Goal: Information Seeking & Learning: Learn about a topic

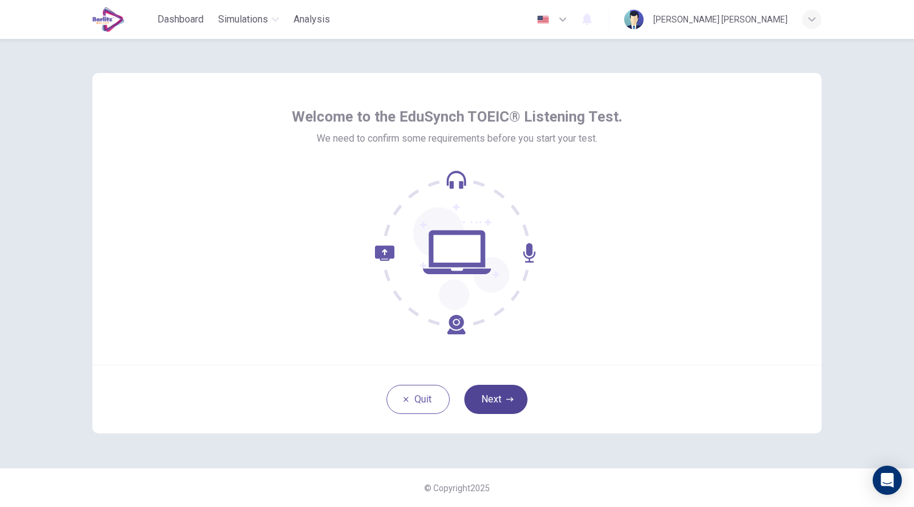
click at [495, 405] on button "Next" at bounding box center [495, 399] width 63 height 29
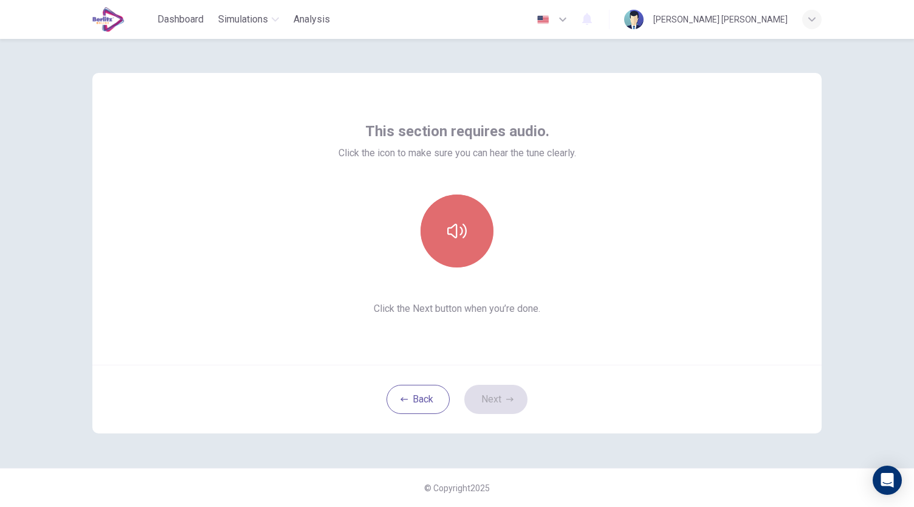
click at [450, 222] on icon "button" at bounding box center [456, 230] width 19 height 19
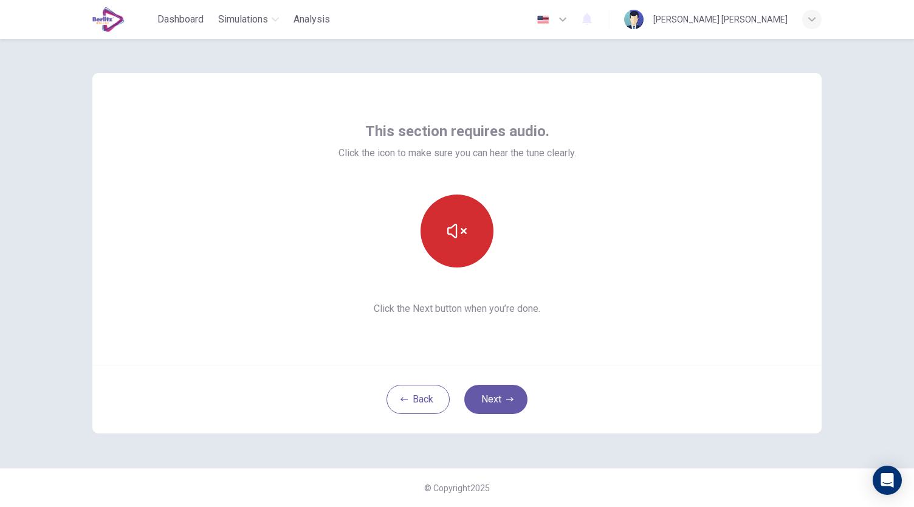
click at [473, 241] on button "button" at bounding box center [457, 230] width 73 height 73
click at [504, 311] on span "Click the Next button when you’re done." at bounding box center [457, 308] width 238 height 15
click at [466, 234] on icon "button" at bounding box center [456, 230] width 19 height 19
click at [465, 225] on icon "button" at bounding box center [456, 230] width 19 height 19
click at [399, 159] on span "Click the icon to make sure you can hear the tune clearly." at bounding box center [457, 153] width 238 height 15
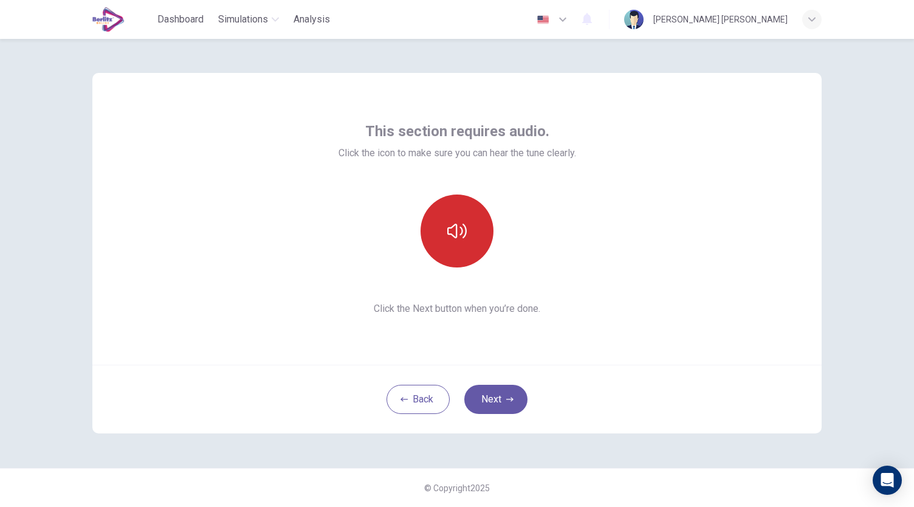
click at [471, 227] on button "button" at bounding box center [457, 230] width 73 height 73
click at [481, 242] on button "button" at bounding box center [457, 230] width 73 height 73
click at [458, 210] on button "button" at bounding box center [457, 230] width 73 height 73
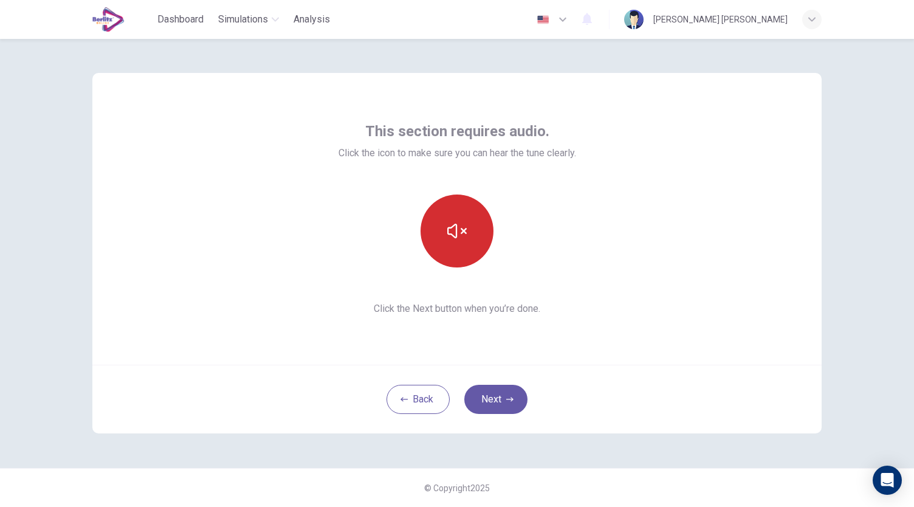
click at [458, 208] on button "button" at bounding box center [457, 230] width 73 height 73
click at [467, 209] on button "button" at bounding box center [457, 230] width 73 height 73
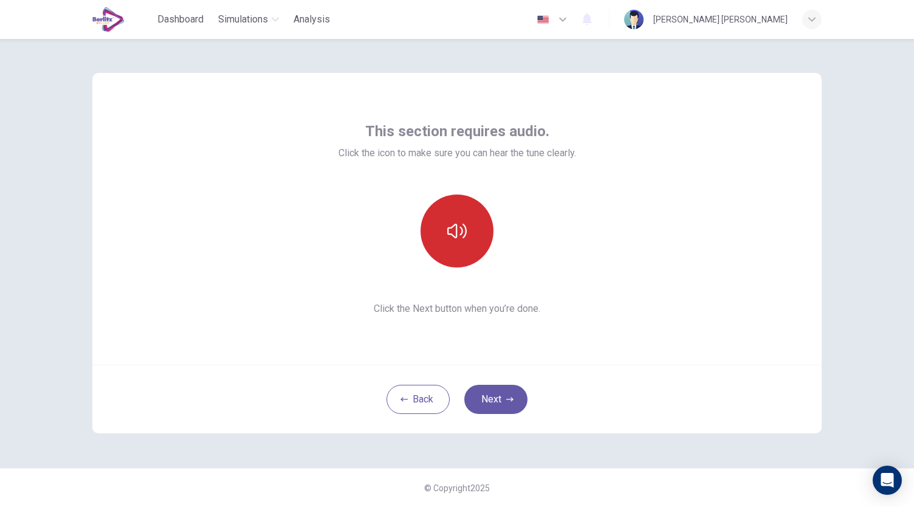
click at [421, 194] on button "button" at bounding box center [457, 230] width 73 height 73
click at [461, 250] on button "button" at bounding box center [457, 230] width 73 height 73
click at [421, 232] on button "button" at bounding box center [457, 230] width 73 height 73
click at [628, 177] on div "This section requires audio. Click the icon to make sure you can hear the tune …" at bounding box center [456, 219] width 729 height 292
click at [476, 236] on button "button" at bounding box center [457, 230] width 73 height 73
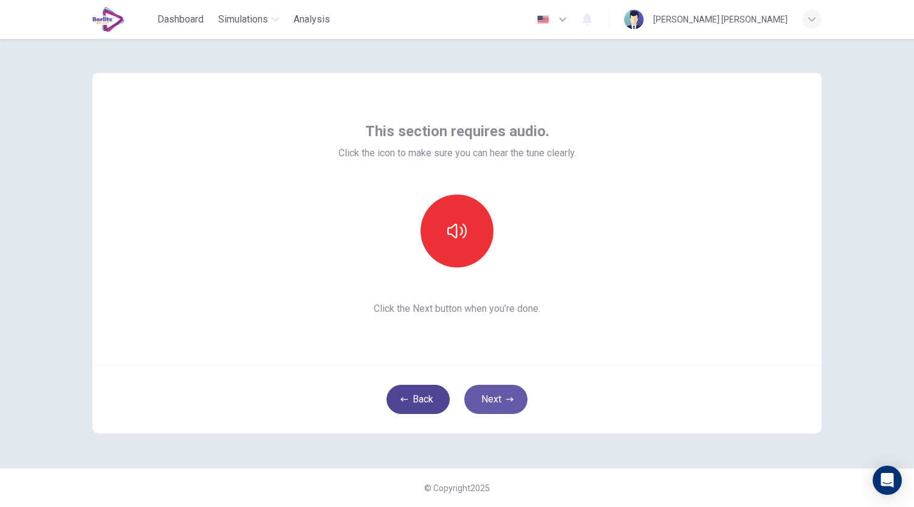
click at [423, 394] on button "Back" at bounding box center [417, 399] width 63 height 29
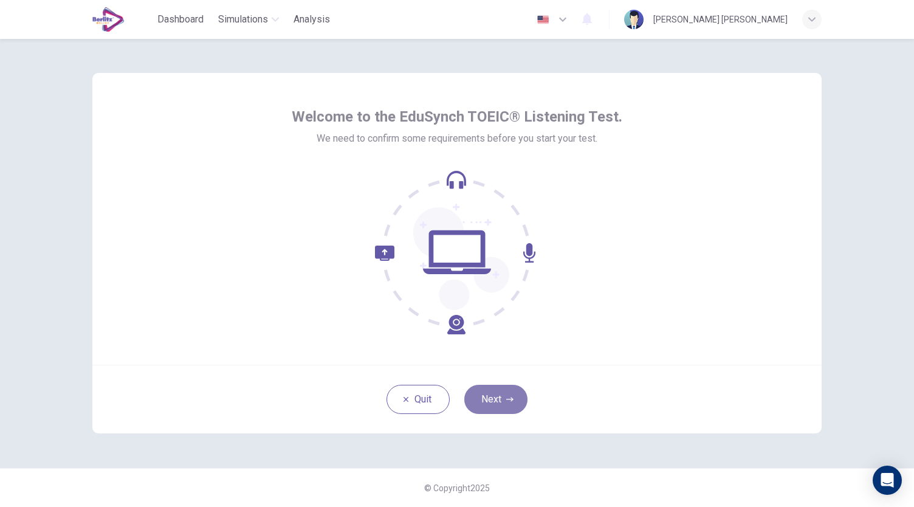
click at [514, 393] on button "Next" at bounding box center [495, 399] width 63 height 29
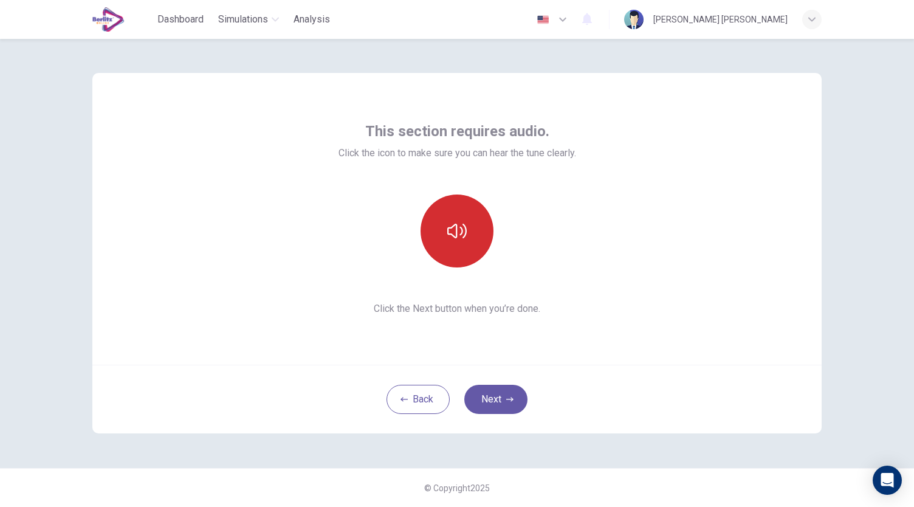
click at [453, 259] on button "button" at bounding box center [457, 230] width 73 height 73
click at [435, 222] on button "button" at bounding box center [457, 230] width 73 height 73
click at [437, 217] on button "button" at bounding box center [457, 230] width 73 height 73
click at [442, 196] on div at bounding box center [456, 230] width 131 height 73
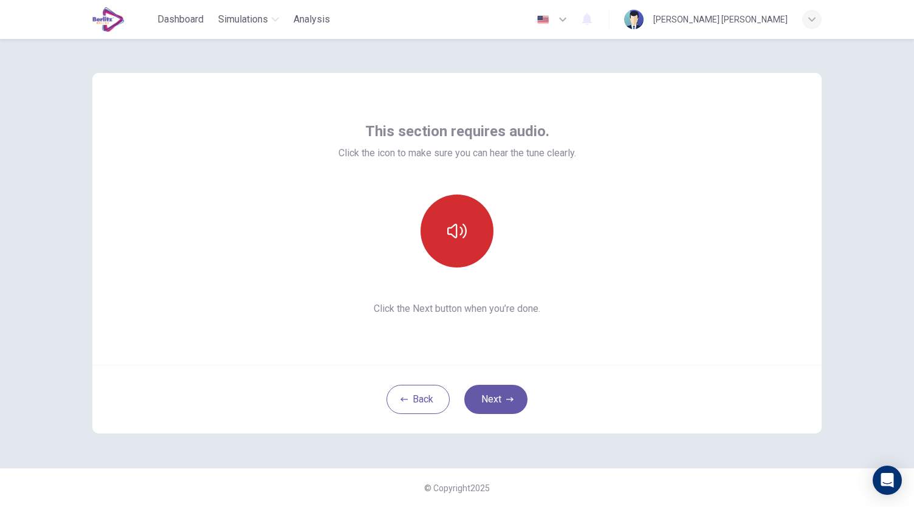
click at [486, 241] on button "button" at bounding box center [457, 230] width 73 height 73
click at [482, 237] on button "button" at bounding box center [457, 230] width 73 height 73
click at [472, 236] on button "button" at bounding box center [457, 230] width 73 height 73
click at [472, 235] on button "button" at bounding box center [457, 230] width 73 height 73
click at [509, 386] on button "Next" at bounding box center [495, 399] width 63 height 29
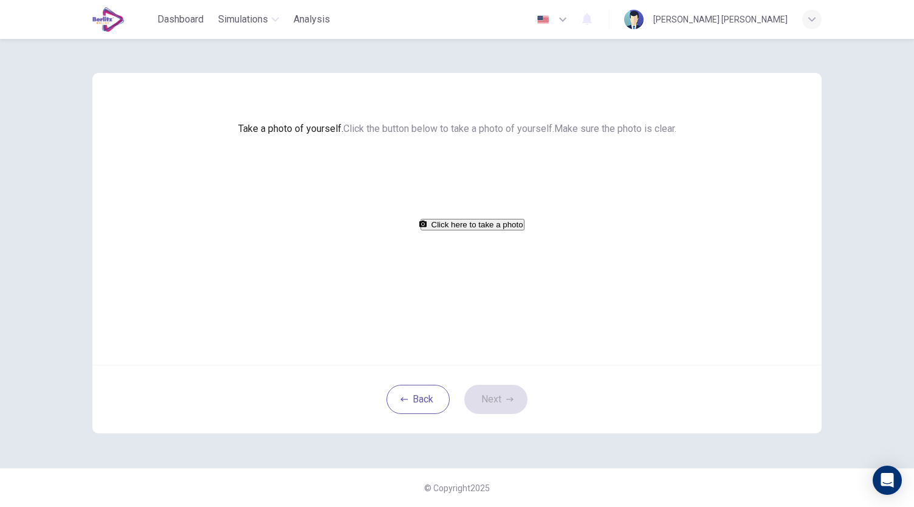
click at [430, 414] on button "Back" at bounding box center [417, 399] width 63 height 29
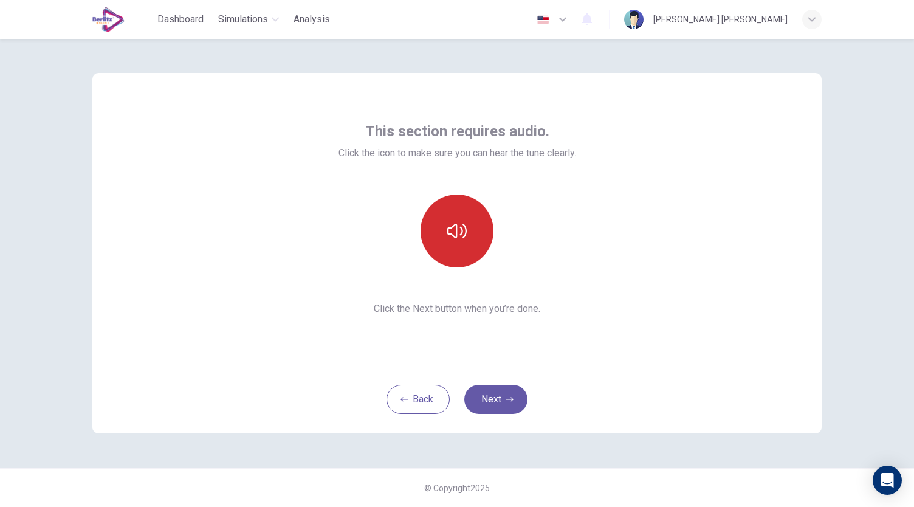
click at [473, 256] on button "button" at bounding box center [457, 230] width 73 height 73
click at [475, 257] on button "button" at bounding box center [457, 230] width 73 height 73
drag, startPoint x: 701, startPoint y: 222, endPoint x: 690, endPoint y: 224, distance: 11.0
click at [701, 222] on div "This section requires audio. Click the icon to make sure you can hear the tune …" at bounding box center [456, 219] width 729 height 292
click at [459, 241] on button "button" at bounding box center [457, 230] width 73 height 73
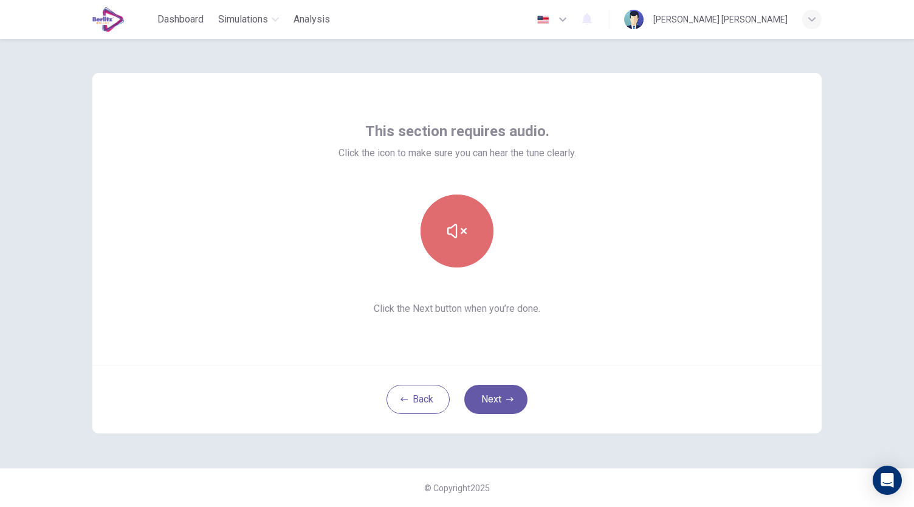
click at [459, 241] on button "button" at bounding box center [457, 230] width 73 height 73
click at [538, 338] on div "This section requires audio. Click the icon to make sure you can hear the tune …" at bounding box center [456, 219] width 729 height 292
click at [464, 257] on button "button" at bounding box center [457, 230] width 73 height 73
click at [466, 256] on button "button" at bounding box center [457, 230] width 73 height 73
click at [455, 219] on button "button" at bounding box center [457, 230] width 73 height 73
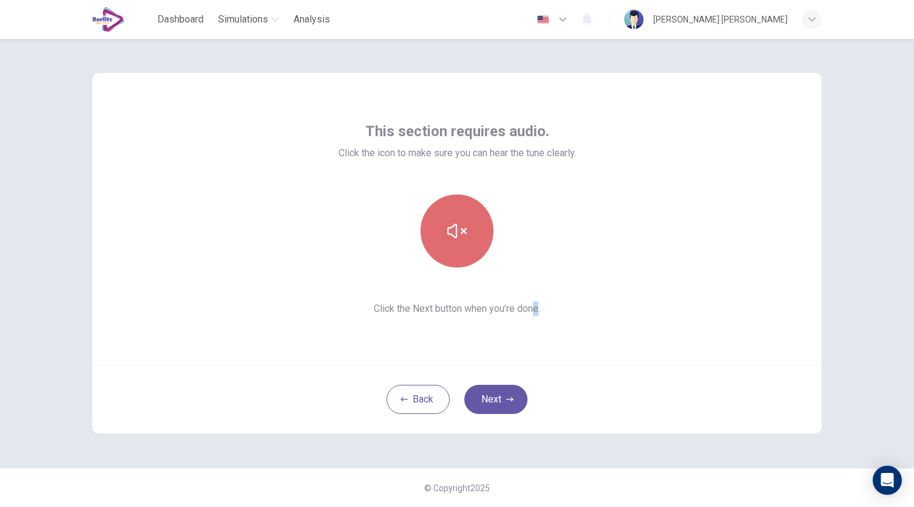
click at [458, 218] on button "button" at bounding box center [457, 230] width 73 height 73
click at [461, 228] on icon "button" at bounding box center [456, 230] width 19 height 19
click at [479, 242] on button "button" at bounding box center [457, 230] width 73 height 73
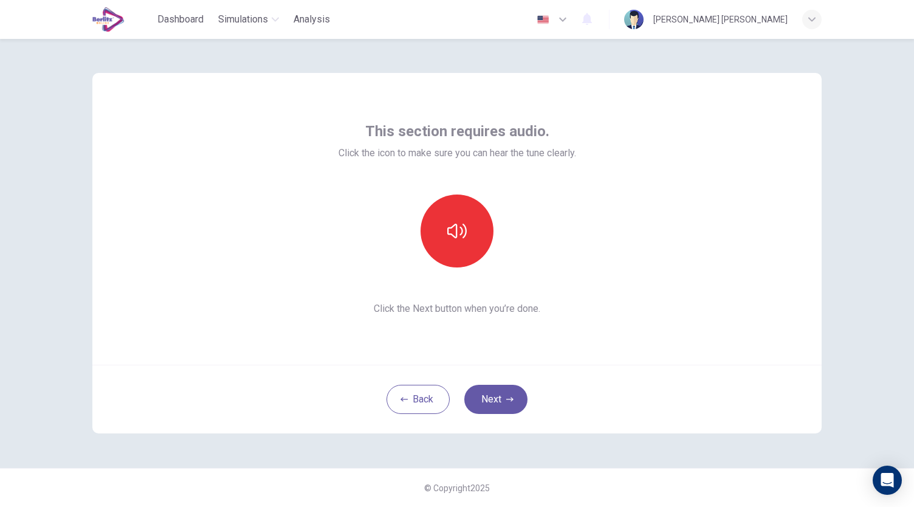
click at [421, 414] on div "Back Next" at bounding box center [456, 399] width 729 height 69
click at [424, 408] on button "Back" at bounding box center [417, 399] width 63 height 29
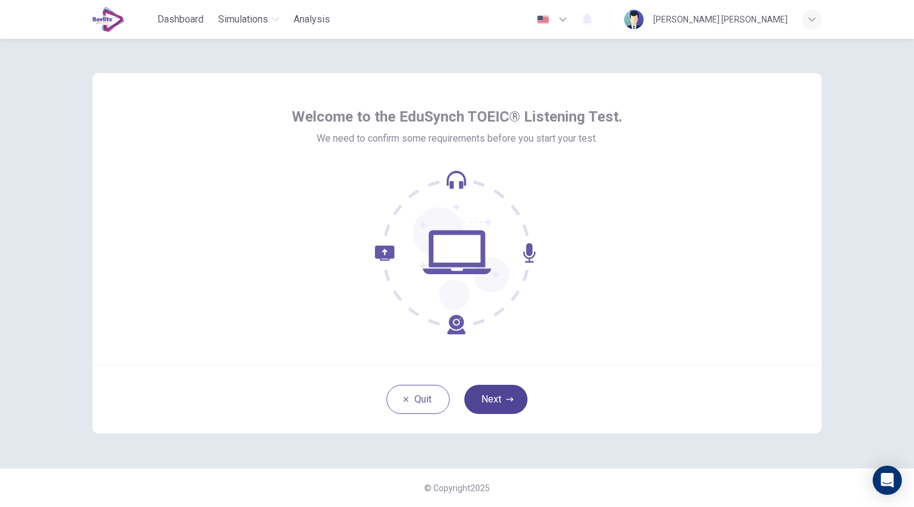
click at [486, 392] on button "Next" at bounding box center [495, 399] width 63 height 29
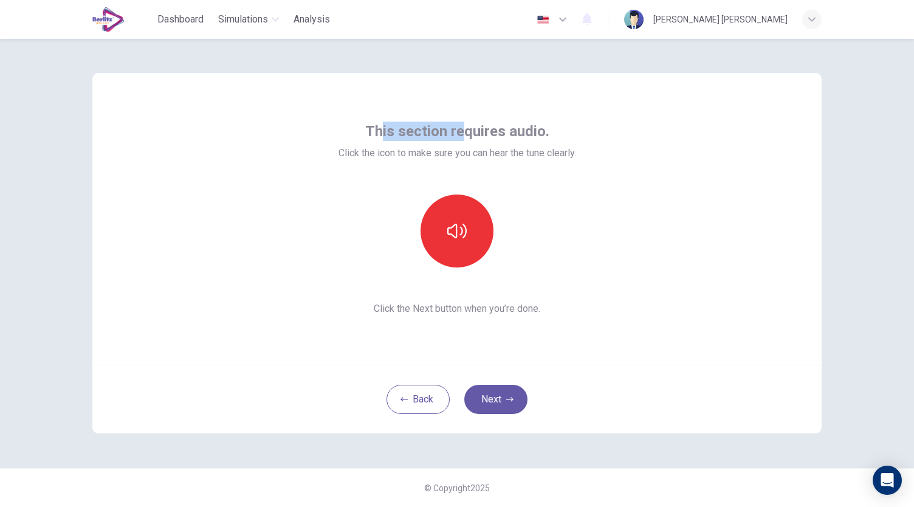
drag, startPoint x: 385, startPoint y: 132, endPoint x: 468, endPoint y: 143, distance: 83.4
click at [465, 143] on div "This section requires audio. Click the icon to make sure you can hear the tune …" at bounding box center [457, 141] width 238 height 39
click at [517, 143] on div "This section requires audio. Click the icon to make sure you can hear the tune …" at bounding box center [457, 141] width 238 height 39
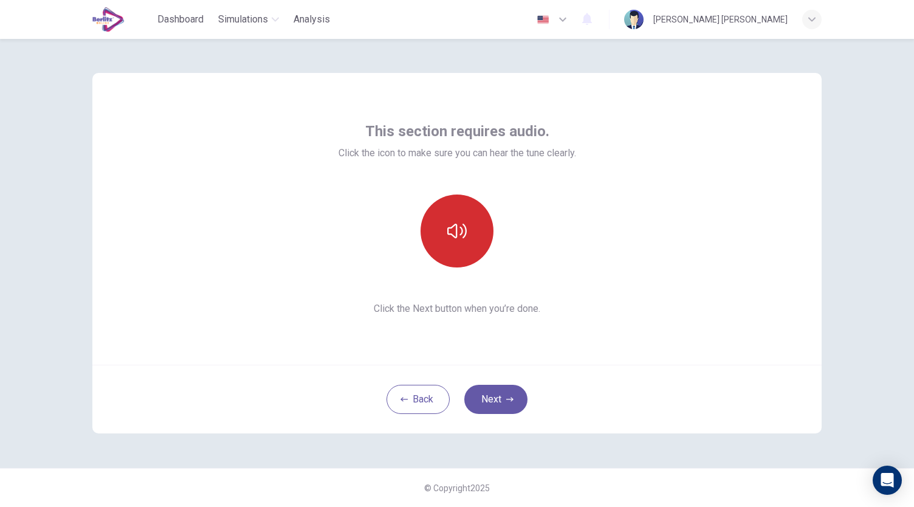
click at [476, 227] on button "button" at bounding box center [457, 230] width 73 height 73
click at [445, 242] on button "button" at bounding box center [457, 230] width 73 height 73
click at [446, 242] on button "button" at bounding box center [457, 230] width 73 height 73
click at [504, 397] on button "Next" at bounding box center [495, 399] width 63 height 29
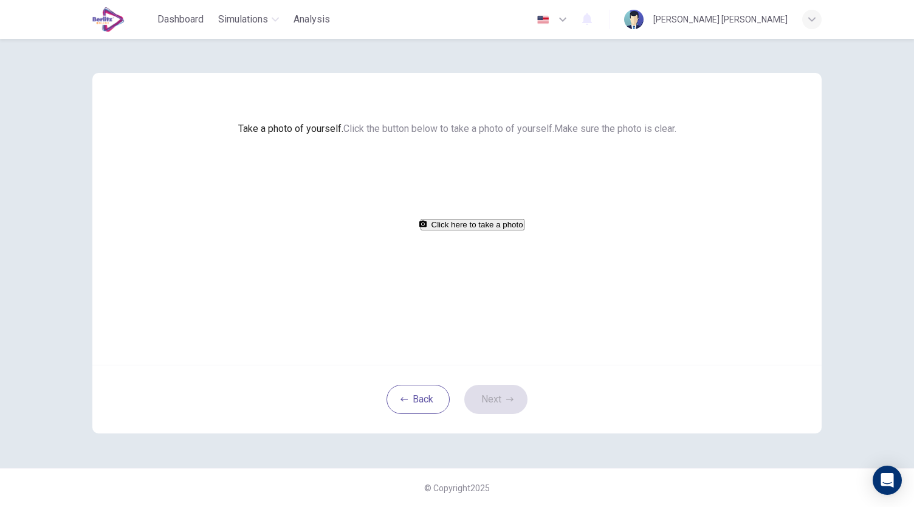
click at [486, 230] on button "Click here to take a photo" at bounding box center [473, 225] width 104 height 12
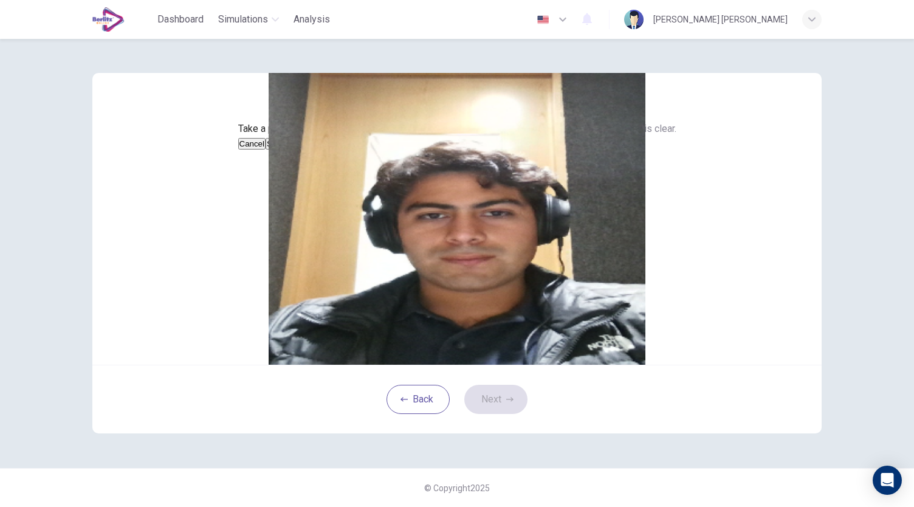
click at [509, 309] on img at bounding box center [456, 219] width 729 height 292
click at [266, 149] on button "Cancel" at bounding box center [252, 144] width 28 height 12
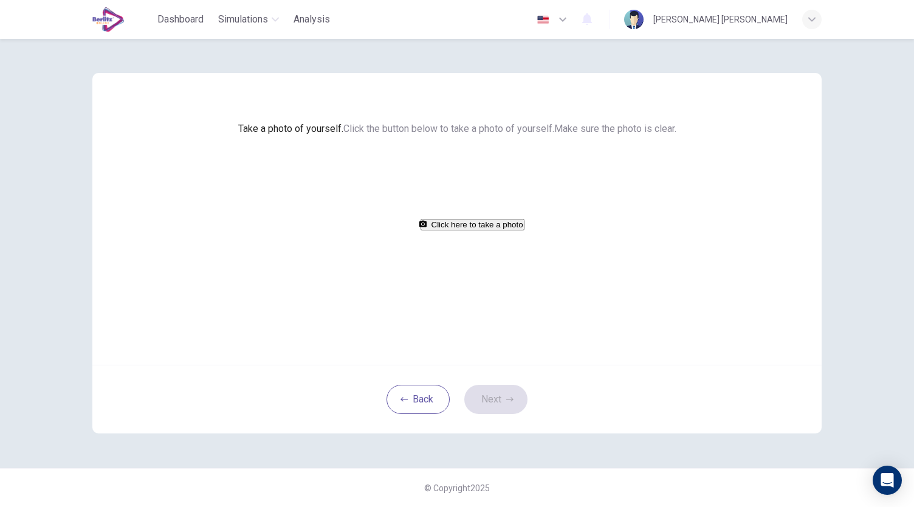
click at [474, 230] on button "Click here to take a photo" at bounding box center [473, 225] width 104 height 12
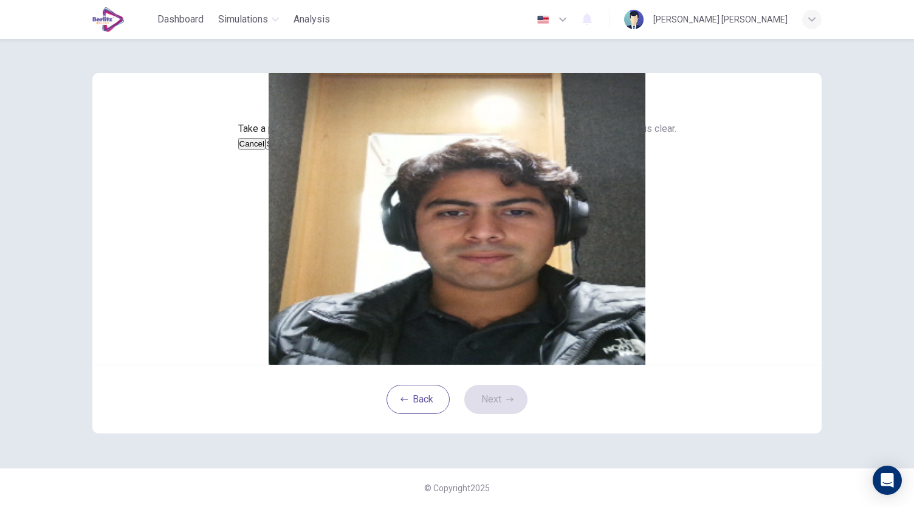
click at [266, 149] on button "Cancel" at bounding box center [252, 144] width 28 height 12
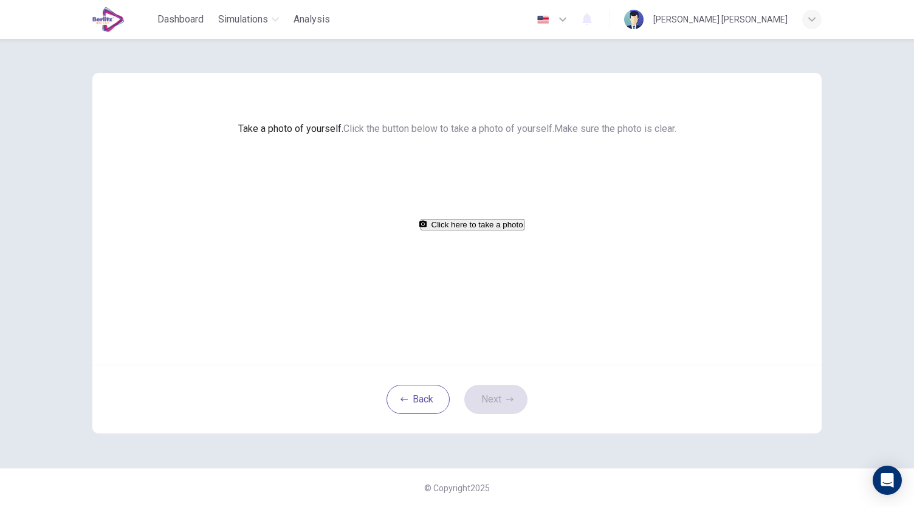
click at [439, 230] on button "Click here to take a photo" at bounding box center [473, 225] width 104 height 12
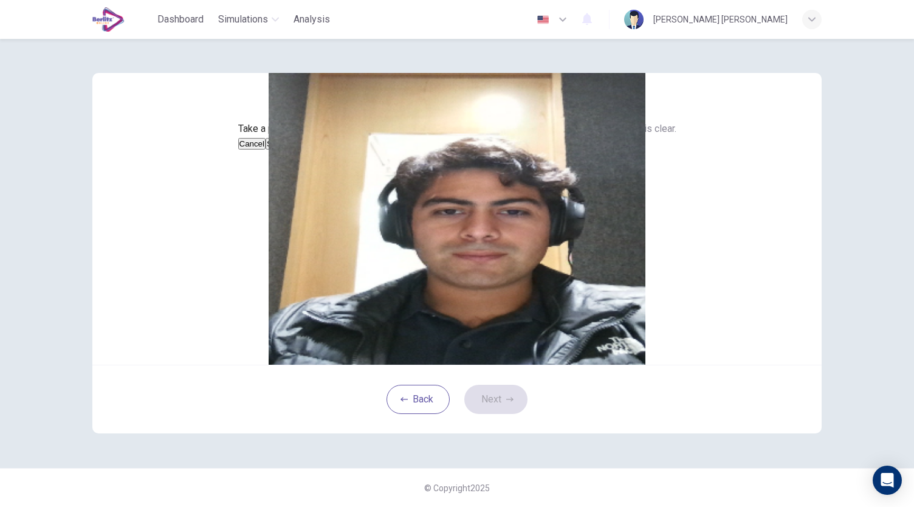
click at [286, 149] on button "Save" at bounding box center [276, 144] width 21 height 12
click at [491, 414] on button "Next" at bounding box center [495, 399] width 63 height 29
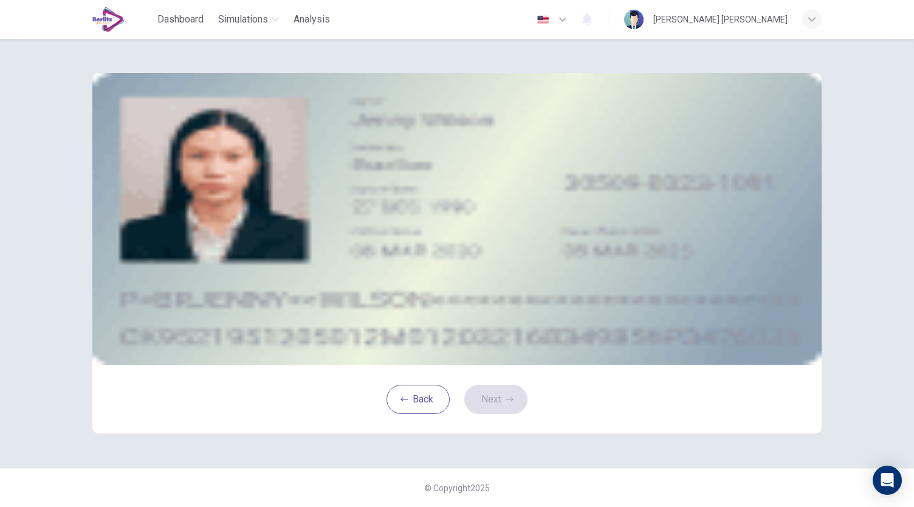
click at [605, 180] on div "Take a photo" at bounding box center [456, 172] width 549 height 15
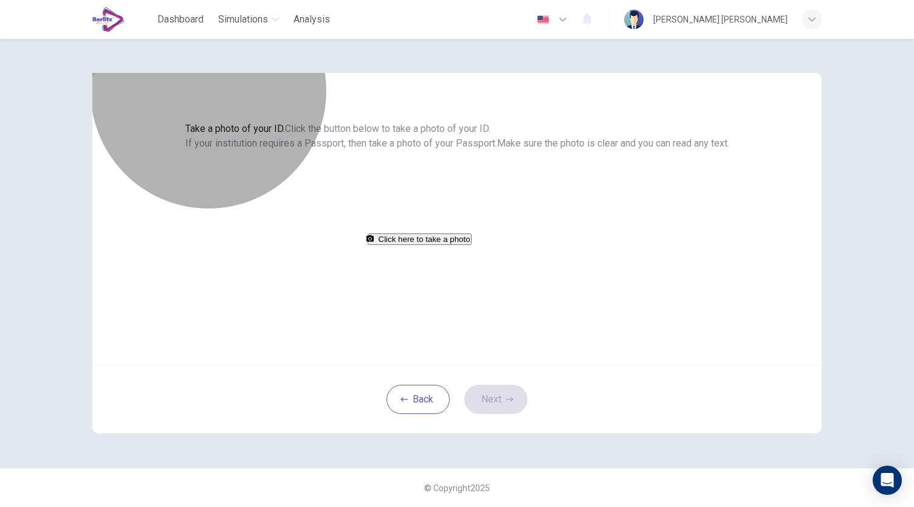
click at [472, 245] on button "Click here to take a photo" at bounding box center [420, 239] width 104 height 12
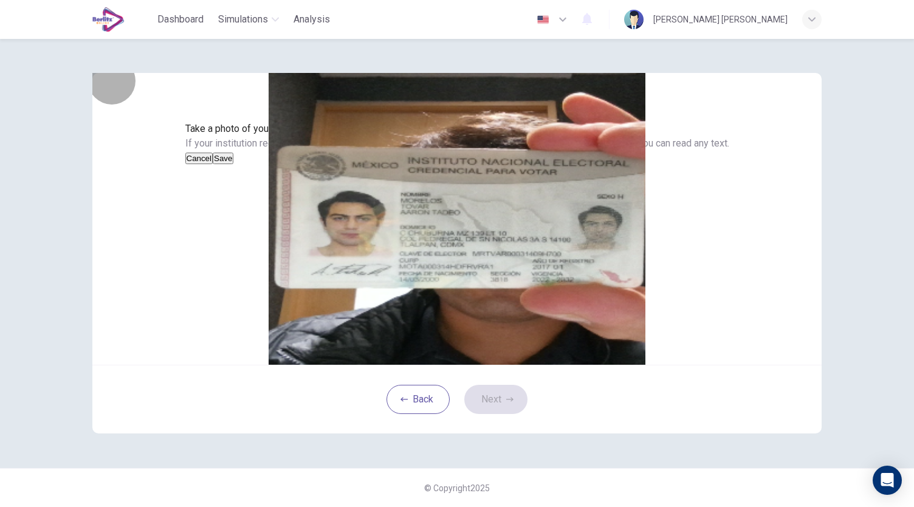
click at [233, 164] on button "Save" at bounding box center [223, 159] width 21 height 12
click at [501, 414] on button "Next" at bounding box center [495, 399] width 63 height 29
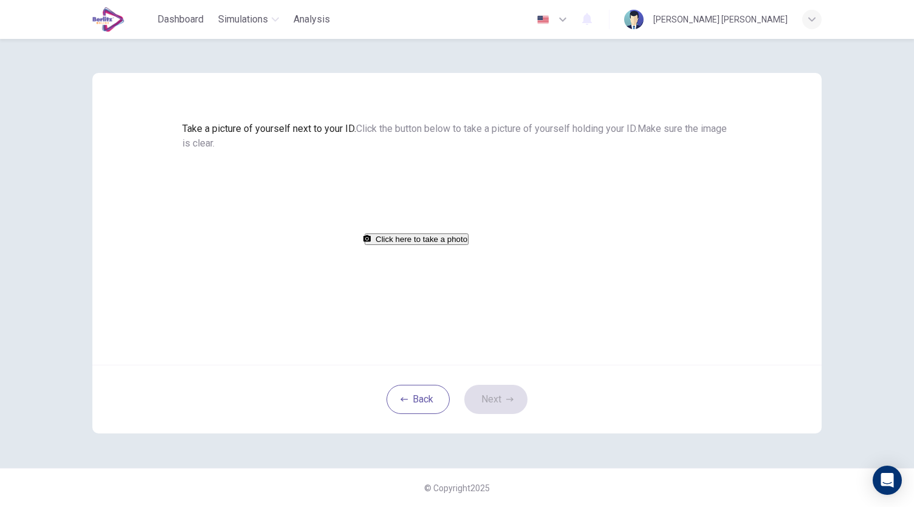
click at [469, 245] on button "Click here to take a photo" at bounding box center [417, 239] width 104 height 12
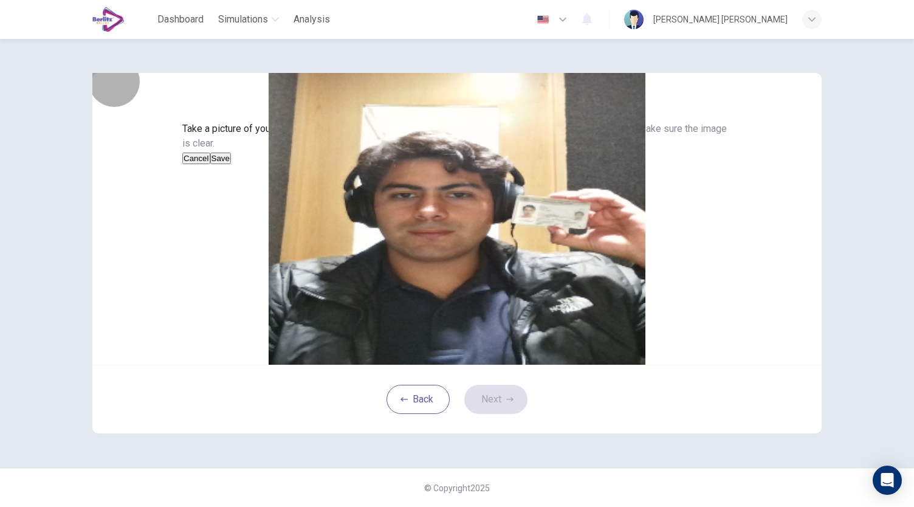
click at [231, 164] on button "Save" at bounding box center [220, 159] width 21 height 12
click at [515, 414] on button "Next" at bounding box center [495, 399] width 63 height 29
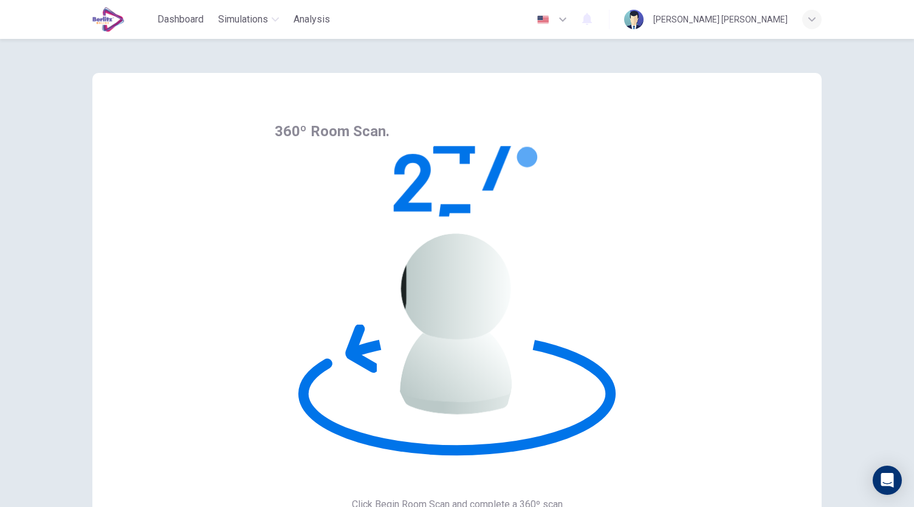
drag, startPoint x: 637, startPoint y: 238, endPoint x: 650, endPoint y: 239, distance: 12.8
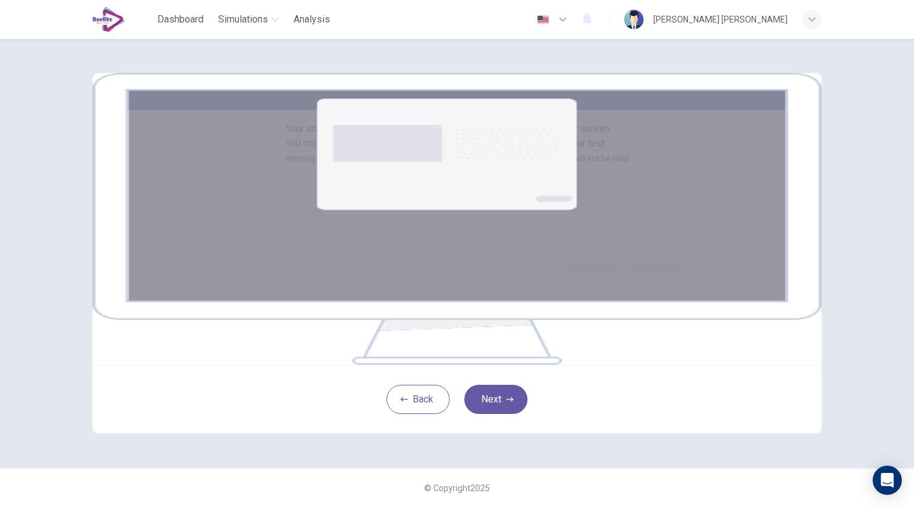
scroll to position [124, 0]
click at [495, 394] on button "Next" at bounding box center [495, 399] width 63 height 29
click at [445, 315] on img at bounding box center [456, 219] width 729 height 292
click at [458, 216] on img at bounding box center [456, 219] width 729 height 292
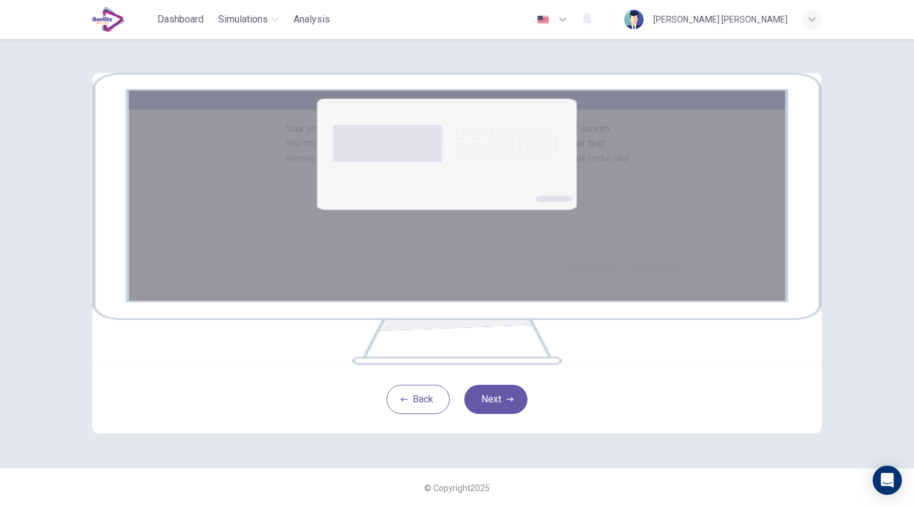
scroll to position [122, 0]
click at [426, 123] on span "Click the Next button to select your screen. You must share your entire screen …" at bounding box center [457, 143] width 343 height 41
click at [427, 154] on small "Warning: if you use multiple screens/monitors, disconnect them now or your test…" at bounding box center [457, 158] width 343 height 9
click at [421, 392] on button "Back" at bounding box center [417, 399] width 63 height 29
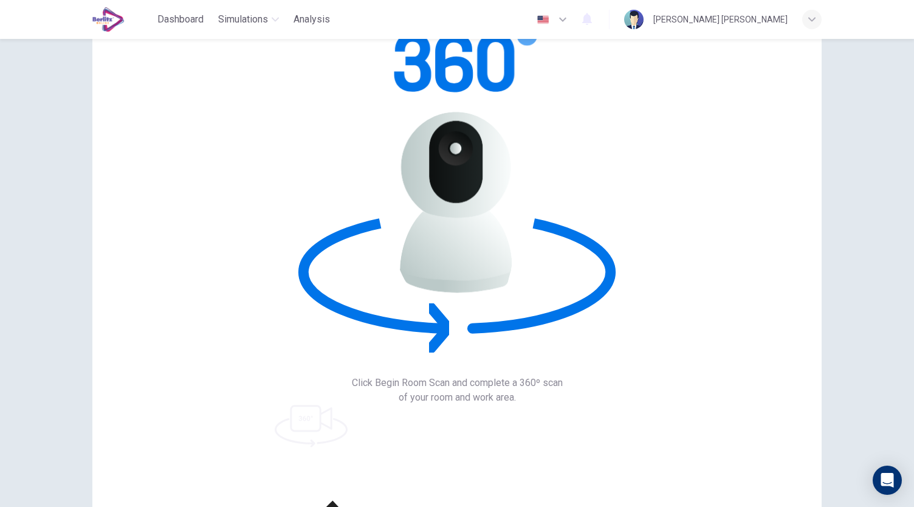
scroll to position [0, 0]
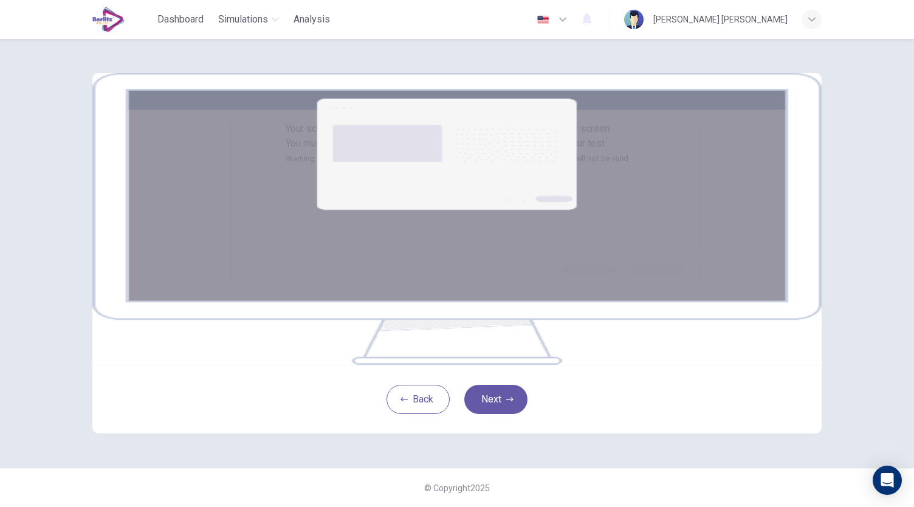
scroll to position [124, 0]
click at [500, 393] on button "Next" at bounding box center [495, 399] width 63 height 29
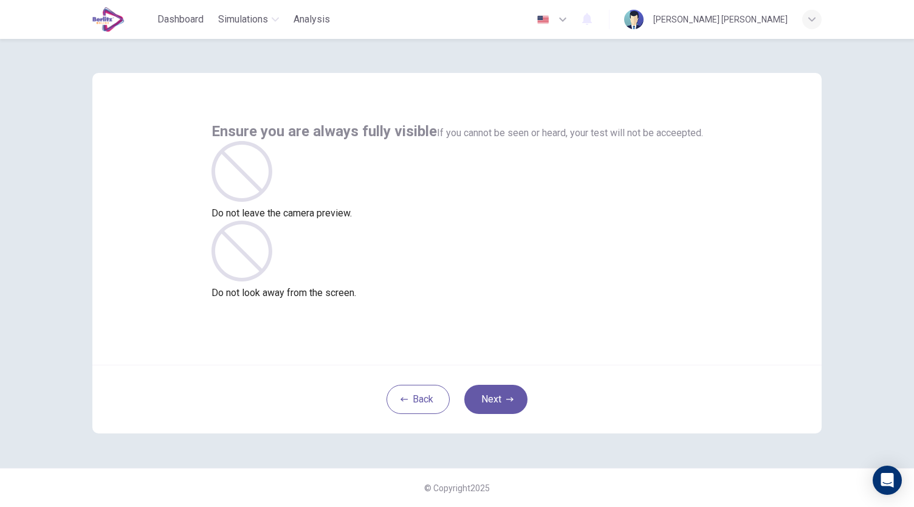
scroll to position [0, 0]
click at [504, 387] on button "Next" at bounding box center [495, 399] width 63 height 29
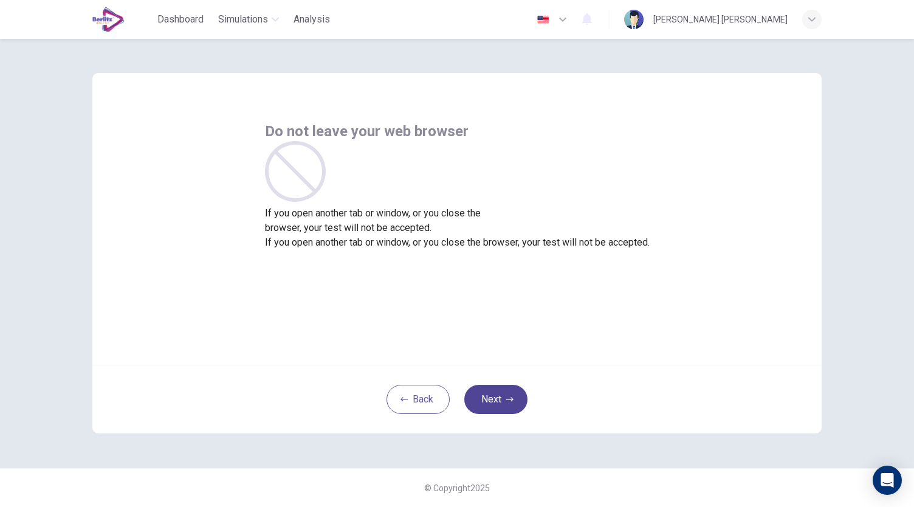
click at [513, 402] on icon "button" at bounding box center [509, 399] width 7 height 7
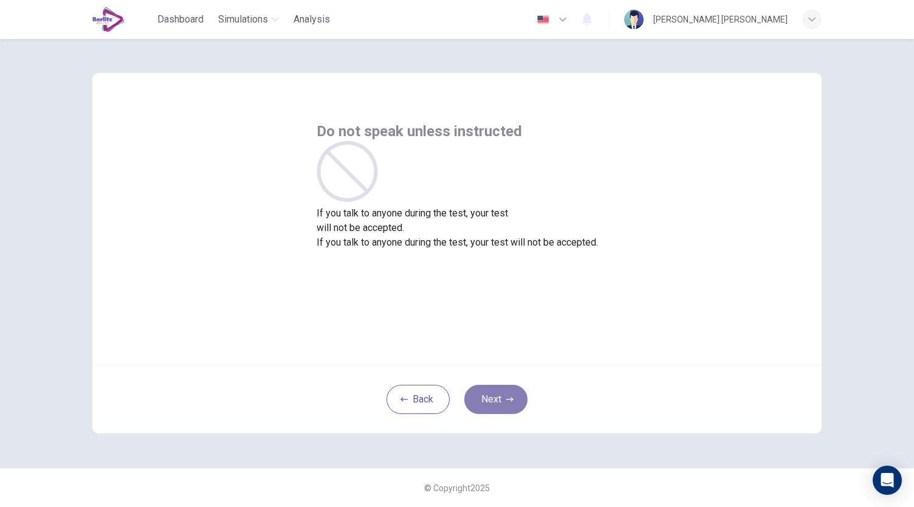
click at [514, 393] on button "Next" at bounding box center [495, 399] width 63 height 29
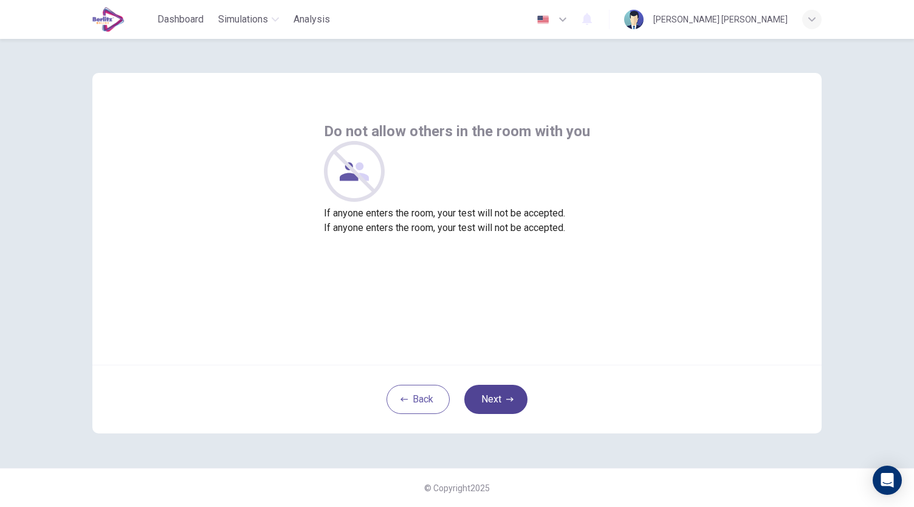
click at [513, 402] on icon "button" at bounding box center [509, 399] width 7 height 7
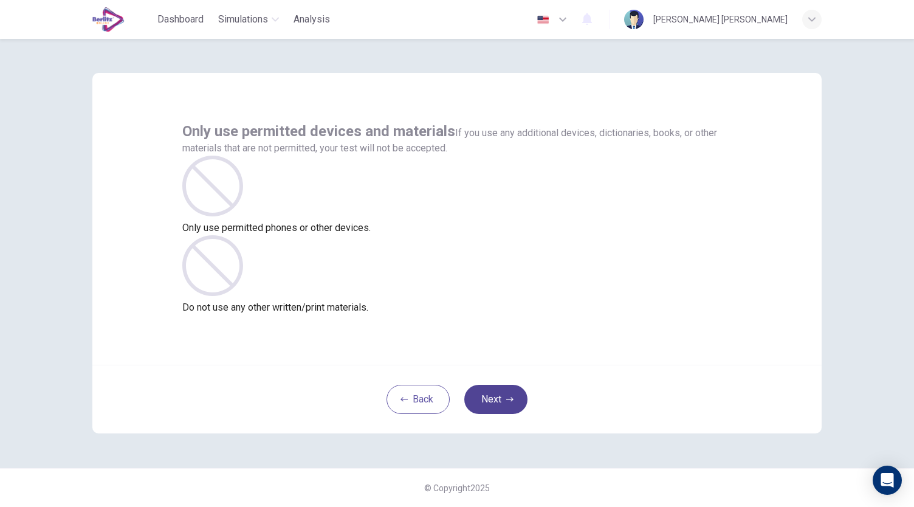
click at [496, 397] on button "Next" at bounding box center [495, 399] width 63 height 29
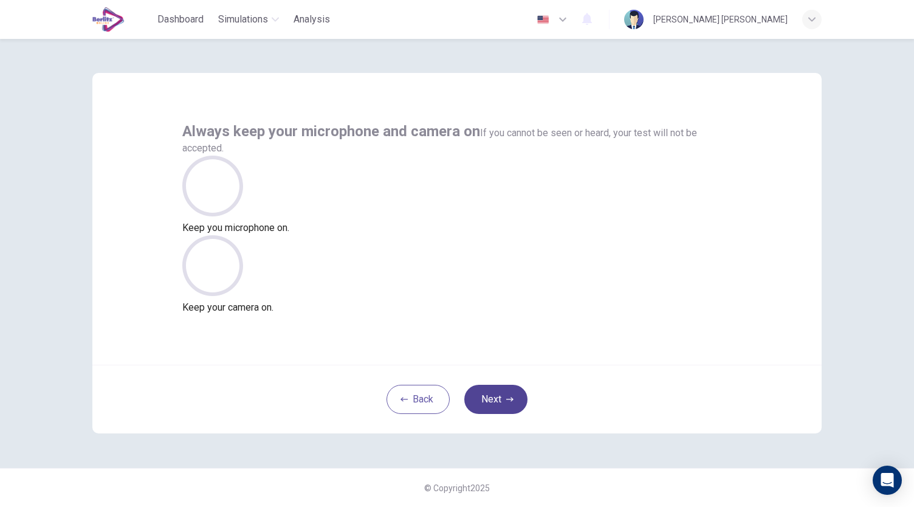
click at [521, 397] on button "Next" at bounding box center [495, 399] width 63 height 29
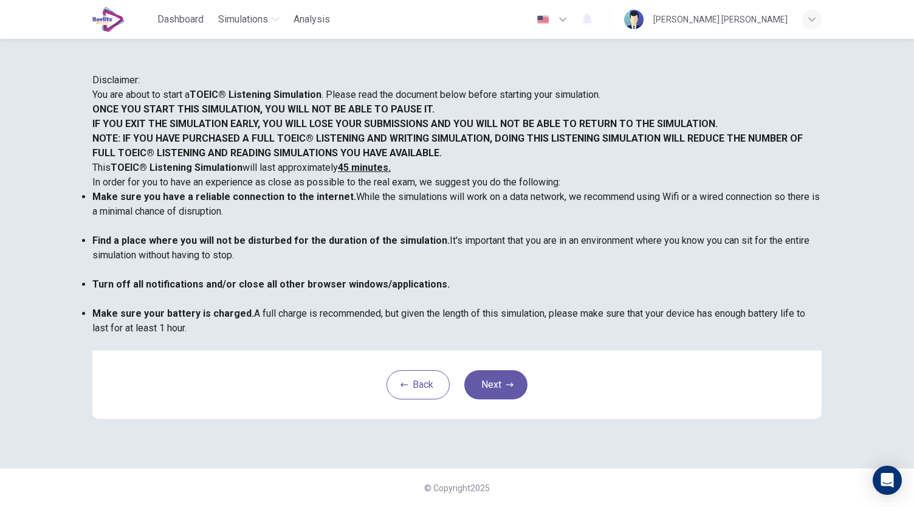
scroll to position [169, 0]
click at [501, 394] on button "Next" at bounding box center [495, 384] width 63 height 29
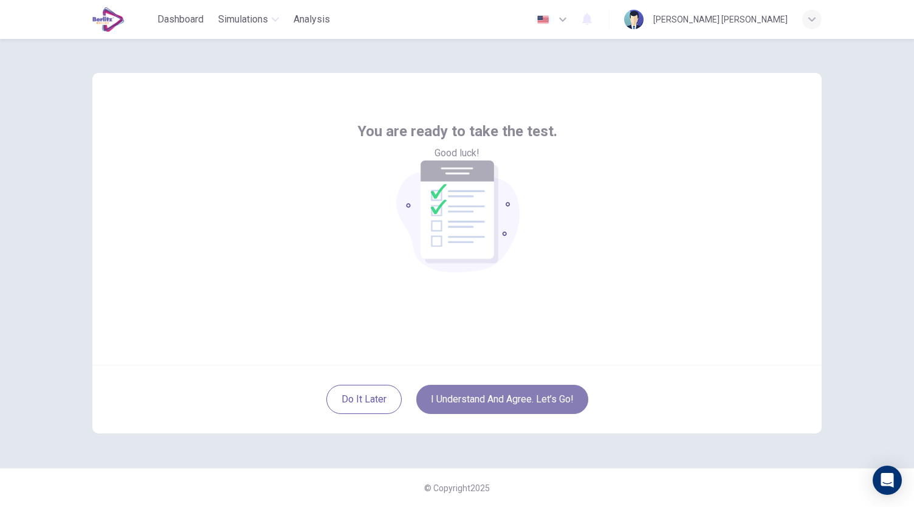
click at [502, 398] on button "I understand and agree. Let’s go!" at bounding box center [502, 399] width 172 height 29
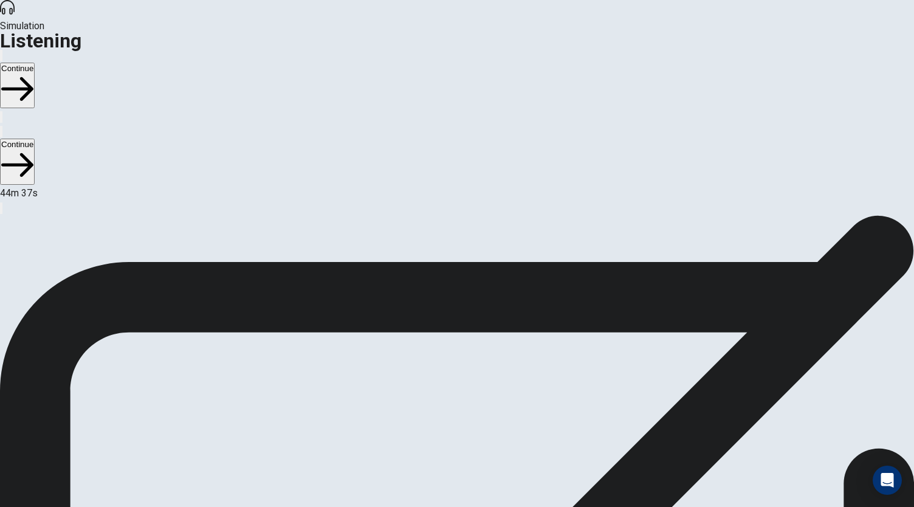
drag, startPoint x: 818, startPoint y: 108, endPoint x: 798, endPoint y: 100, distance: 20.8
click at [35, 63] on button "Continue" at bounding box center [17, 86] width 35 height 46
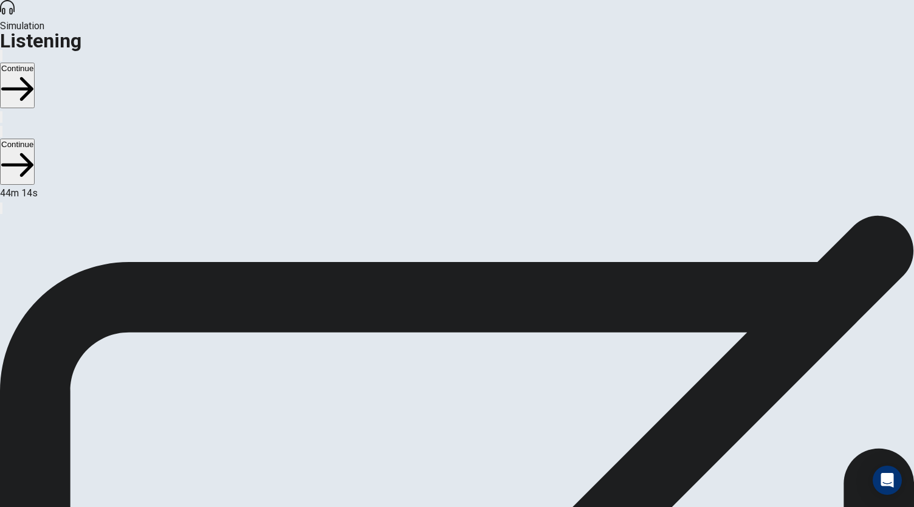
click at [33, 73] on icon "button" at bounding box center [17, 89] width 32 height 32
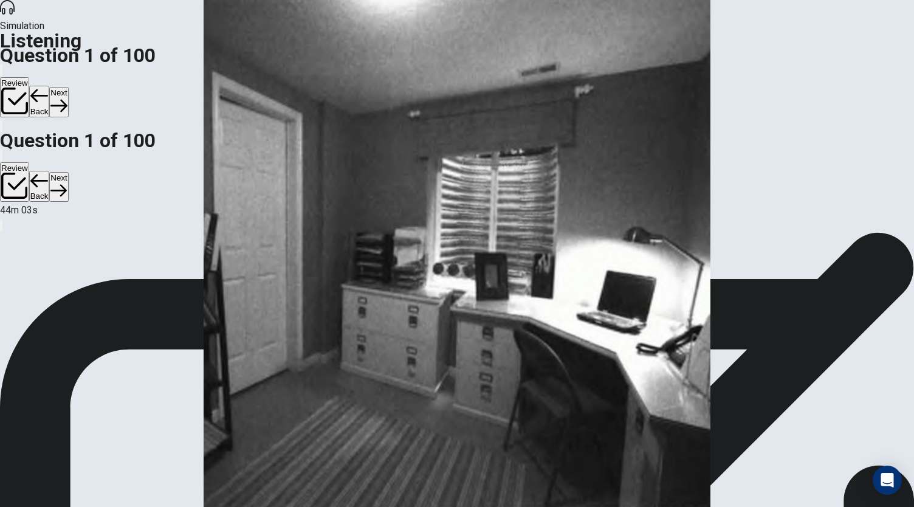
drag, startPoint x: 764, startPoint y: 109, endPoint x: 849, endPoint y: 86, distance: 87.6
click at [849, 232] on div "1. Mark your answer. A B C D CLICK TO ZOOM Click to Zoom © Copyright 2025" at bounding box center [457, 232] width 914 height 0
click at [68, 87] on button "Next" at bounding box center [58, 102] width 19 height 30
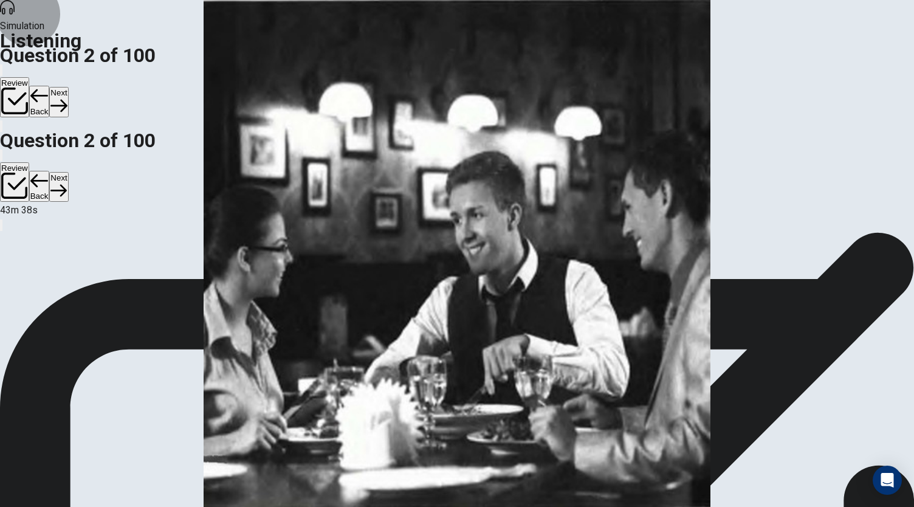
click at [50, 86] on button "Back" at bounding box center [39, 102] width 21 height 32
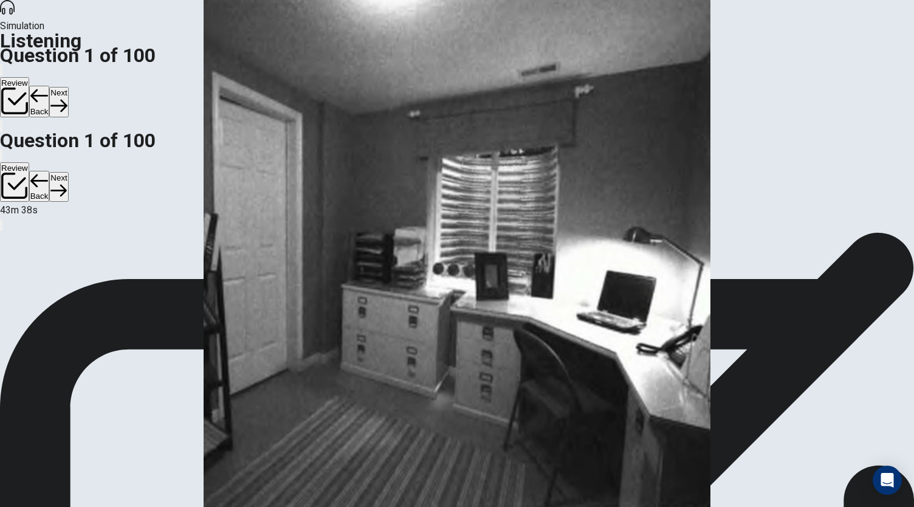
click at [50, 86] on button "Back" at bounding box center [39, 102] width 21 height 32
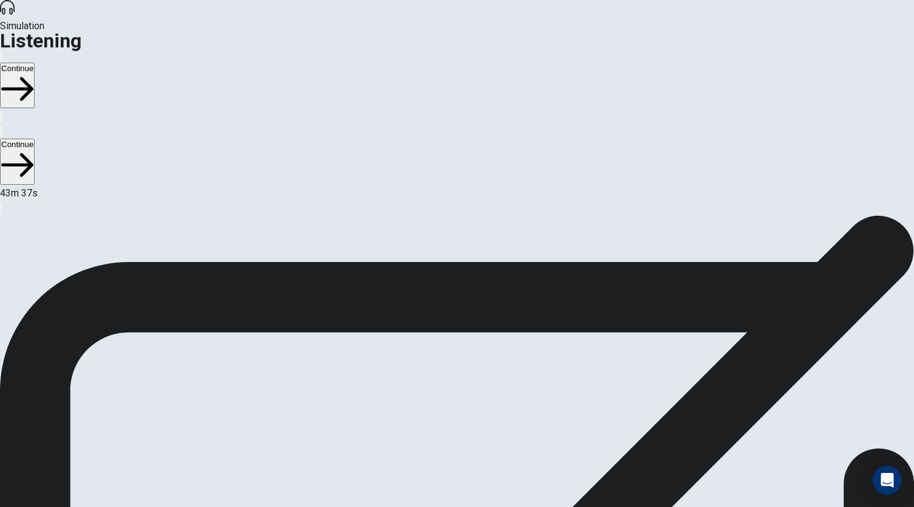
click at [2, 50] on button "button" at bounding box center [1, 56] width 2 height 12
click at [35, 63] on button "Continue" at bounding box center [17, 86] width 35 height 46
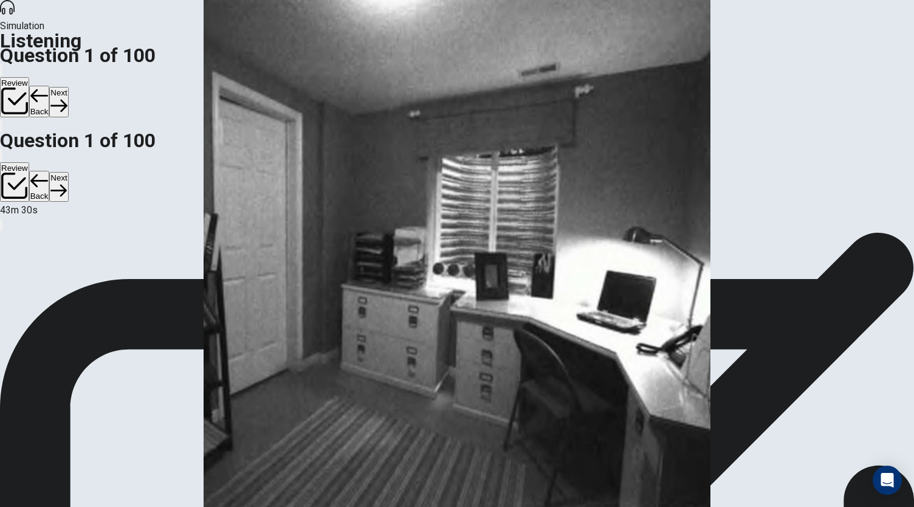
click at [67, 97] on icon "button" at bounding box center [58, 105] width 16 height 16
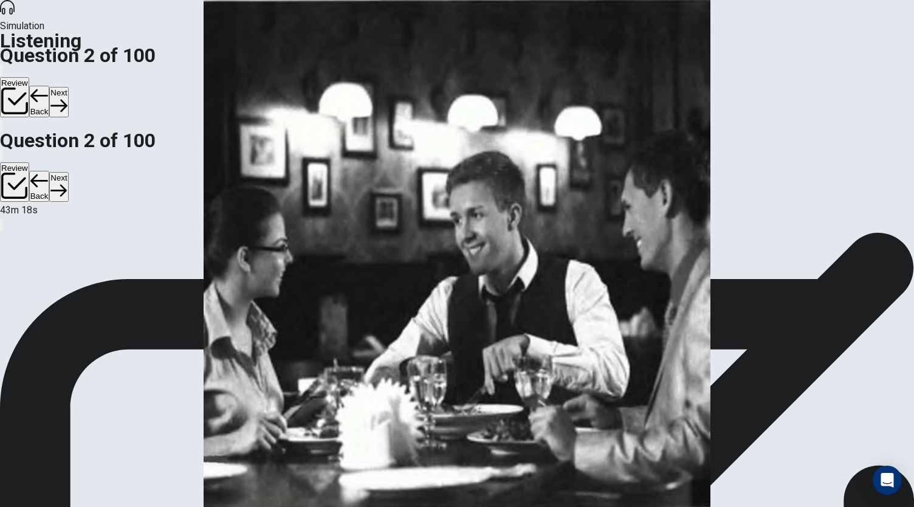
click at [68, 87] on button "Next" at bounding box center [58, 102] width 19 height 30
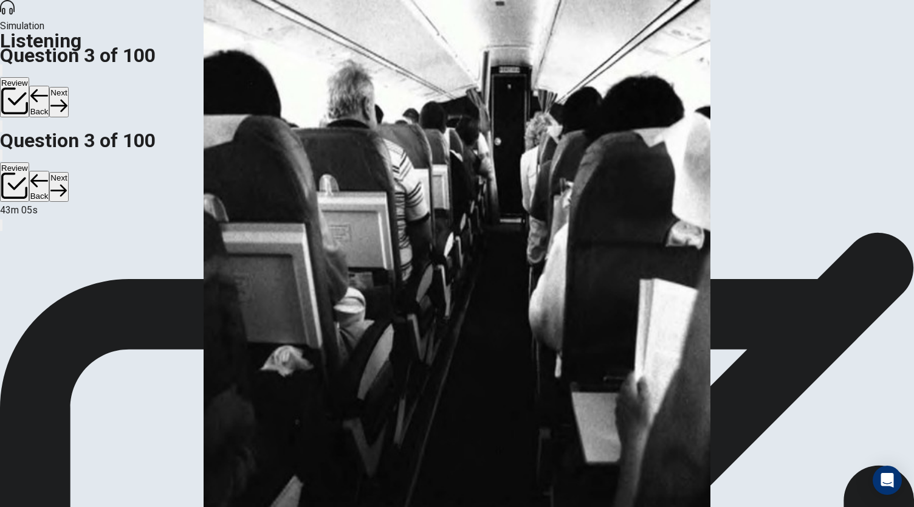
drag, startPoint x: 819, startPoint y: 114, endPoint x: 841, endPoint y: 115, distance: 22.5
click at [842, 232] on div "3. Mark your answer. A B C D CLICK TO ZOOM Click to Zoom © Copyright 2025" at bounding box center [457, 232] width 914 height 0
drag, startPoint x: 815, startPoint y: 111, endPoint x: 909, endPoint y: 88, distance: 97.1
click at [909, 232] on div "3. Mark your answer. A B C D CLICK TO ZOOM Click to Zoom © Copyright 2025" at bounding box center [457, 232] width 914 height 0
drag, startPoint x: 815, startPoint y: 106, endPoint x: 798, endPoint y: 125, distance: 24.9
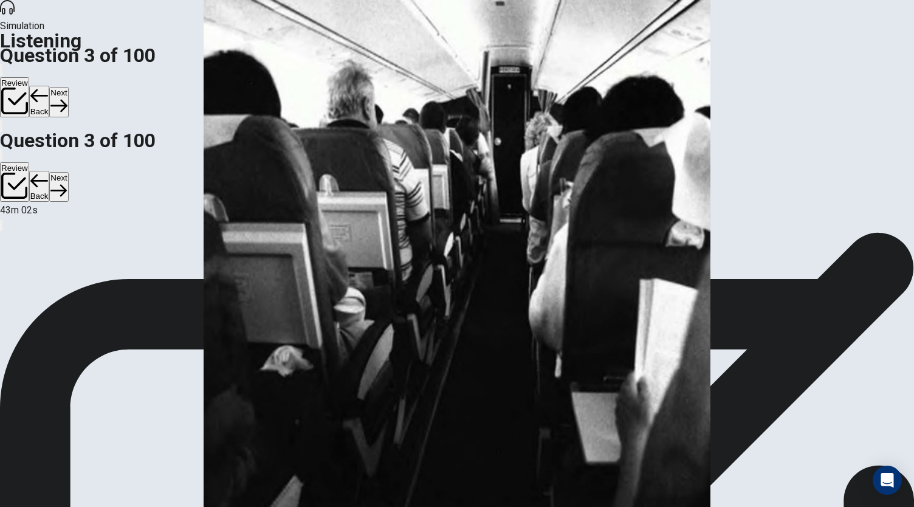
drag, startPoint x: 794, startPoint y: 131, endPoint x: 861, endPoint y: 75, distance: 87.6
click at [861, 232] on div "3. Mark your answer. A B C D CLICK TO ZOOM Click to Zoom © Copyright 2025" at bounding box center [457, 232] width 914 height 0
click at [68, 87] on button "Next" at bounding box center [58, 102] width 19 height 30
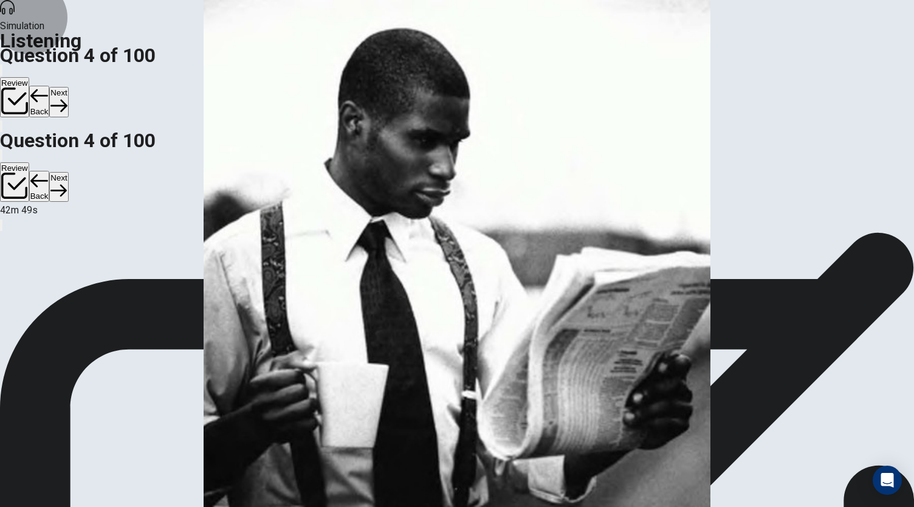
click at [29, 77] on button "Review" at bounding box center [14, 97] width 29 height 40
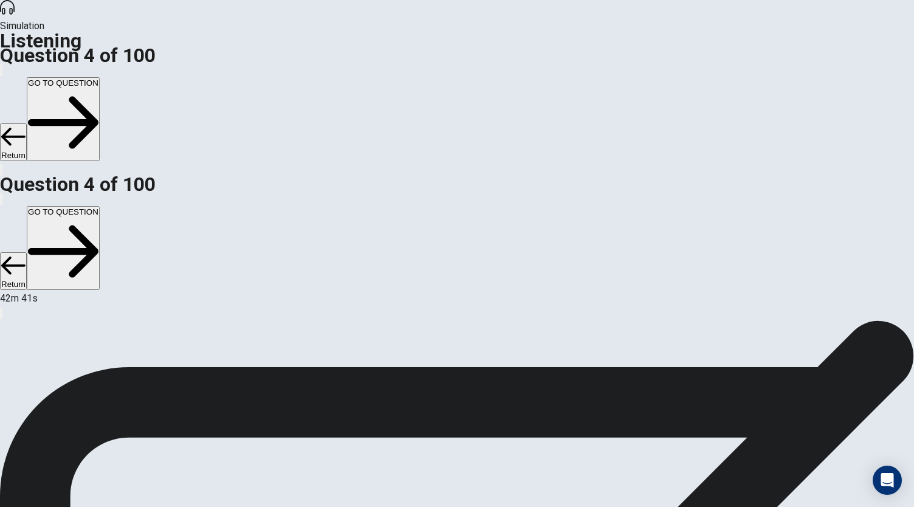
click at [100, 77] on button "GO TO QUESTION" at bounding box center [63, 119] width 73 height 84
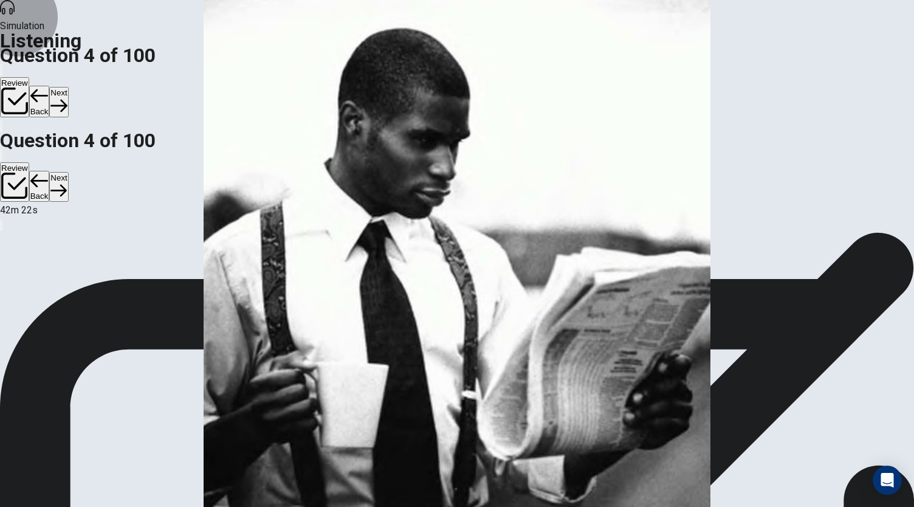
click at [68, 87] on button "Next" at bounding box center [58, 102] width 19 height 30
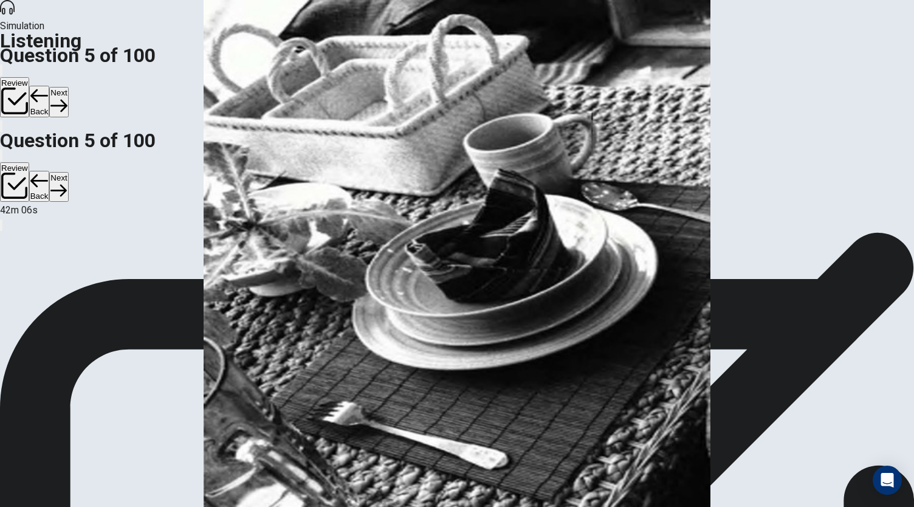
drag, startPoint x: 512, startPoint y: 225, endPoint x: 513, endPoint y: 233, distance: 8.1
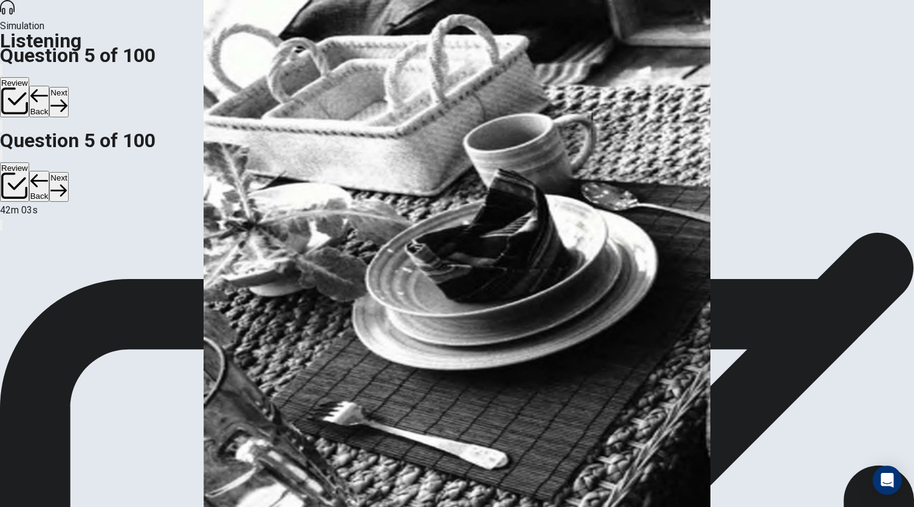
click at [68, 87] on button "Next" at bounding box center [58, 102] width 19 height 30
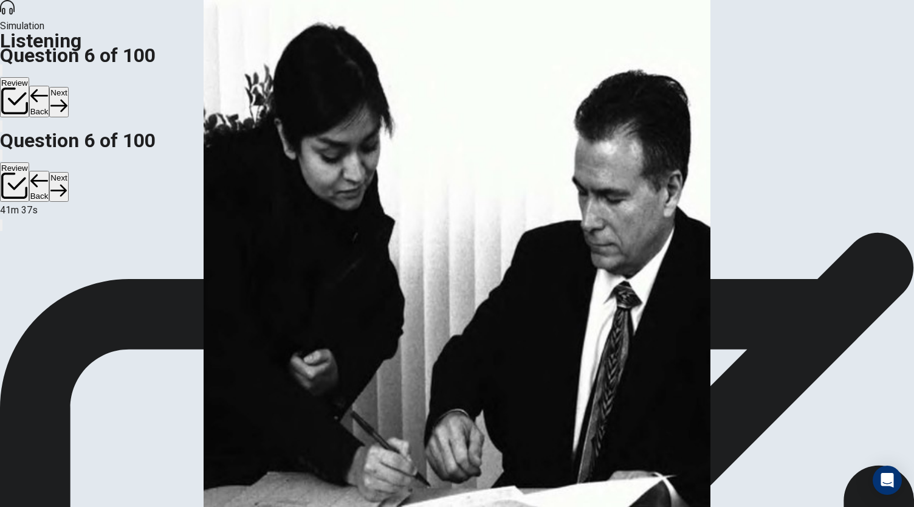
click at [50, 86] on button "Back" at bounding box center [39, 102] width 21 height 32
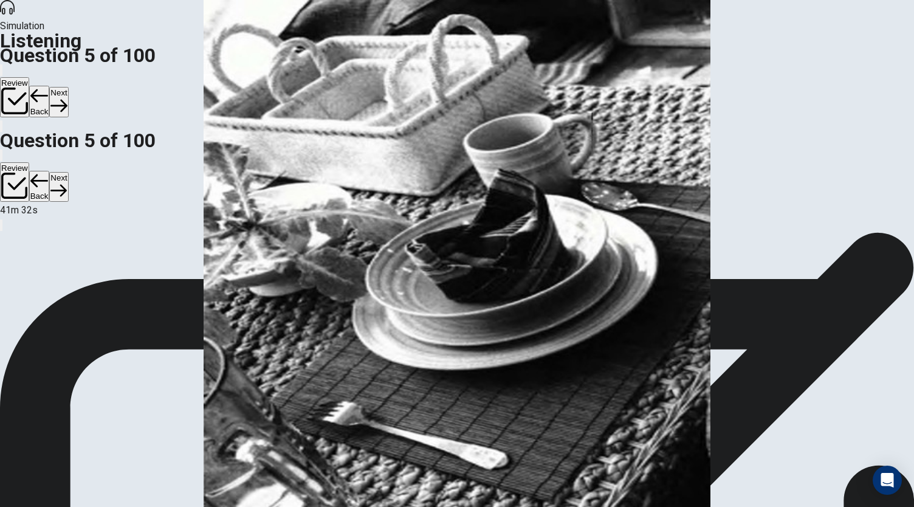
click at [50, 86] on button "Back" at bounding box center [39, 102] width 21 height 32
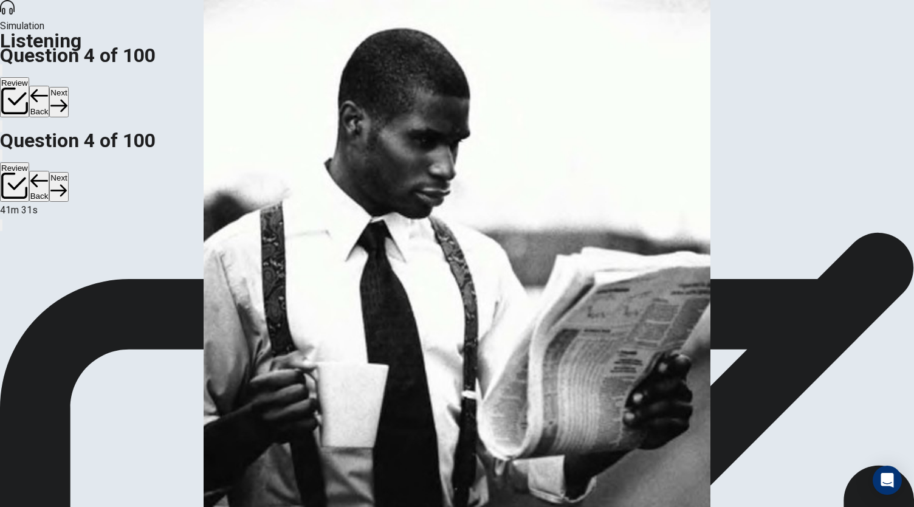
click at [50, 86] on button "Back" at bounding box center [39, 102] width 21 height 32
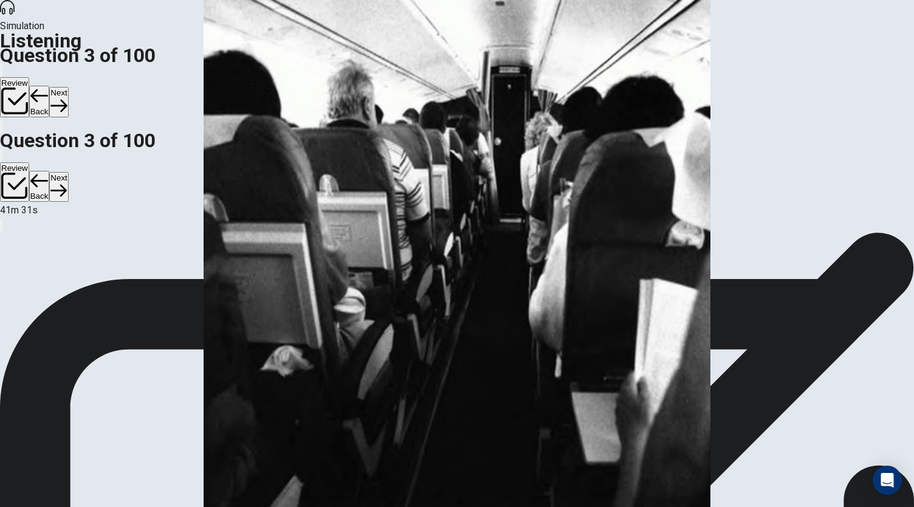
click at [50, 86] on button "Back" at bounding box center [39, 102] width 21 height 32
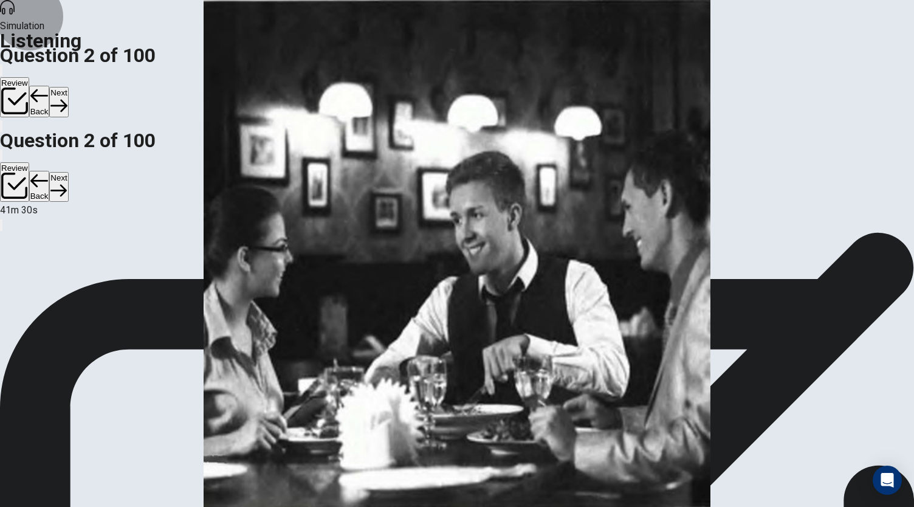
click at [50, 86] on button "Back" at bounding box center [39, 102] width 21 height 32
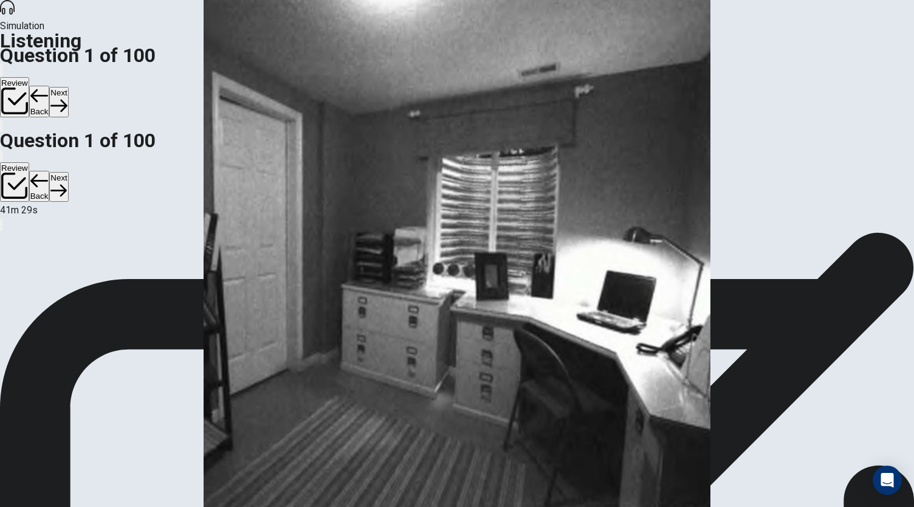
click at [50, 86] on button "Back" at bounding box center [39, 102] width 21 height 32
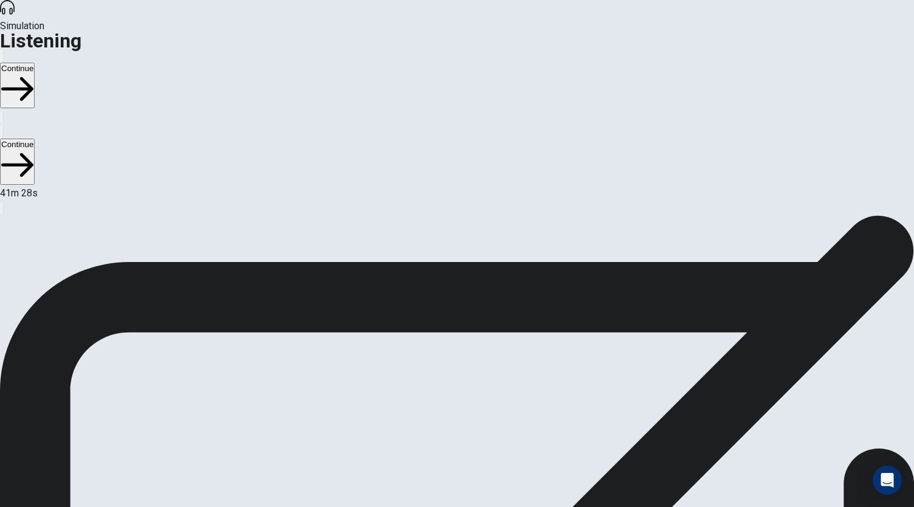
click at [35, 63] on button "Continue" at bounding box center [17, 86] width 35 height 46
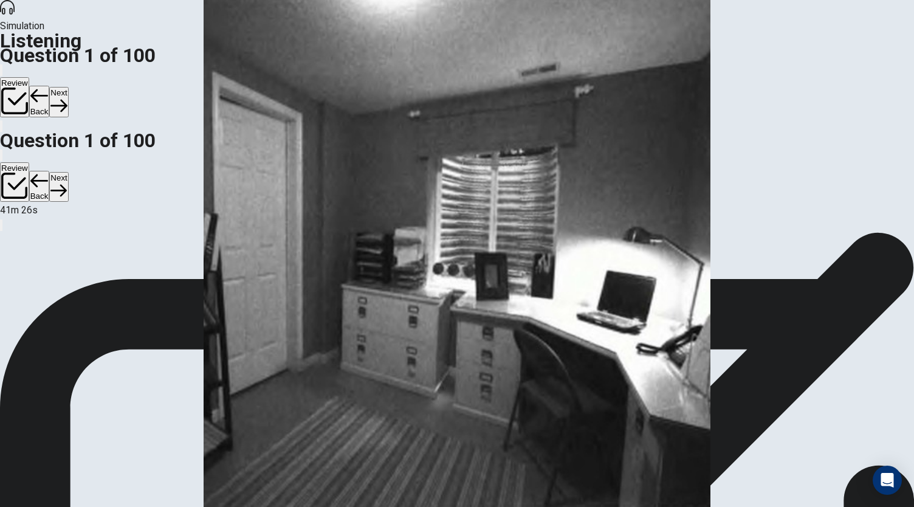
click at [68, 87] on button "Next" at bounding box center [58, 102] width 19 height 30
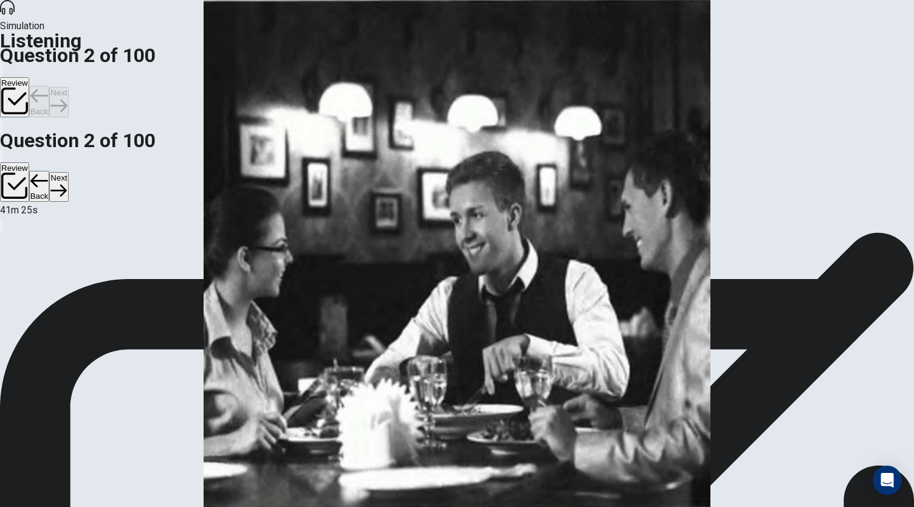
click at [50, 86] on button "Back" at bounding box center [39, 102] width 21 height 32
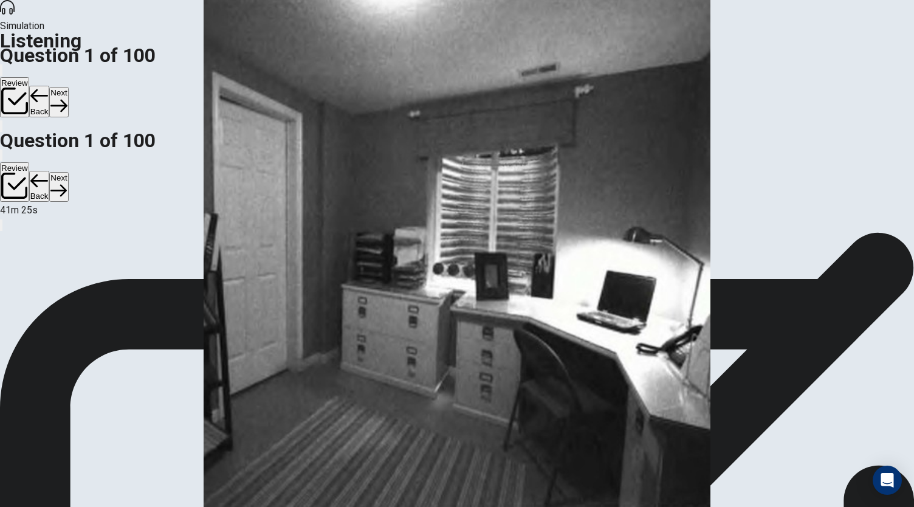
click at [68, 87] on button "Next" at bounding box center [58, 102] width 19 height 30
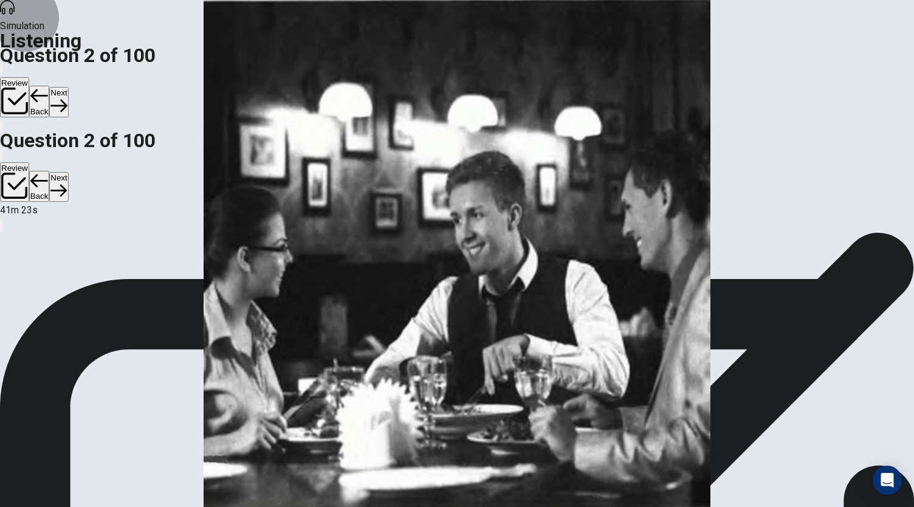
click at [68, 87] on button "Next" at bounding box center [58, 102] width 19 height 30
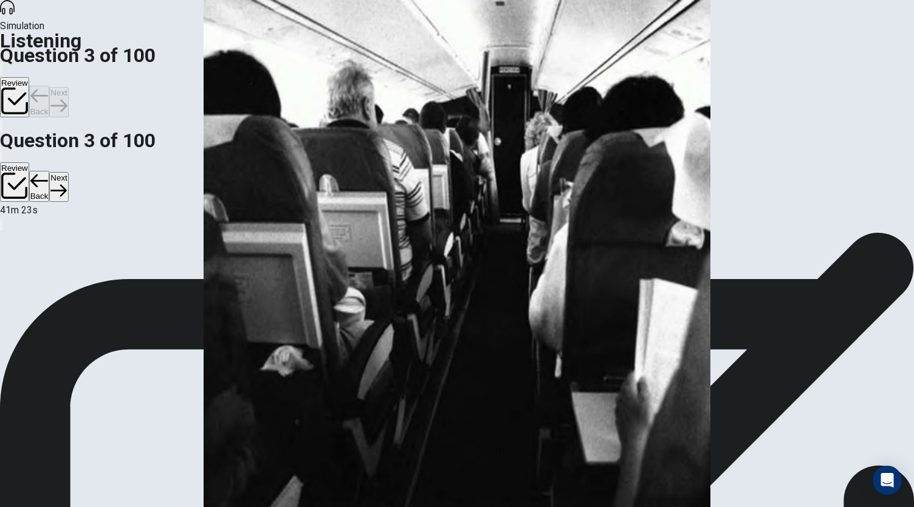
click at [737, 63] on div "Review Back Next" at bounding box center [457, 91] width 914 height 56
click at [68, 87] on button "Next" at bounding box center [58, 102] width 19 height 30
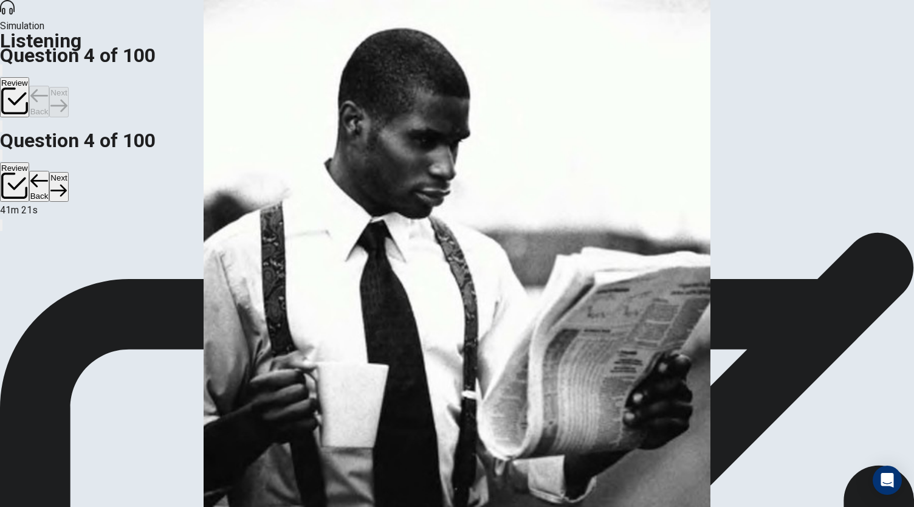
click at [737, 63] on div "Review Back Next" at bounding box center [457, 91] width 914 height 56
click at [68, 87] on button "Next" at bounding box center [58, 102] width 19 height 30
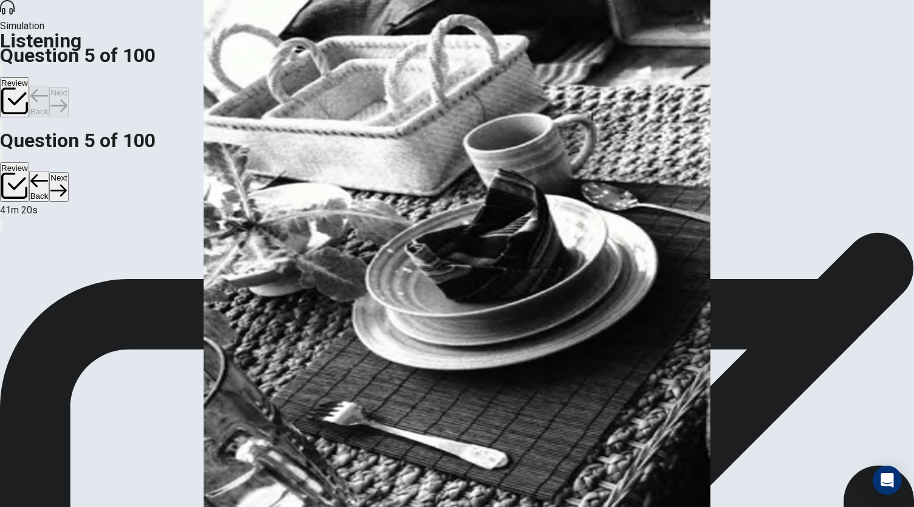
click at [737, 63] on div "Review Back Next" at bounding box center [457, 91] width 914 height 56
click at [68, 87] on button "Next" at bounding box center [58, 102] width 19 height 30
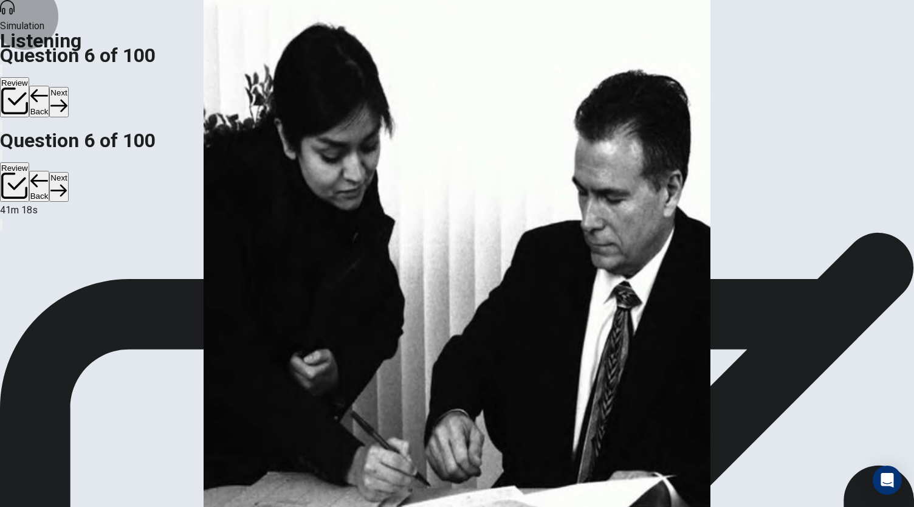
click at [68, 87] on button "Next" at bounding box center [58, 102] width 19 height 30
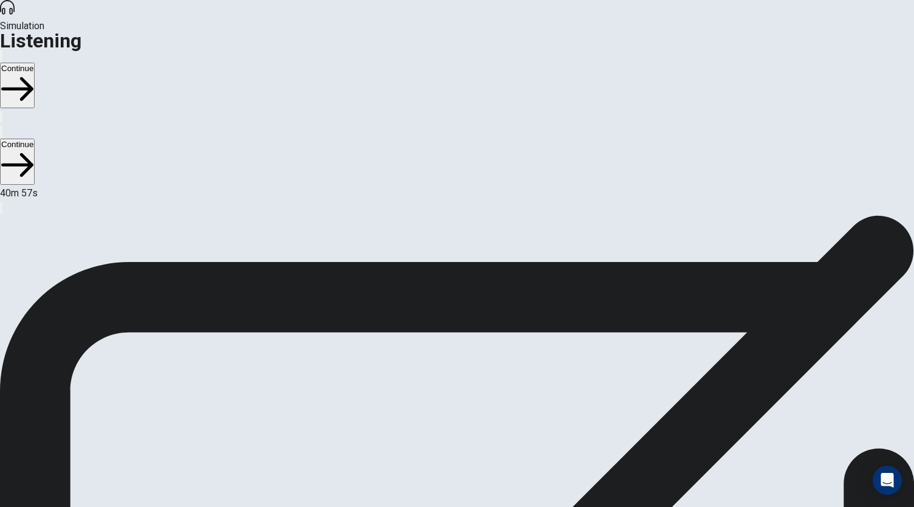
click at [35, 63] on button "Continue" at bounding box center [17, 86] width 35 height 46
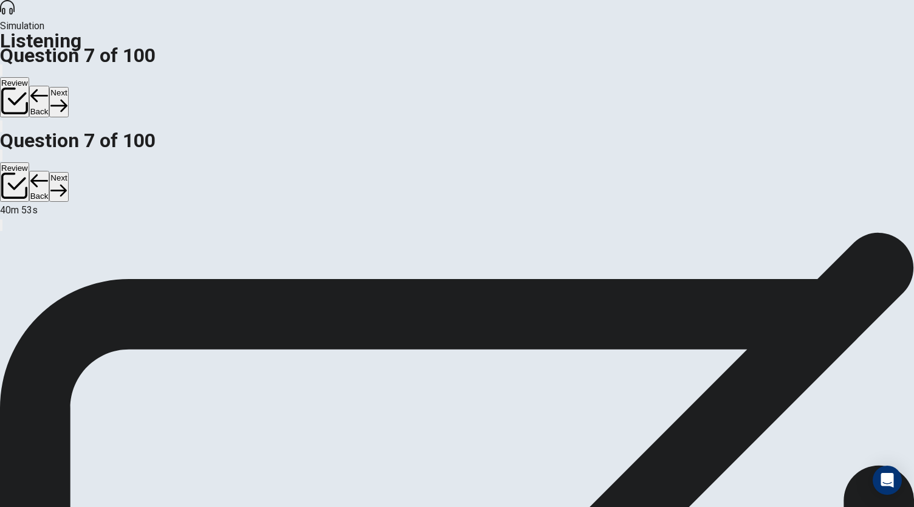
click at [68, 87] on button "Next" at bounding box center [58, 102] width 19 height 30
click at [680, 63] on div "Review Back Next" at bounding box center [457, 91] width 914 height 56
click at [50, 86] on button "Back" at bounding box center [39, 102] width 21 height 32
click at [68, 87] on button "Next" at bounding box center [58, 102] width 19 height 30
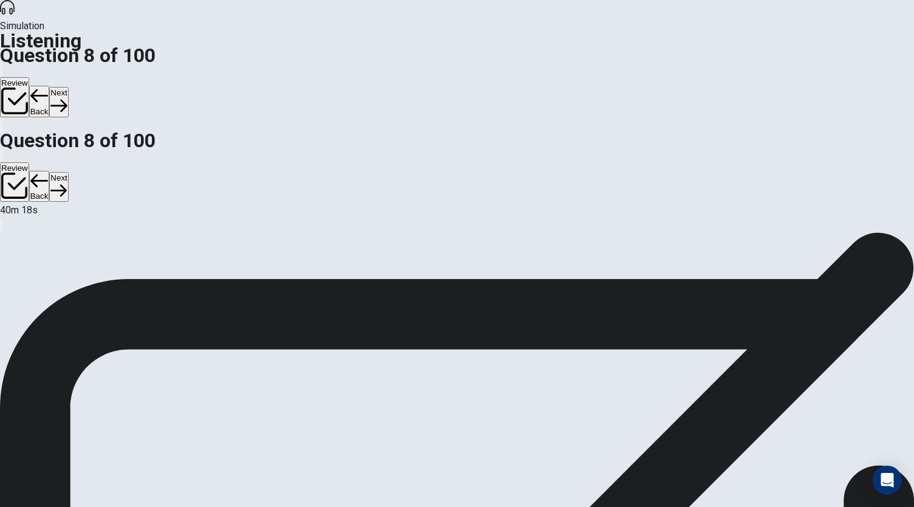
click at [68, 87] on button "Next" at bounding box center [58, 102] width 19 height 30
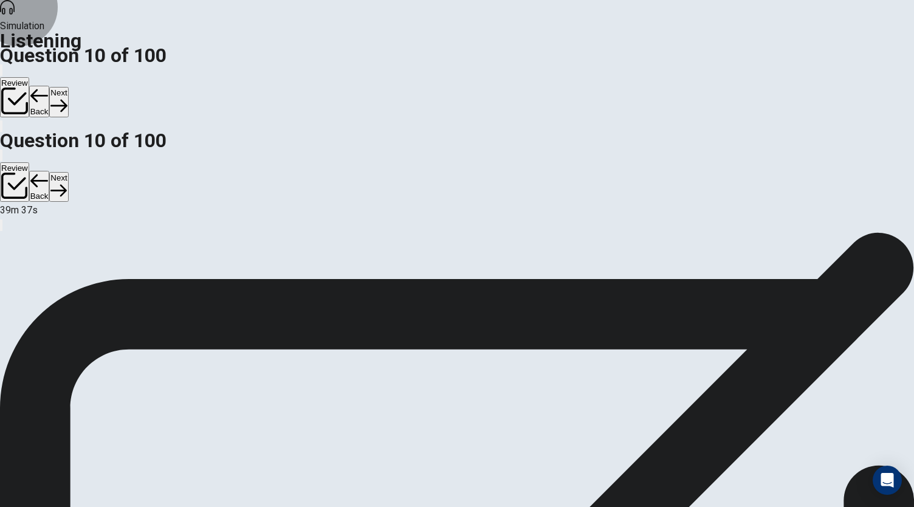
click at [68, 87] on button "Next" at bounding box center [58, 102] width 19 height 30
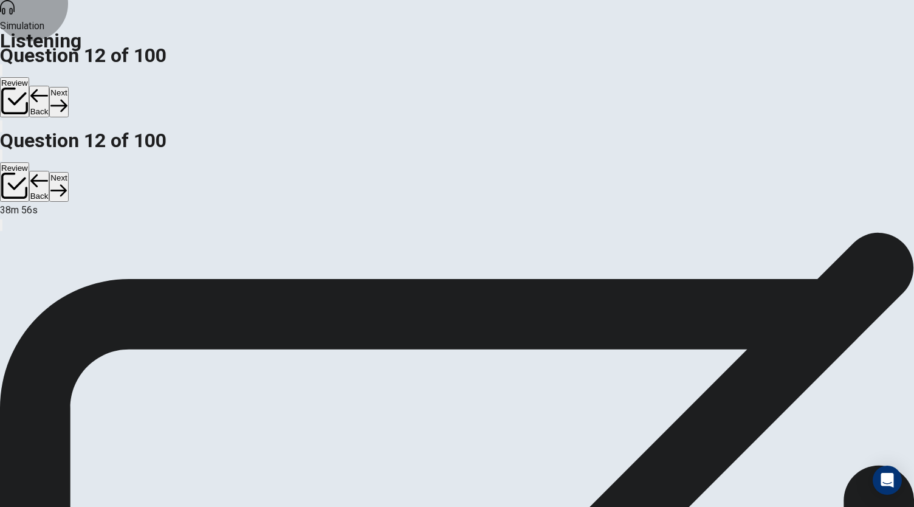
click at [68, 87] on button "Next" at bounding box center [58, 102] width 19 height 30
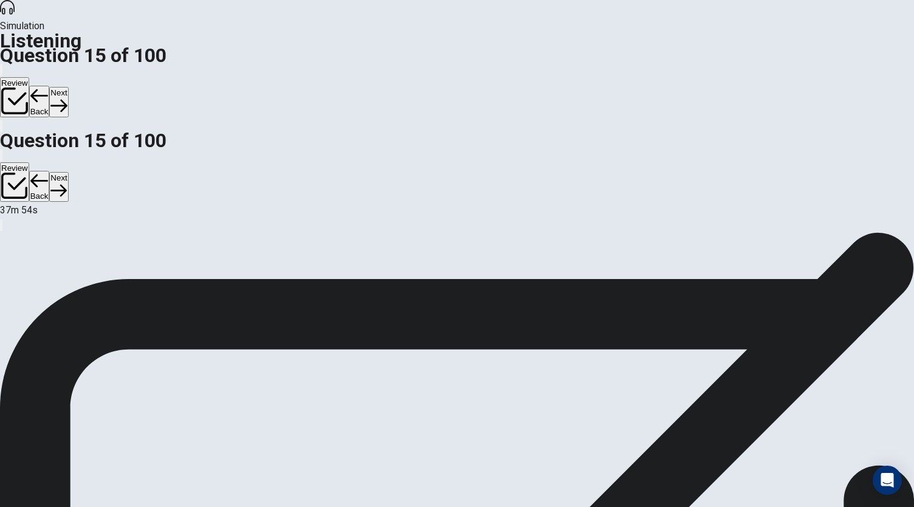
click at [68, 87] on button "Next" at bounding box center [58, 102] width 19 height 30
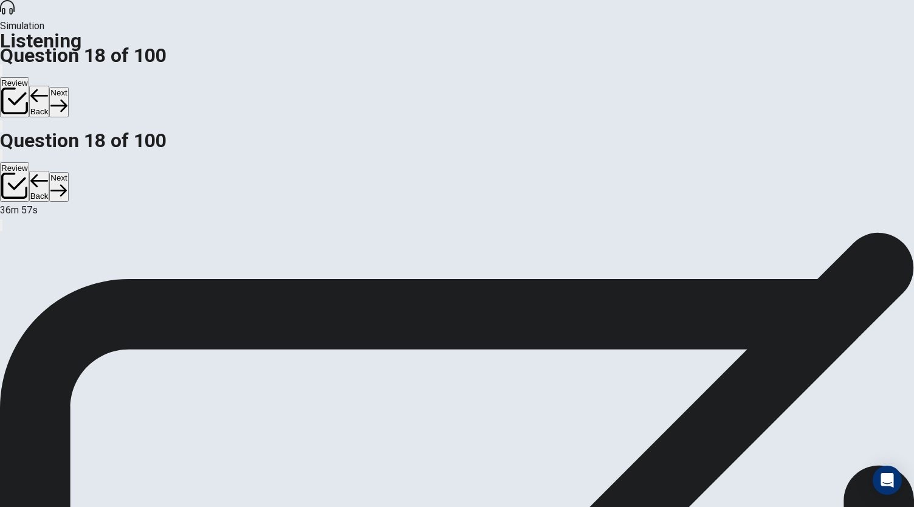
click at [68, 87] on button "Next" at bounding box center [58, 102] width 19 height 30
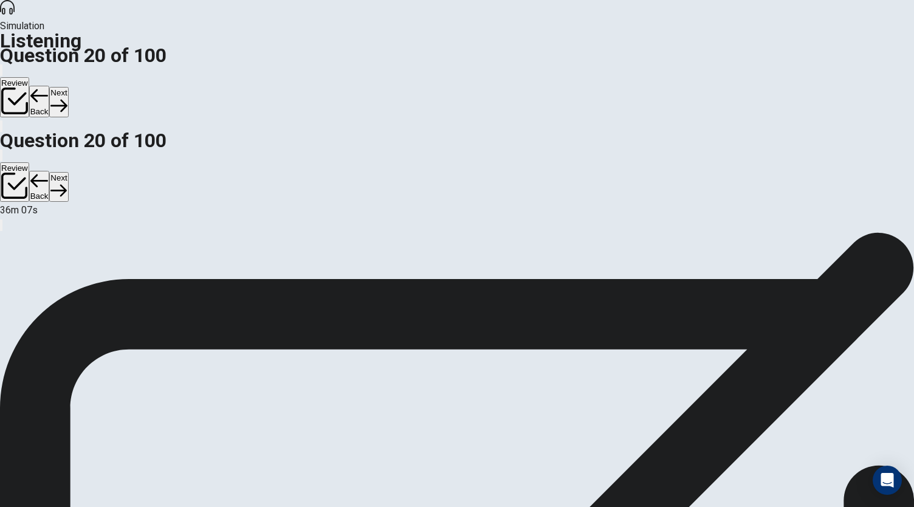
click at [68, 87] on button "Next" at bounding box center [58, 102] width 19 height 30
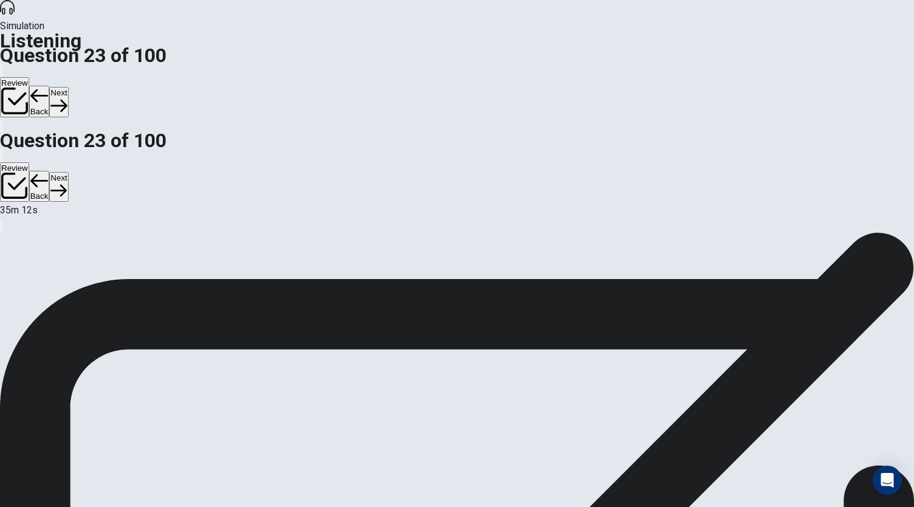
click at [68, 87] on button "Next" at bounding box center [58, 102] width 19 height 30
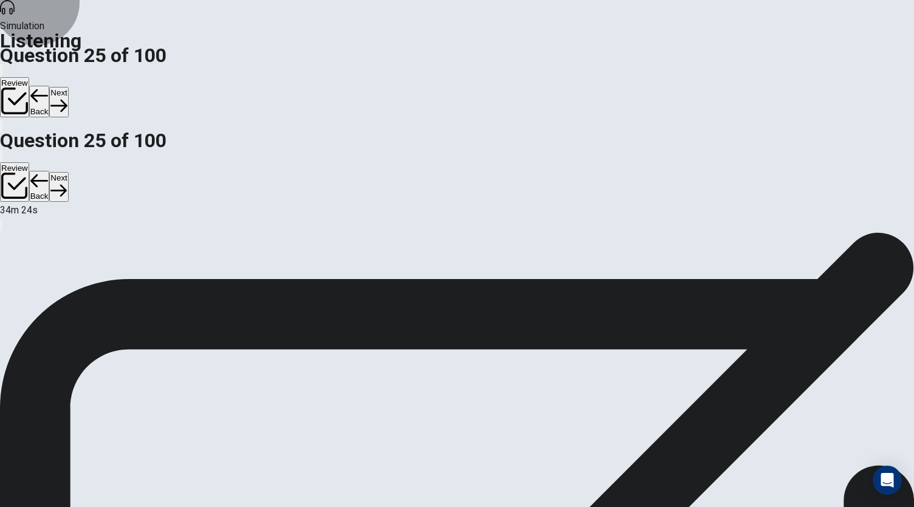
click at [68, 87] on button "Next" at bounding box center [58, 102] width 19 height 30
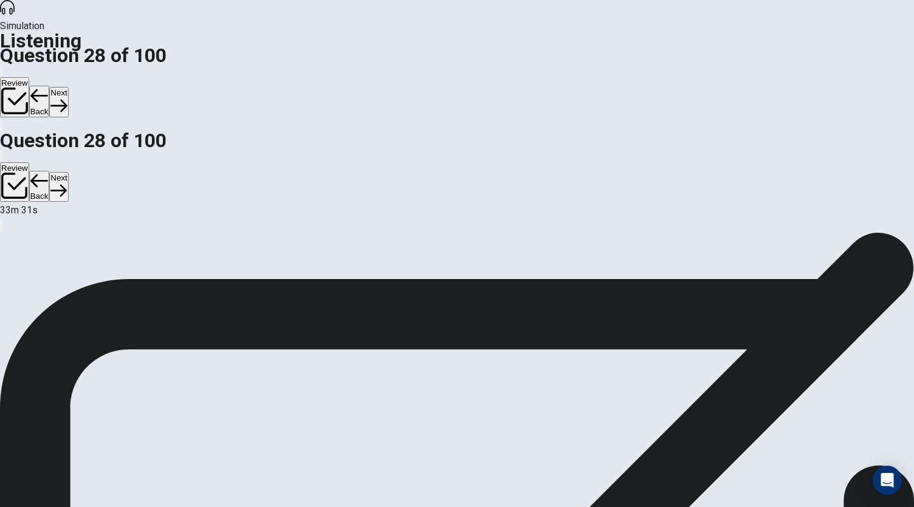
click at [68, 87] on button "Next" at bounding box center [58, 102] width 19 height 30
click at [67, 97] on icon "button" at bounding box center [58, 105] width 16 height 16
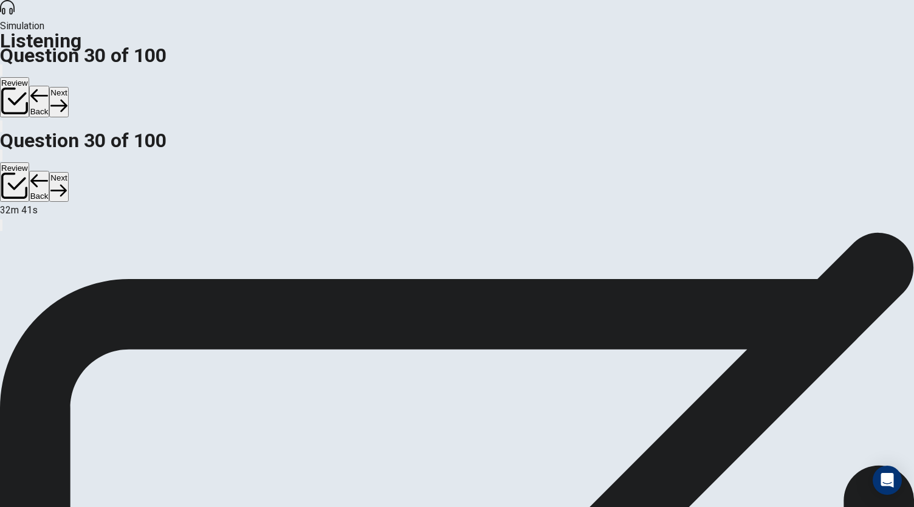
click at [68, 87] on button "Next" at bounding box center [58, 102] width 19 height 30
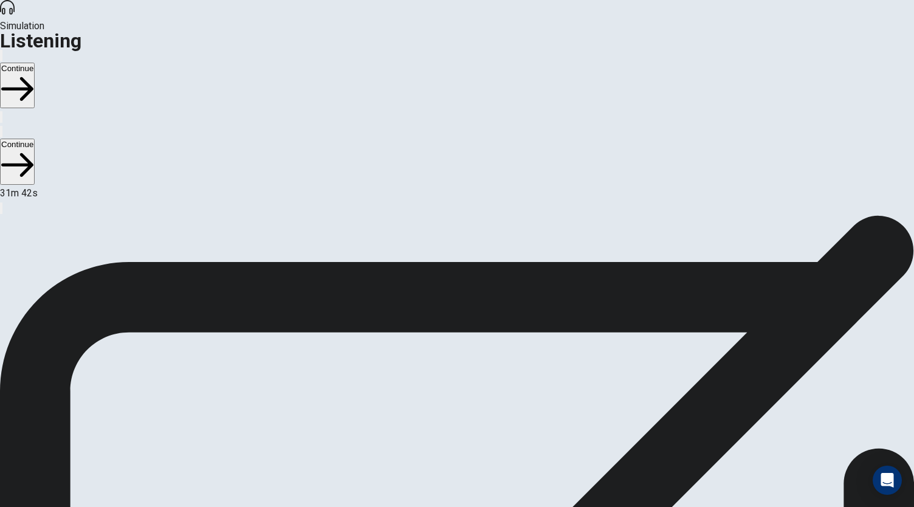
click at [35, 63] on button "Continue" at bounding box center [17, 86] width 35 height 46
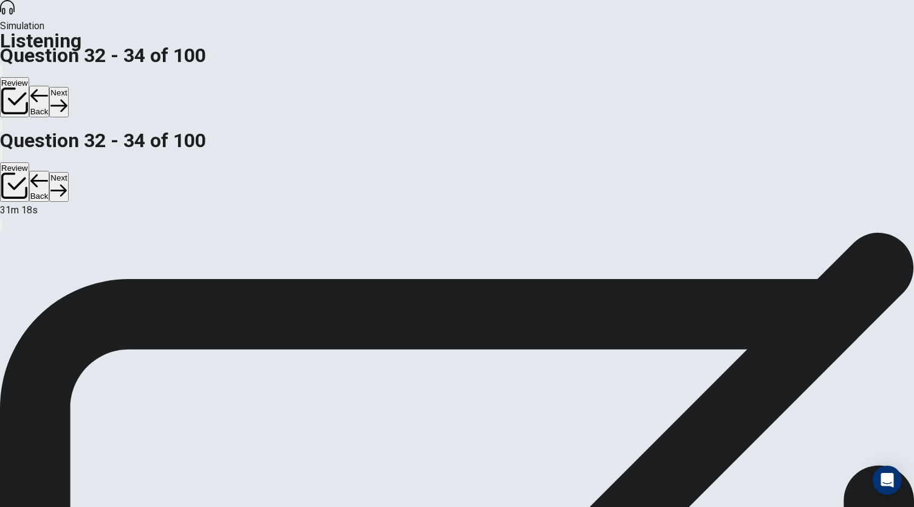
scroll to position [122, 0]
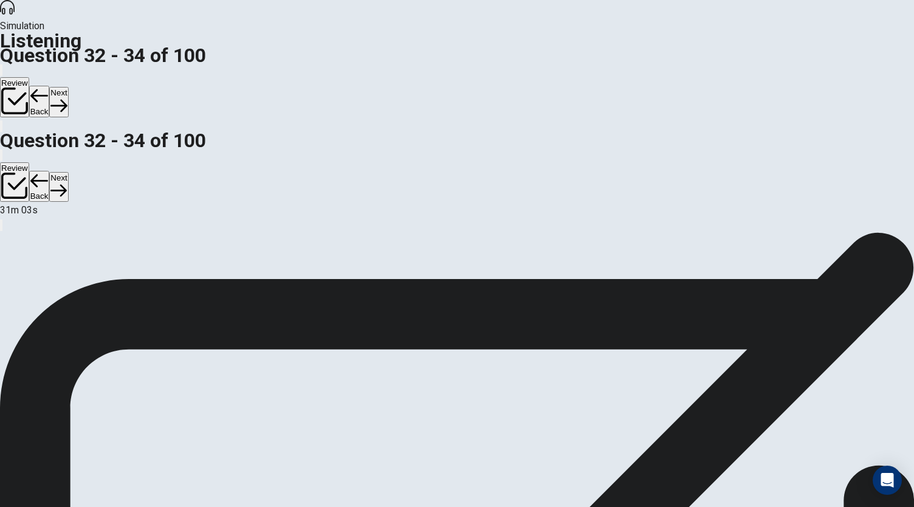
scroll to position [0, 0]
click at [68, 87] on button "Next" at bounding box center [58, 102] width 19 height 30
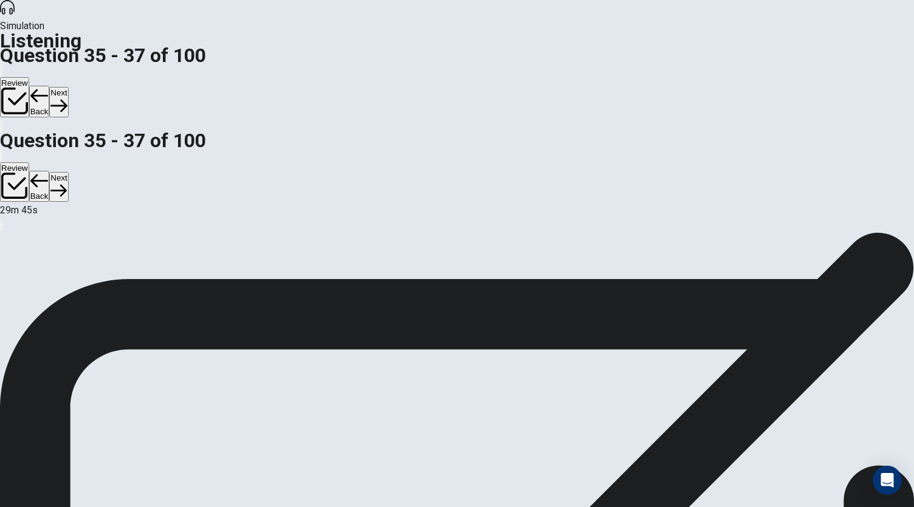
scroll to position [122, 0]
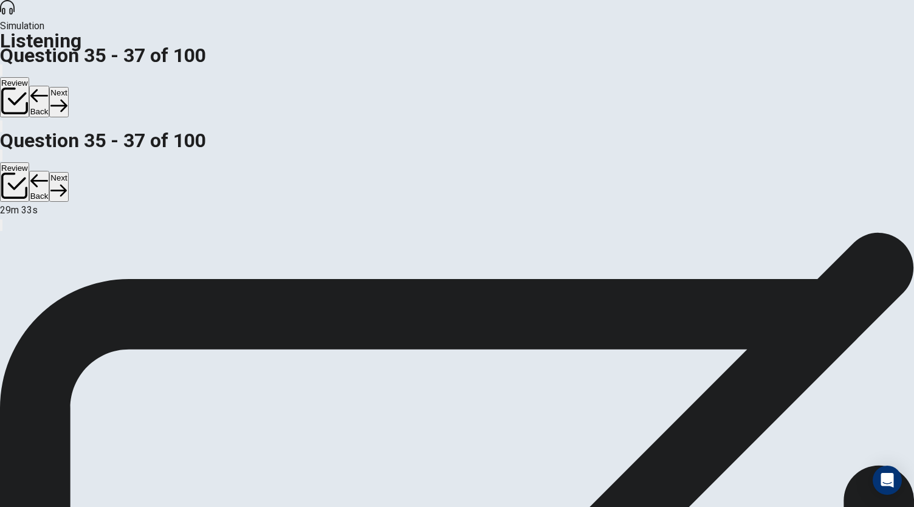
click at [68, 87] on button "Next" at bounding box center [58, 102] width 19 height 30
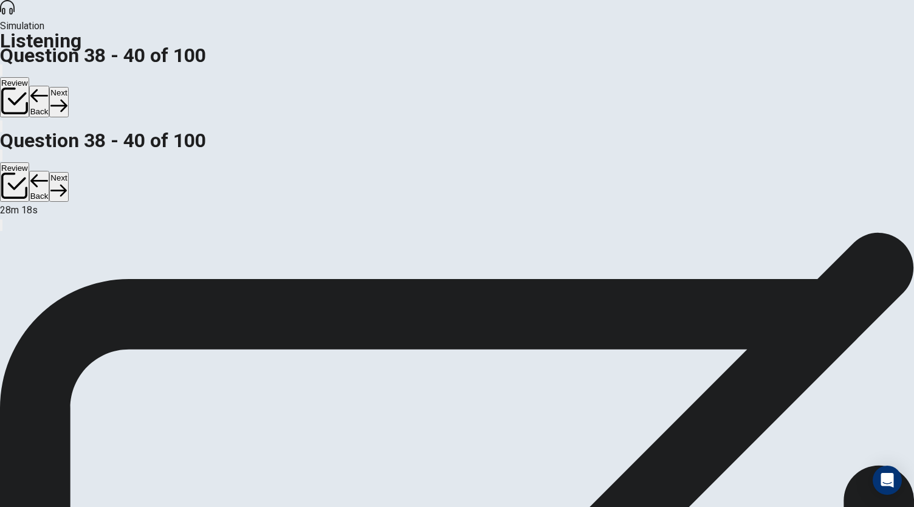
scroll to position [27, 0]
click at [68, 87] on button "Next" at bounding box center [58, 102] width 19 height 30
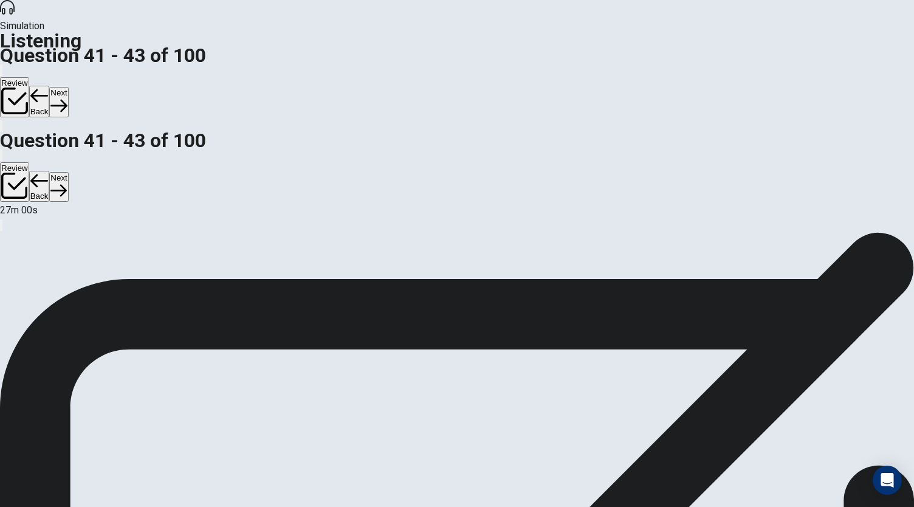
click at [68, 87] on button "Next" at bounding box center [58, 102] width 19 height 30
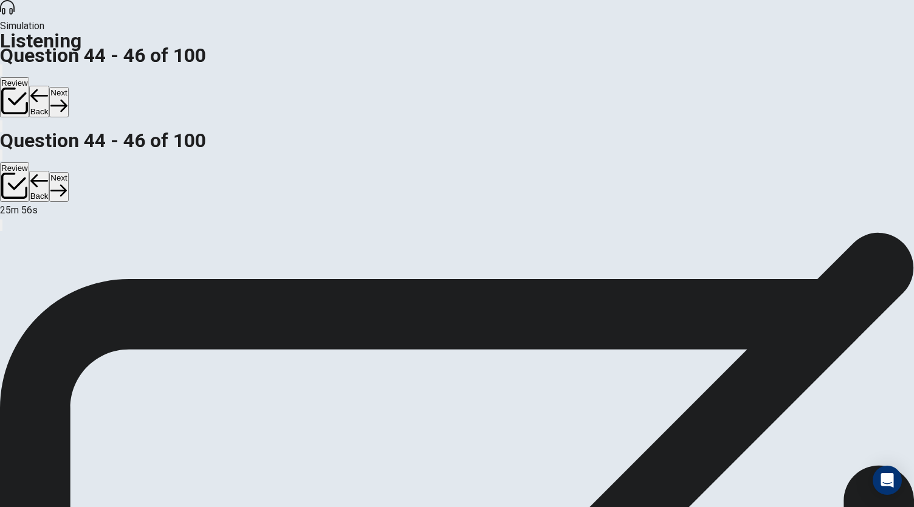
scroll to position [122, 0]
click at [68, 87] on button "Next" at bounding box center [58, 102] width 19 height 30
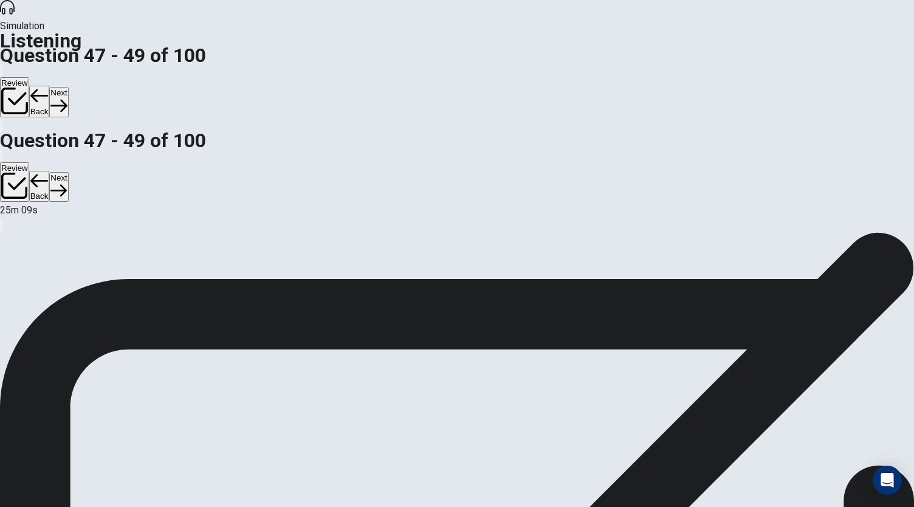
scroll to position [36, 0]
click at [68, 87] on button "Next" at bounding box center [58, 102] width 19 height 30
click at [735, 63] on div "Review Back Next" at bounding box center [457, 91] width 914 height 56
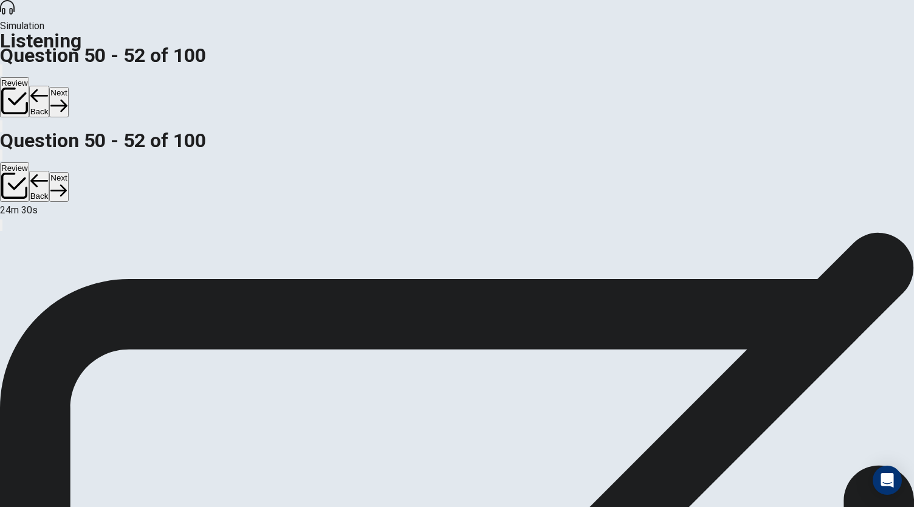
scroll to position [0, 0]
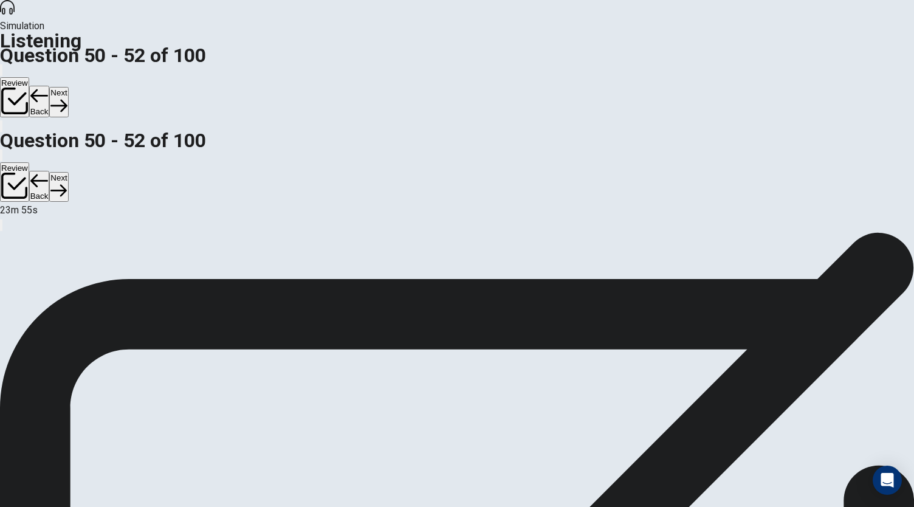
scroll to position [72, 0]
click at [67, 97] on icon "button" at bounding box center [58, 105] width 16 height 16
click at [50, 86] on button "Back" at bounding box center [39, 102] width 21 height 32
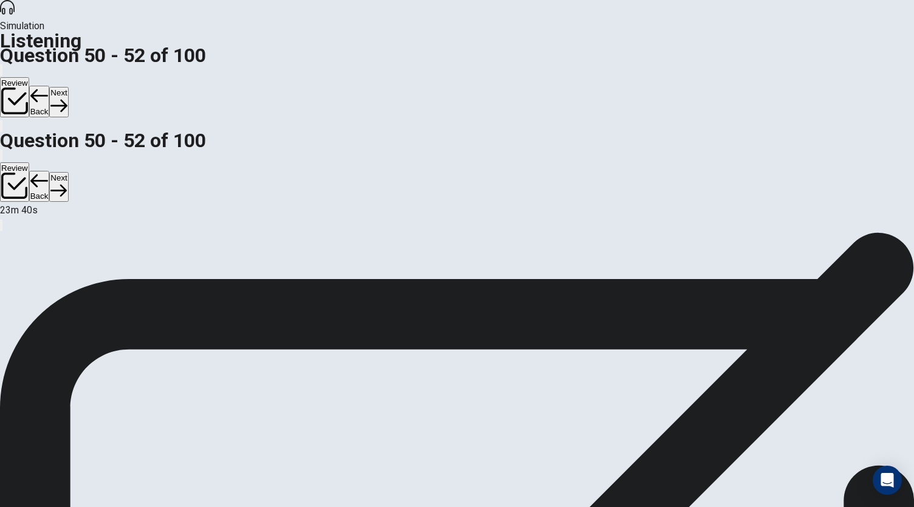
scroll to position [122, 0]
click at [68, 87] on button "Next" at bounding box center [58, 102] width 19 height 30
click at [50, 86] on button "Back" at bounding box center [39, 102] width 21 height 32
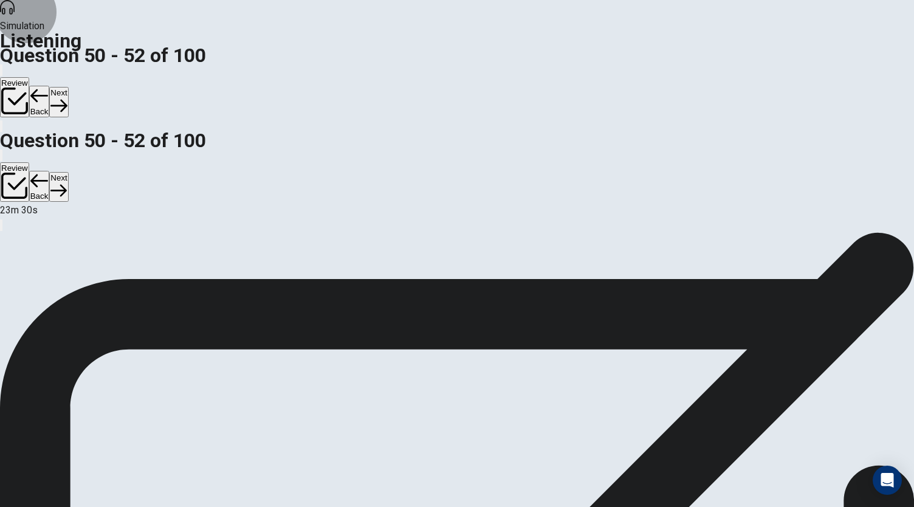
click at [68, 87] on button "Next" at bounding box center [58, 102] width 19 height 30
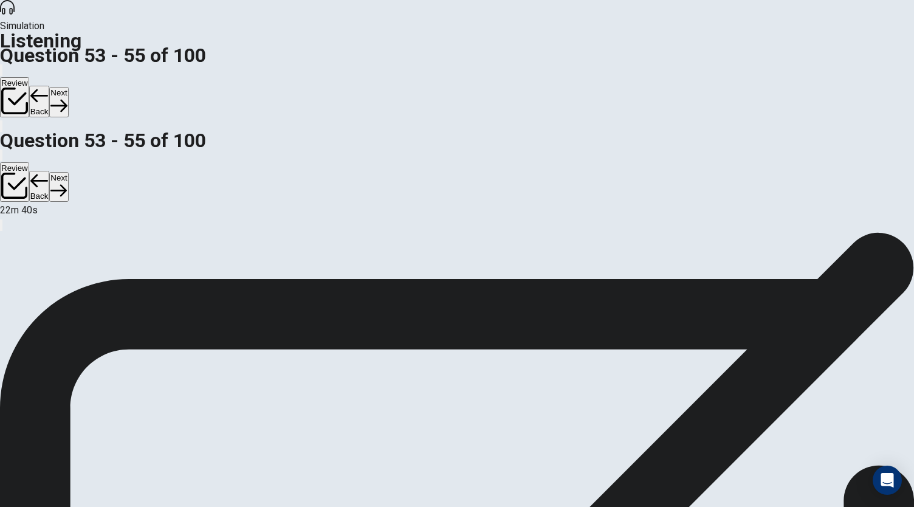
click at [68, 87] on button "Next" at bounding box center [58, 102] width 19 height 30
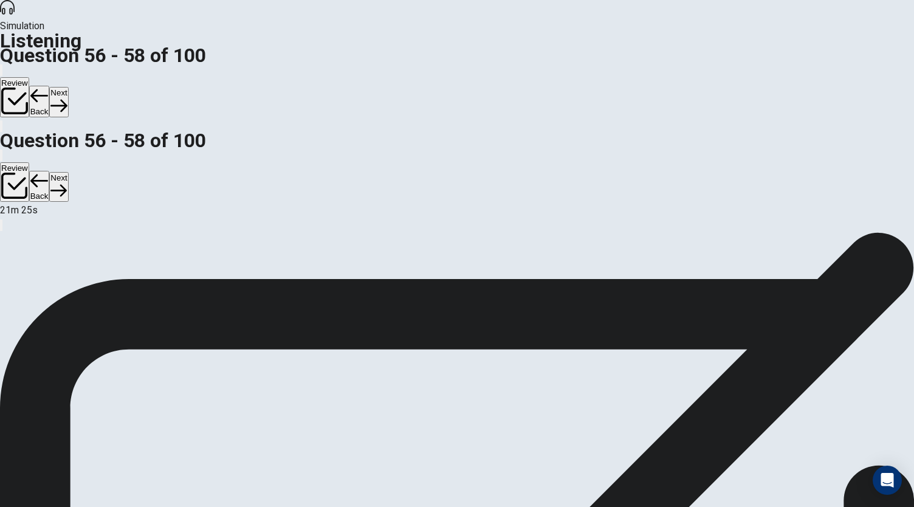
scroll to position [122, 0]
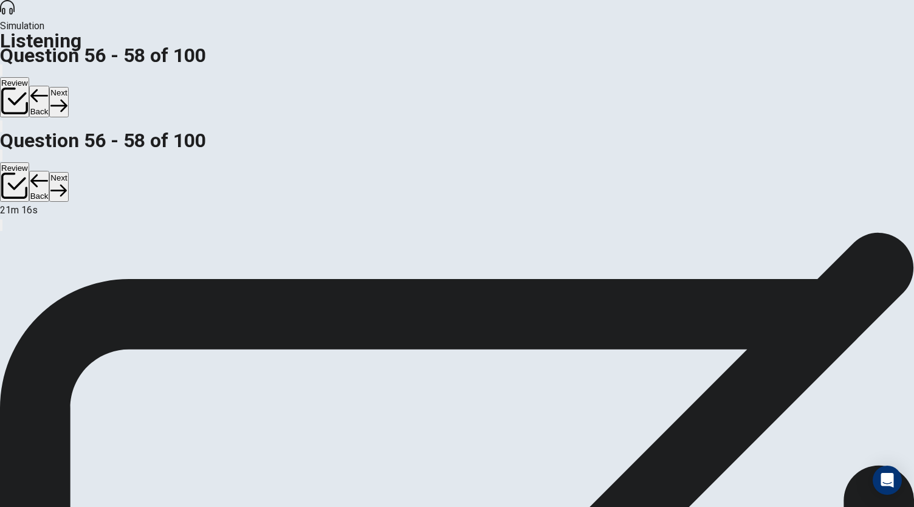
scroll to position [72, 0]
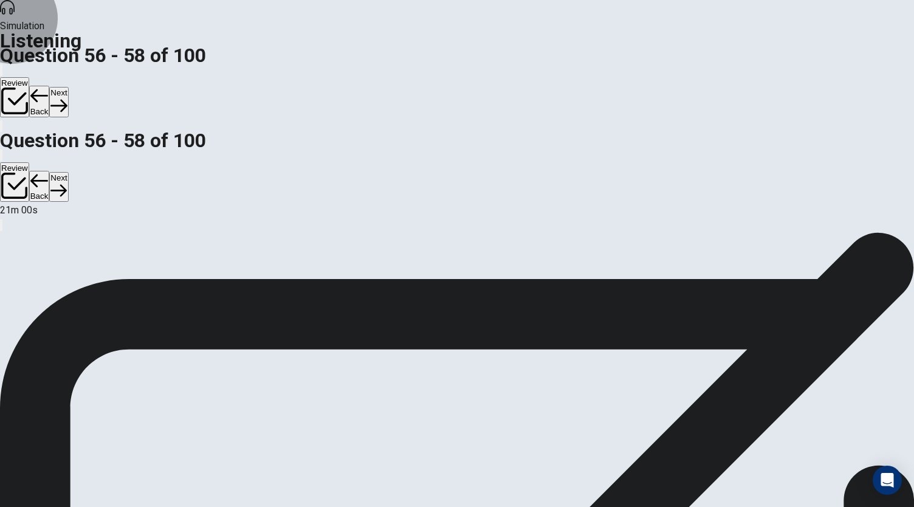
click at [68, 87] on button "Next" at bounding box center [58, 102] width 19 height 30
click at [50, 86] on button "Back" at bounding box center [39, 102] width 21 height 32
click at [68, 87] on button "Next" at bounding box center [58, 102] width 19 height 30
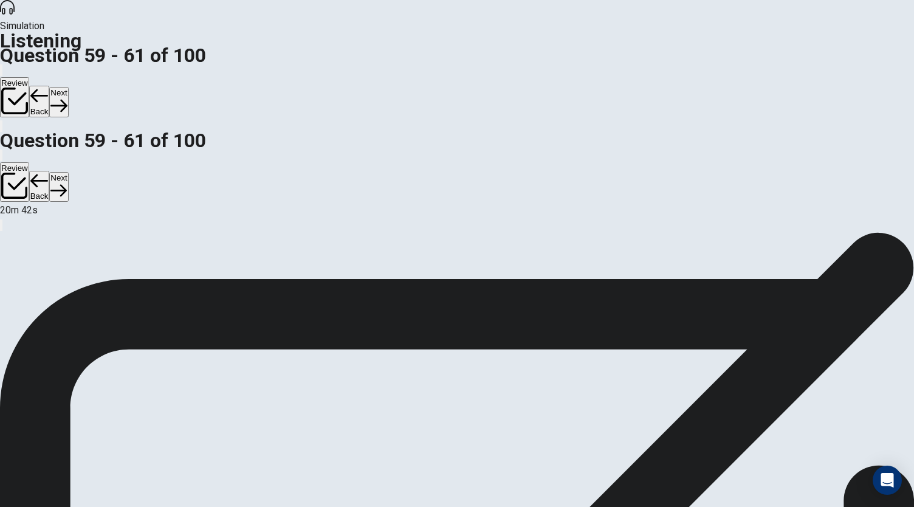
scroll to position [0, 0]
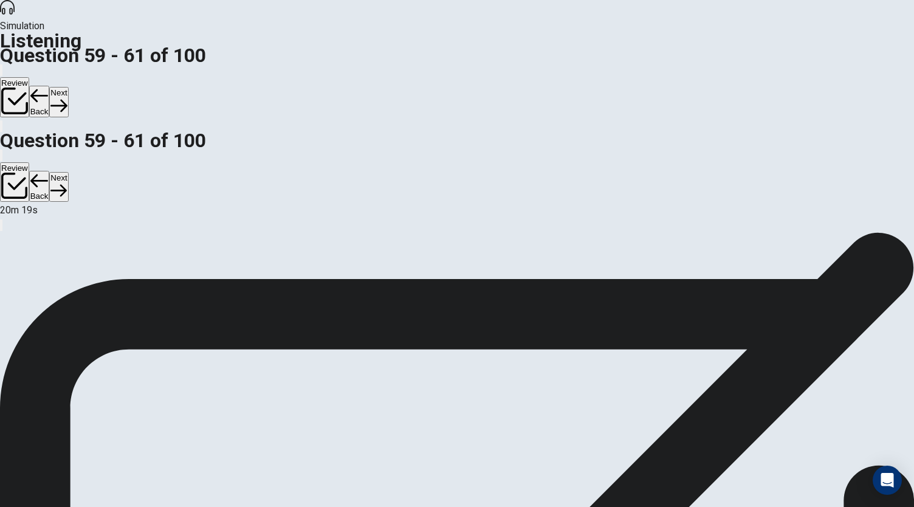
scroll to position [72, 0]
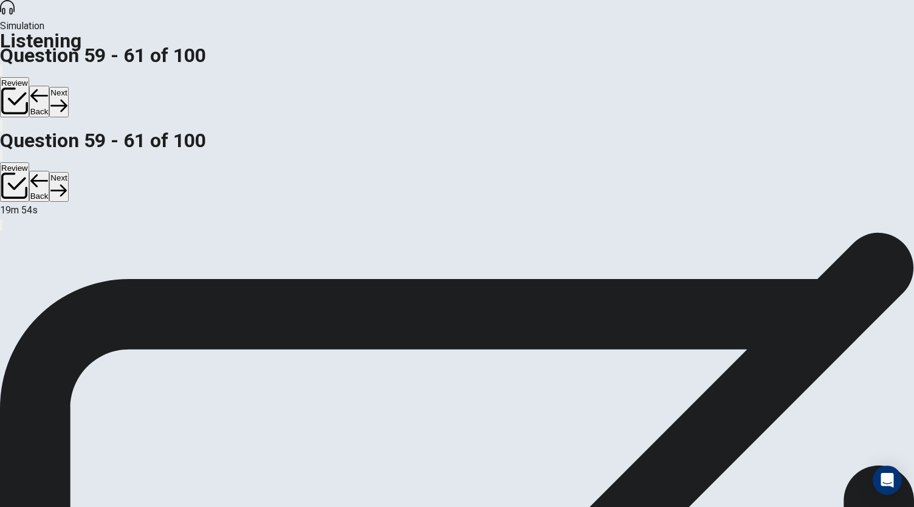
click at [68, 87] on button "Next" at bounding box center [58, 102] width 19 height 30
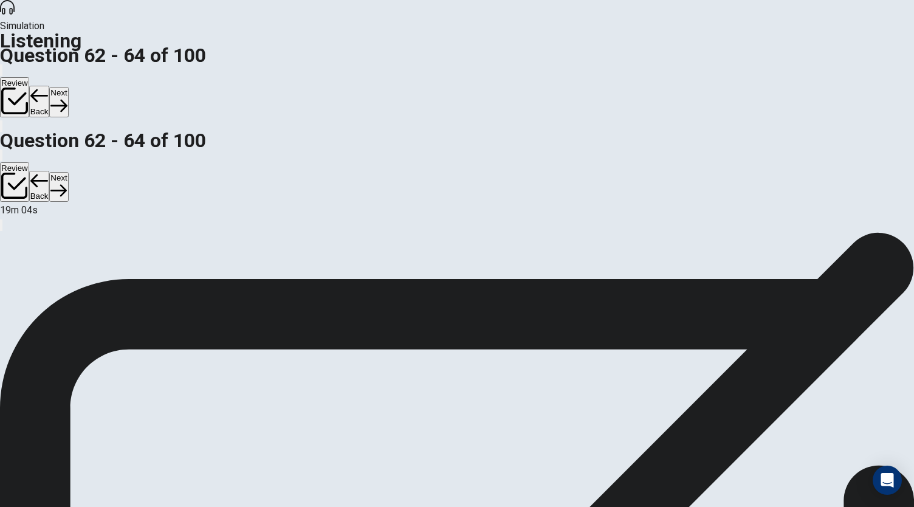
scroll to position [61, 0]
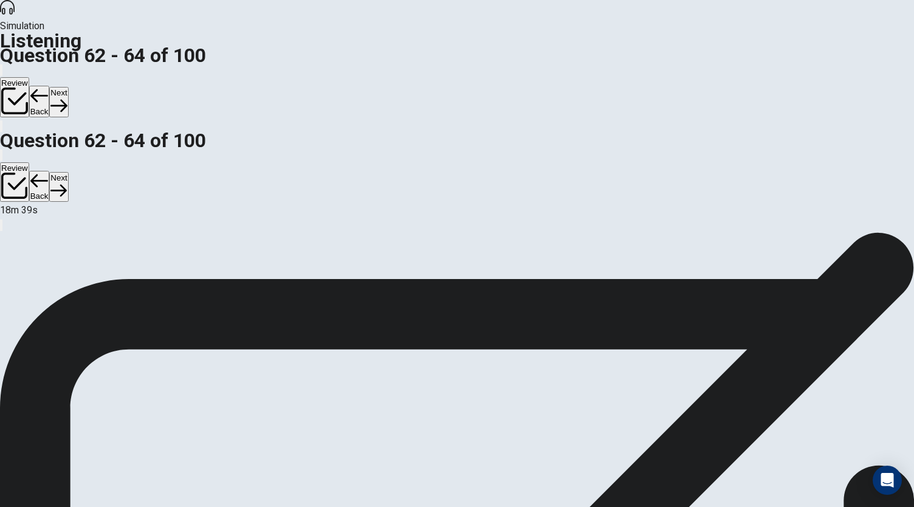
scroll to position [72, 0]
click at [68, 87] on button "Next" at bounding box center [58, 102] width 19 height 30
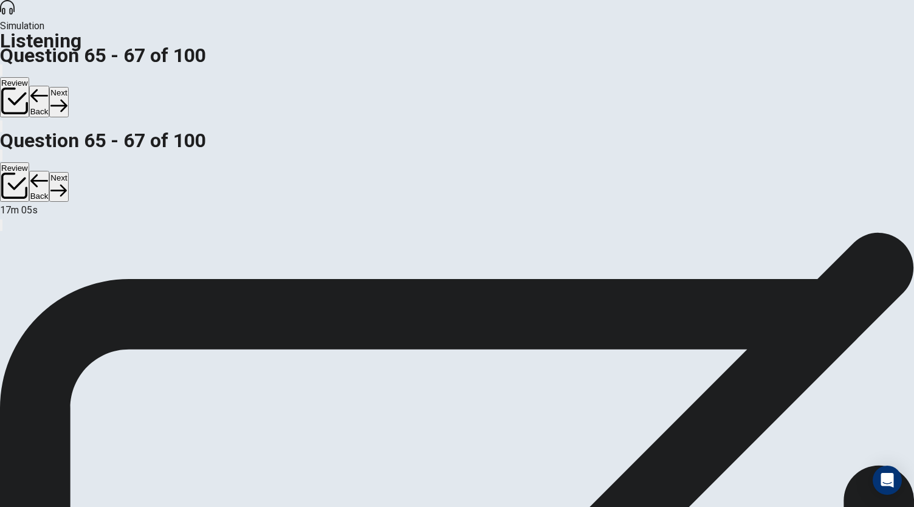
click at [68, 87] on button "Next" at bounding box center [58, 102] width 19 height 30
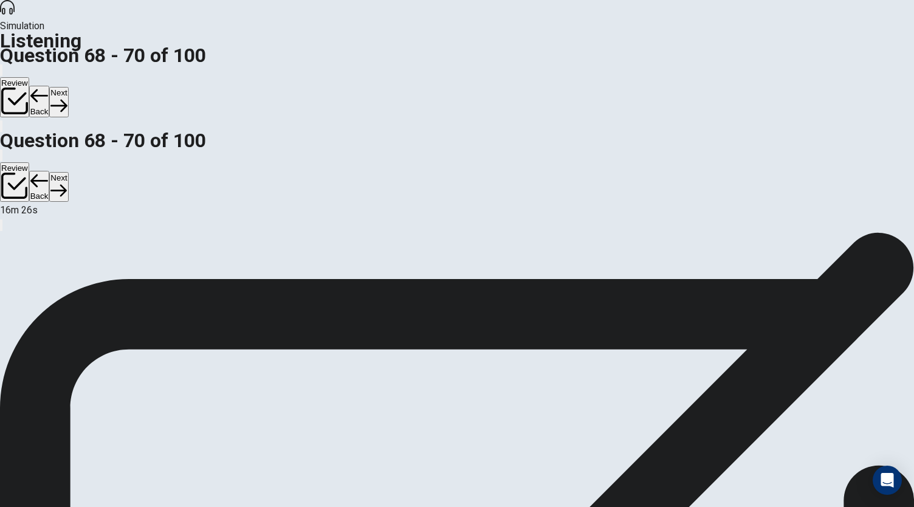
scroll to position [122, 0]
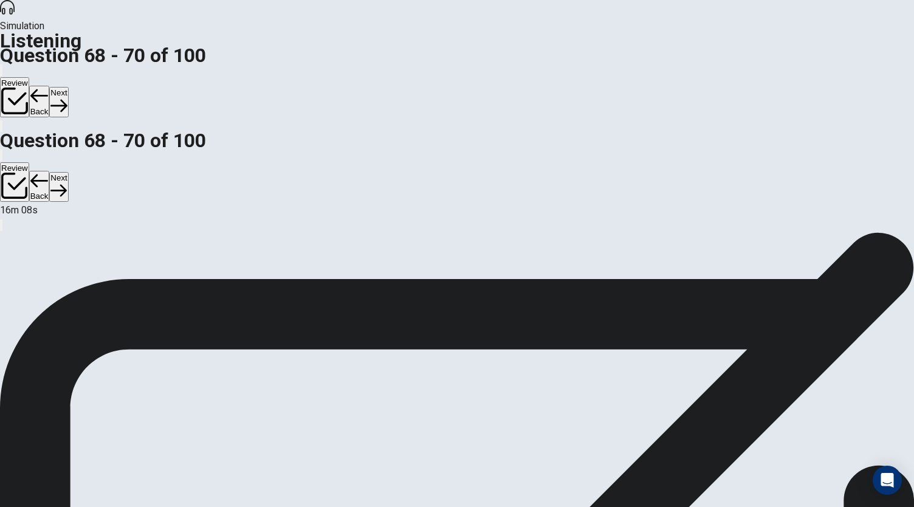
scroll to position [61, 0]
click at [68, 87] on button "Next" at bounding box center [58, 102] width 19 height 30
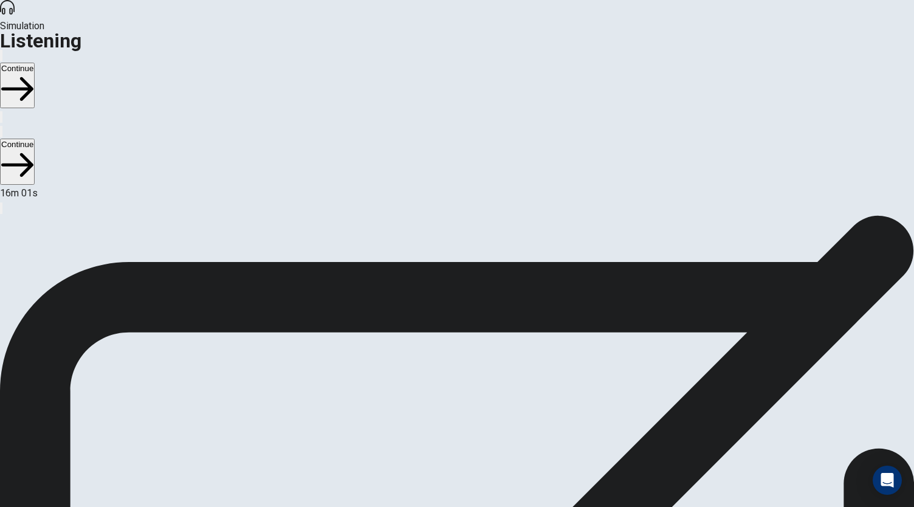
scroll to position [0, 0]
click at [35, 63] on button "Continue" at bounding box center [17, 86] width 35 height 46
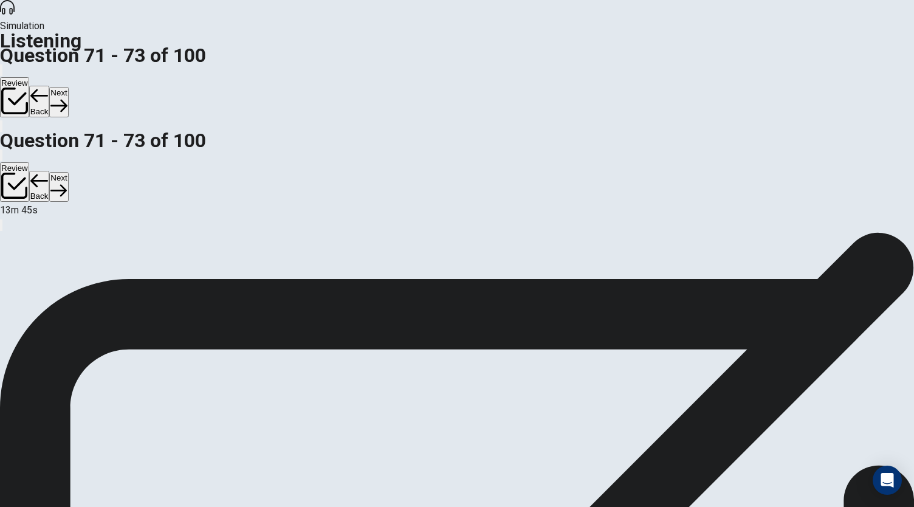
scroll to position [0, 0]
click at [68, 87] on button "Next" at bounding box center [58, 102] width 19 height 30
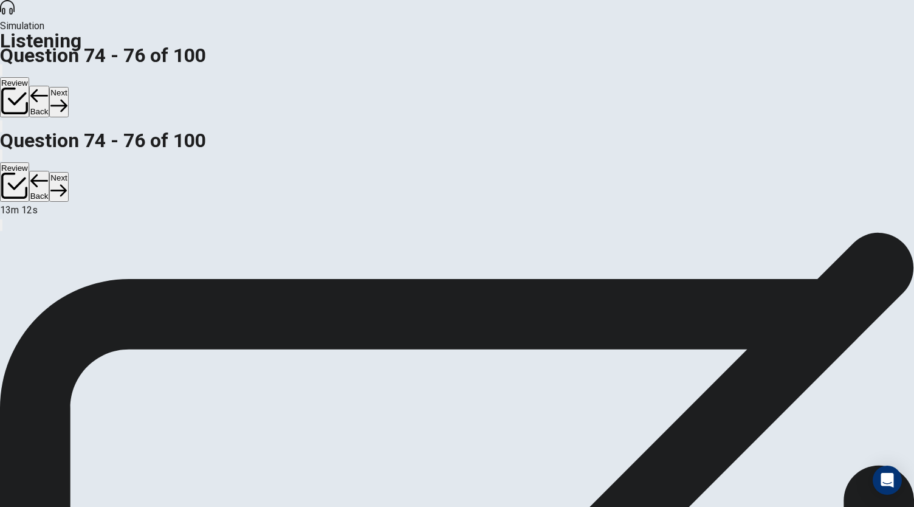
scroll to position [122, 0]
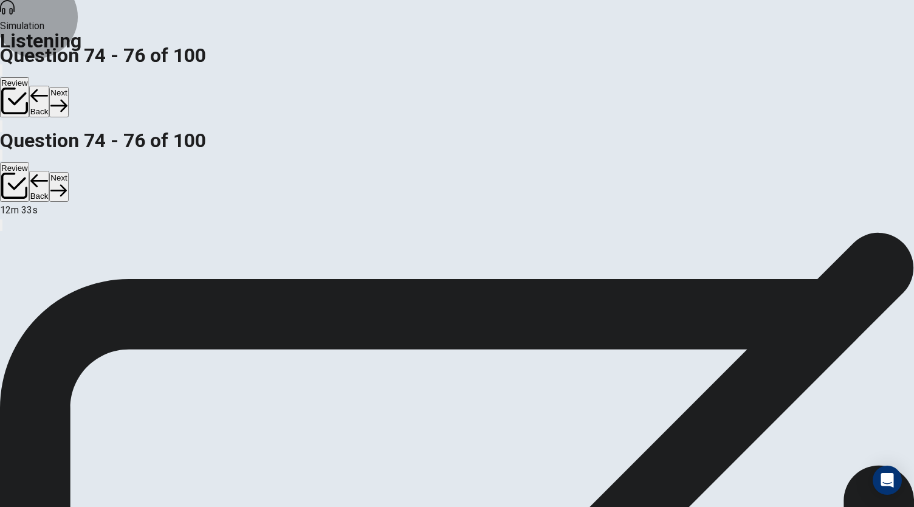
click at [68, 87] on button "Next" at bounding box center [58, 102] width 19 height 30
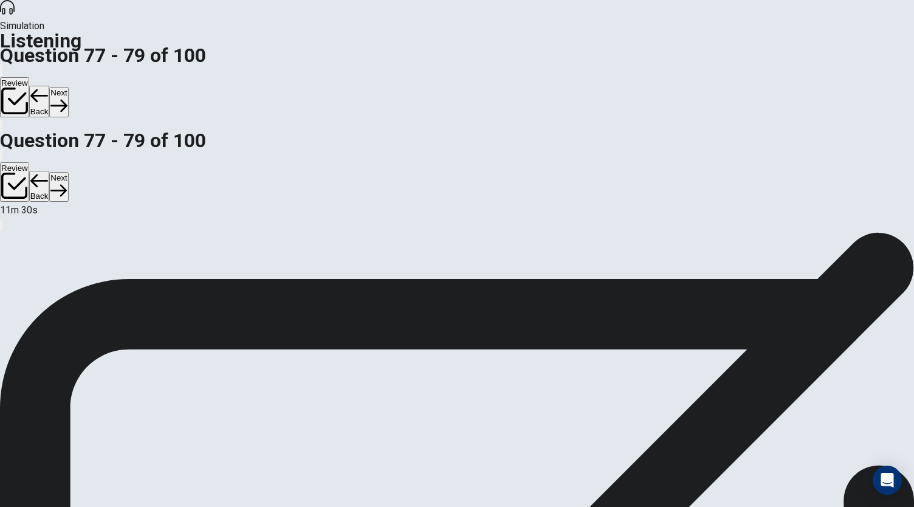
scroll to position [72, 0]
click at [68, 87] on button "Next" at bounding box center [58, 102] width 19 height 30
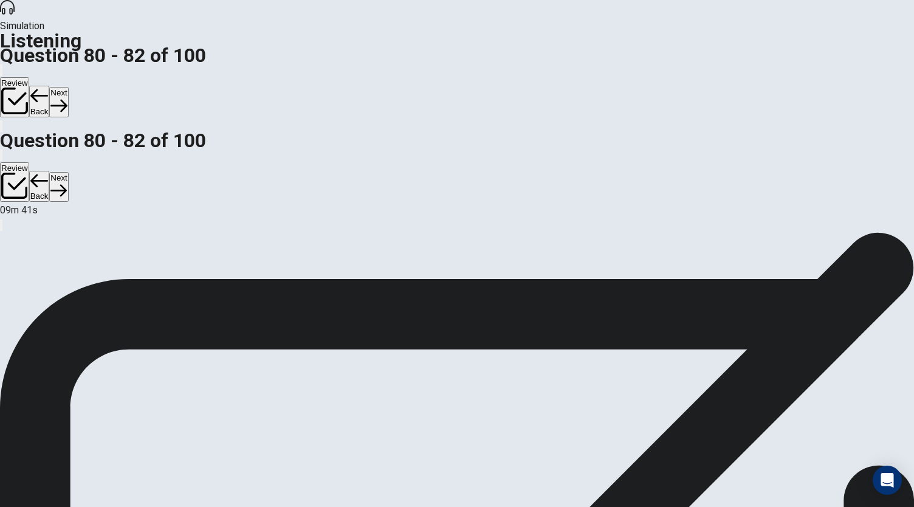
scroll to position [122, 0]
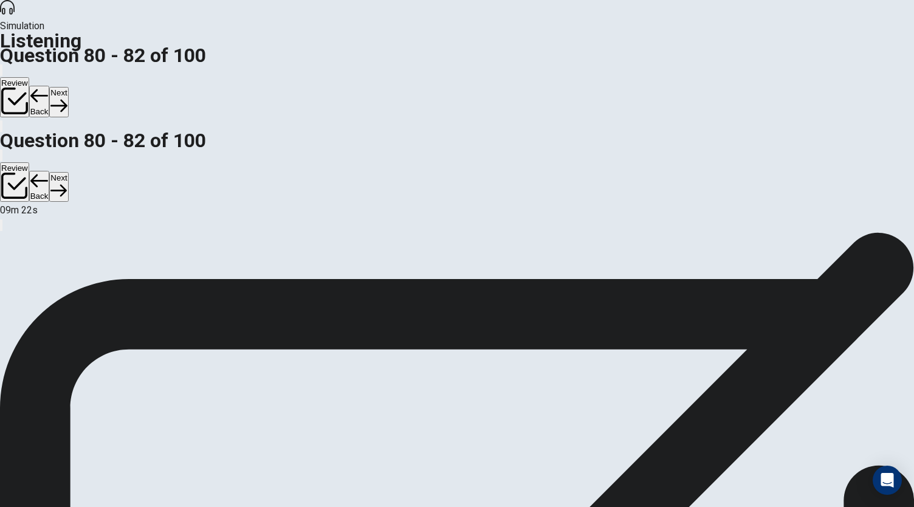
click at [67, 97] on icon "button" at bounding box center [58, 105] width 16 height 16
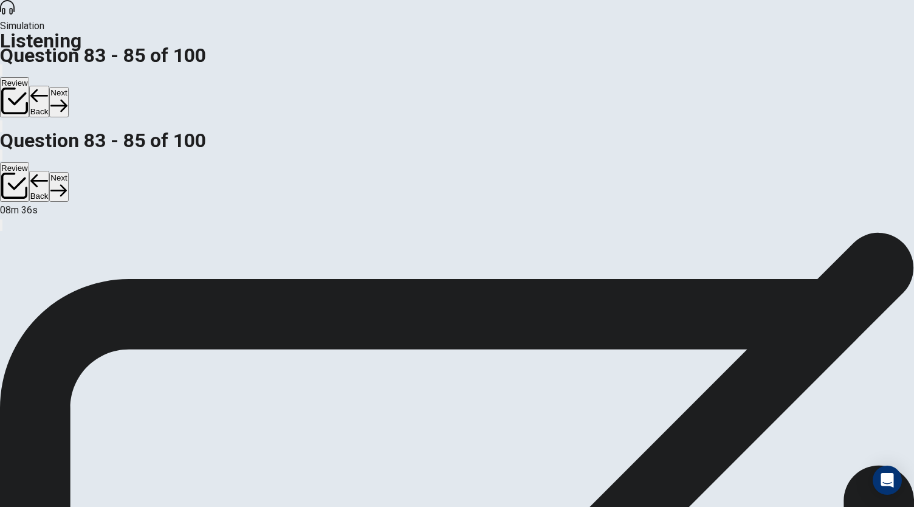
scroll to position [61, 0]
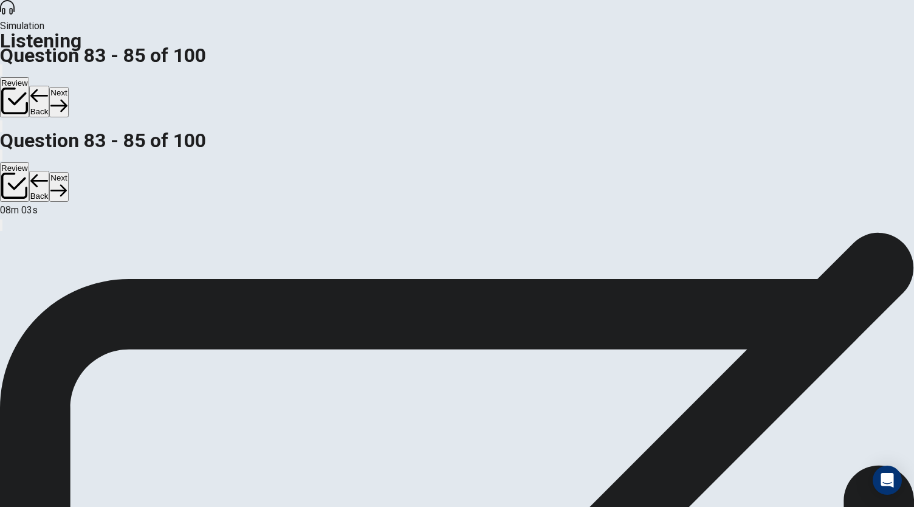
scroll to position [122, 0]
click at [68, 87] on button "Next" at bounding box center [58, 102] width 19 height 30
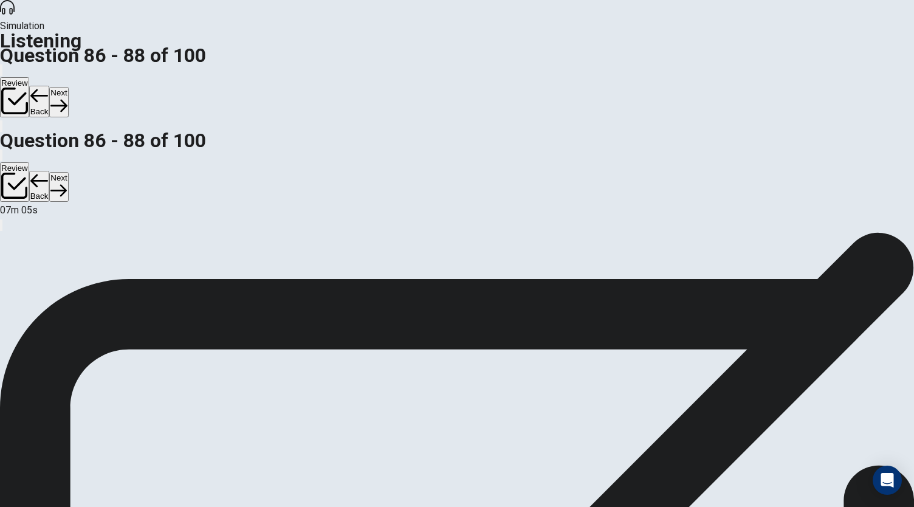
scroll to position [122, 0]
click at [739, 63] on div "Review Back Next" at bounding box center [457, 98] width 914 height 70
click at [68, 87] on button "Next" at bounding box center [58, 102] width 19 height 30
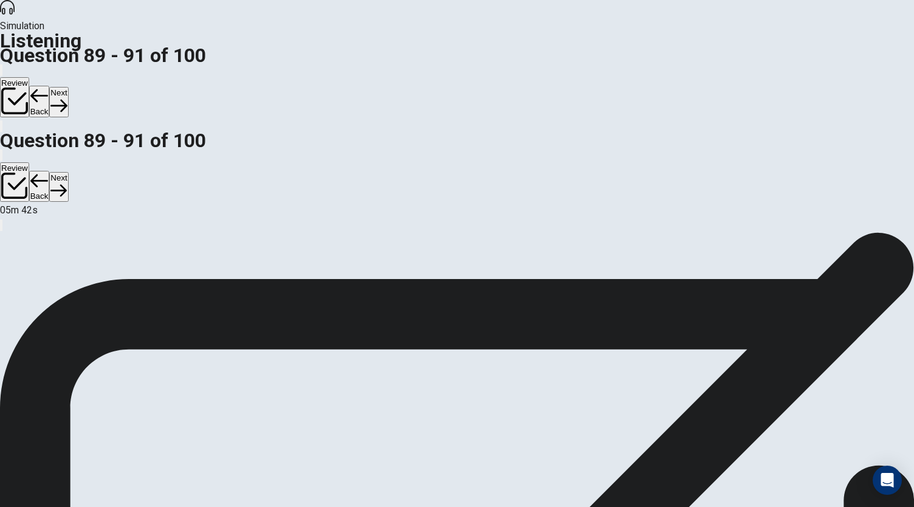
scroll to position [136, 0]
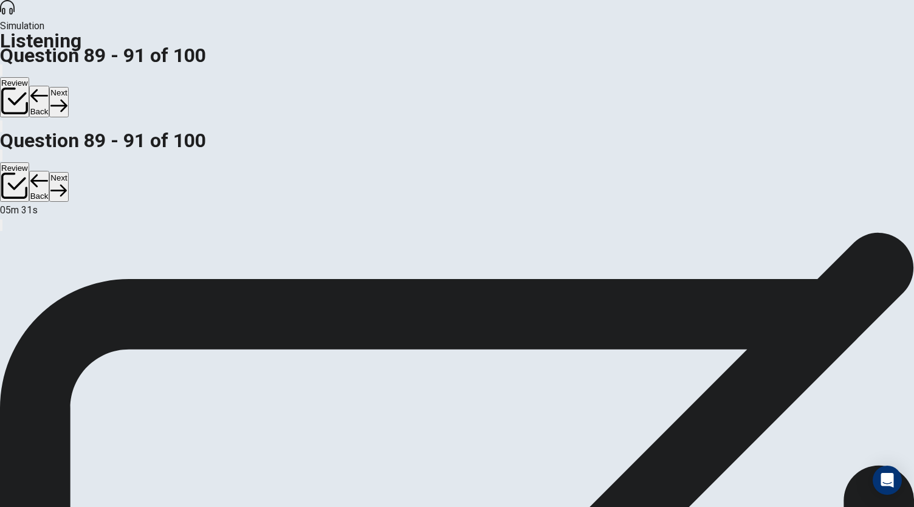
scroll to position [72, 0]
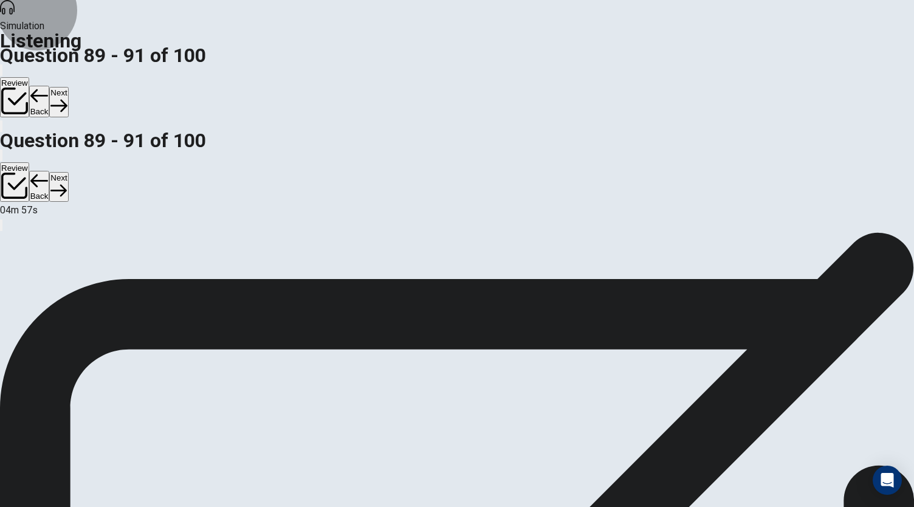
click at [67, 97] on icon "button" at bounding box center [58, 105] width 16 height 16
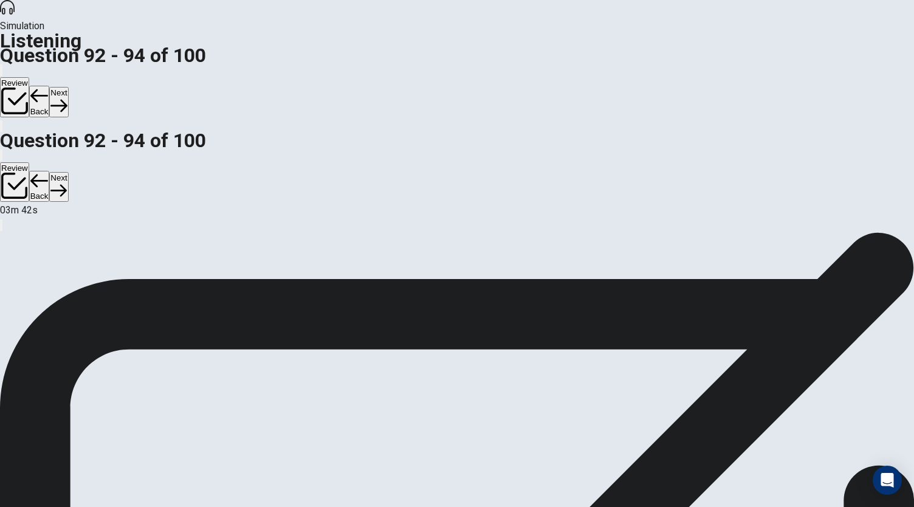
click at [68, 87] on button "Next" at bounding box center [58, 102] width 19 height 30
click at [50, 86] on button "Back" at bounding box center [39, 102] width 21 height 32
click at [68, 87] on button "Next" at bounding box center [58, 102] width 19 height 30
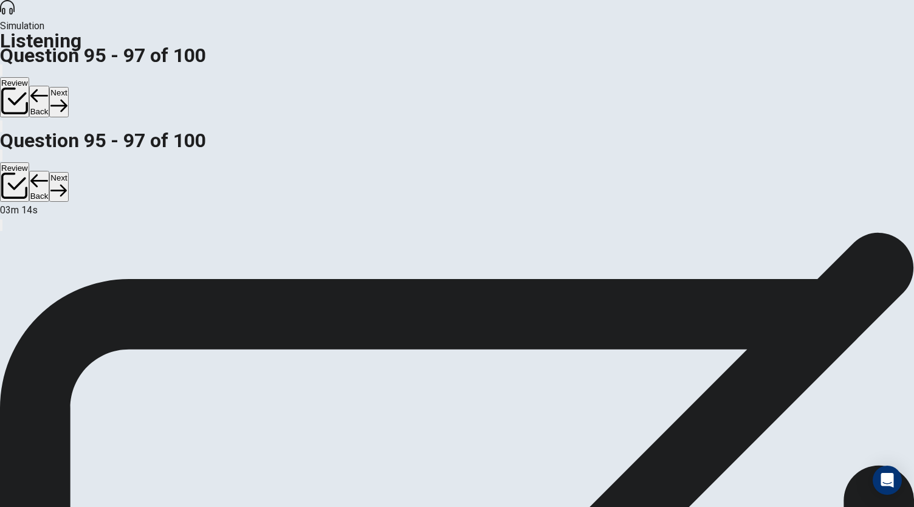
scroll to position [0, 0]
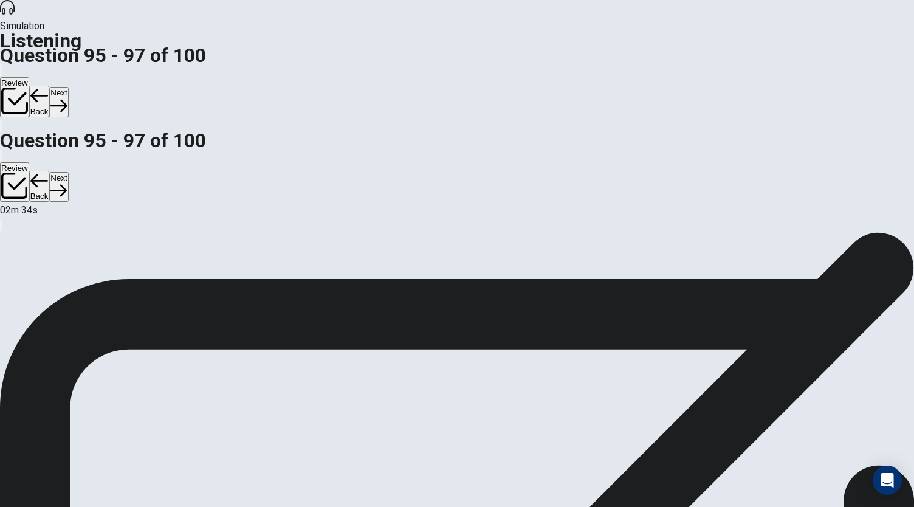
scroll to position [72, 0]
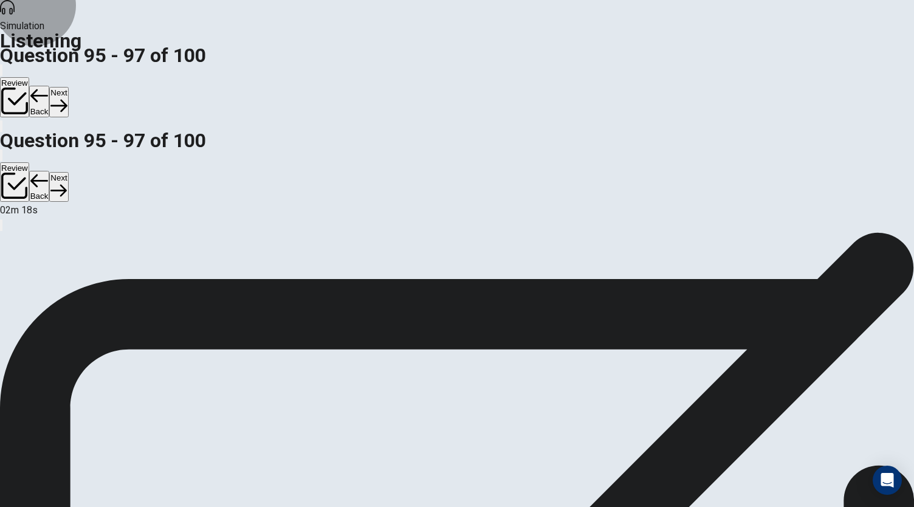
click at [68, 87] on button "Next" at bounding box center [58, 102] width 19 height 30
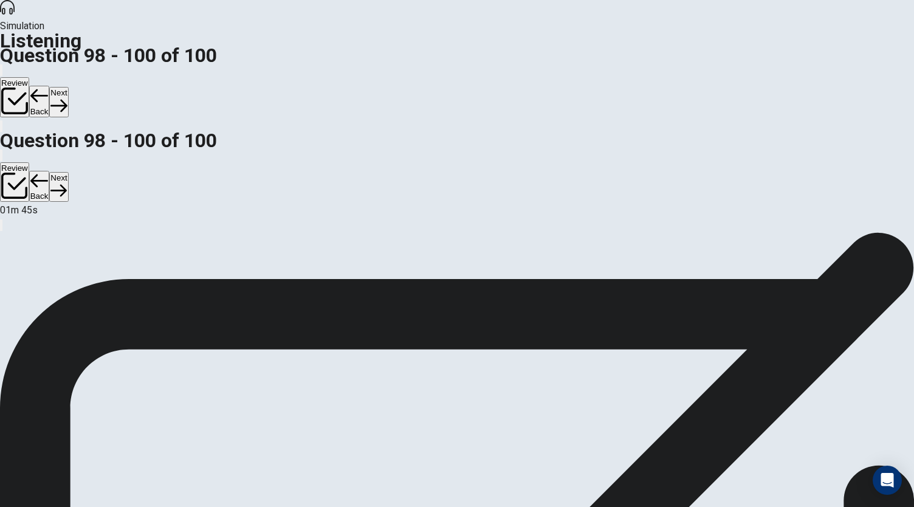
scroll to position [19, 0]
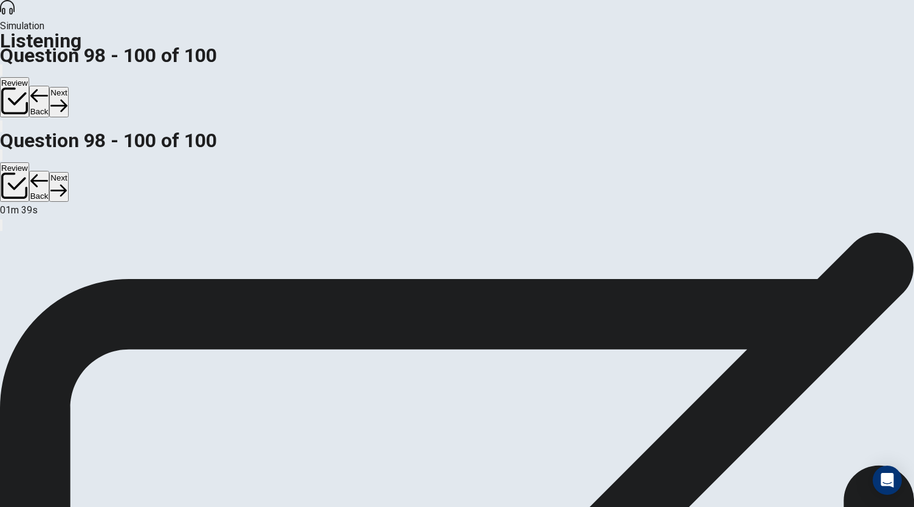
scroll to position [0, 0]
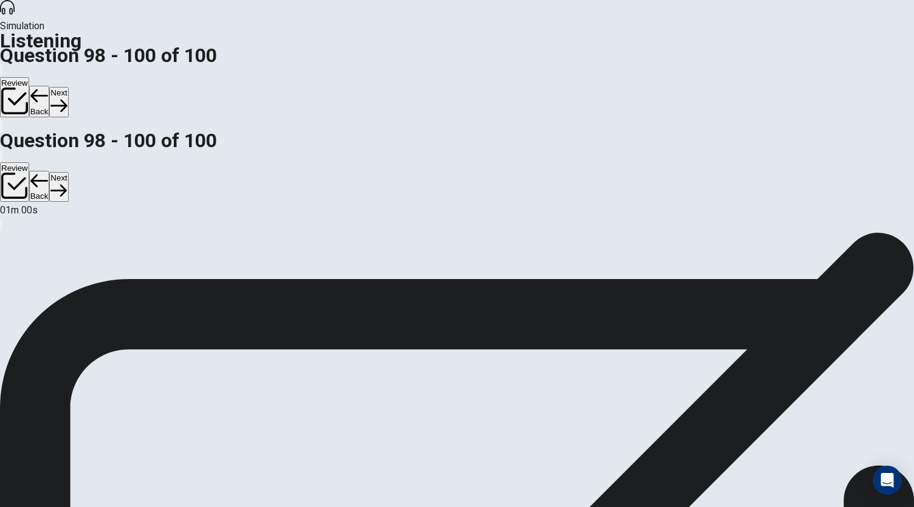
click at [68, 87] on button "Next" at bounding box center [58, 102] width 19 height 30
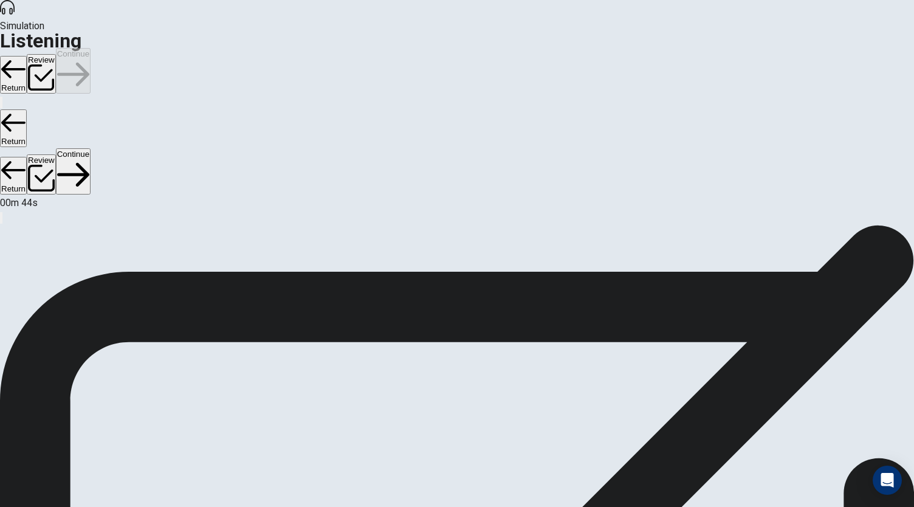
scroll to position [39, 0]
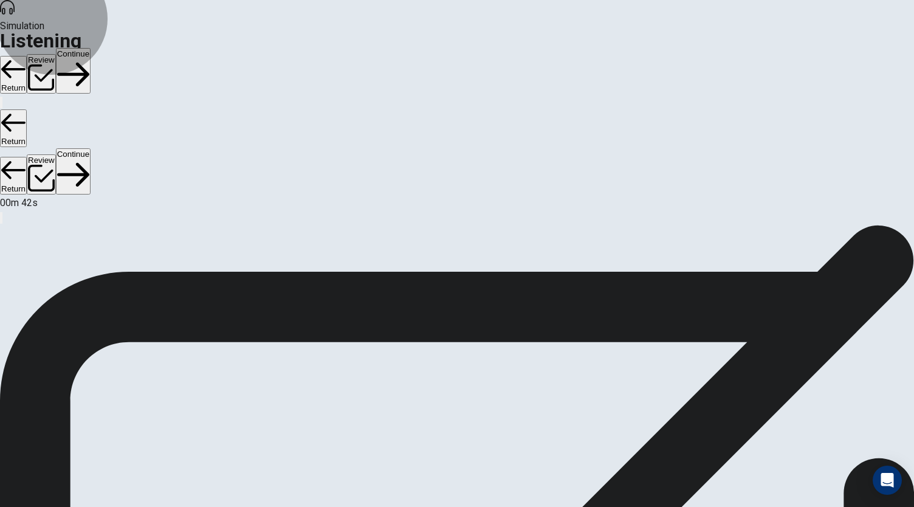
click at [27, 56] on button "Return" at bounding box center [13, 75] width 27 height 38
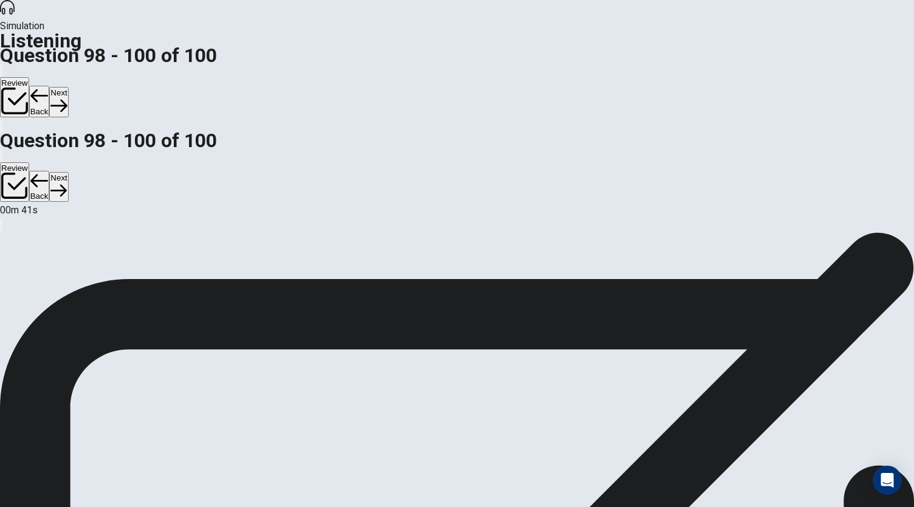
scroll to position [136, 0]
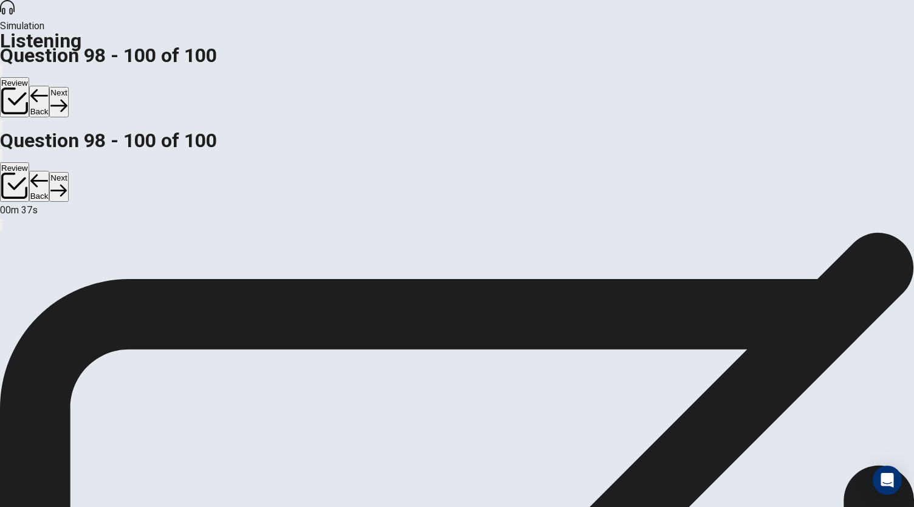
click at [68, 87] on button "Next" at bounding box center [58, 102] width 19 height 30
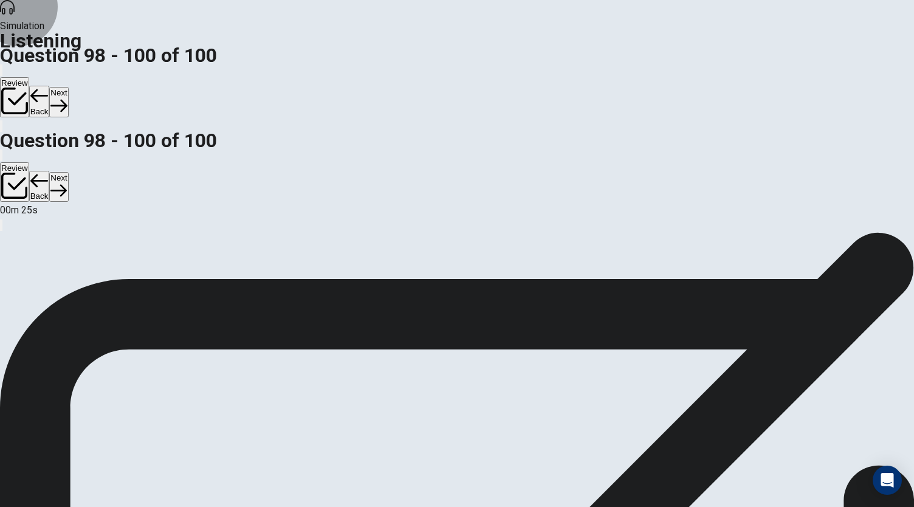
scroll to position [39, 0]
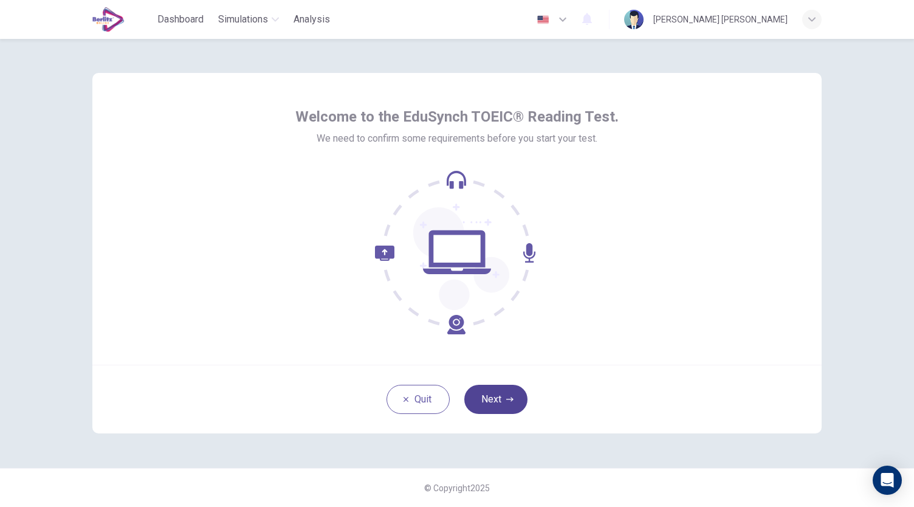
click at [492, 392] on button "Next" at bounding box center [495, 399] width 63 height 29
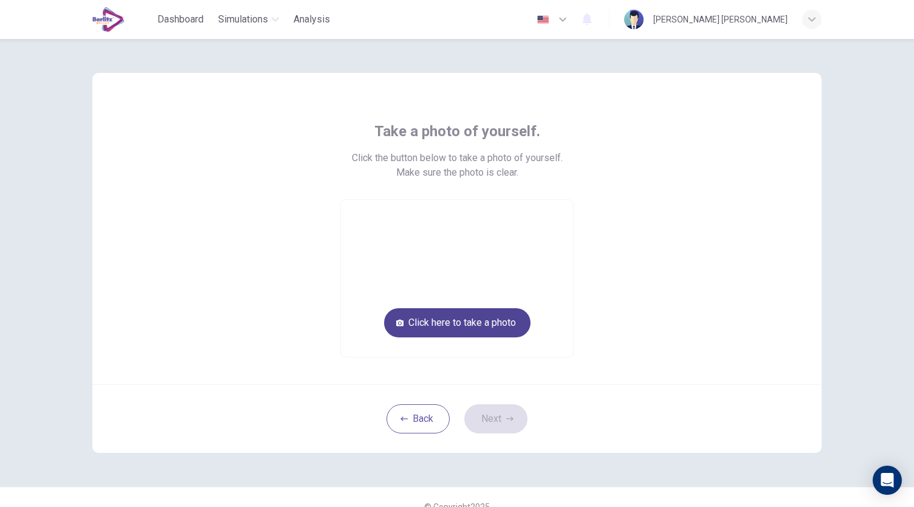
click at [491, 321] on button "Click here to take a photo" at bounding box center [457, 322] width 146 height 29
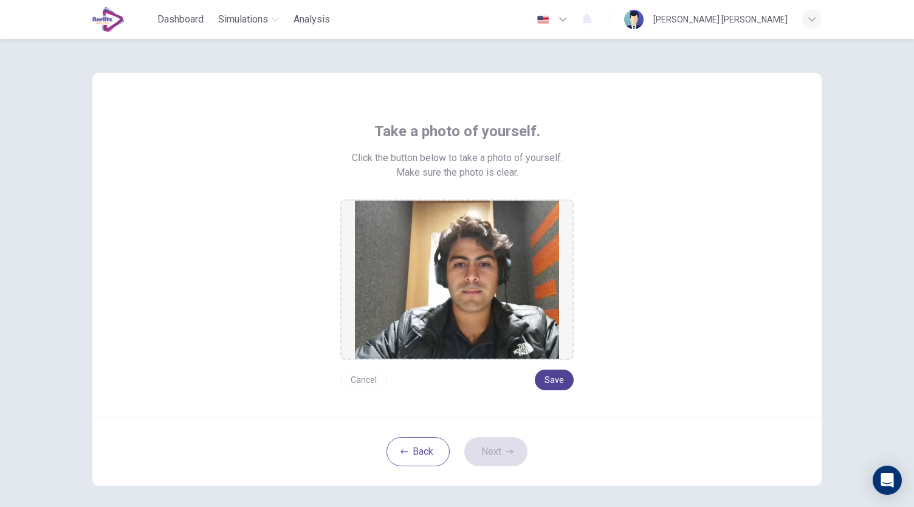
click at [563, 385] on button "Save" at bounding box center [554, 379] width 39 height 21
click at [553, 385] on button "Save" at bounding box center [554, 379] width 39 height 21
click at [519, 458] on button "Next" at bounding box center [495, 451] width 63 height 29
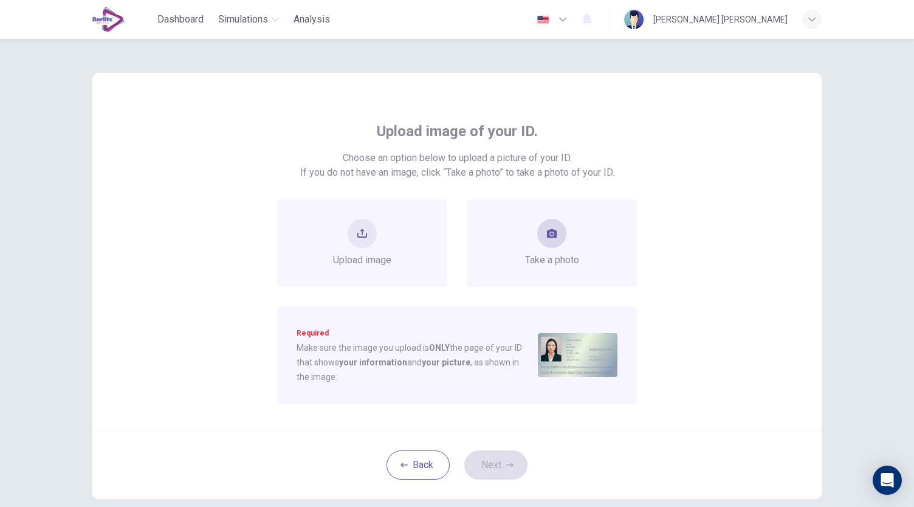
click at [537, 239] on button "take photo" at bounding box center [551, 233] width 29 height 29
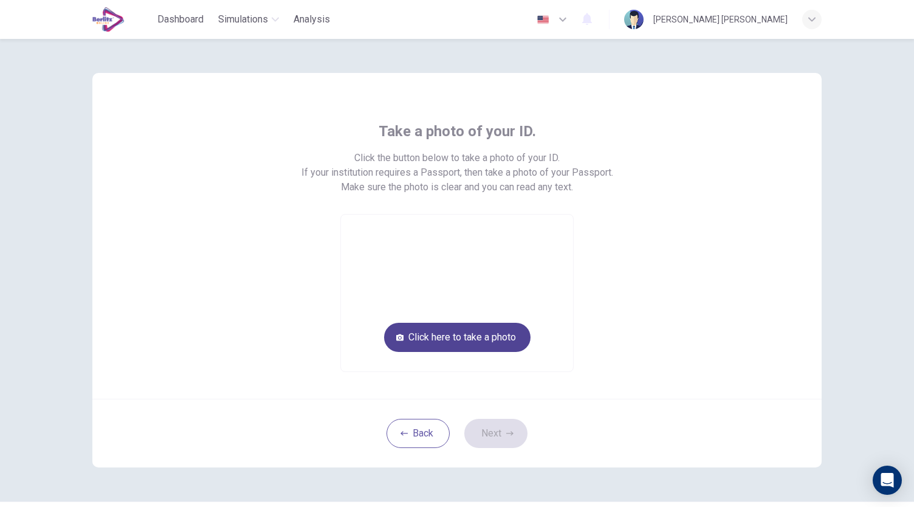
click at [467, 345] on button "Click here to take a photo" at bounding box center [457, 337] width 146 height 29
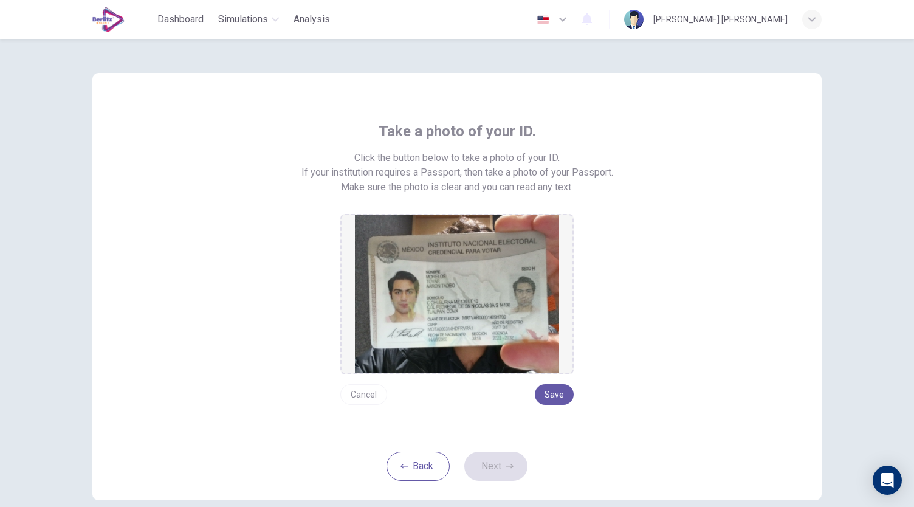
drag, startPoint x: 369, startPoint y: 394, endPoint x: 375, endPoint y: 391, distance: 6.3
click at [371, 394] on button "Cancel" at bounding box center [363, 394] width 47 height 21
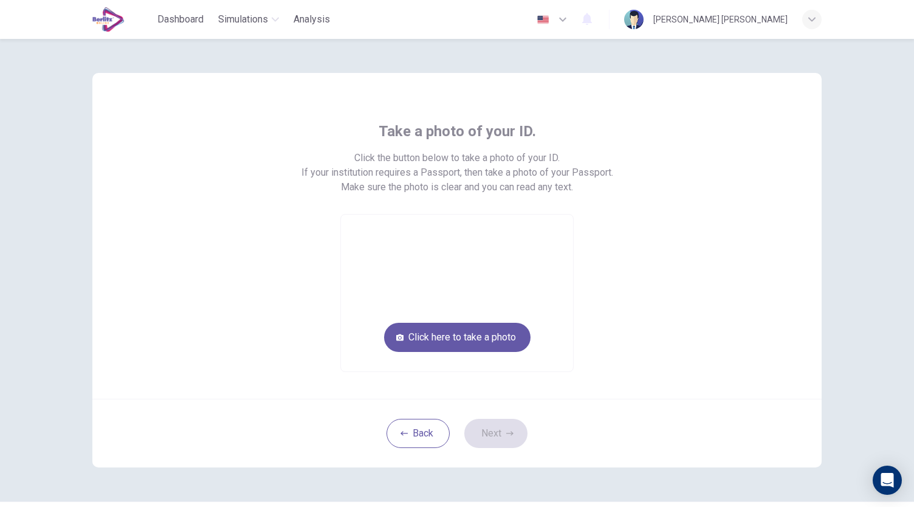
click at [478, 281] on video at bounding box center [457, 293] width 232 height 157
click at [475, 337] on button "Click here to take a photo" at bounding box center [457, 337] width 146 height 29
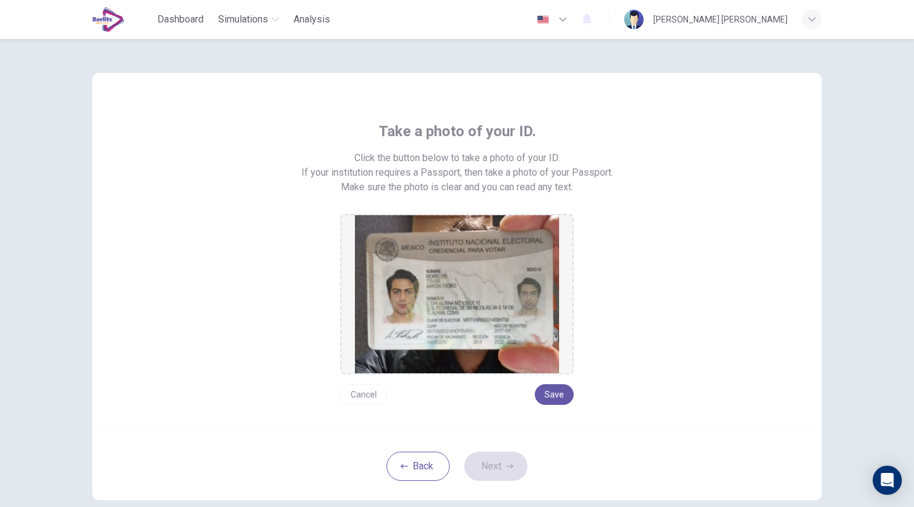
click at [361, 391] on button "Cancel" at bounding box center [363, 394] width 47 height 21
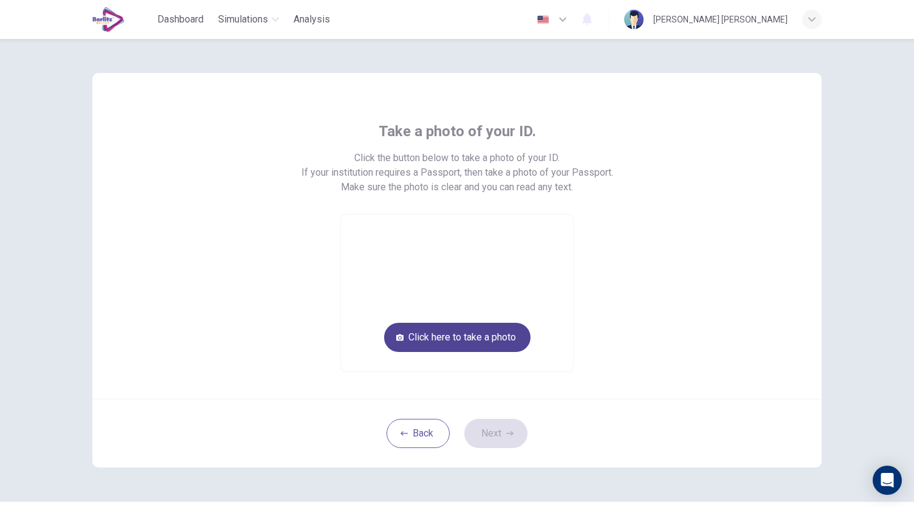
click at [484, 340] on button "Click here to take a photo" at bounding box center [457, 337] width 146 height 29
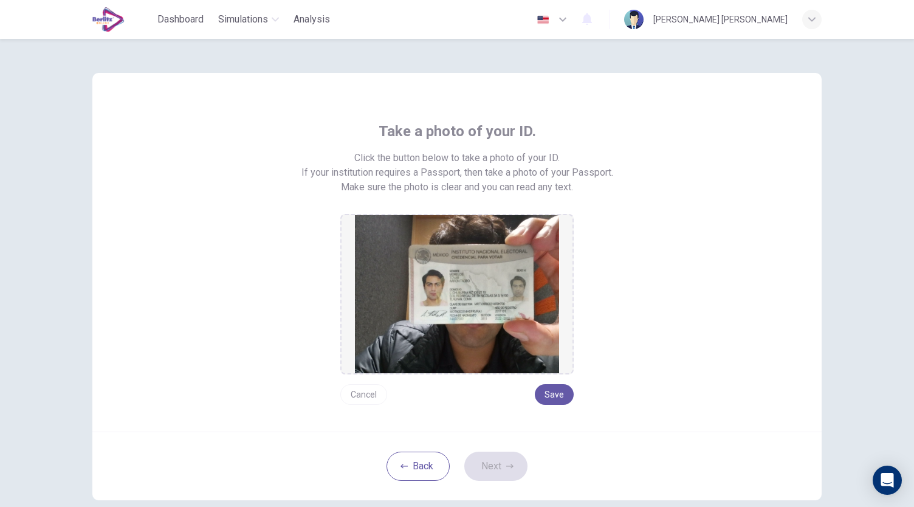
click at [365, 394] on button "Cancel" at bounding box center [363, 394] width 47 height 21
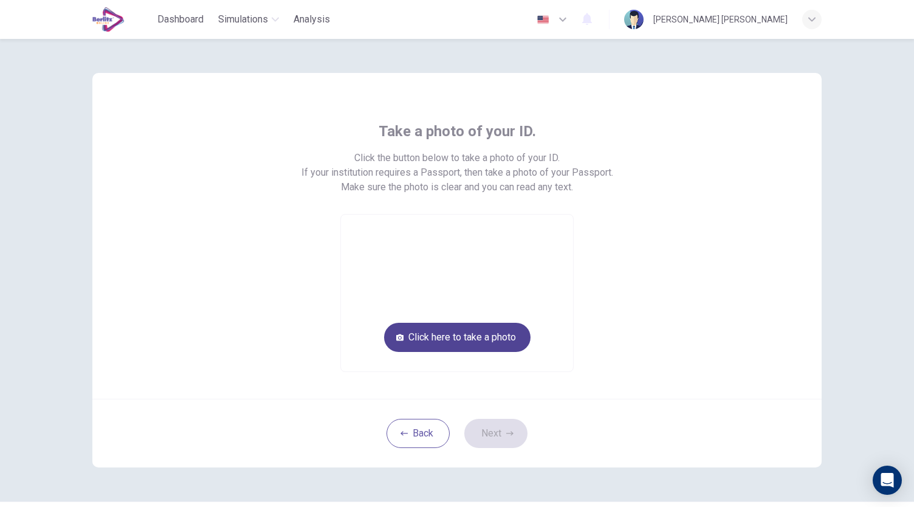
click at [503, 336] on button "Click here to take a photo" at bounding box center [457, 337] width 146 height 29
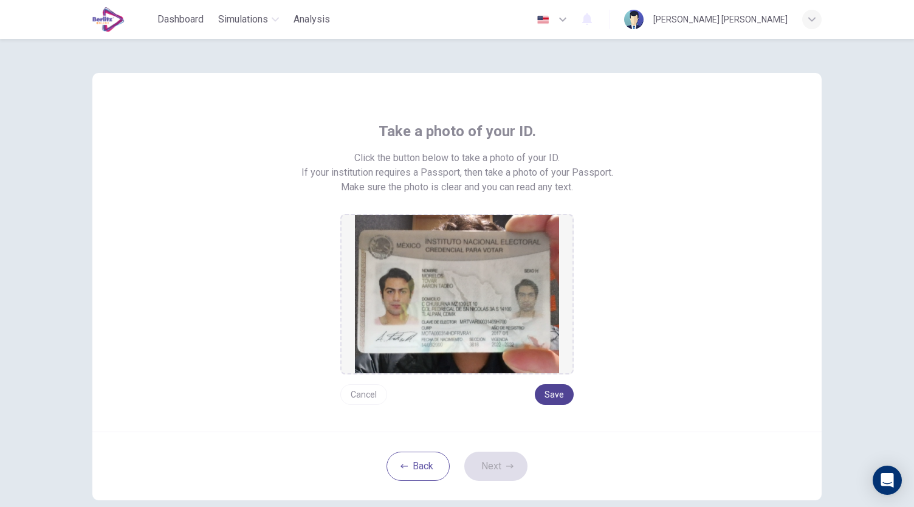
click at [551, 397] on button "Save" at bounding box center [554, 394] width 39 height 21
click at [521, 462] on button "Next" at bounding box center [495, 466] width 63 height 29
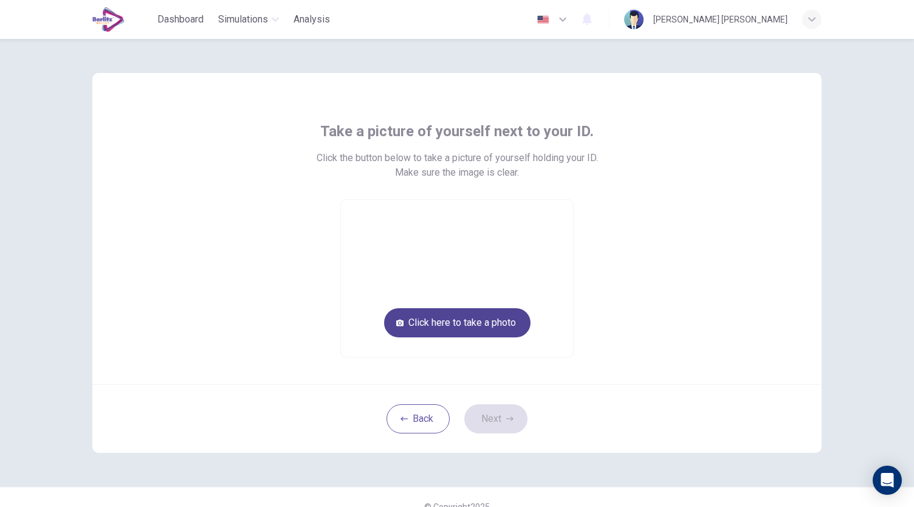
click at [479, 334] on button "Click here to take a photo" at bounding box center [457, 322] width 146 height 29
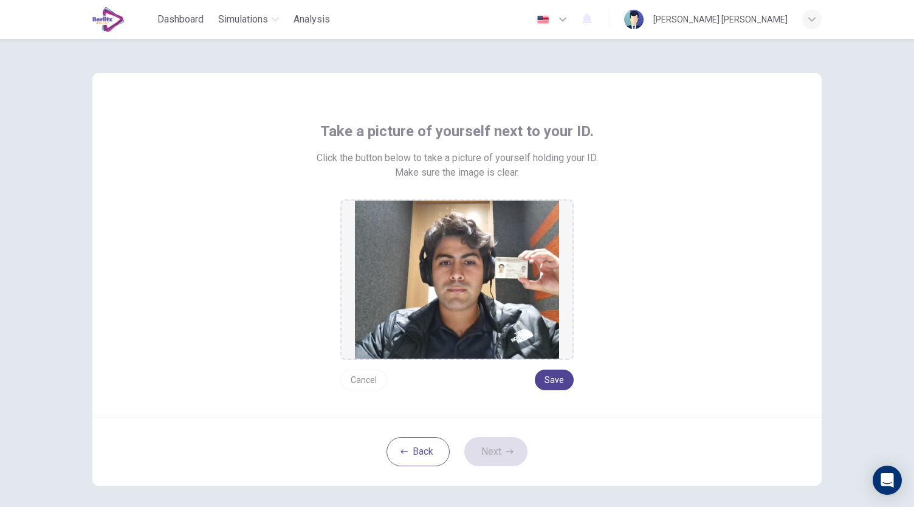
click at [546, 374] on button "Save" at bounding box center [554, 379] width 39 height 21
click at [487, 443] on button "Next" at bounding box center [495, 451] width 63 height 29
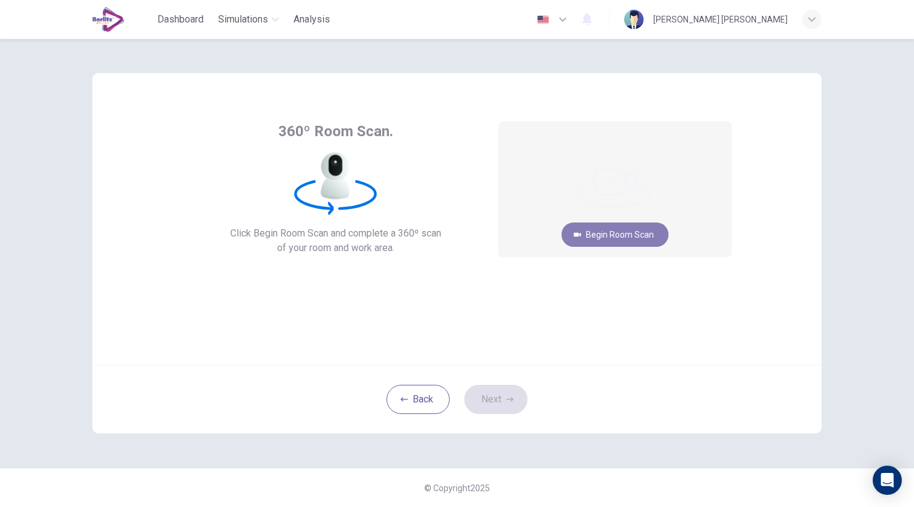
click at [609, 239] on button "Begin Room Scan" at bounding box center [614, 234] width 107 height 24
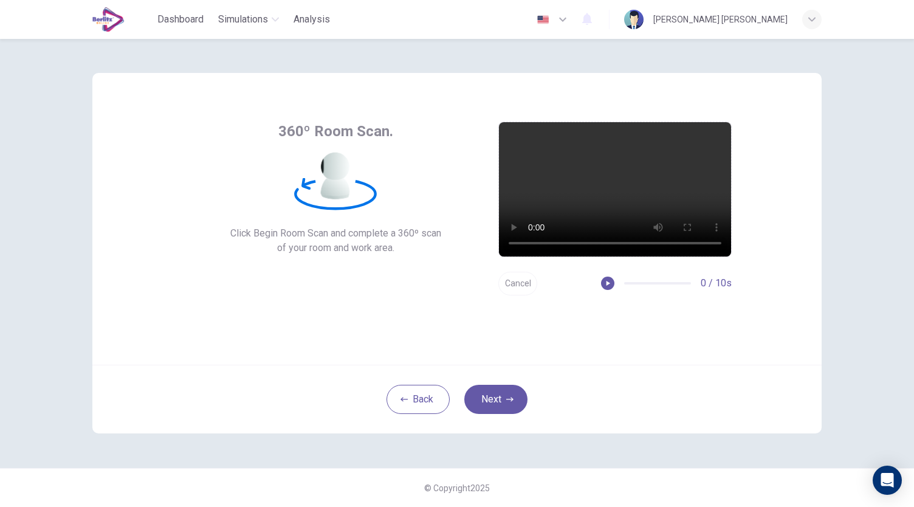
click at [520, 283] on button "Cancel" at bounding box center [517, 284] width 39 height 24
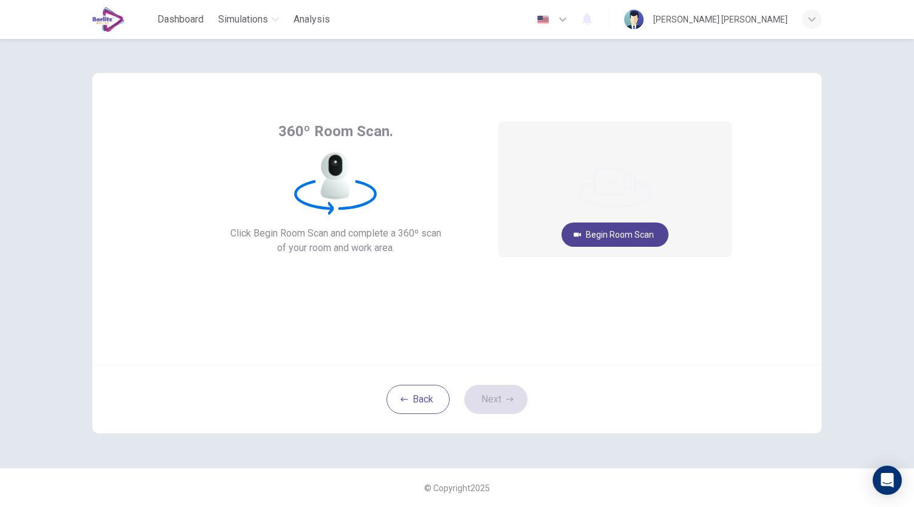
click at [594, 234] on button "Begin Room Scan" at bounding box center [614, 234] width 107 height 24
click at [594, 234] on button "Get ready!" at bounding box center [615, 234] width 70 height 24
click at [621, 284] on button "Cancel" at bounding box center [615, 284] width 39 height 24
click at [640, 236] on button "Begin Room Scan" at bounding box center [614, 234] width 107 height 24
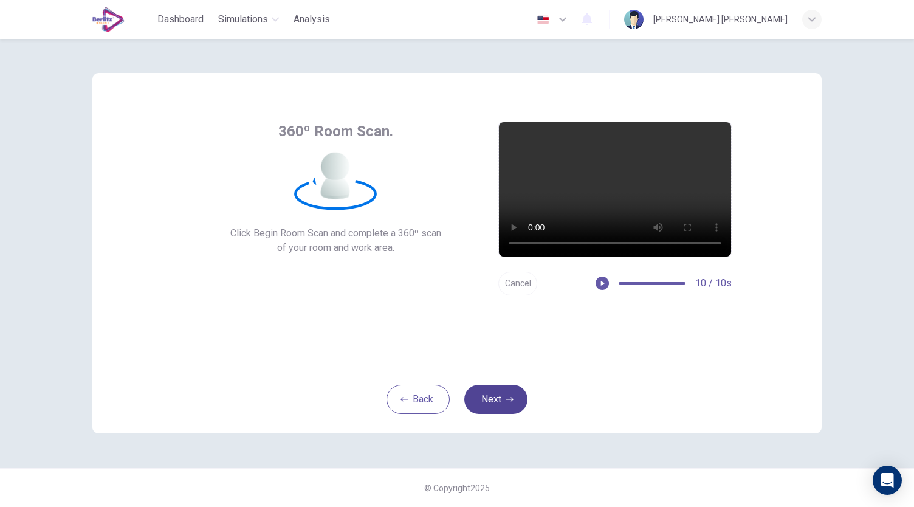
click at [507, 409] on button "Next" at bounding box center [495, 399] width 63 height 29
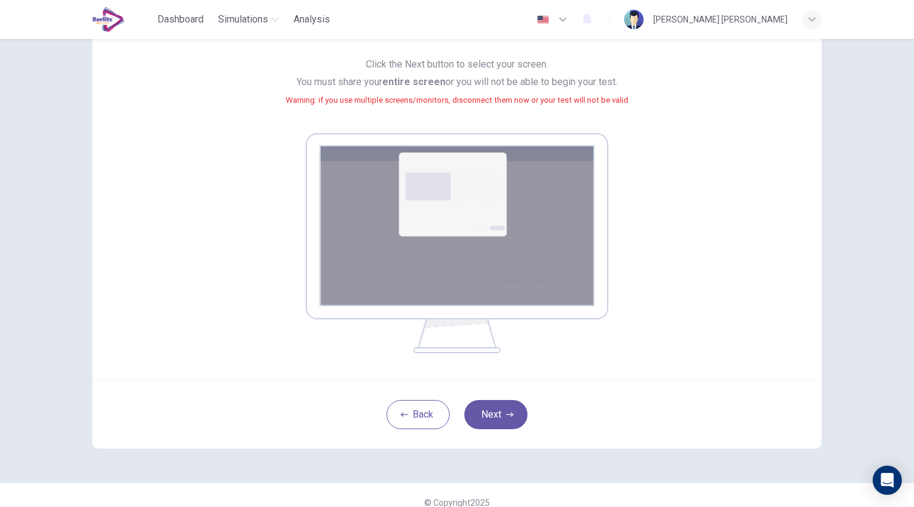
scroll to position [124, 0]
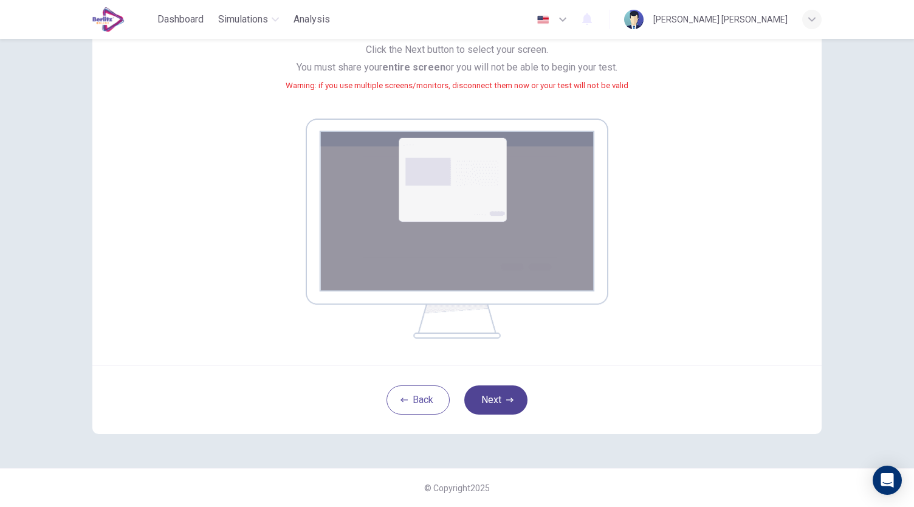
click at [500, 402] on button "Next" at bounding box center [495, 399] width 63 height 29
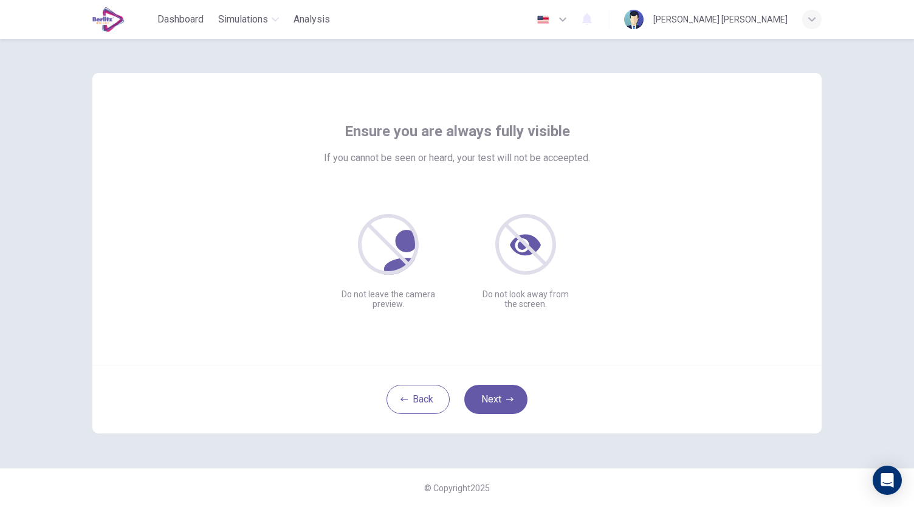
scroll to position [0, 0]
click at [506, 392] on button "Next" at bounding box center [495, 399] width 63 height 29
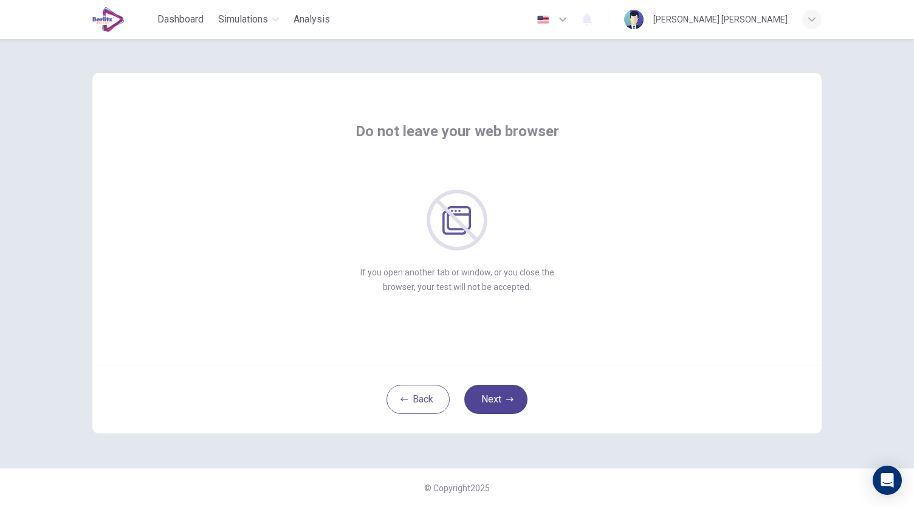
click at [504, 402] on button "Next" at bounding box center [495, 399] width 63 height 29
click at [507, 392] on button "Next" at bounding box center [495, 399] width 63 height 29
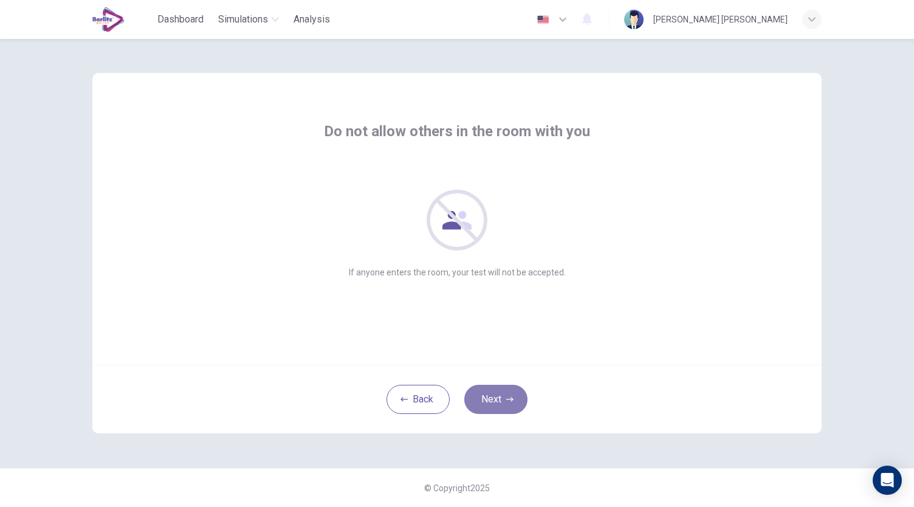
click at [503, 399] on button "Next" at bounding box center [495, 399] width 63 height 29
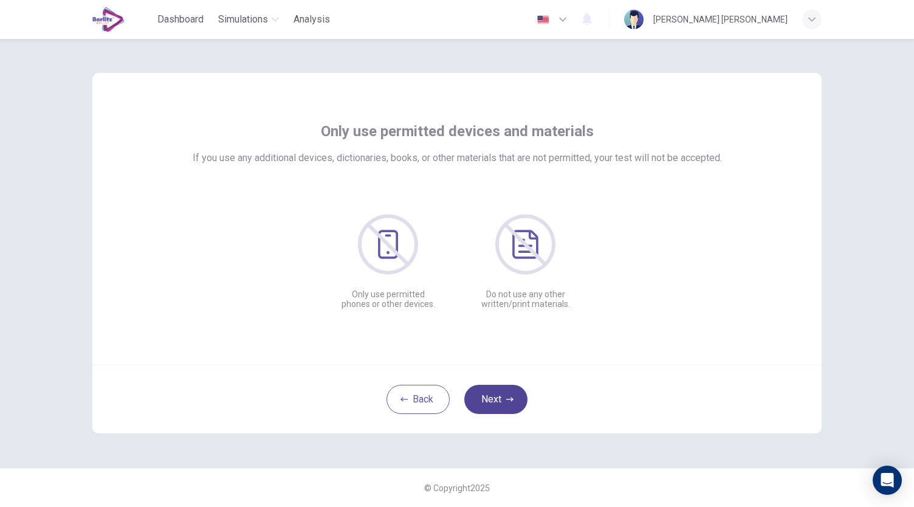
click at [507, 397] on icon "button" at bounding box center [509, 399] width 7 height 7
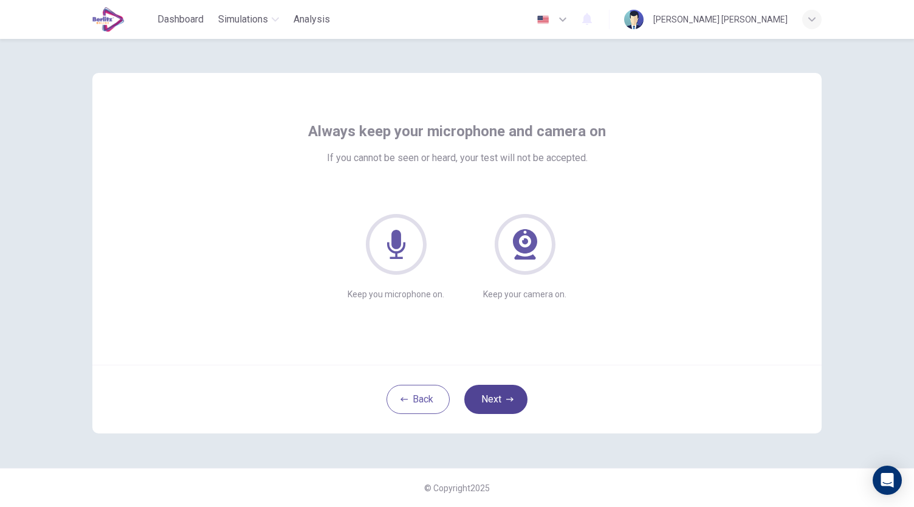
click at [495, 391] on button "Next" at bounding box center [495, 399] width 63 height 29
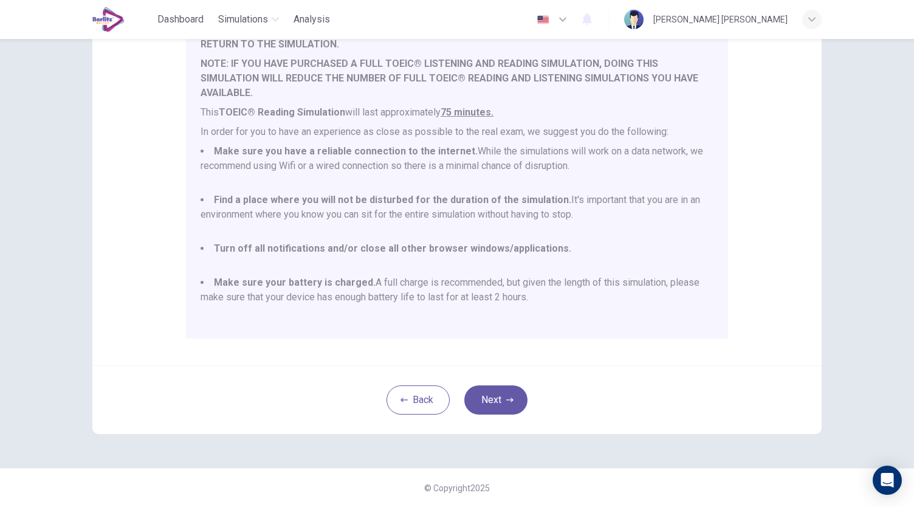
scroll to position [32, 0]
click at [509, 391] on button "Next" at bounding box center [495, 399] width 63 height 29
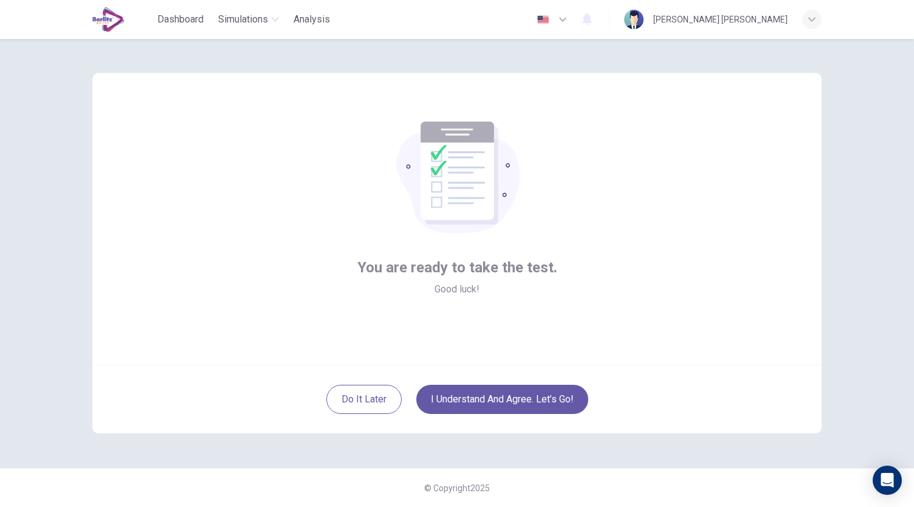
scroll to position [0, 0]
click at [514, 399] on button "I understand and agree. Let’s go!" at bounding box center [502, 399] width 172 height 29
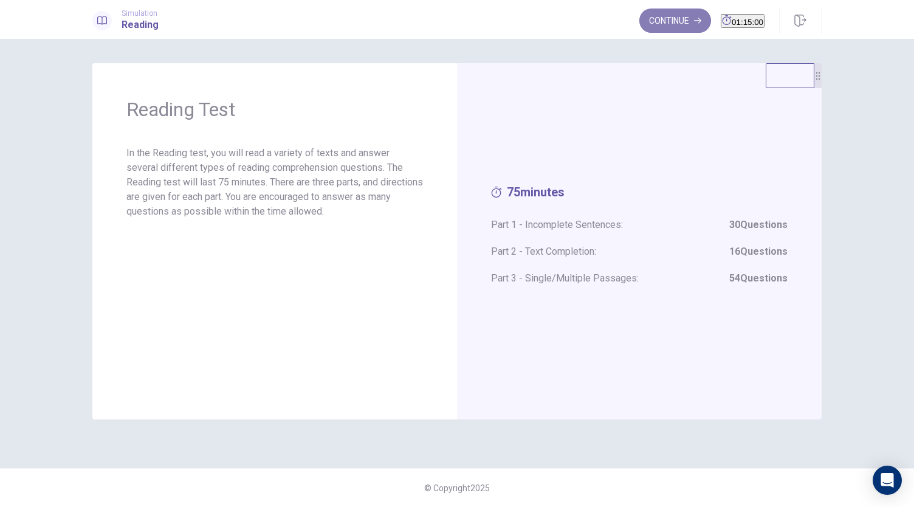
click at [652, 20] on button "Continue" at bounding box center [675, 21] width 72 height 24
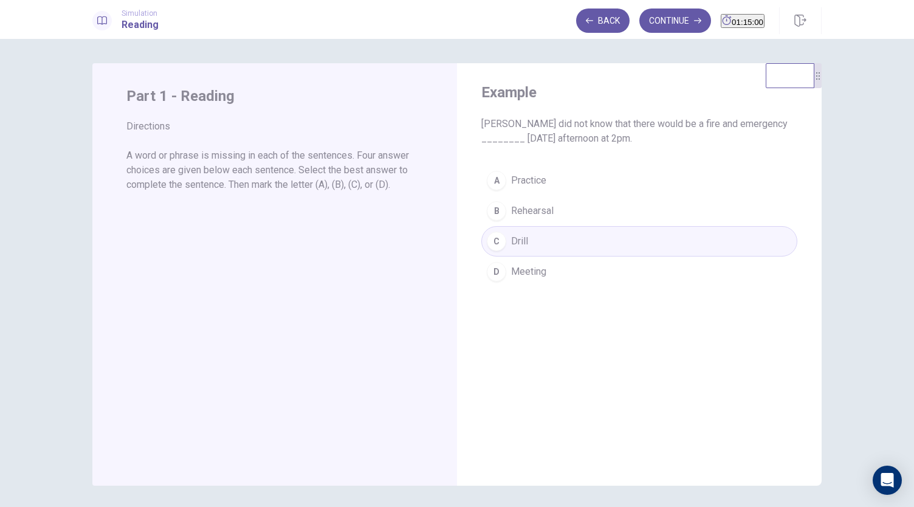
click at [548, 211] on div "A Practice B Rehearsal C Drill D Meeting" at bounding box center [639, 226] width 316 height 122
click at [547, 189] on div "A Practice B Rehearsal C Drill D Meeting" at bounding box center [639, 226] width 316 height 122
click at [540, 255] on div "A Practice B Rehearsal C Drill D Meeting" at bounding box center [639, 226] width 316 height 122
click at [540, 276] on div "A Practice B Rehearsal C Drill D Meeting" at bounding box center [639, 226] width 316 height 122
click at [648, 27] on button "Continue" at bounding box center [675, 21] width 72 height 24
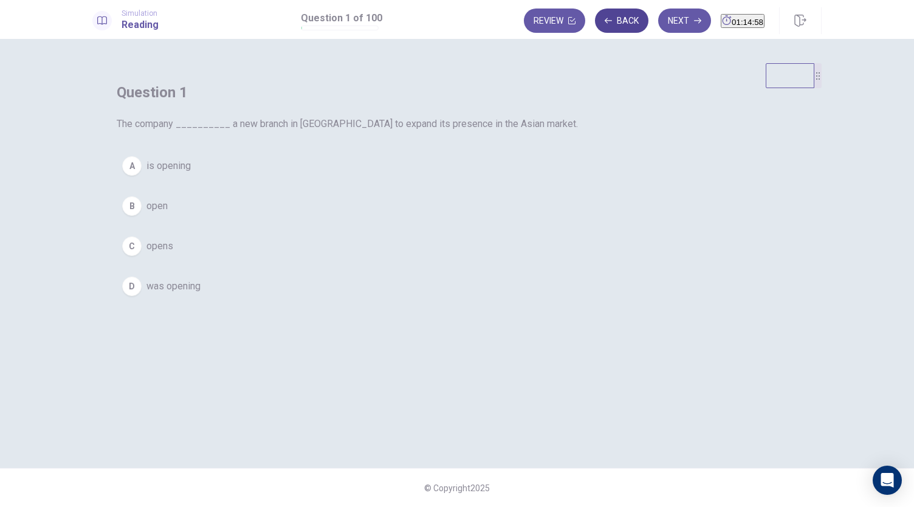
click at [599, 23] on button "Back" at bounding box center [621, 21] width 53 height 24
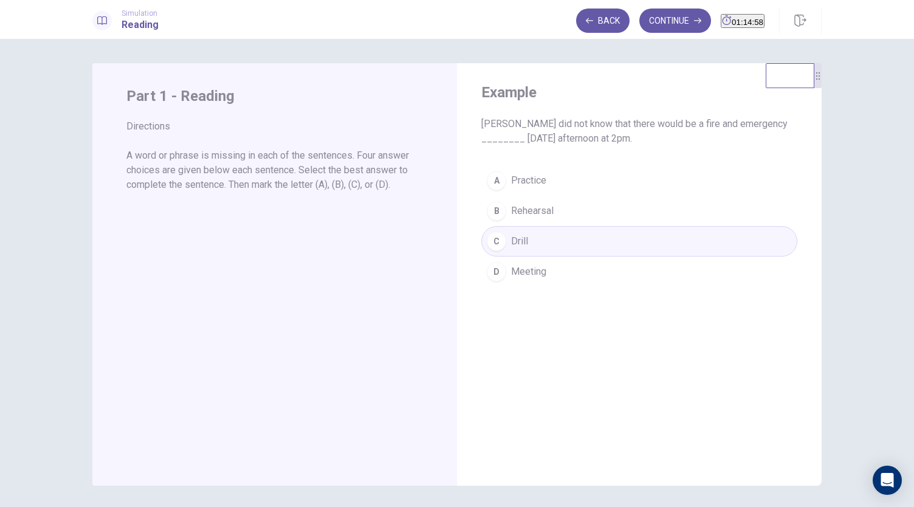
click at [639, 21] on button "Continue" at bounding box center [675, 21] width 72 height 24
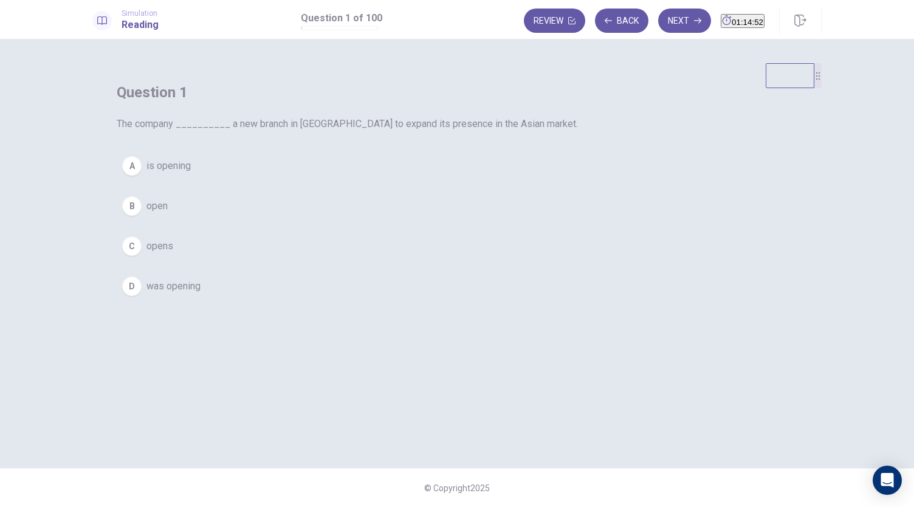
click at [191, 173] on span "is opening" at bounding box center [168, 166] width 44 height 15
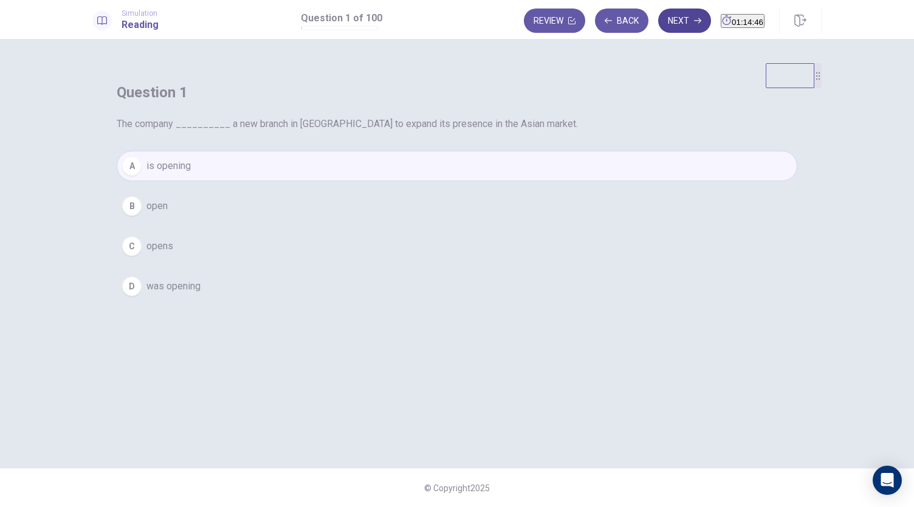
click at [668, 24] on button "Next" at bounding box center [684, 21] width 53 height 24
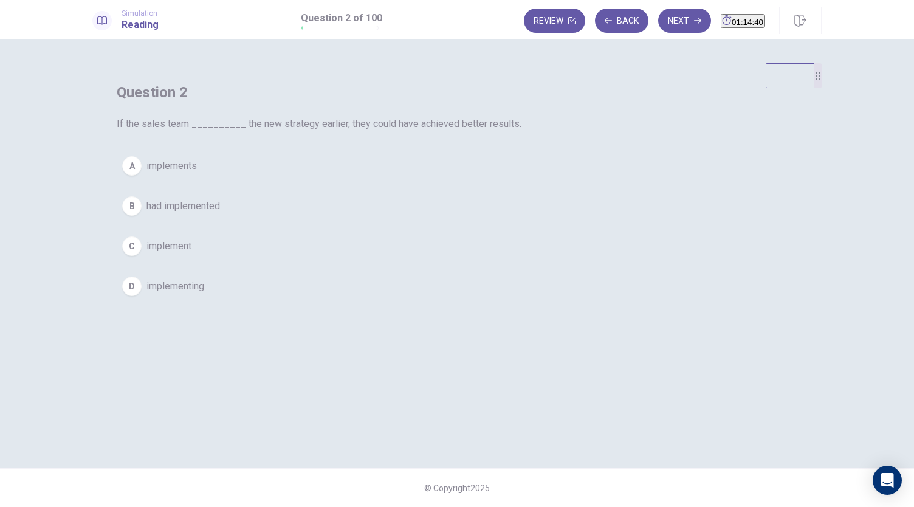
click at [220, 213] on span "had implemented" at bounding box center [183, 206] width 74 height 15
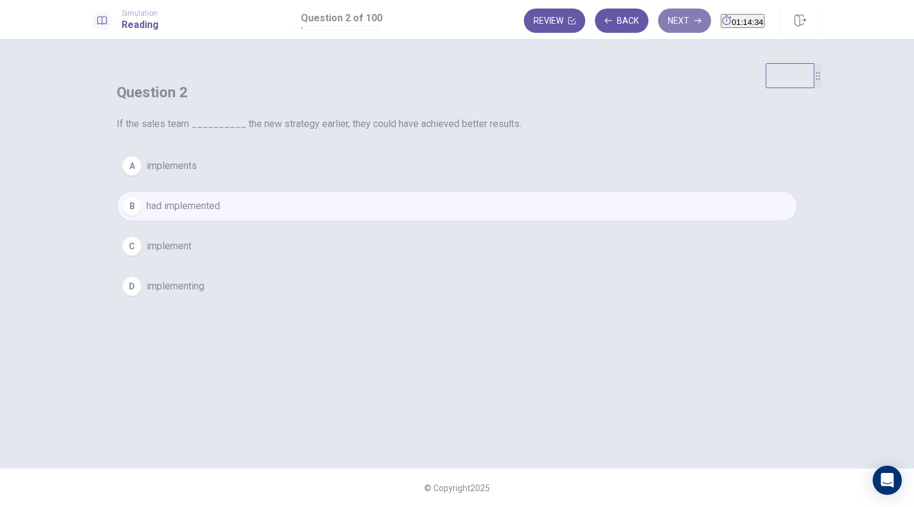
click at [662, 20] on button "Next" at bounding box center [684, 21] width 53 height 24
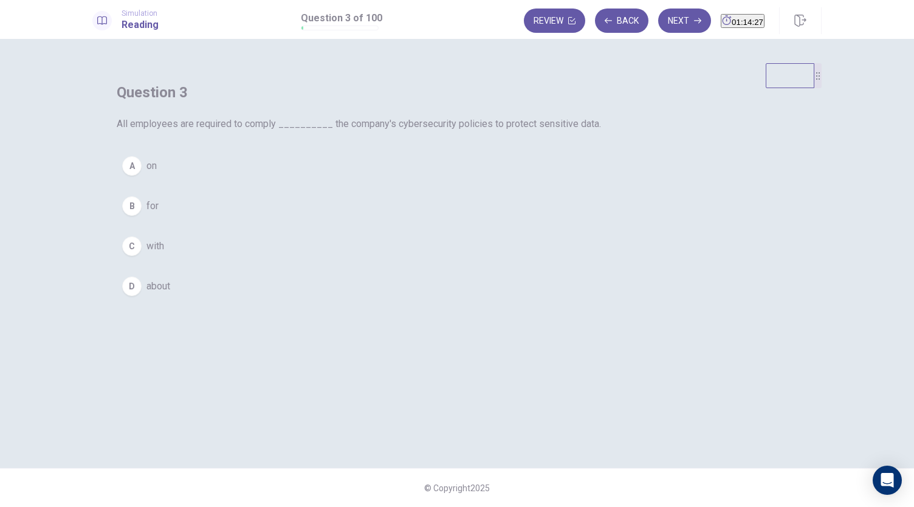
click at [142, 256] on div "C" at bounding box center [131, 245] width 19 height 19
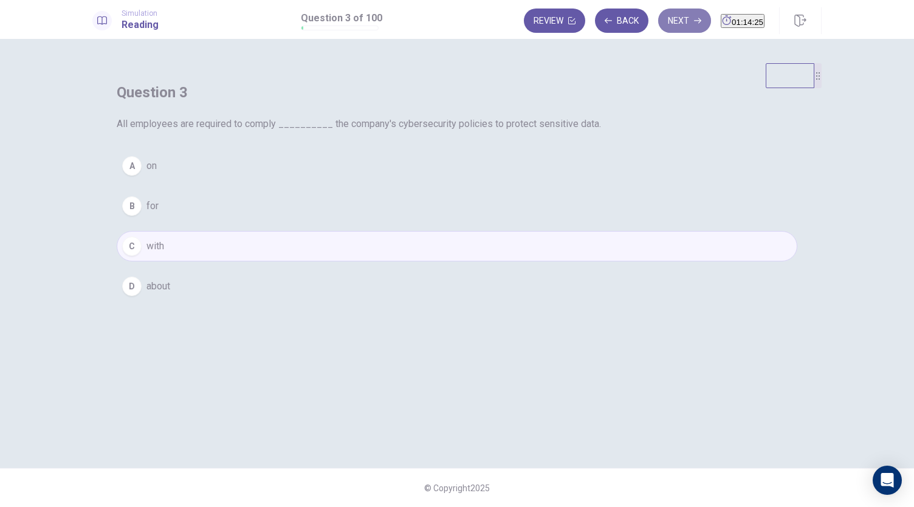
click at [661, 22] on button "Next" at bounding box center [684, 21] width 53 height 24
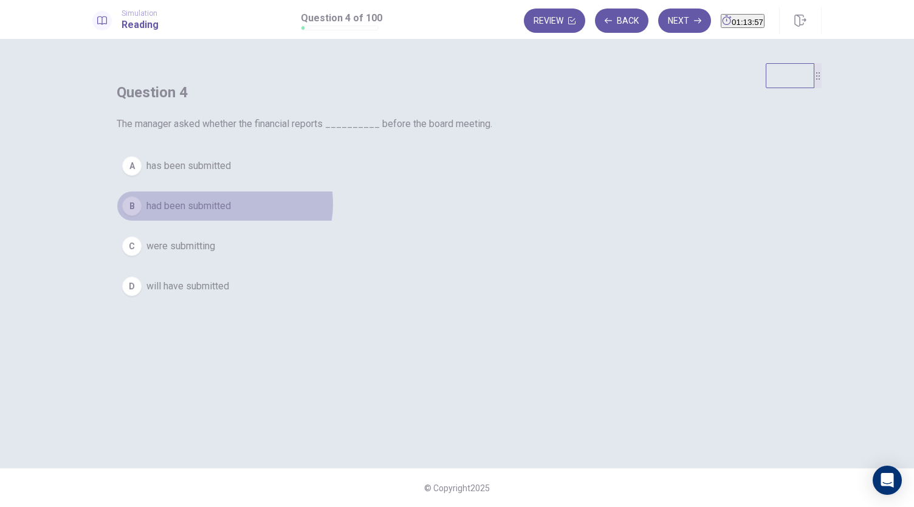
click at [231, 213] on span "had been submitted" at bounding box center [188, 206] width 84 height 15
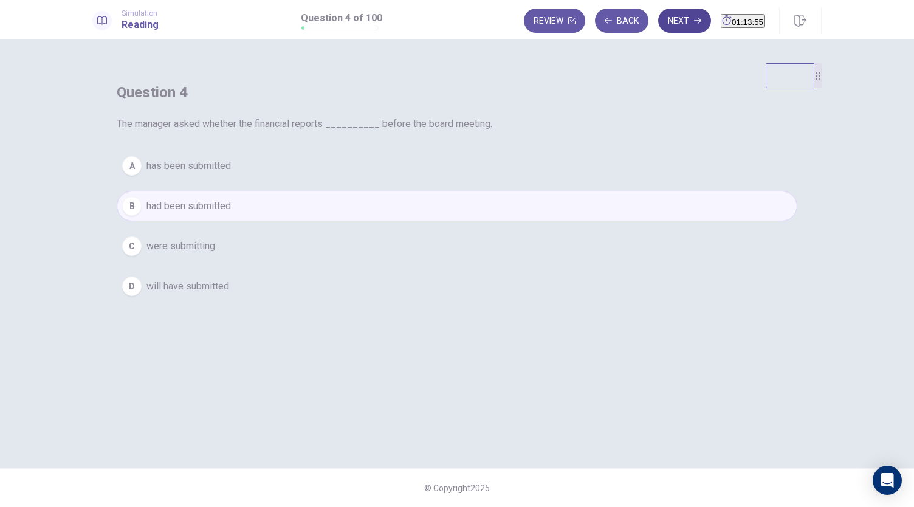
click at [668, 12] on button "Next" at bounding box center [684, 21] width 53 height 24
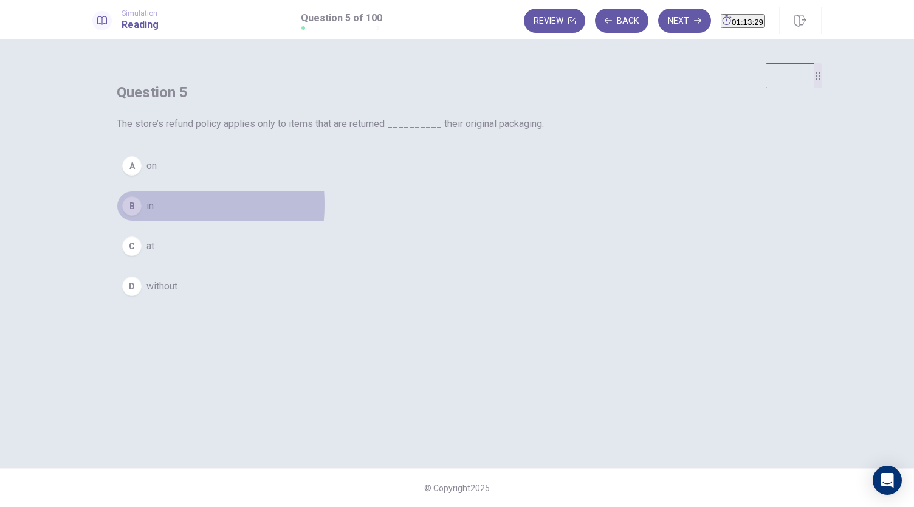
click at [142, 216] on div "B" at bounding box center [131, 205] width 19 height 19
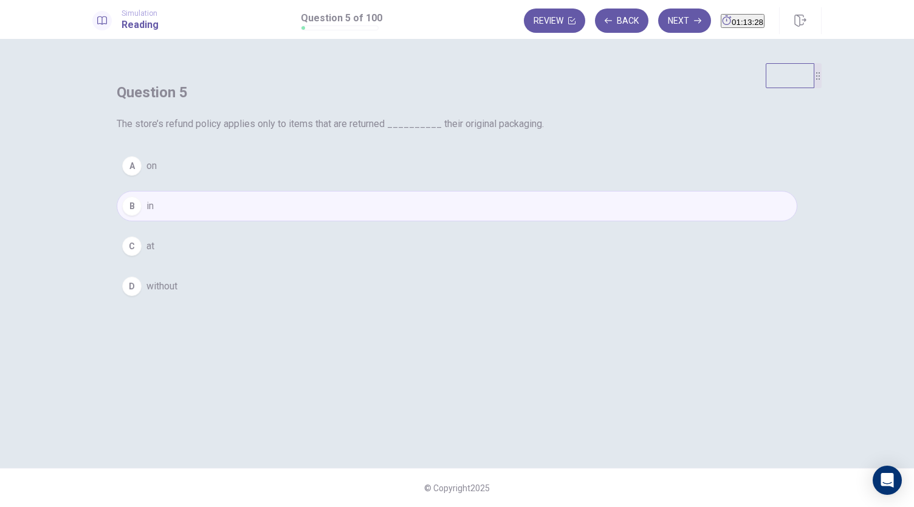
click at [661, 19] on button "Next" at bounding box center [684, 21] width 53 height 24
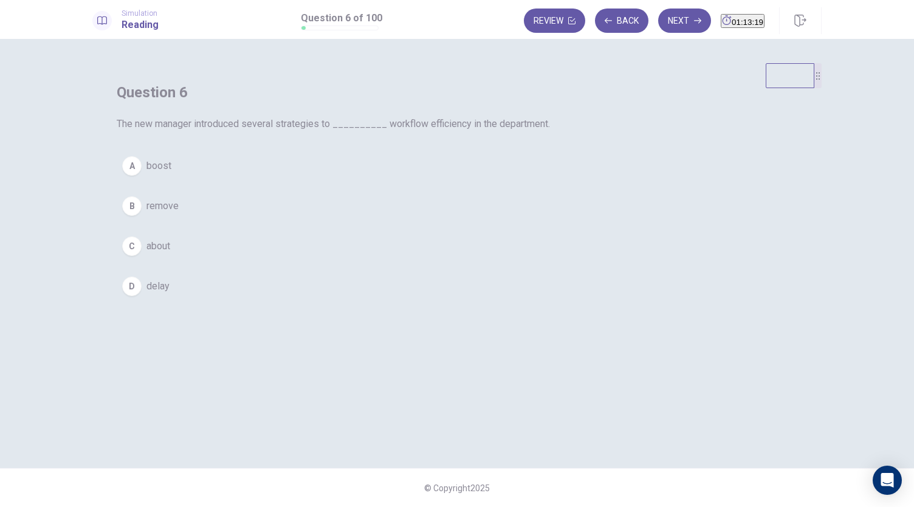
click at [171, 173] on span "boost" at bounding box center [158, 166] width 25 height 15
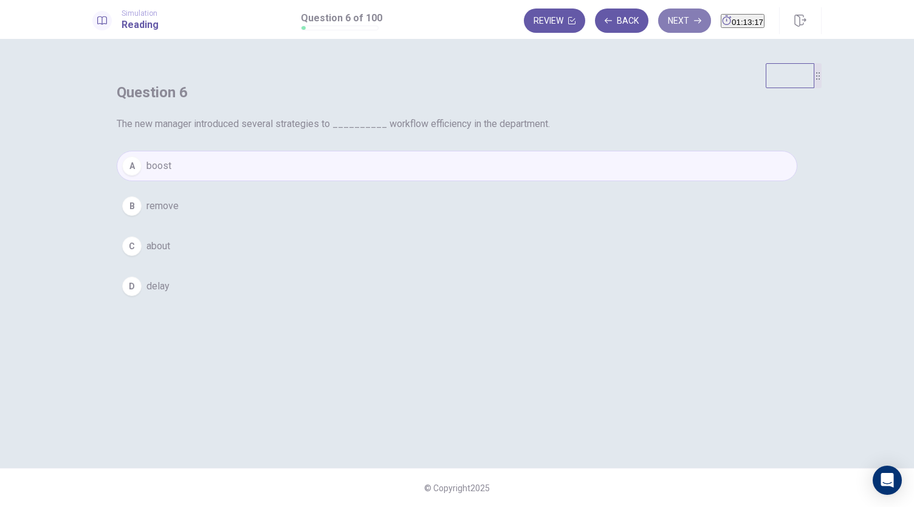
click at [670, 16] on button "Next" at bounding box center [684, 21] width 53 height 24
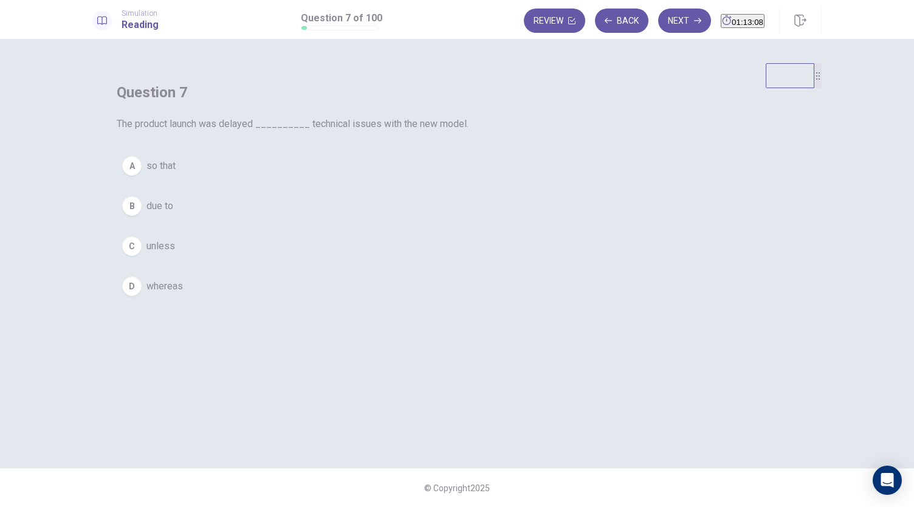
click at [173, 213] on span "due to" at bounding box center [159, 206] width 27 height 15
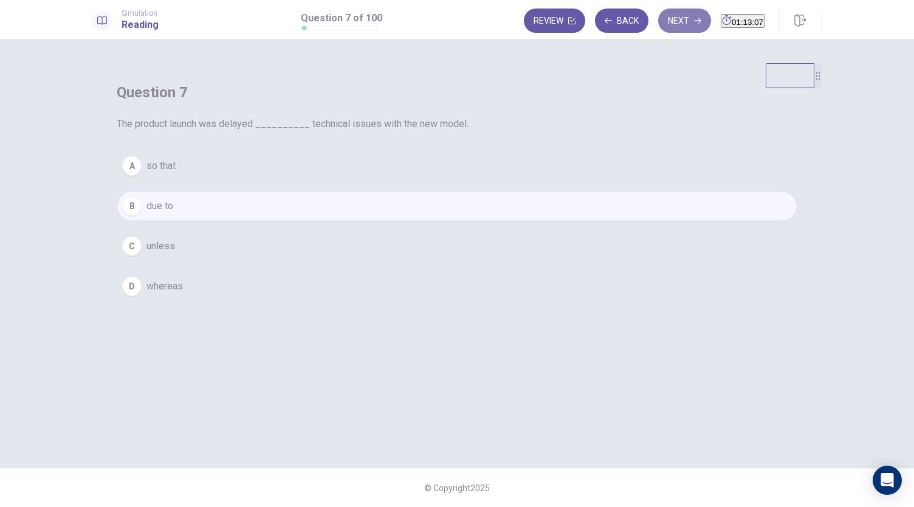
click at [658, 29] on button "Next" at bounding box center [684, 21] width 53 height 24
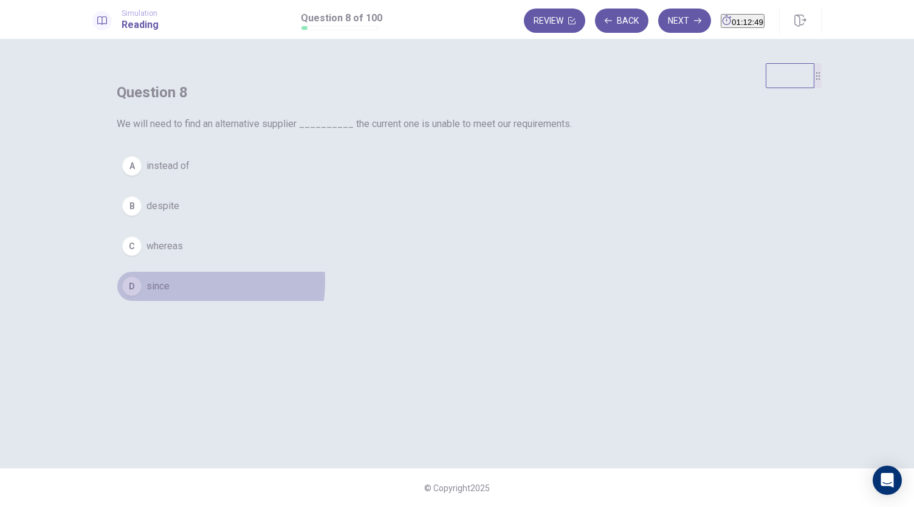
click at [170, 294] on span "since" at bounding box center [157, 286] width 23 height 15
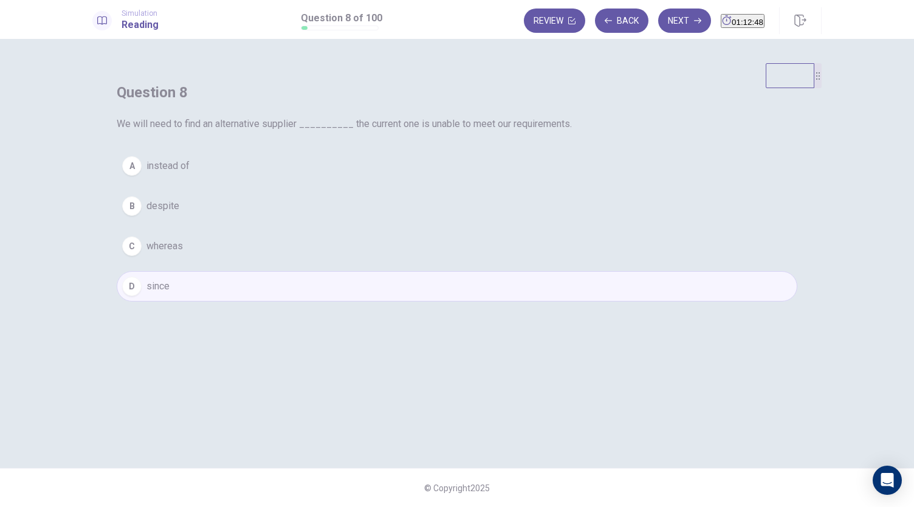
click at [660, 13] on button "Next" at bounding box center [684, 21] width 53 height 24
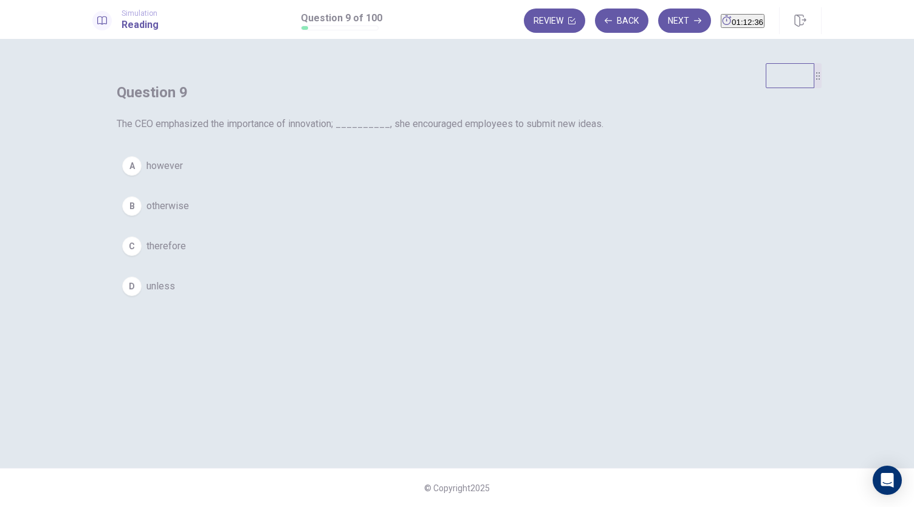
click at [186, 253] on span "therefore" at bounding box center [165, 246] width 39 height 15
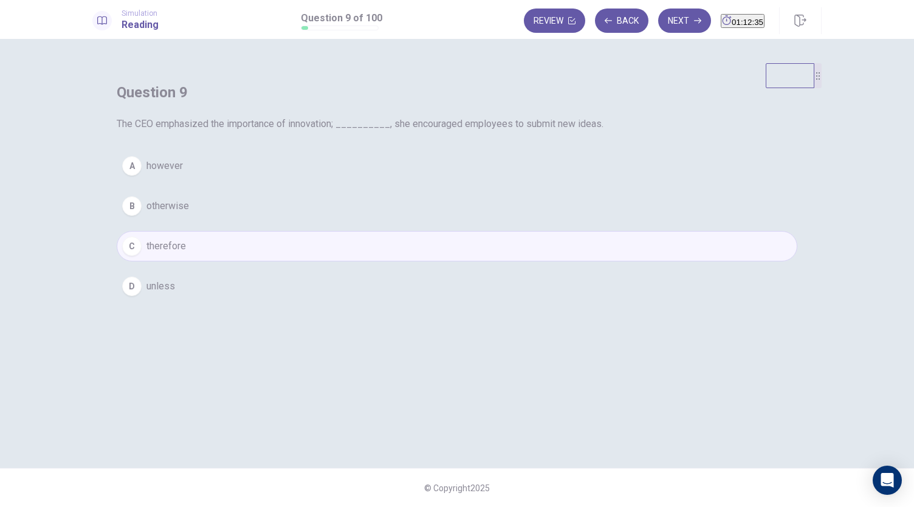
click at [662, 13] on button "Next" at bounding box center [684, 21] width 53 height 24
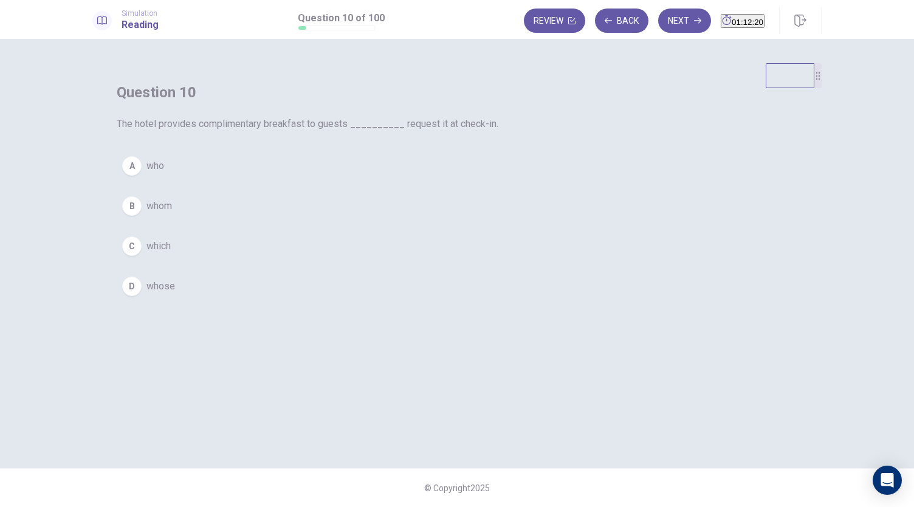
click at [164, 173] on span "who" at bounding box center [155, 166] width 18 height 15
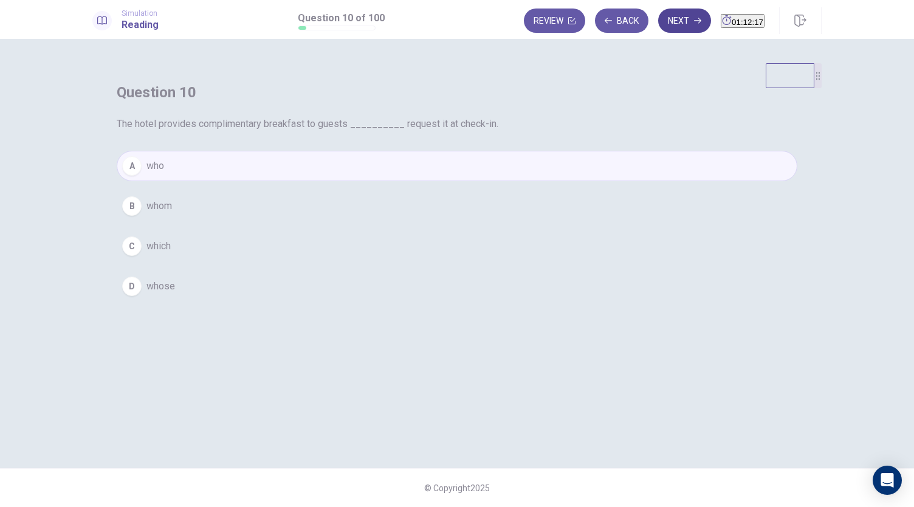
click at [694, 19] on icon "button" at bounding box center [697, 20] width 7 height 7
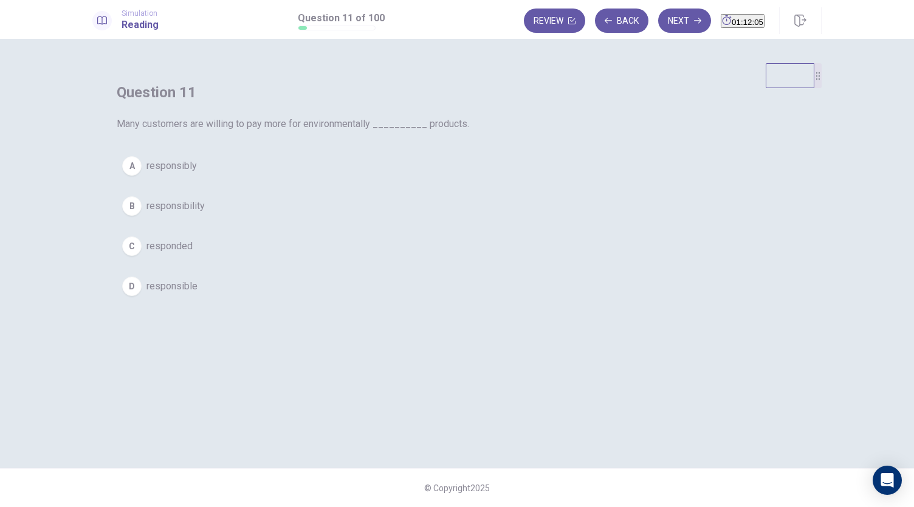
click at [197, 294] on span "responsible" at bounding box center [171, 286] width 51 height 15
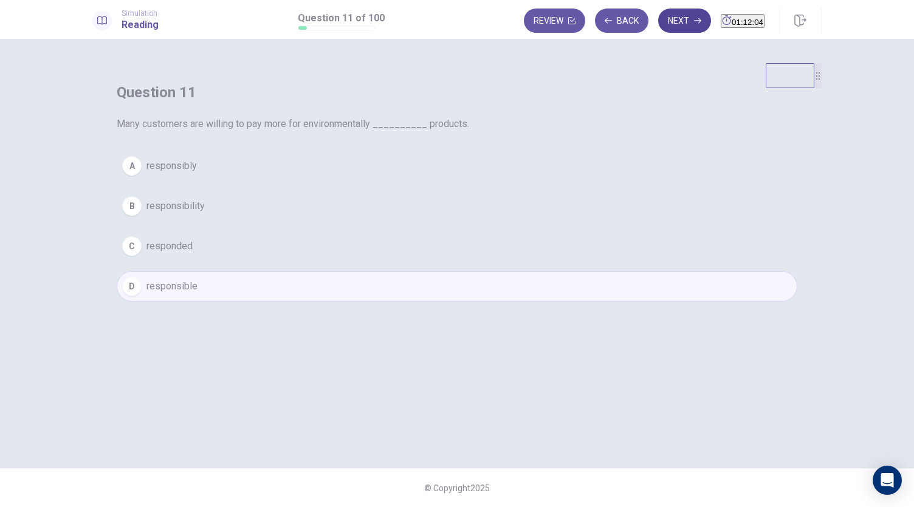
click at [694, 18] on icon "button" at bounding box center [697, 20] width 7 height 7
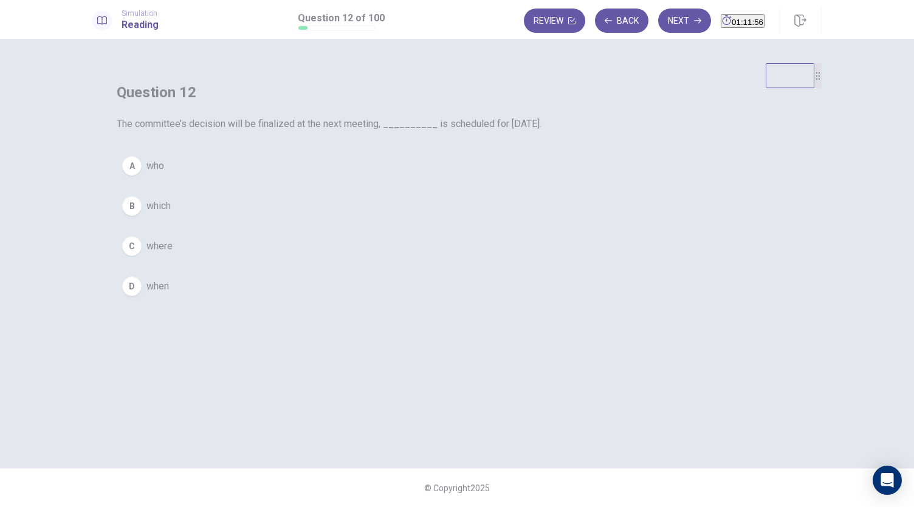
click at [171, 213] on span "which" at bounding box center [158, 206] width 24 height 15
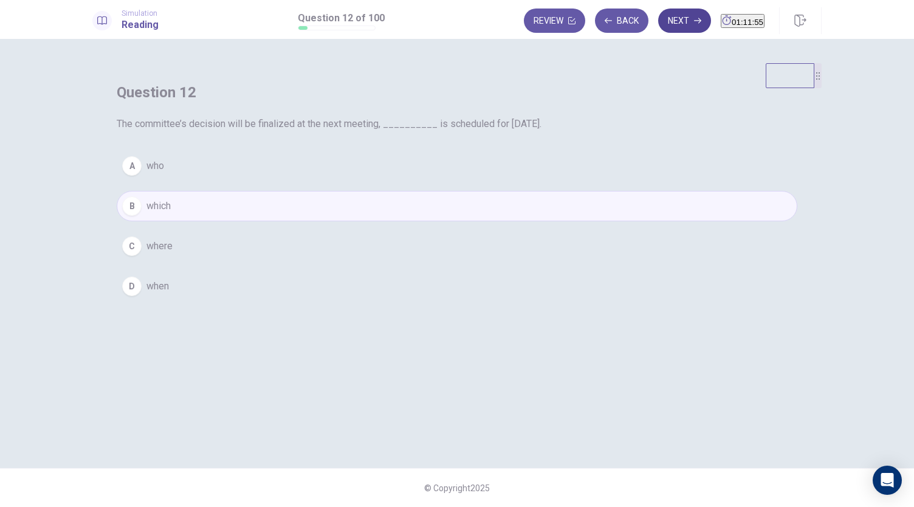
click at [658, 27] on button "Next" at bounding box center [684, 21] width 53 height 24
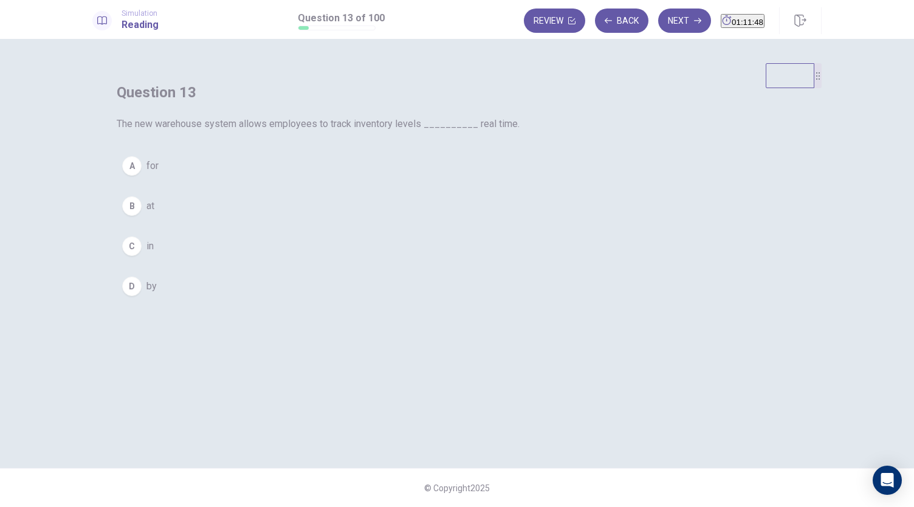
click at [377, 261] on button "C in" at bounding box center [457, 246] width 681 height 30
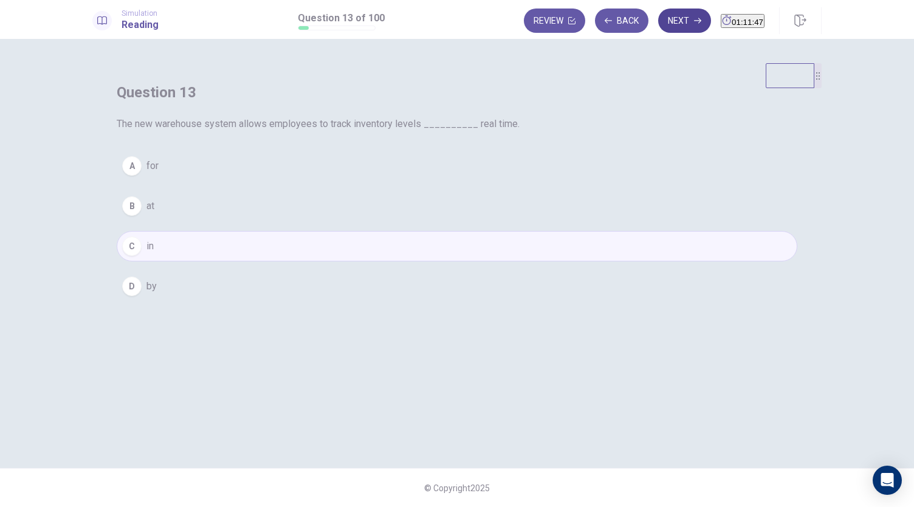
click at [661, 24] on button "Next" at bounding box center [684, 21] width 53 height 24
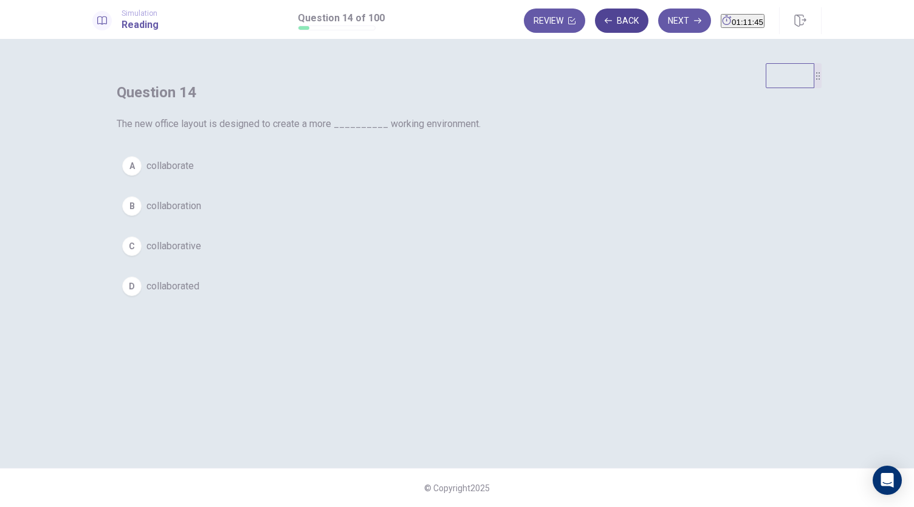
click at [595, 32] on button "Back" at bounding box center [621, 21] width 53 height 24
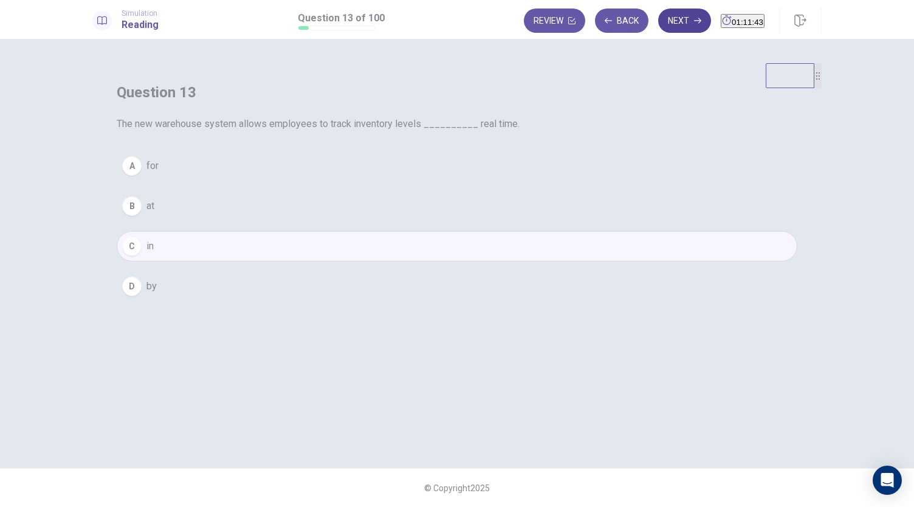
click at [665, 25] on button "Next" at bounding box center [684, 21] width 53 height 24
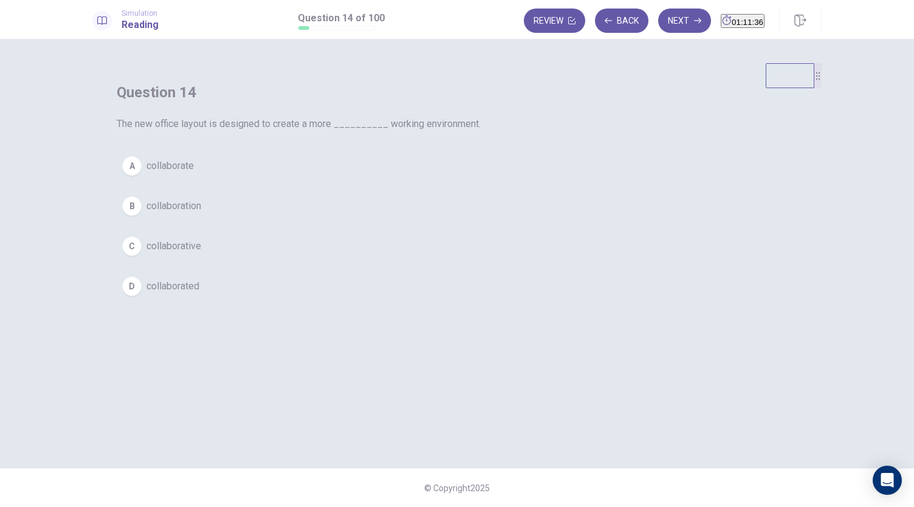
click at [201, 253] on span "collaborative" at bounding box center [173, 246] width 55 height 15
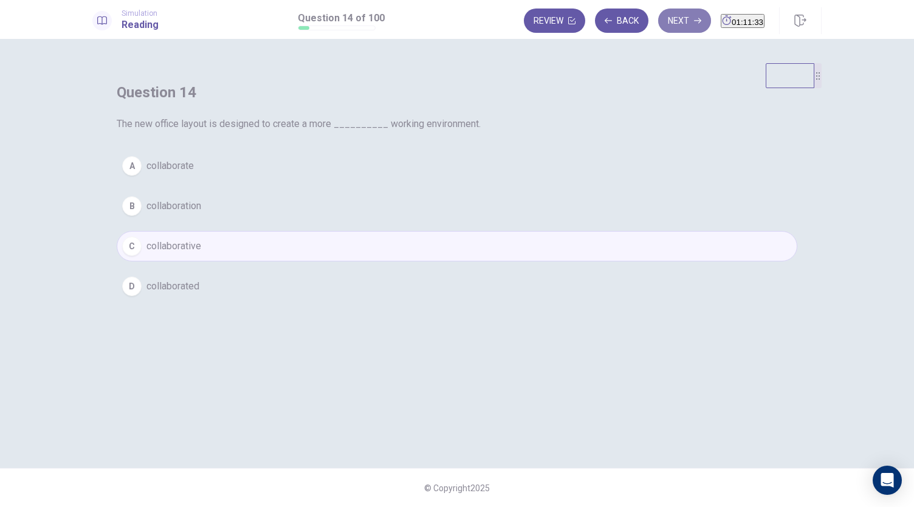
click at [659, 17] on button "Next" at bounding box center [684, 21] width 53 height 24
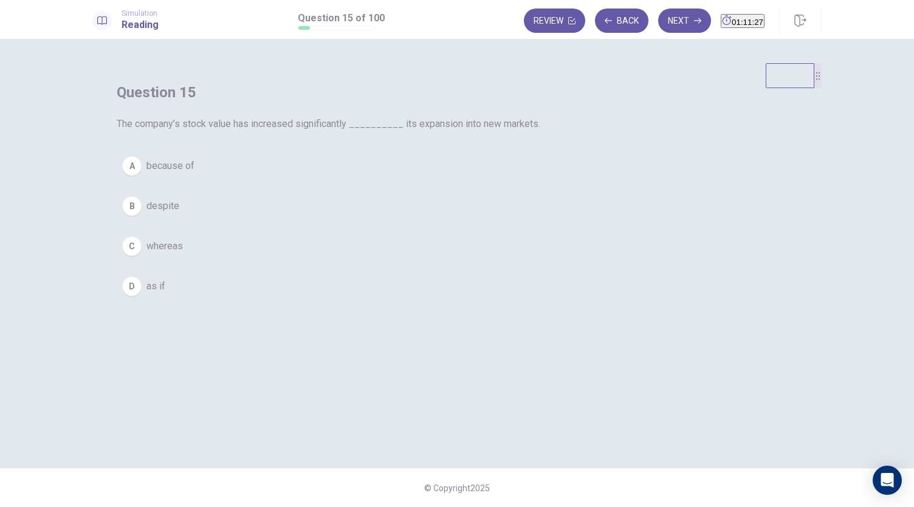
click at [194, 173] on span "because of" at bounding box center [170, 166] width 48 height 15
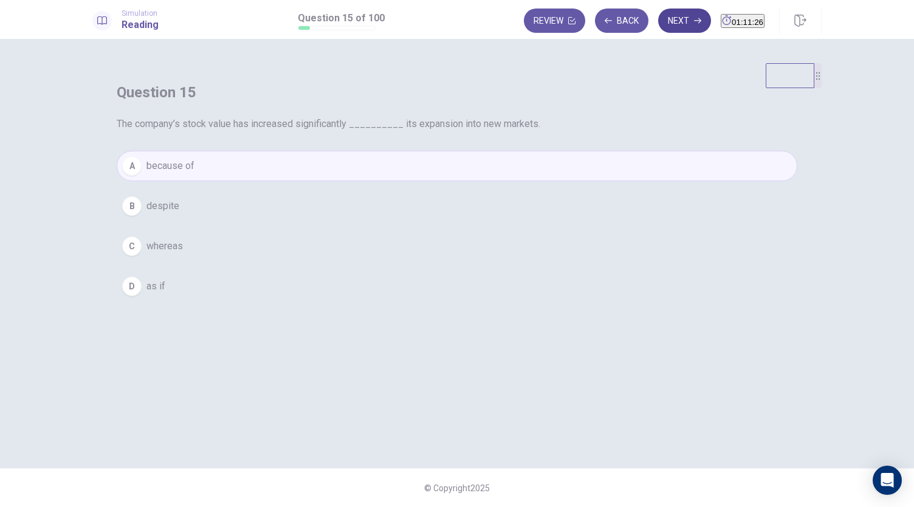
click at [658, 27] on button "Next" at bounding box center [684, 21] width 53 height 24
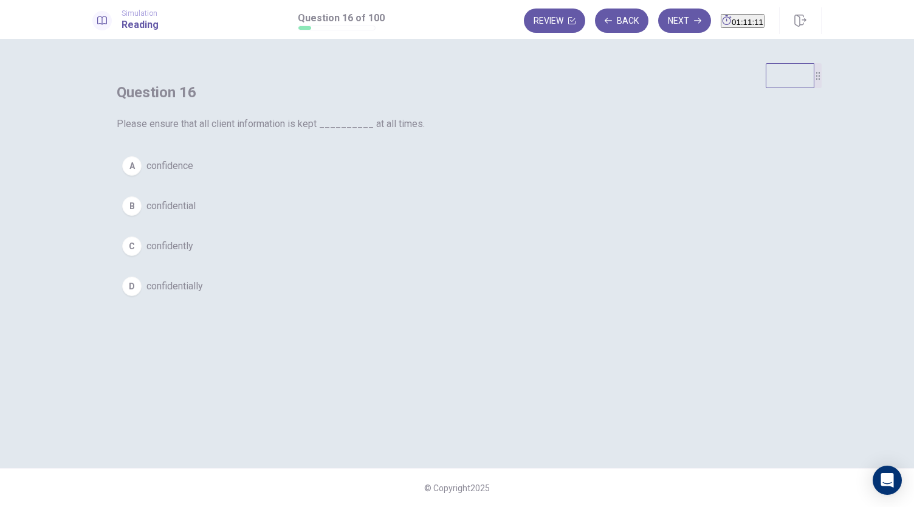
click at [193, 253] on span "confidently" at bounding box center [169, 246] width 47 height 15
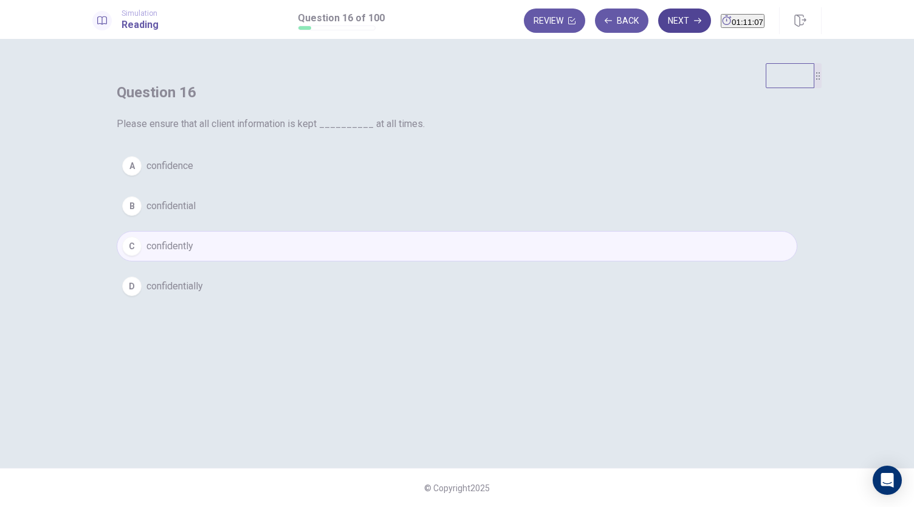
click at [665, 24] on button "Next" at bounding box center [684, 21] width 53 height 24
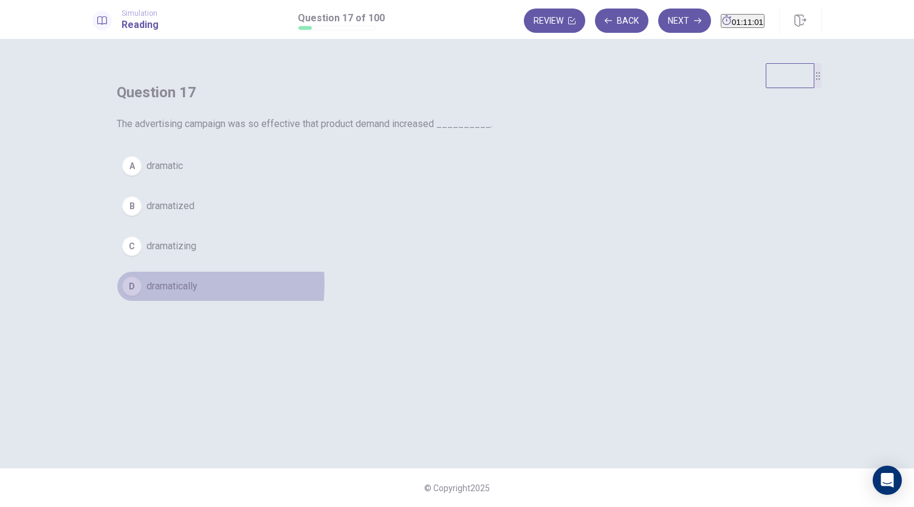
click at [197, 294] on span "dramatically" at bounding box center [171, 286] width 51 height 15
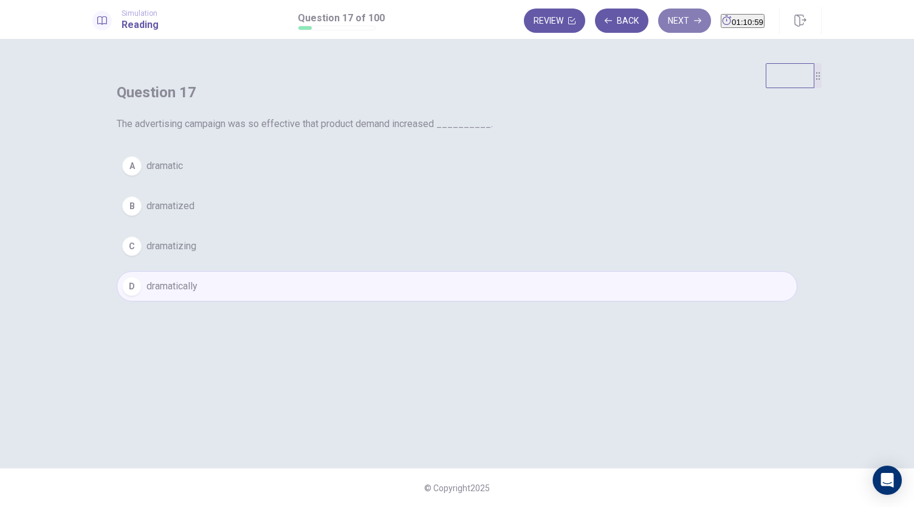
click at [661, 18] on button "Next" at bounding box center [684, 21] width 53 height 24
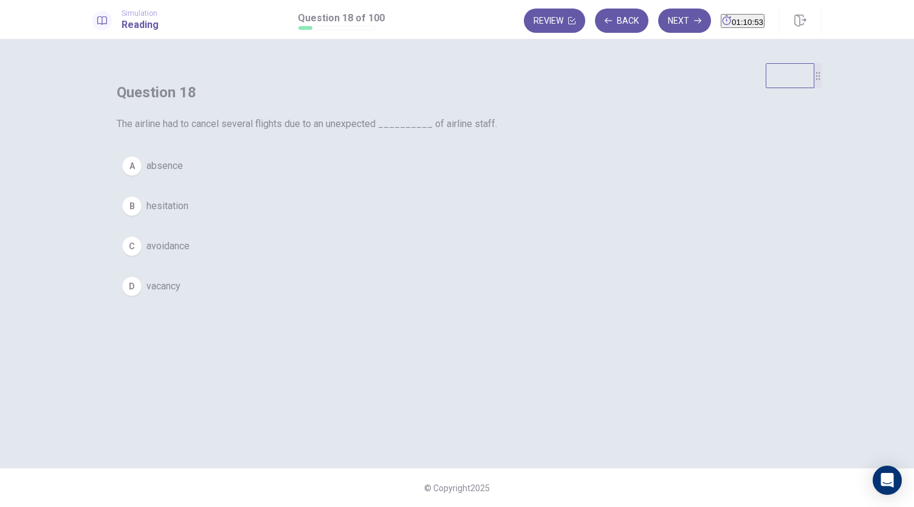
click at [183, 173] on span "absence" at bounding box center [164, 166] width 36 height 15
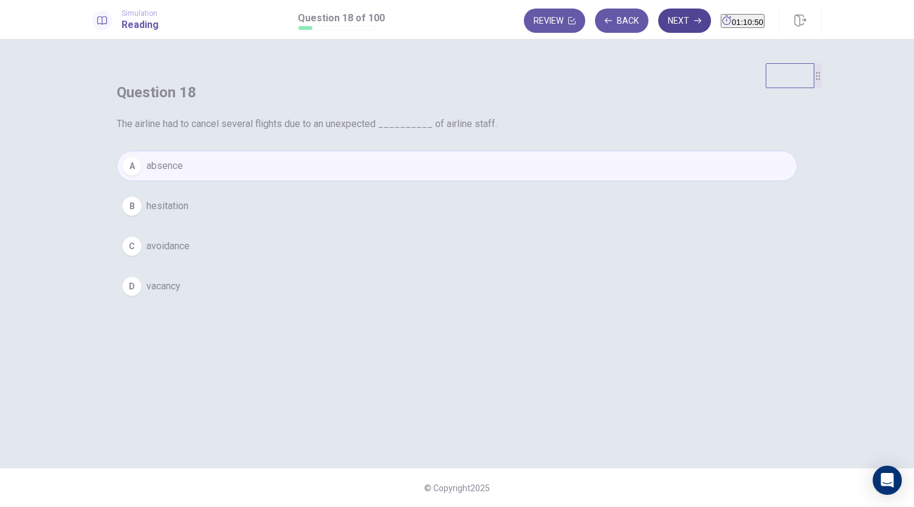
click at [658, 18] on button "Next" at bounding box center [684, 21] width 53 height 24
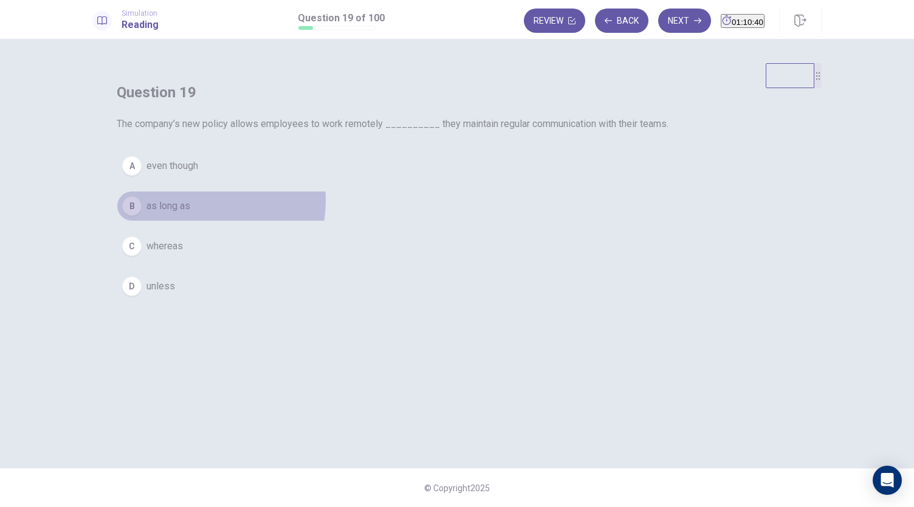
click at [426, 221] on button "B as long as" at bounding box center [457, 206] width 681 height 30
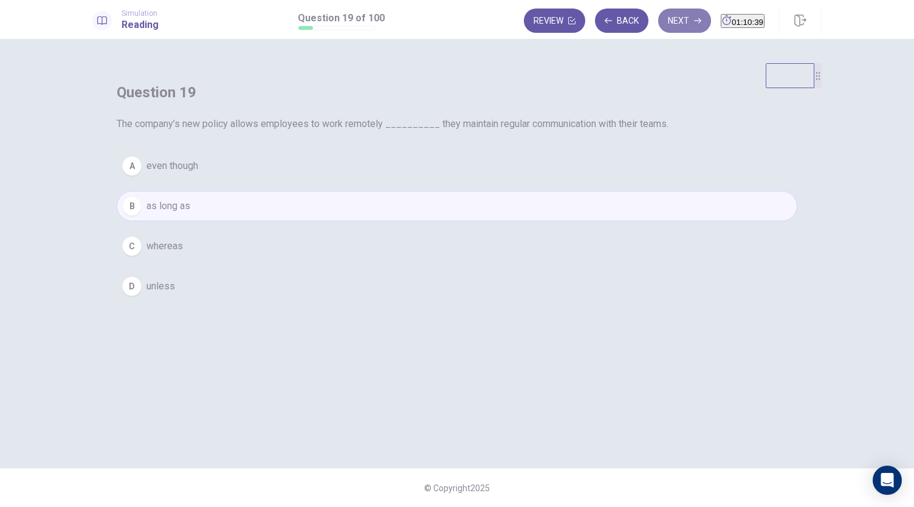
click at [662, 18] on button "Next" at bounding box center [684, 21] width 53 height 24
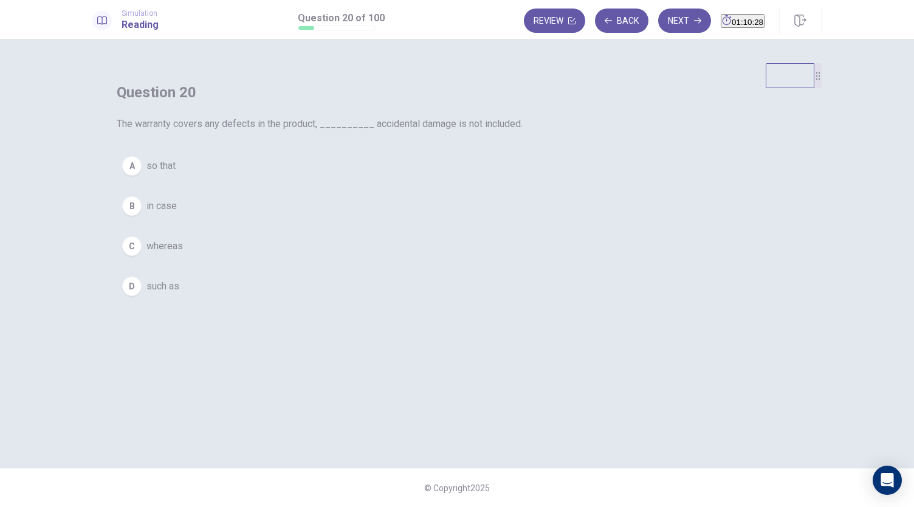
click at [406, 261] on button "C whereas" at bounding box center [457, 246] width 681 height 30
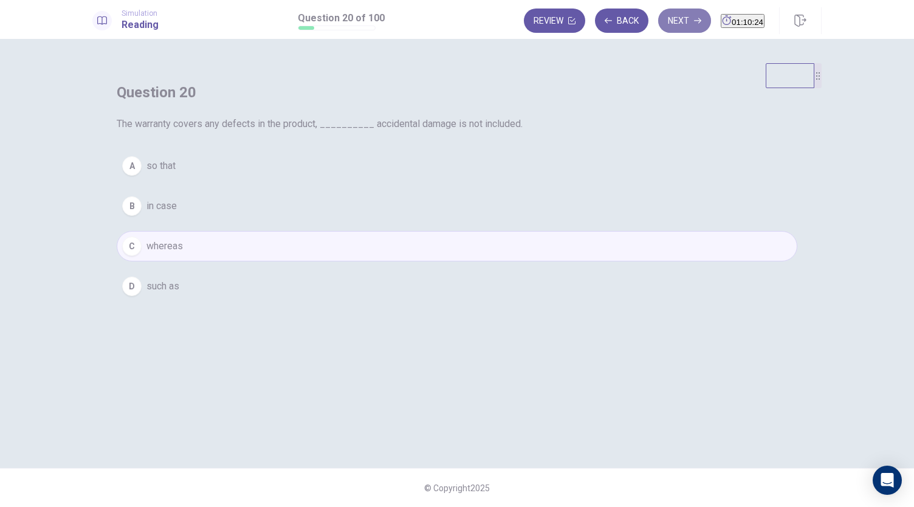
click at [661, 19] on button "Next" at bounding box center [684, 21] width 53 height 24
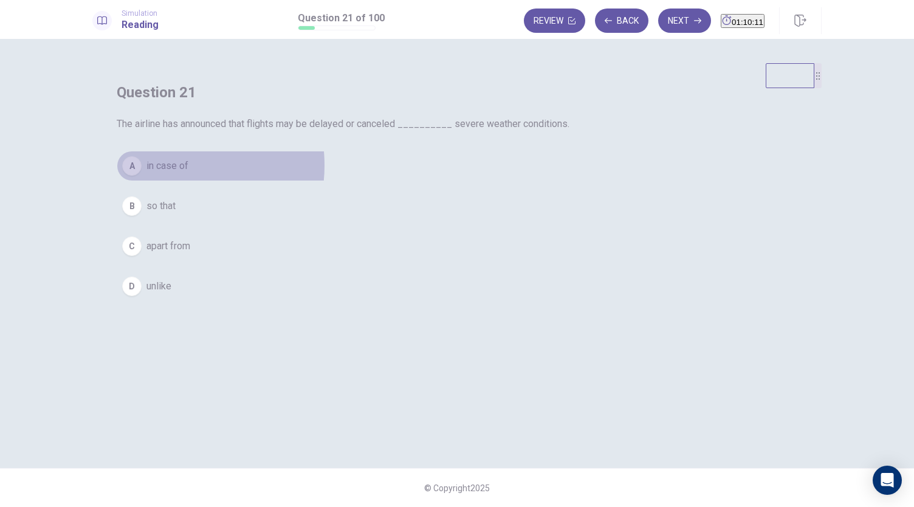
click at [188, 173] on span "in case of" at bounding box center [167, 166] width 42 height 15
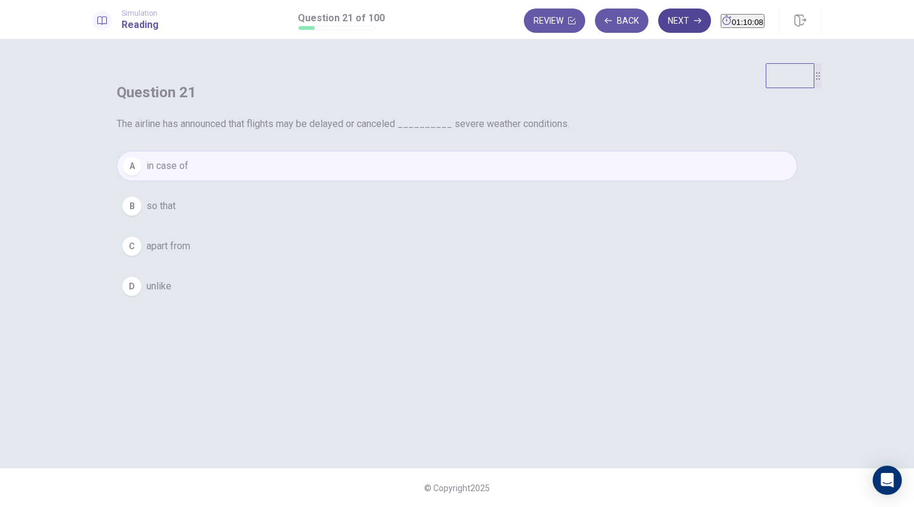
click at [676, 24] on button "Next" at bounding box center [684, 21] width 53 height 24
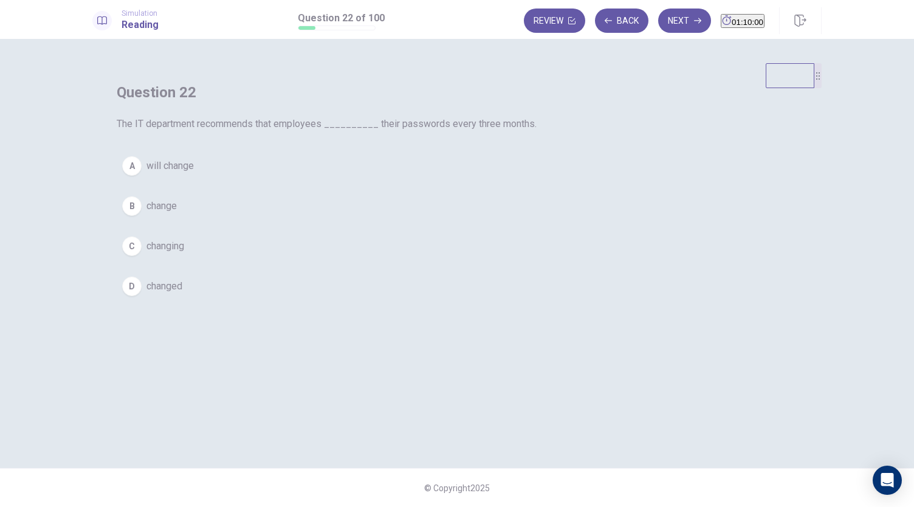
click at [177, 213] on span "change" at bounding box center [161, 206] width 30 height 15
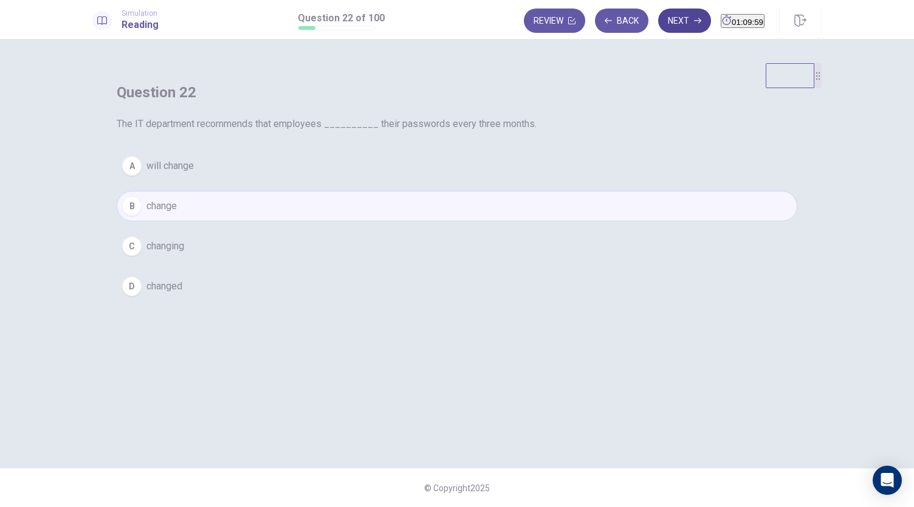
click at [666, 25] on button "Next" at bounding box center [684, 21] width 53 height 24
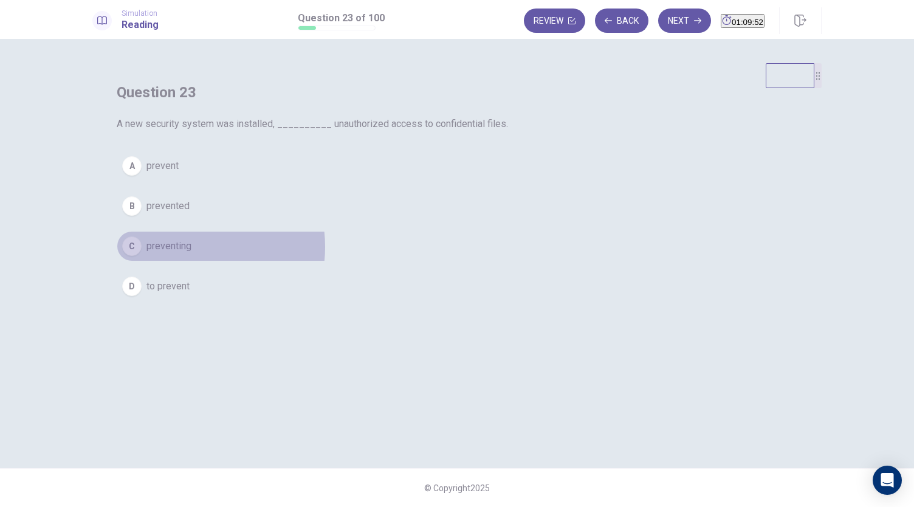
click at [426, 261] on button "C preventing" at bounding box center [457, 246] width 681 height 30
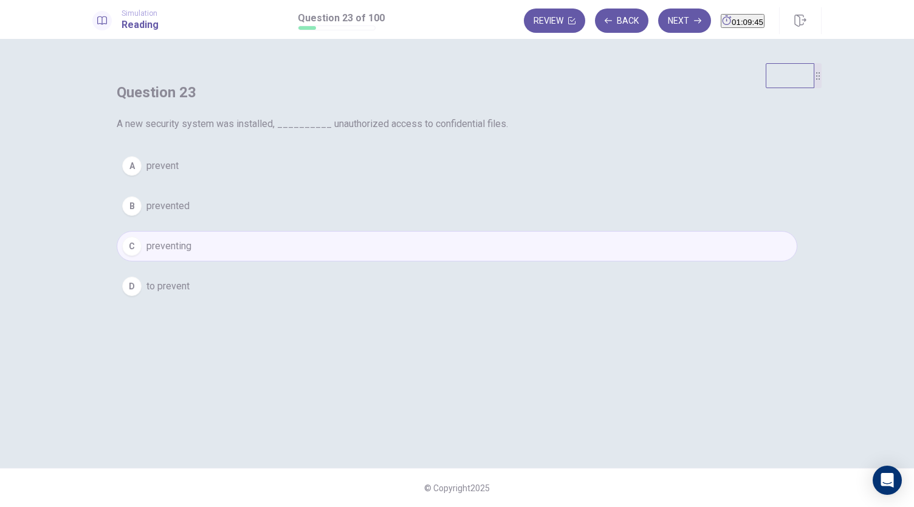
click at [190, 294] on span "to prevent" at bounding box center [167, 286] width 43 height 15
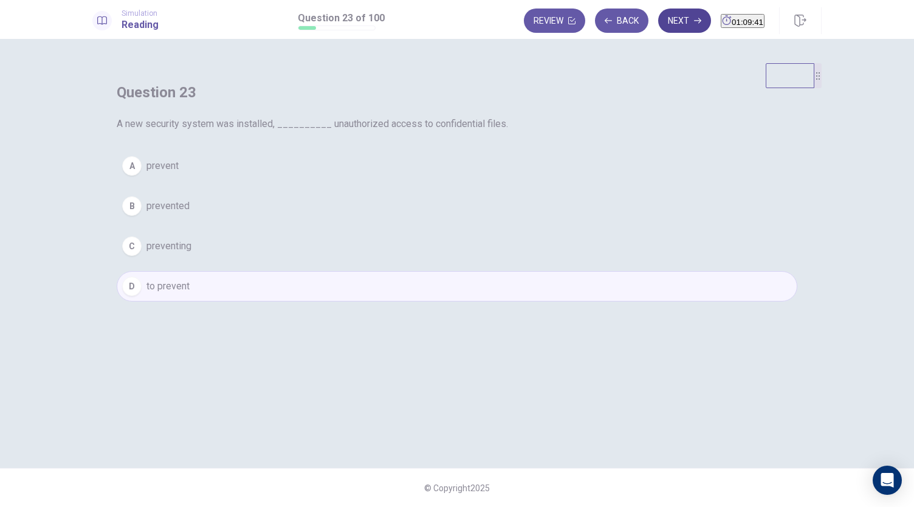
click at [658, 27] on button "Next" at bounding box center [684, 21] width 53 height 24
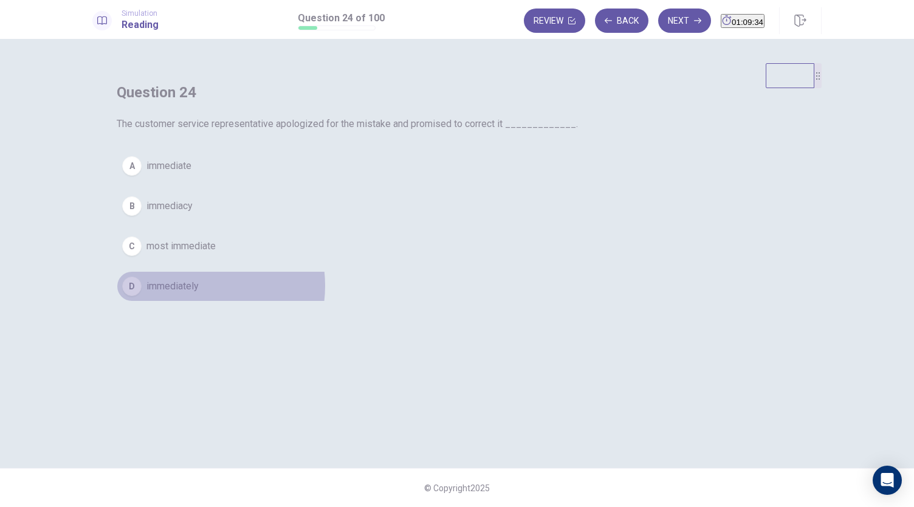
click at [199, 294] on span "immediately" at bounding box center [172, 286] width 52 height 15
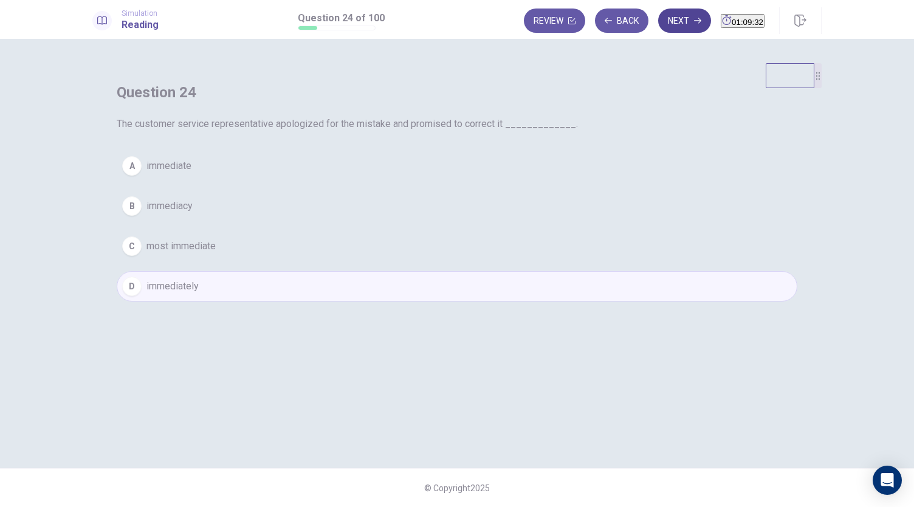
click at [677, 25] on button "Next" at bounding box center [684, 21] width 53 height 24
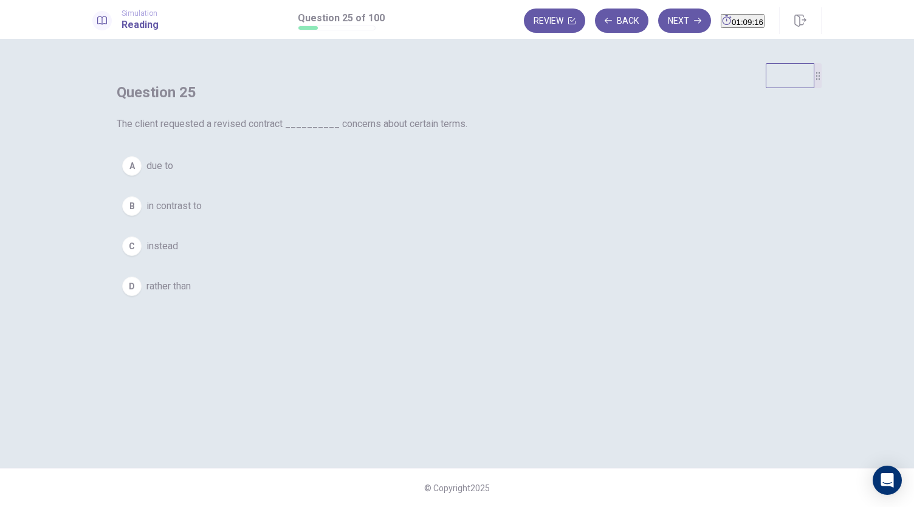
click at [173, 173] on span "due to" at bounding box center [159, 166] width 27 height 15
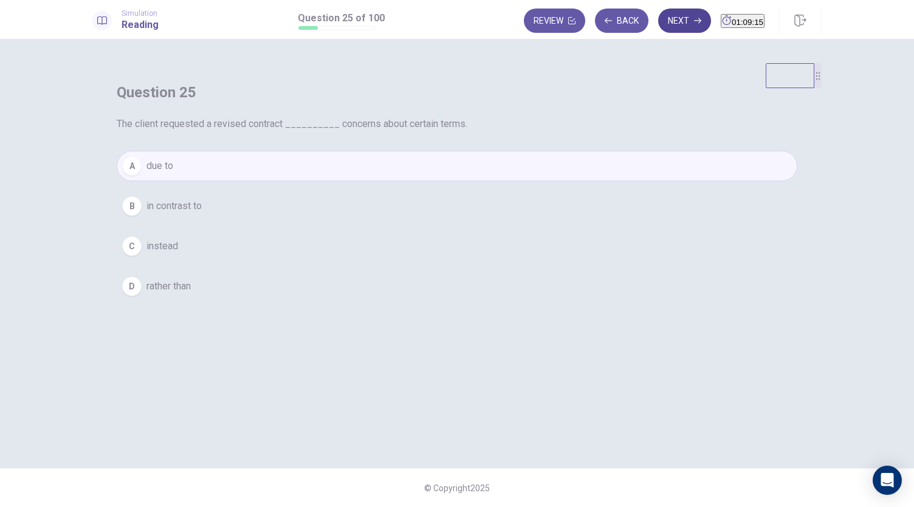
click at [694, 21] on icon "button" at bounding box center [697, 20] width 7 height 7
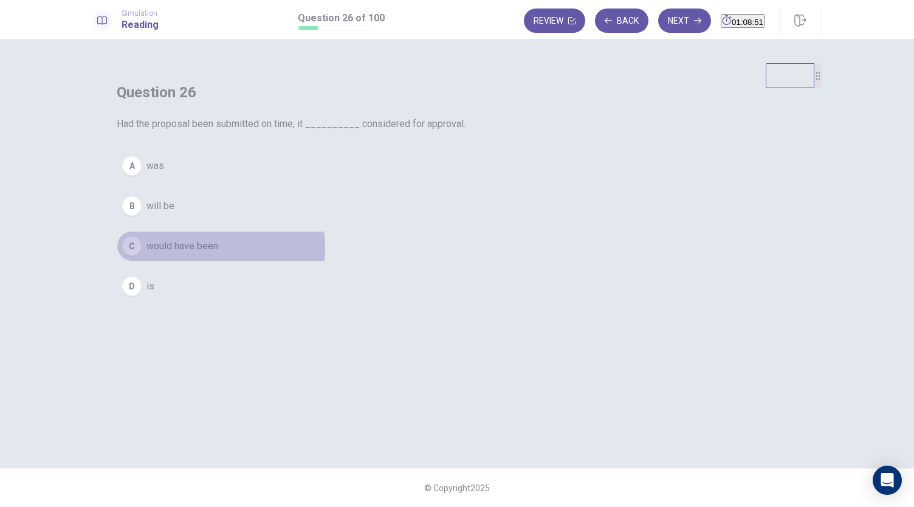
click at [218, 253] on span "would have been" at bounding box center [182, 246] width 72 height 15
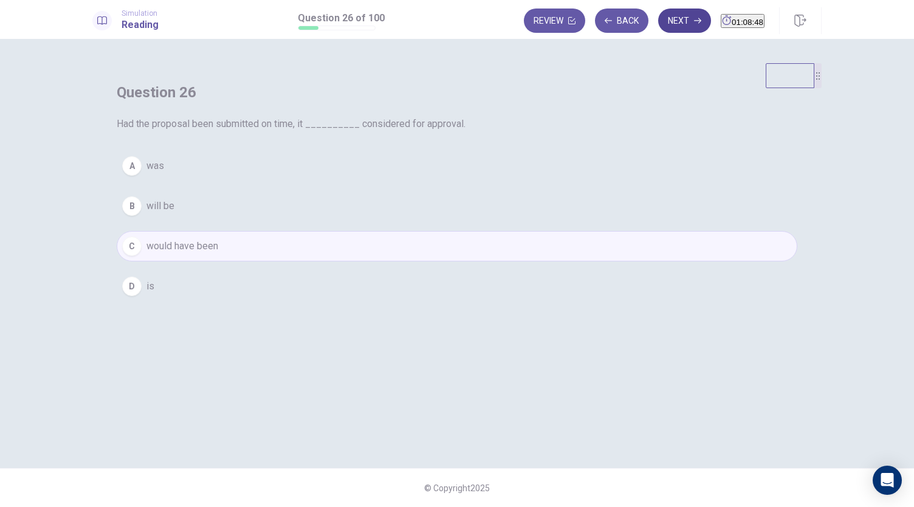
click at [661, 21] on button "Next" at bounding box center [684, 21] width 53 height 24
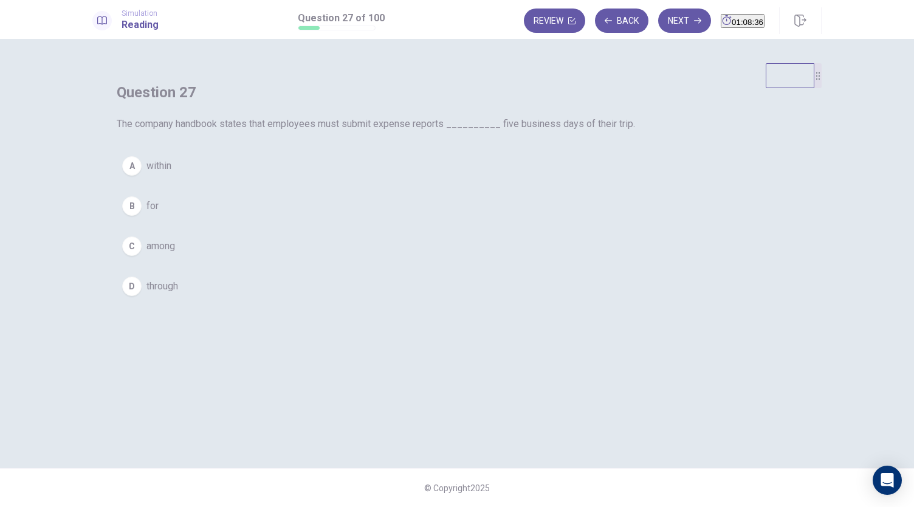
click at [171, 173] on span "within" at bounding box center [158, 166] width 25 height 15
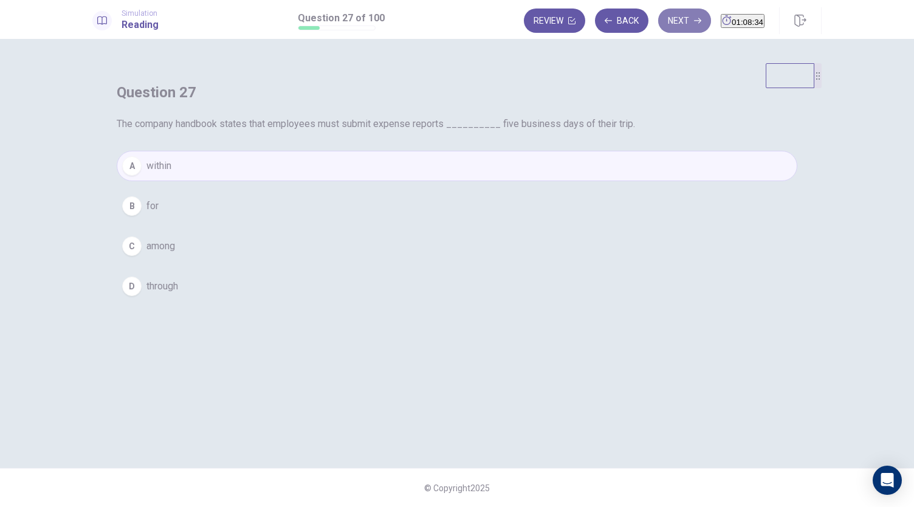
click at [666, 15] on button "Next" at bounding box center [684, 21] width 53 height 24
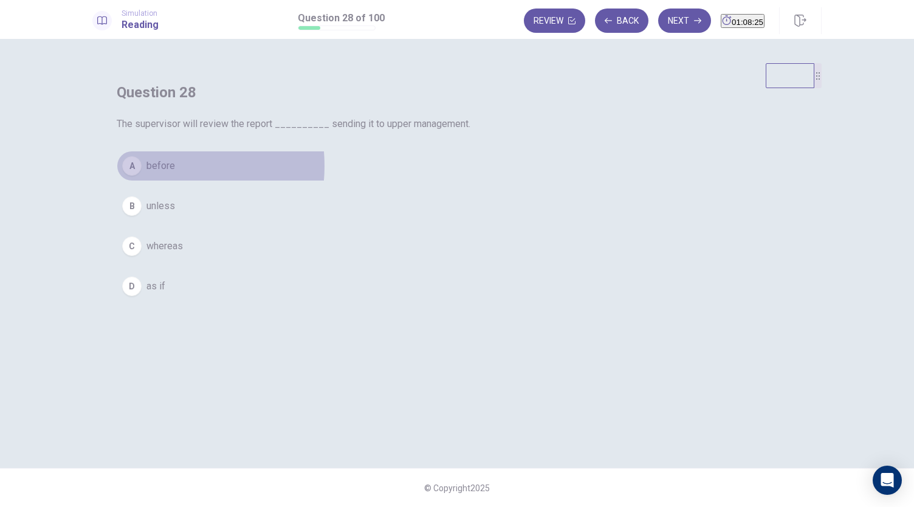
click at [175, 173] on span "before" at bounding box center [160, 166] width 29 height 15
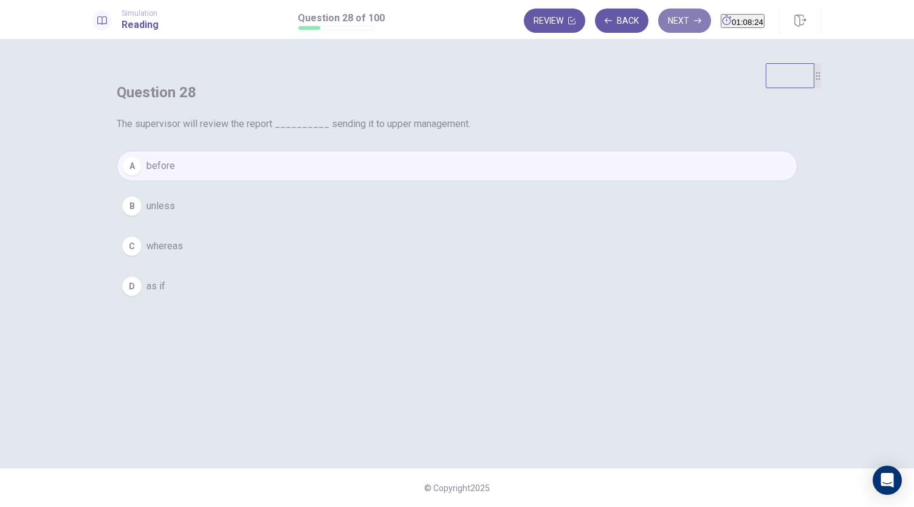
click at [662, 21] on button "Next" at bounding box center [684, 21] width 53 height 24
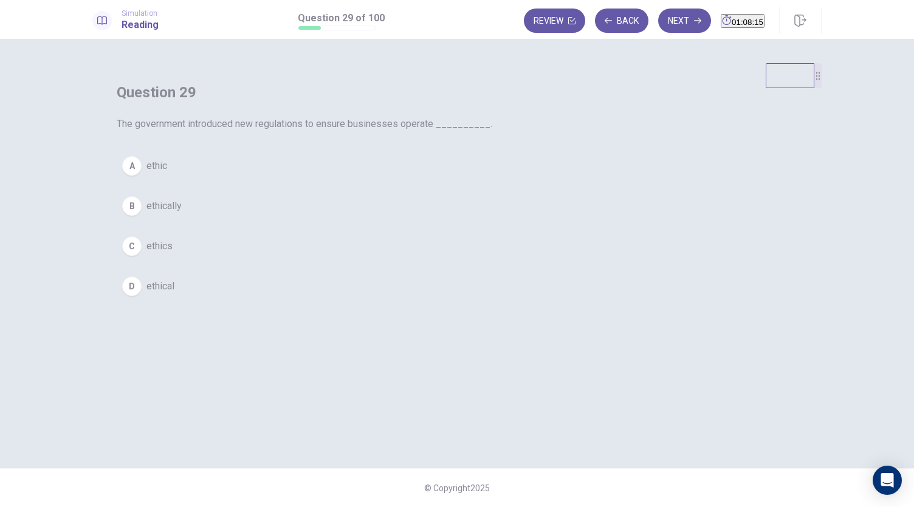
click at [410, 261] on button "C ethics" at bounding box center [457, 246] width 681 height 30
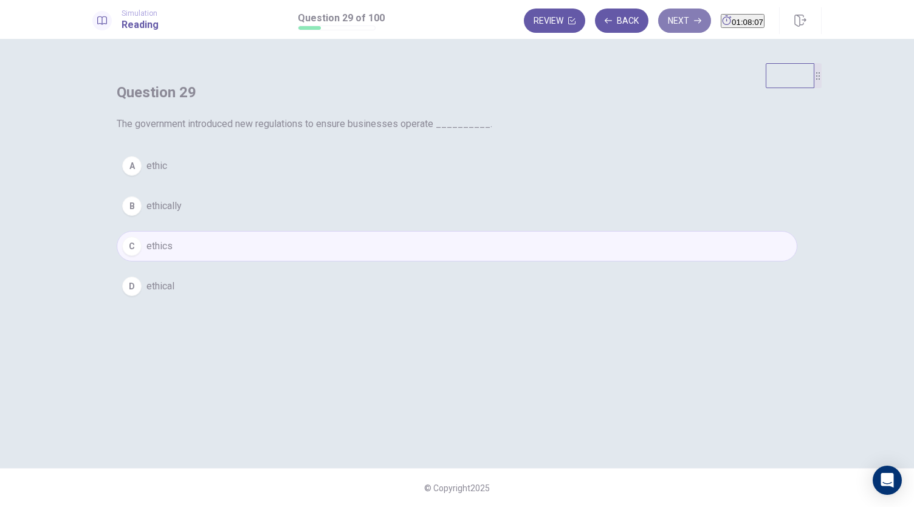
click at [658, 21] on button "Next" at bounding box center [684, 21] width 53 height 24
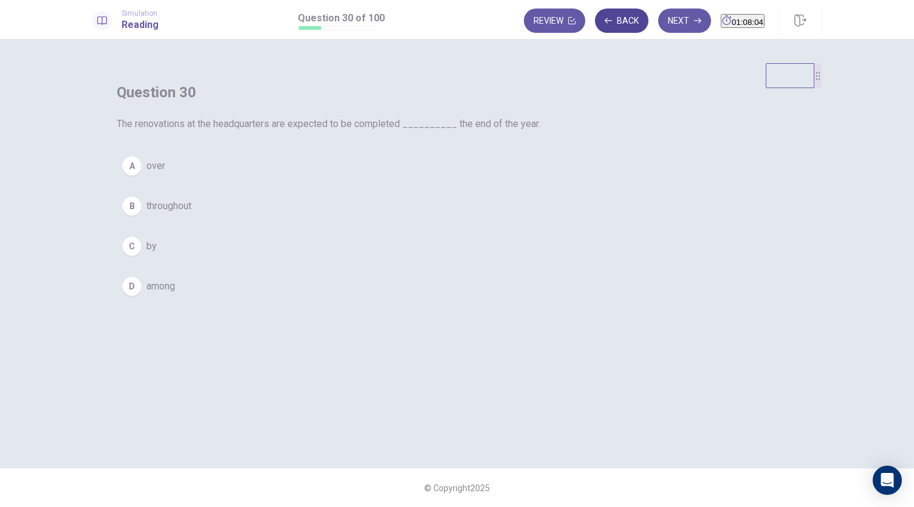
click at [619, 23] on button "Back" at bounding box center [621, 21] width 53 height 24
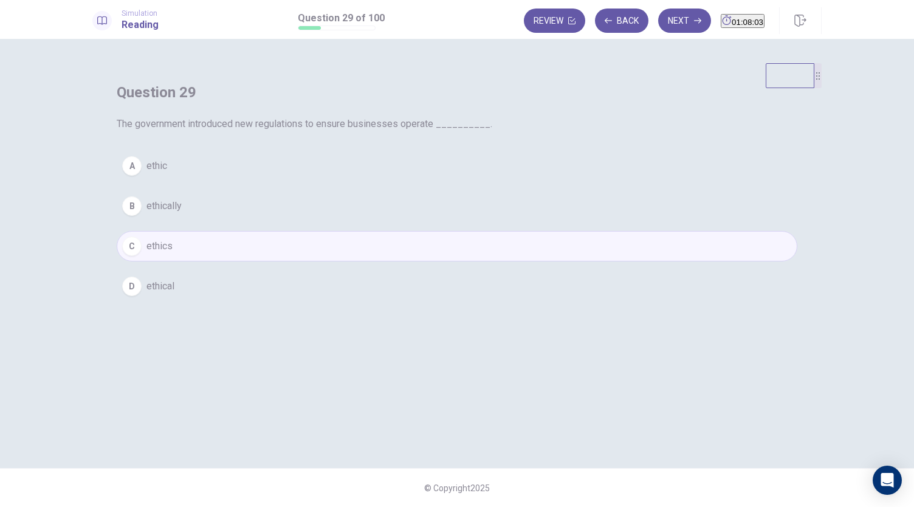
click at [402, 181] on button "A ethic" at bounding box center [457, 166] width 681 height 30
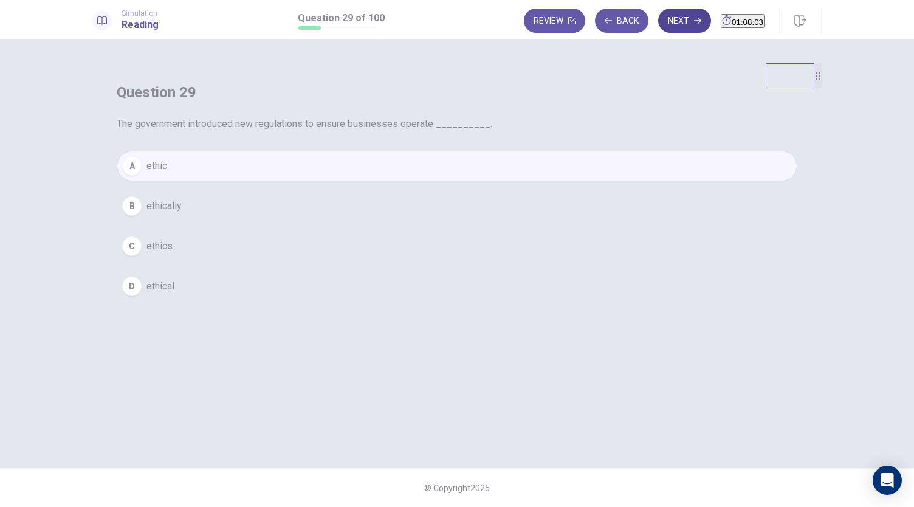
click at [683, 12] on button "Next" at bounding box center [684, 21] width 53 height 24
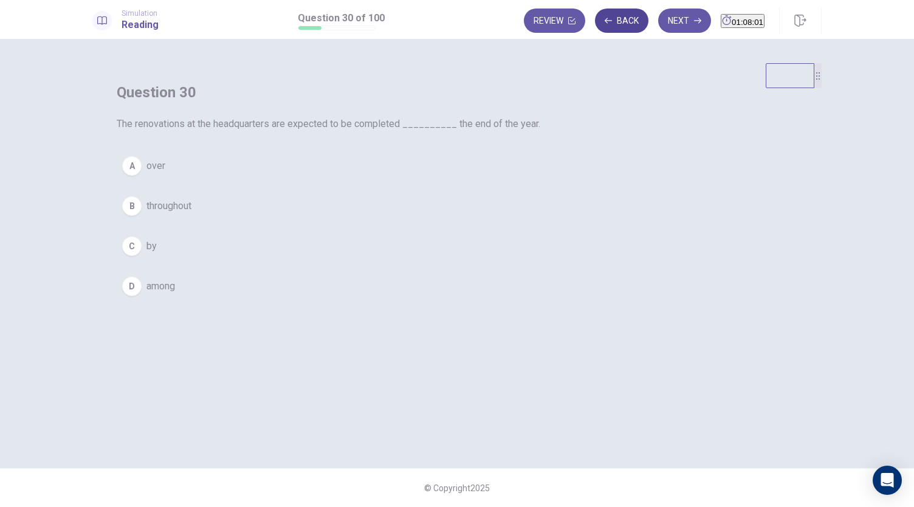
click at [610, 19] on button "Back" at bounding box center [621, 21] width 53 height 24
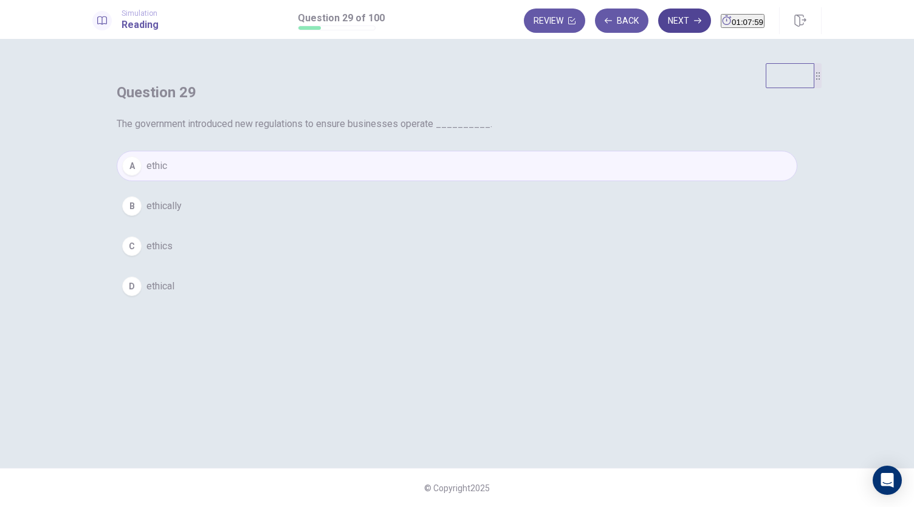
click at [658, 18] on button "Next" at bounding box center [684, 21] width 53 height 24
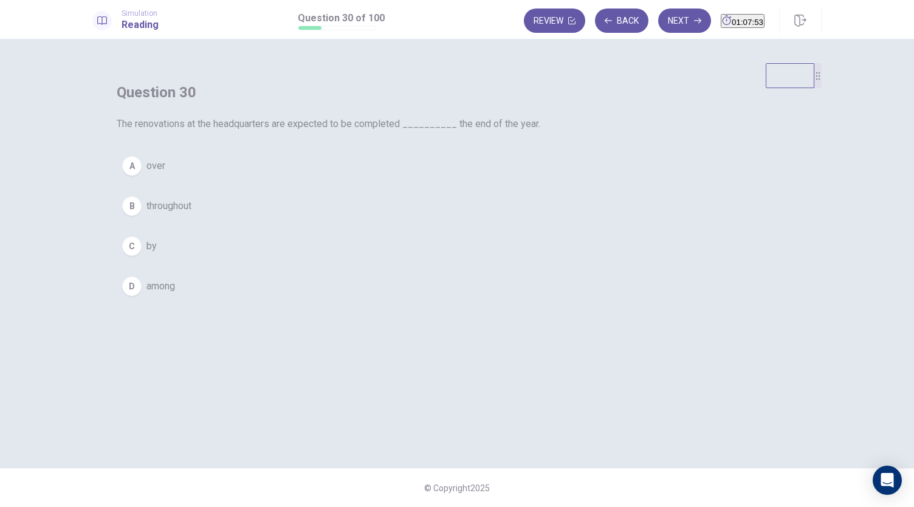
click at [157, 253] on span "by" at bounding box center [151, 246] width 10 height 15
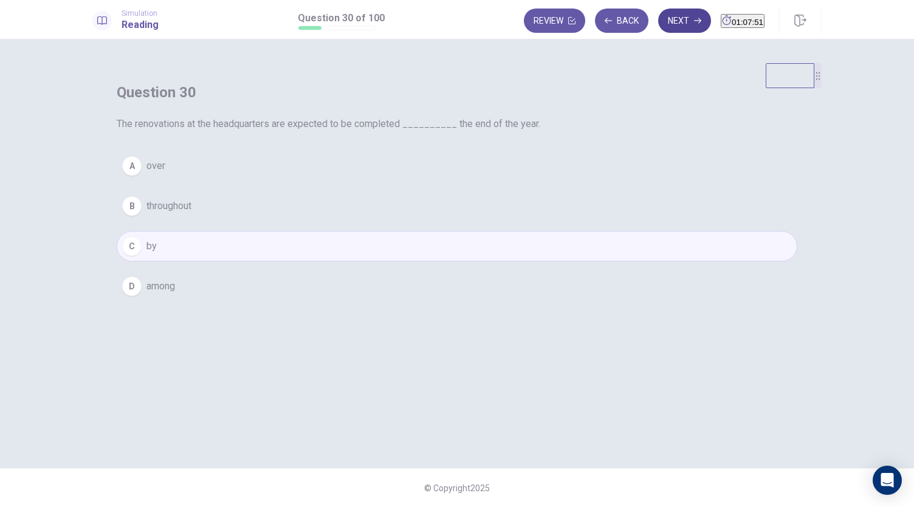
click at [659, 23] on button "Next" at bounding box center [684, 21] width 53 height 24
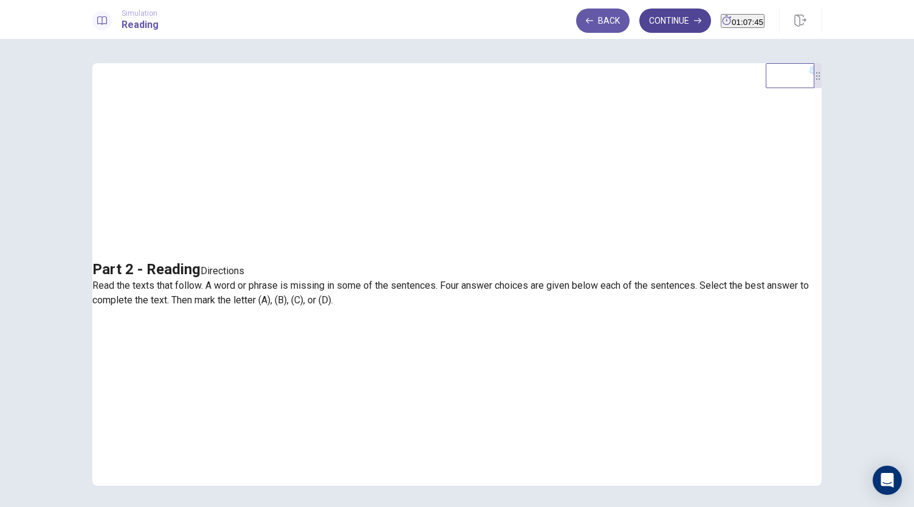
click at [667, 24] on button "Continue" at bounding box center [675, 21] width 72 height 24
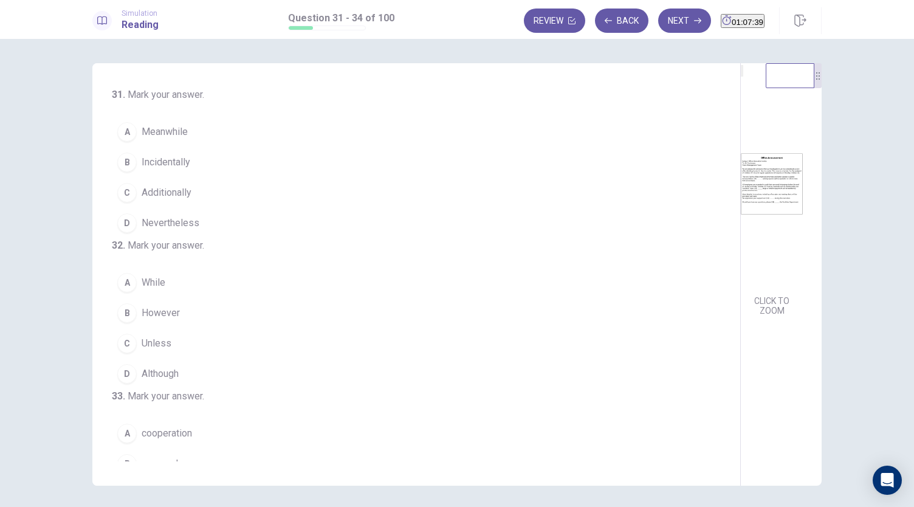
click at [741, 218] on img at bounding box center [772, 184] width 62 height 212
click at [741, 214] on img at bounding box center [772, 184] width 62 height 212
click at [170, 194] on span "Additionally" at bounding box center [167, 192] width 50 height 15
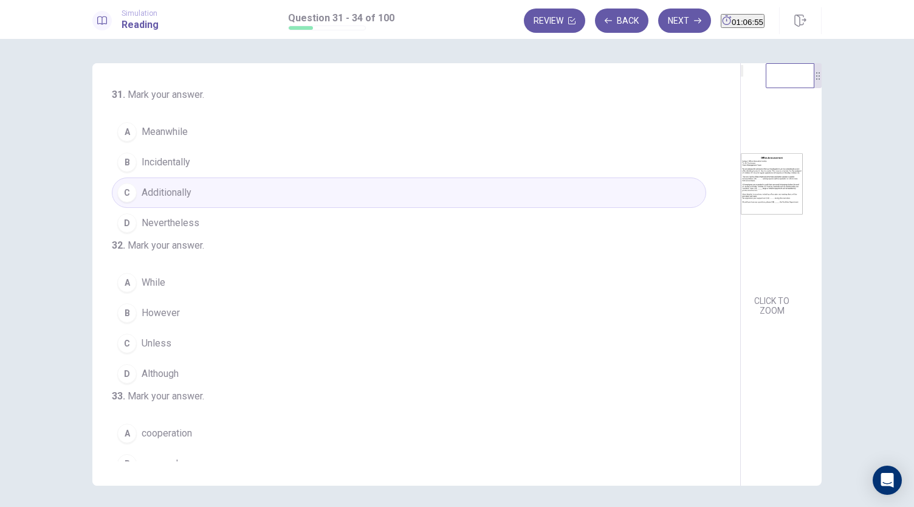
click at [741, 249] on img at bounding box center [772, 184] width 62 height 212
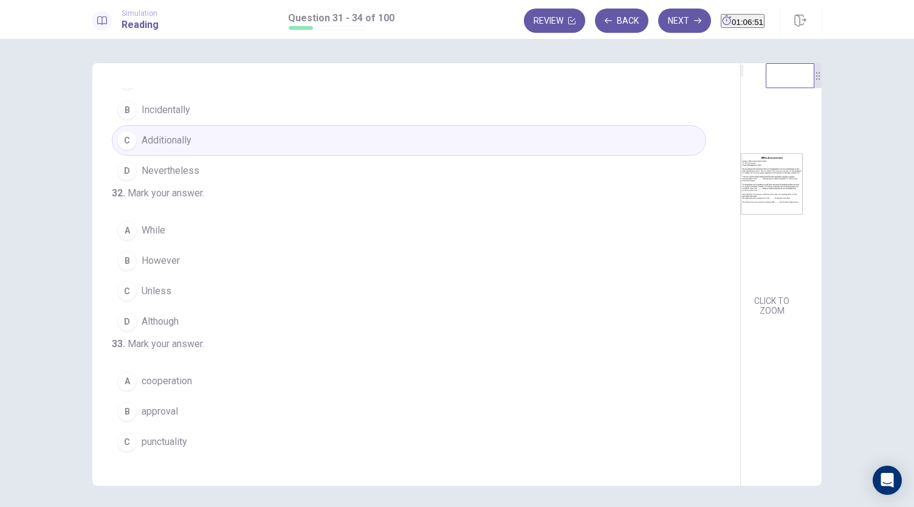
scroll to position [61, 0]
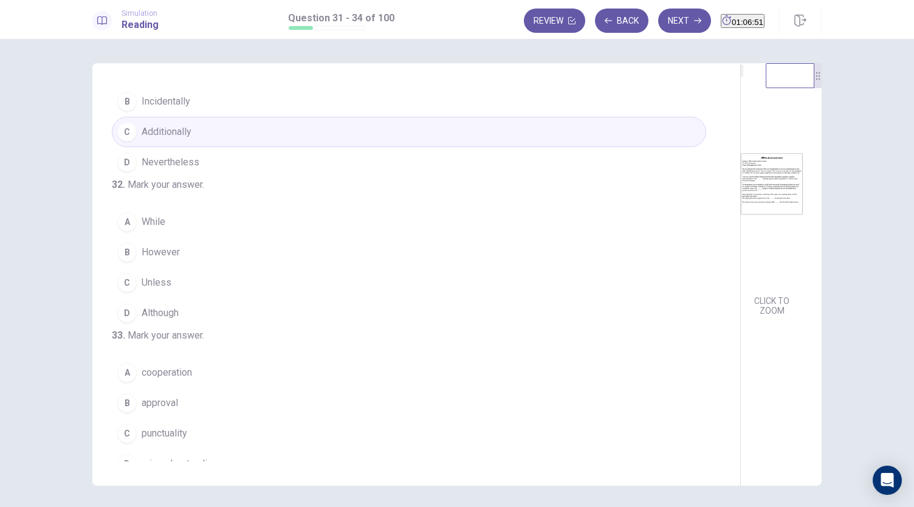
click at [741, 219] on img at bounding box center [772, 184] width 62 height 212
click at [179, 237] on button "A While" at bounding box center [409, 222] width 594 height 30
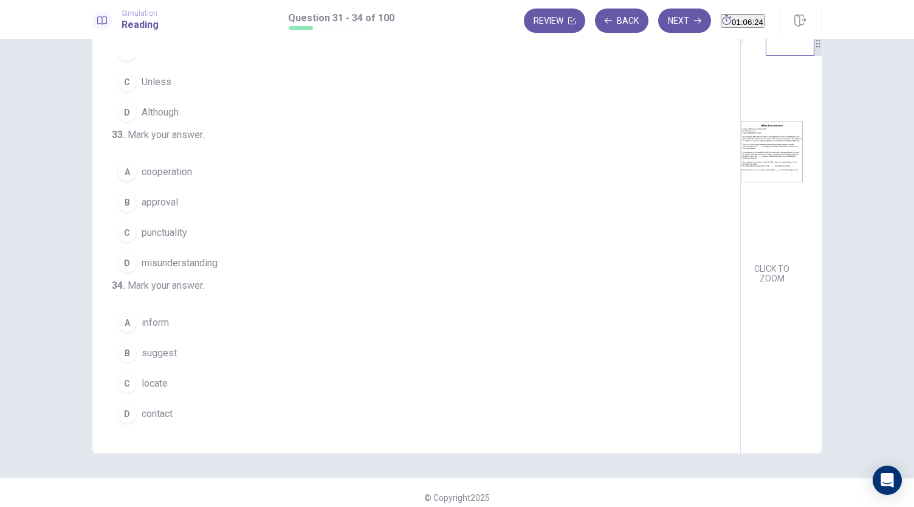
scroll to position [42, 0]
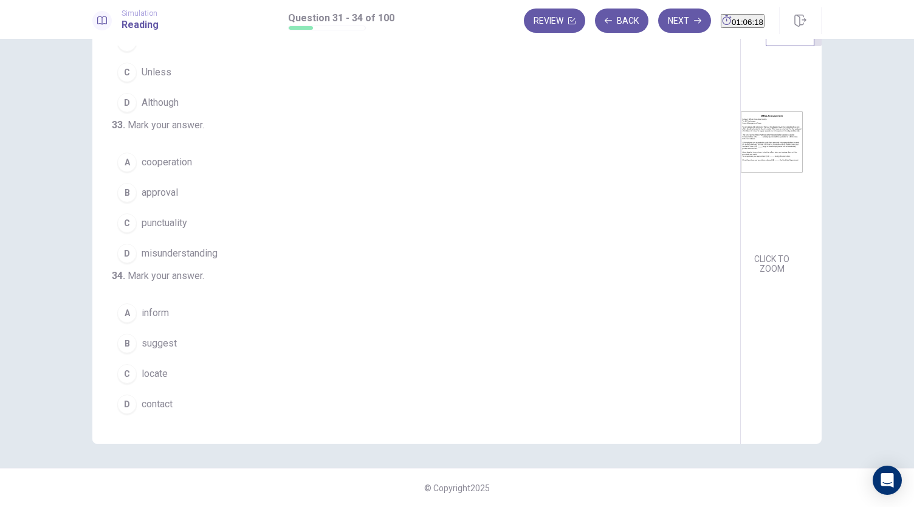
click at [173, 155] on span "cooperation" at bounding box center [167, 162] width 50 height 15
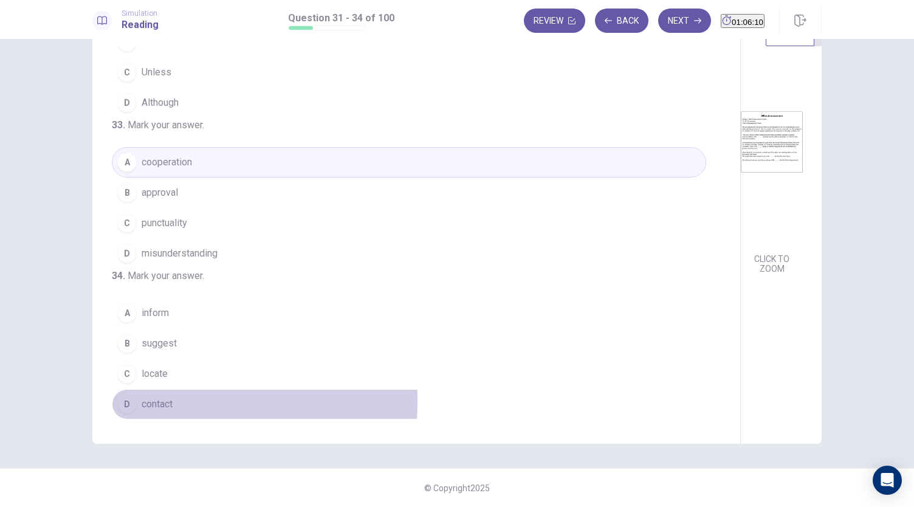
click at [146, 402] on span "contact" at bounding box center [157, 404] width 31 height 15
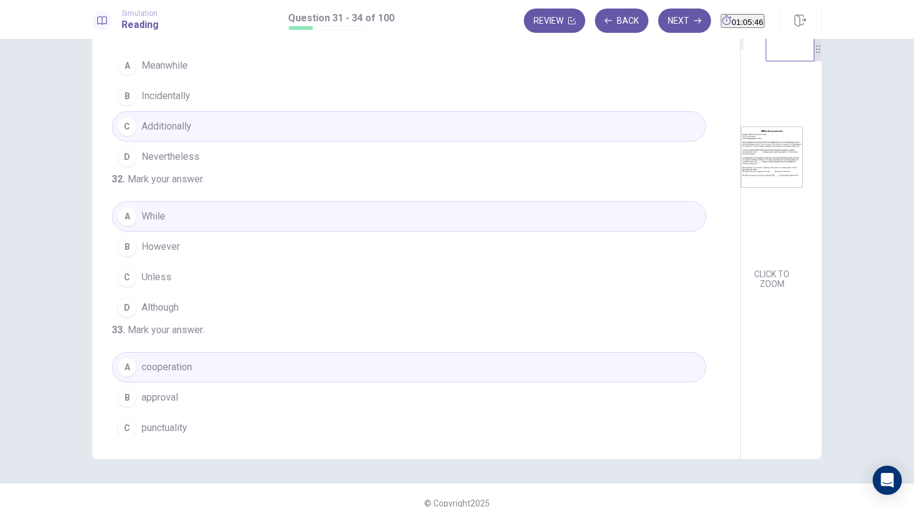
scroll to position [48, 0]
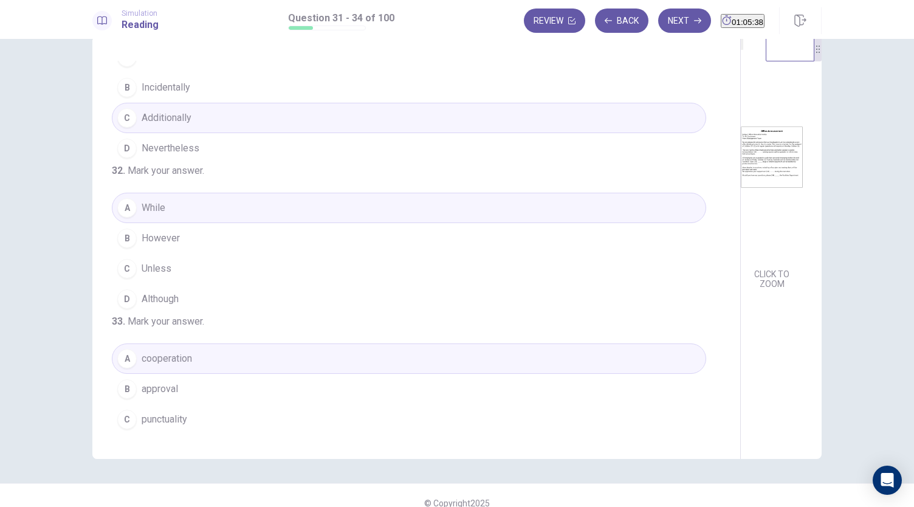
click at [334, 284] on button "C Unless" at bounding box center [409, 268] width 594 height 30
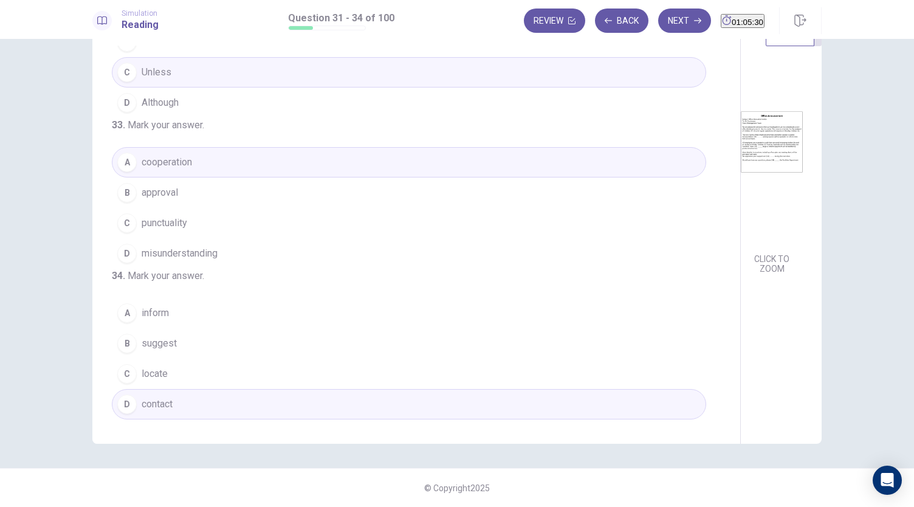
scroll to position [0, 0]
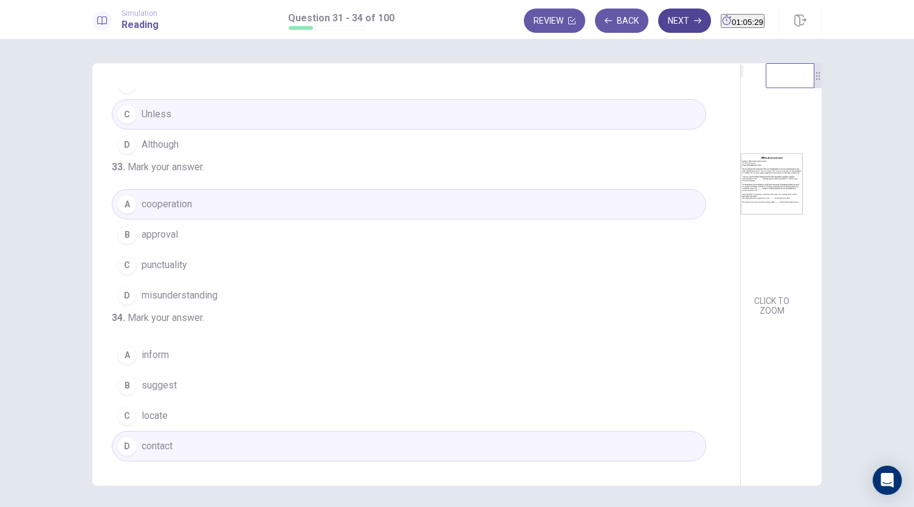
click at [660, 15] on button "Next" at bounding box center [684, 21] width 53 height 24
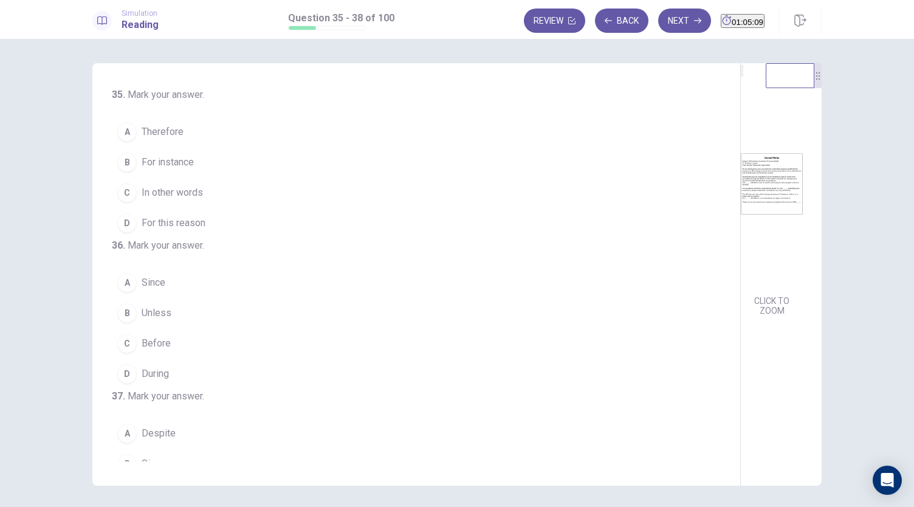
click at [741, 208] on img at bounding box center [772, 184] width 62 height 212
click at [179, 222] on span "For this reason" at bounding box center [174, 223] width 64 height 15
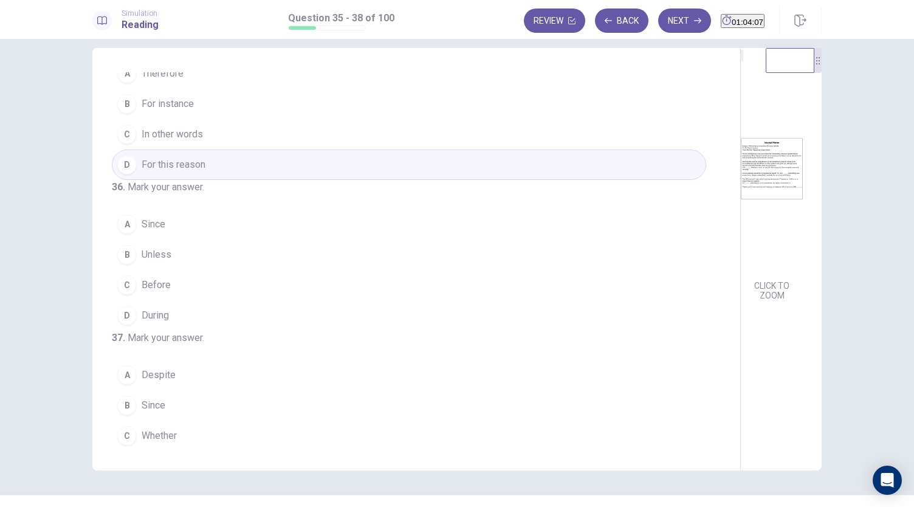
scroll to position [57, 0]
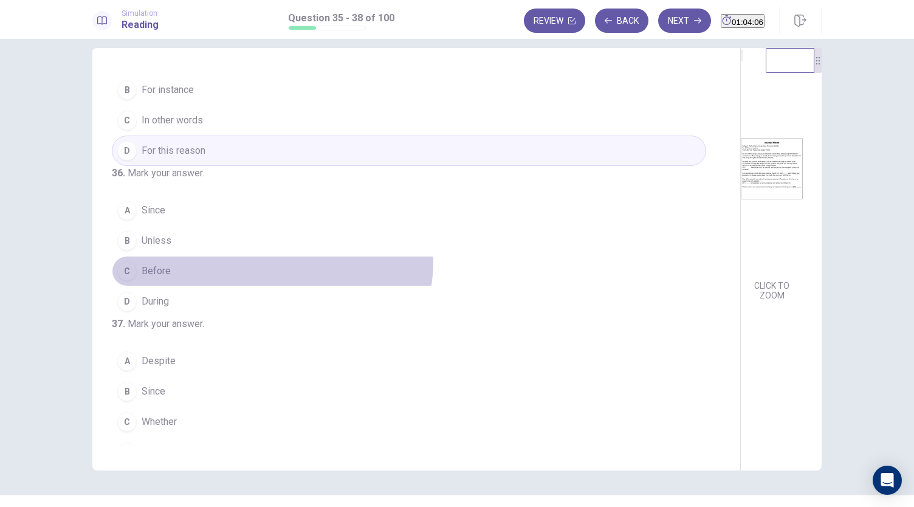
click at [269, 282] on button "C Before" at bounding box center [409, 271] width 594 height 30
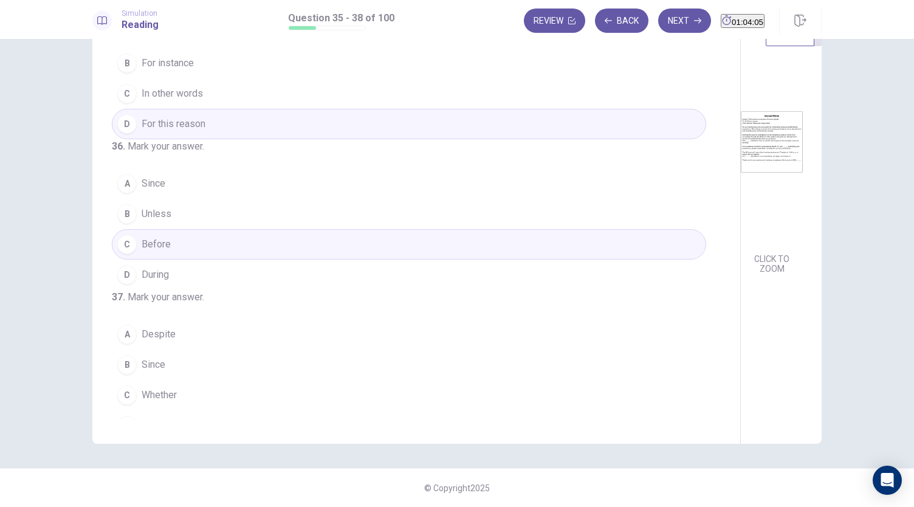
scroll to position [295, 0]
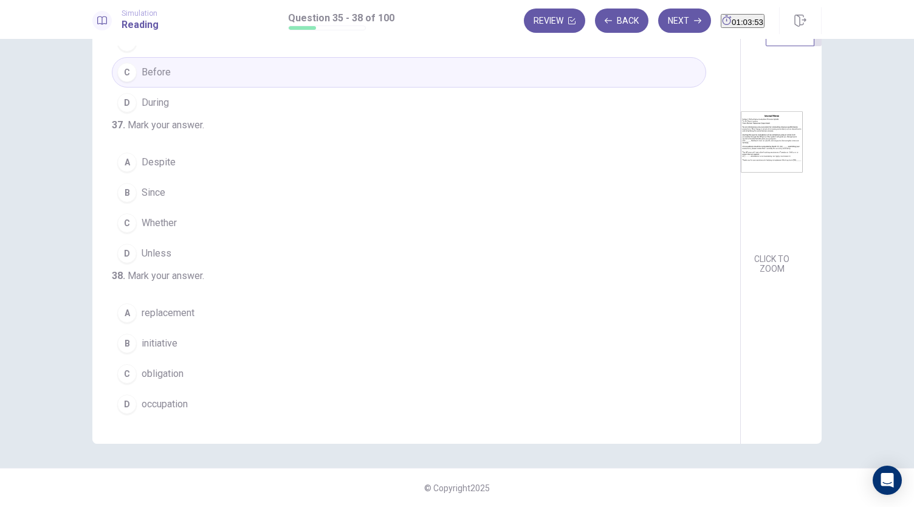
click at [157, 150] on button "A Despite" at bounding box center [409, 162] width 594 height 30
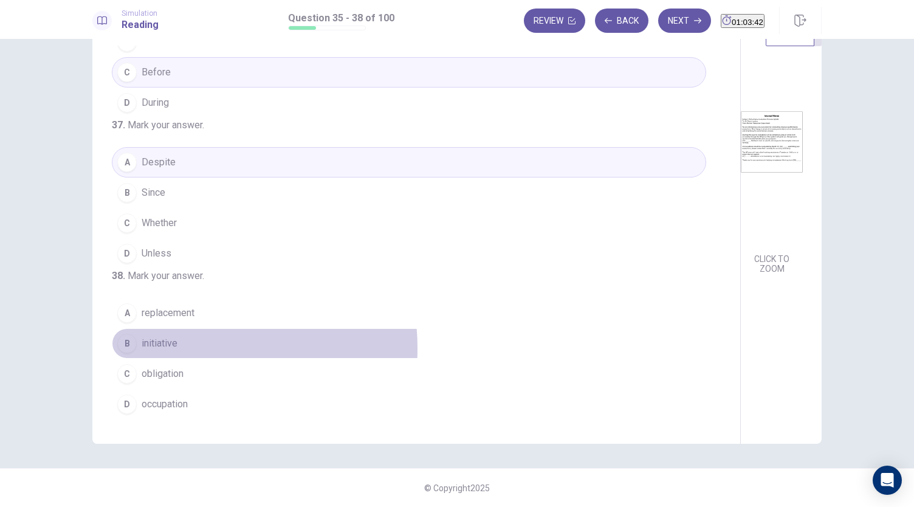
click at [174, 349] on span "initiative" at bounding box center [160, 343] width 36 height 15
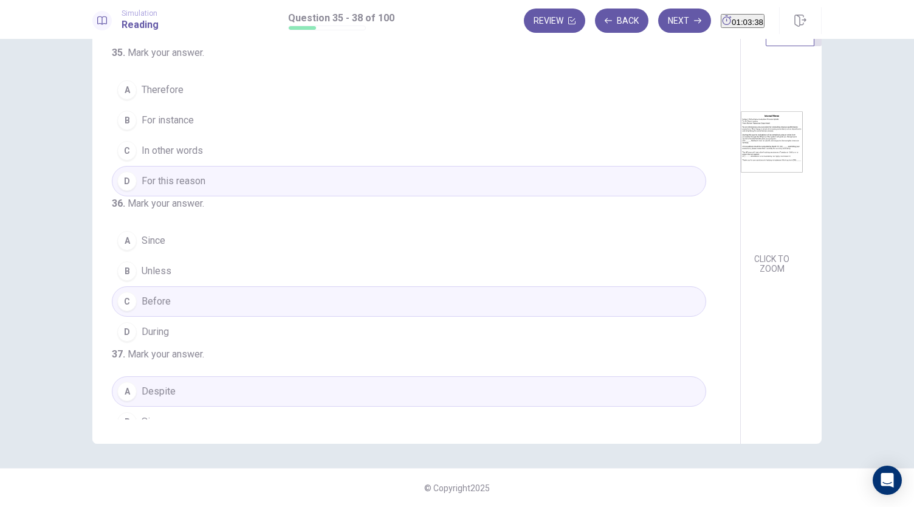
scroll to position [0, 0]
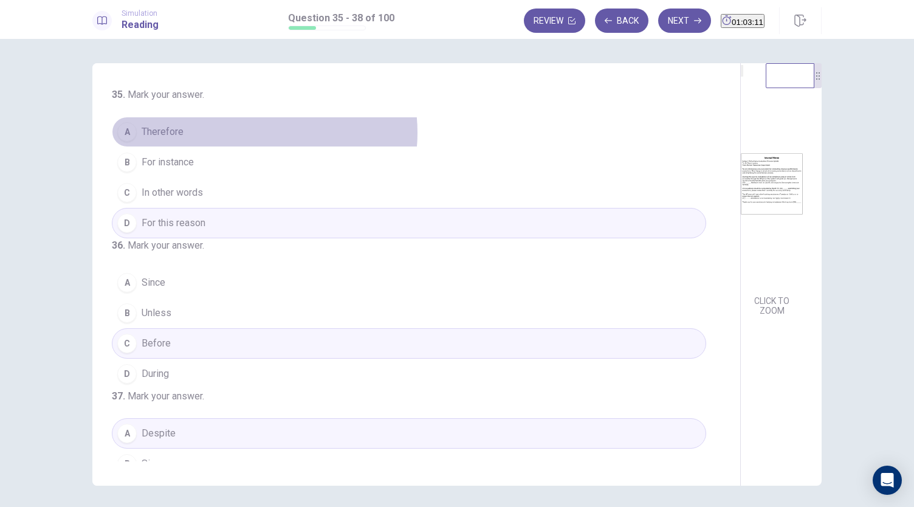
click at [249, 132] on button "A Therefore" at bounding box center [409, 132] width 594 height 30
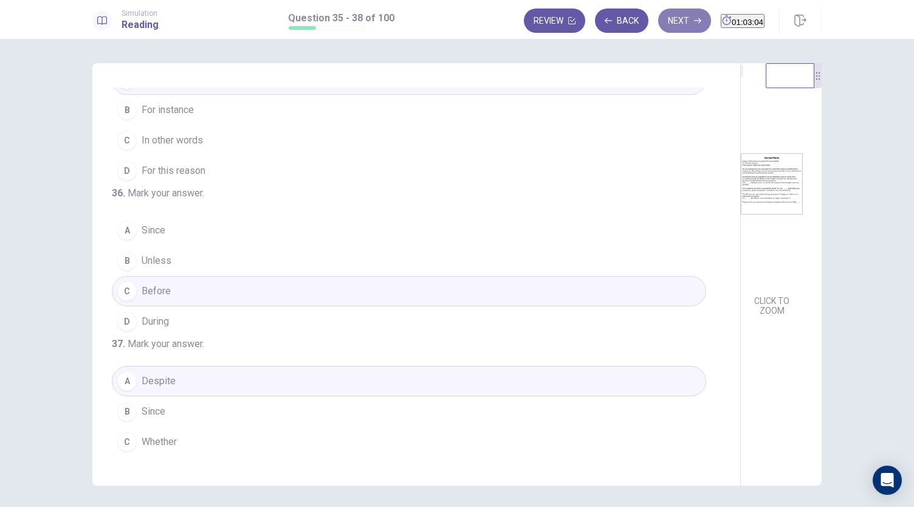
click at [658, 20] on button "Next" at bounding box center [684, 21] width 53 height 24
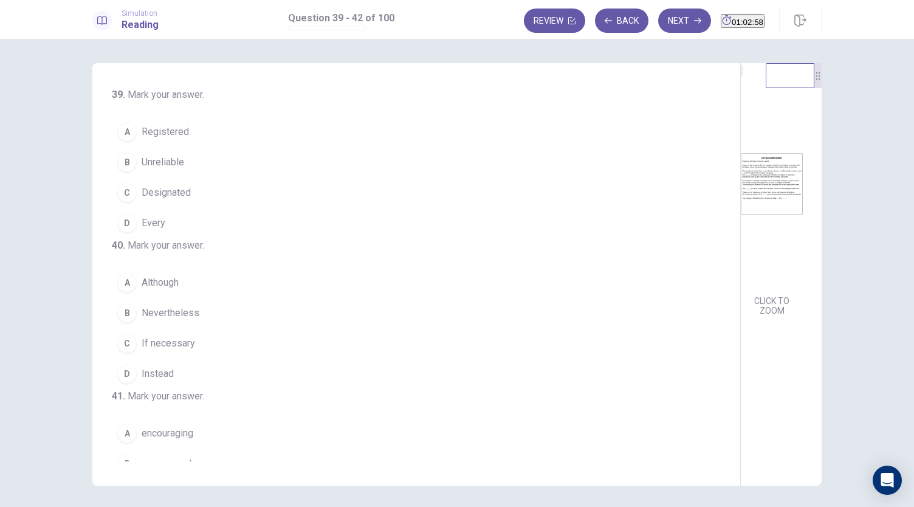
click at [741, 173] on img at bounding box center [772, 184] width 62 height 212
click at [180, 136] on span "Registered" at bounding box center [165, 132] width 47 height 15
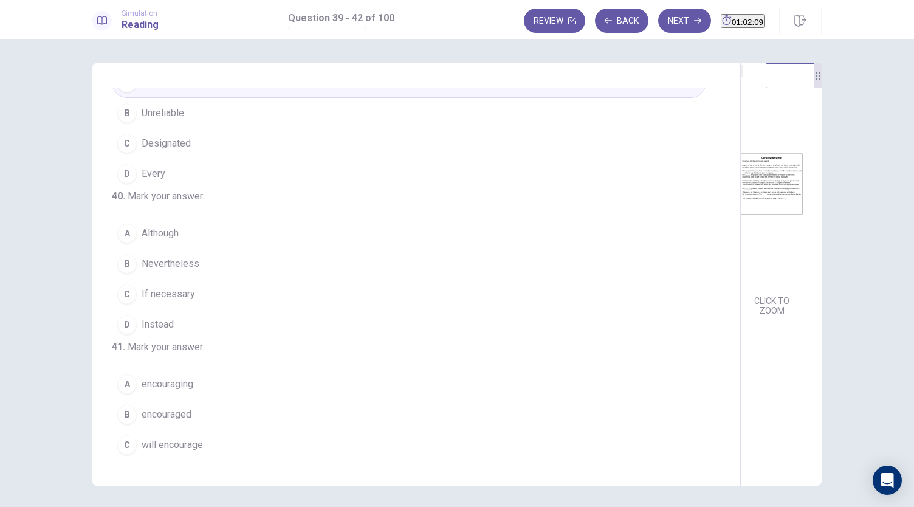
scroll to position [61, 0]
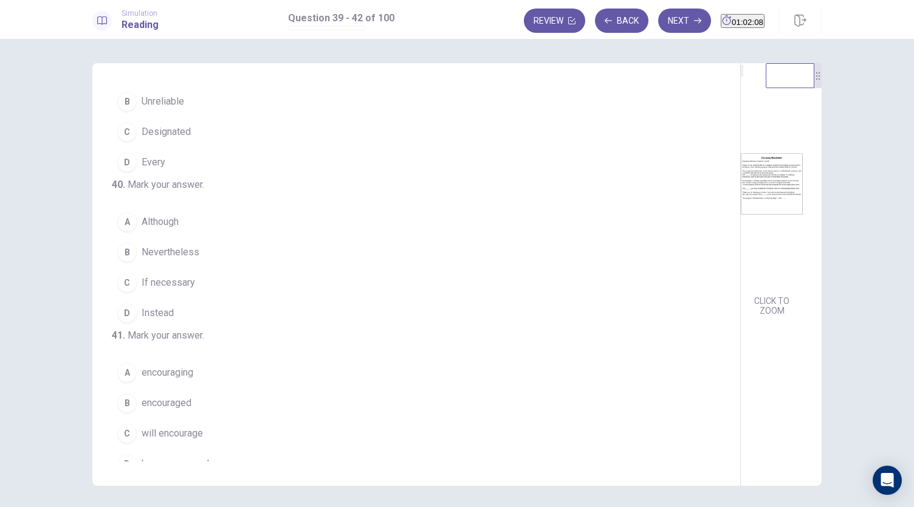
click at [741, 225] on img at bounding box center [772, 184] width 62 height 212
click at [149, 290] on span "If necessary" at bounding box center [168, 282] width 53 height 15
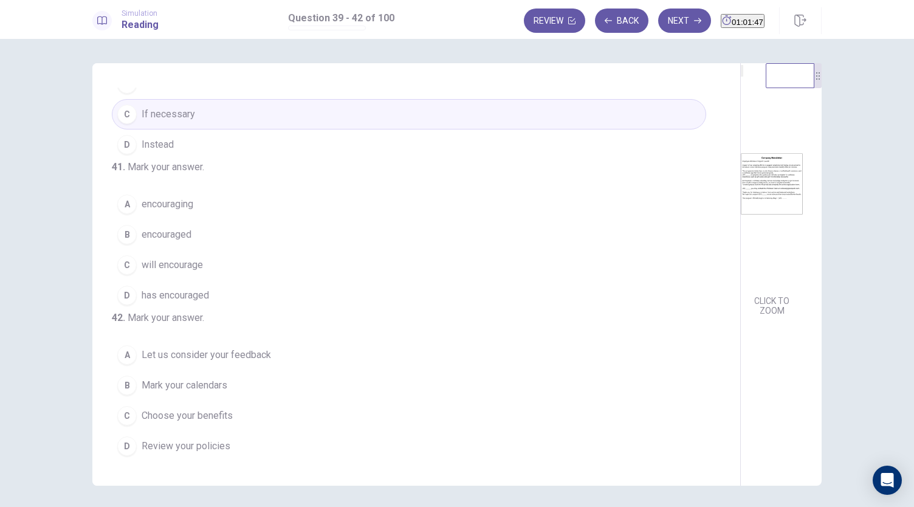
scroll to position [295, 0]
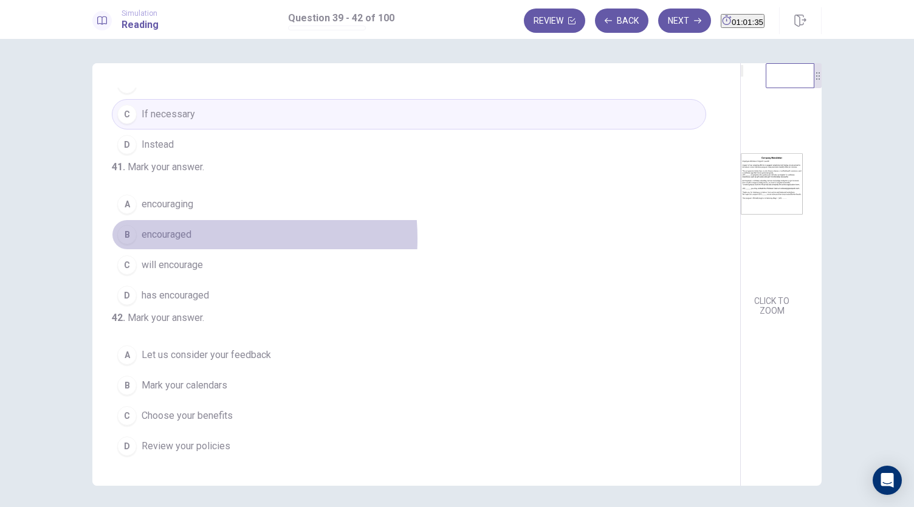
click at [179, 227] on span "encouraged" at bounding box center [167, 234] width 50 height 15
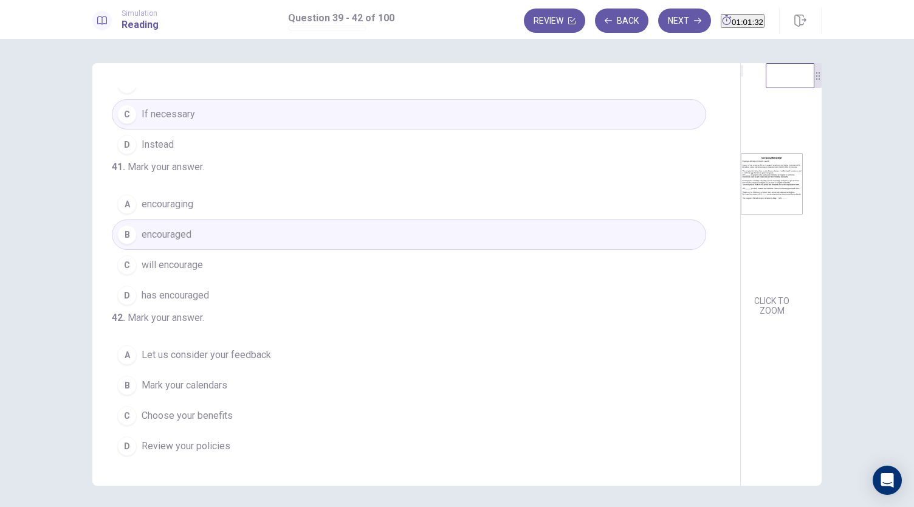
scroll to position [42, 0]
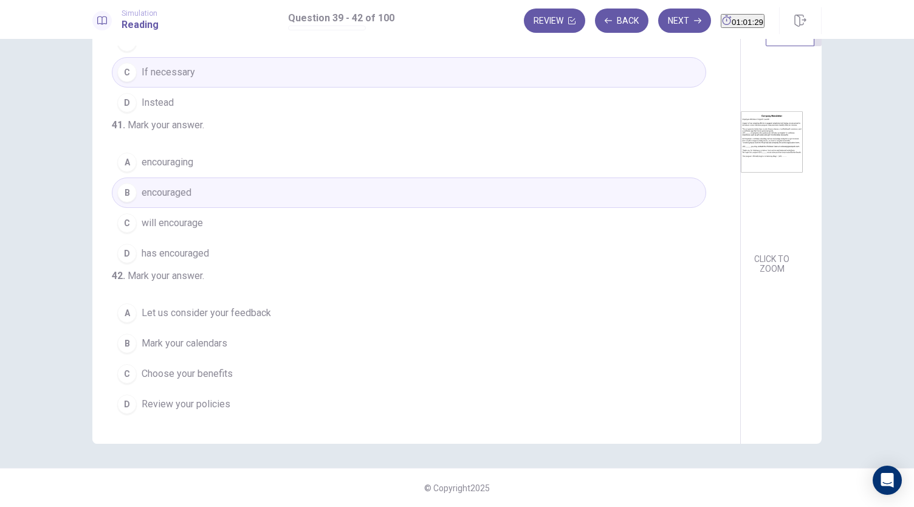
click at [741, 230] on img at bounding box center [772, 142] width 62 height 212
click at [211, 208] on button "C will encourage" at bounding box center [409, 223] width 594 height 30
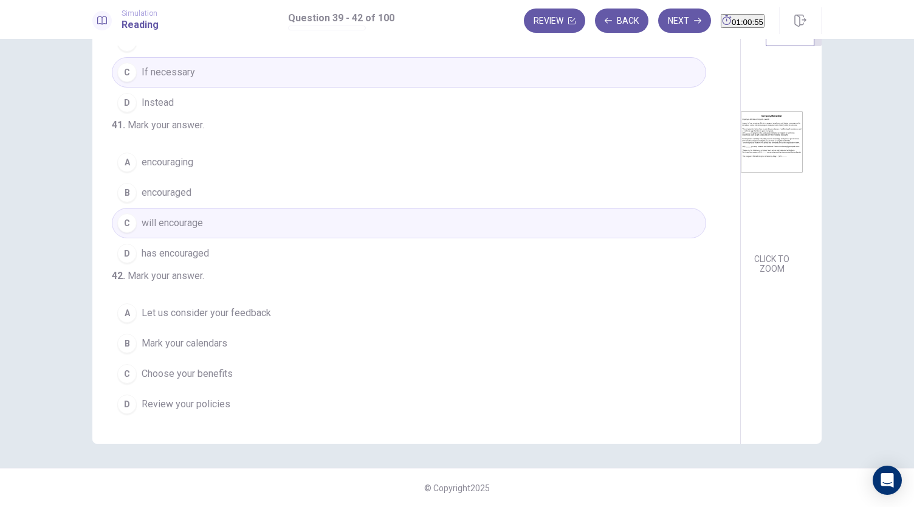
click at [225, 349] on span "Mark your calendars" at bounding box center [185, 343] width 86 height 15
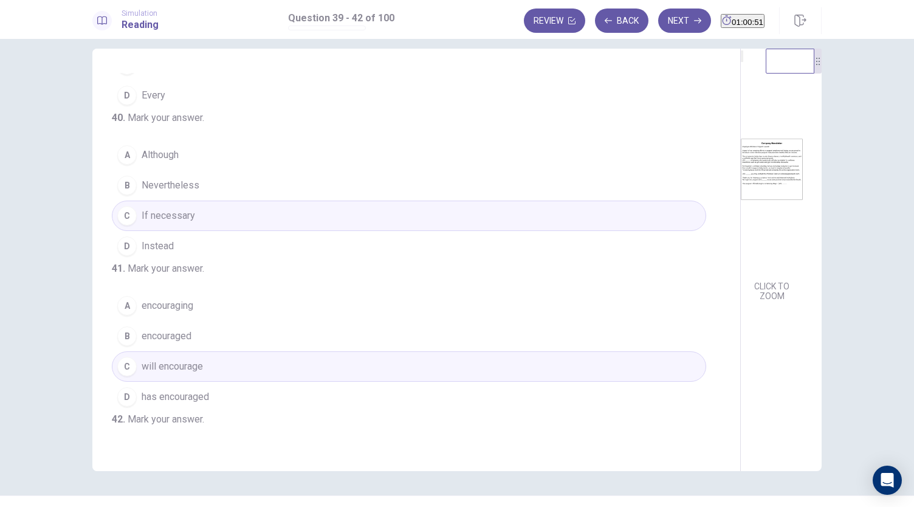
scroll to position [0, 0]
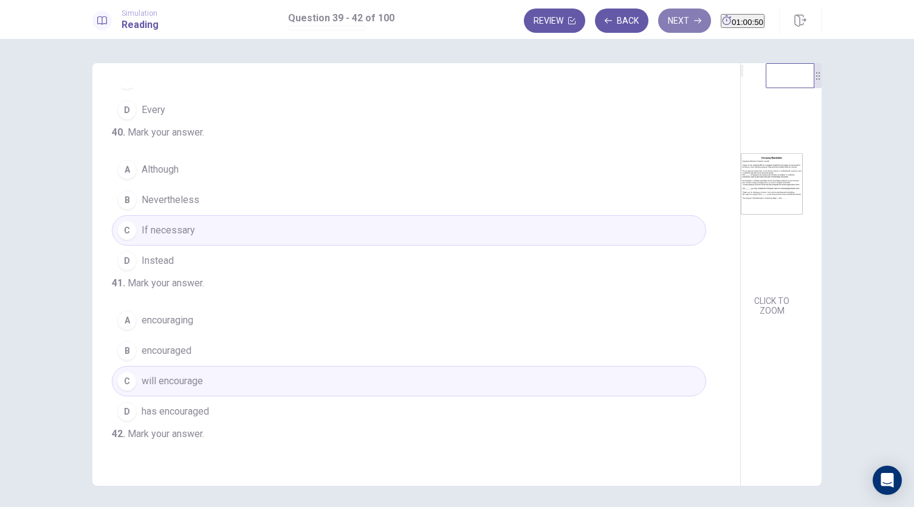
click at [658, 24] on button "Next" at bounding box center [684, 21] width 53 height 24
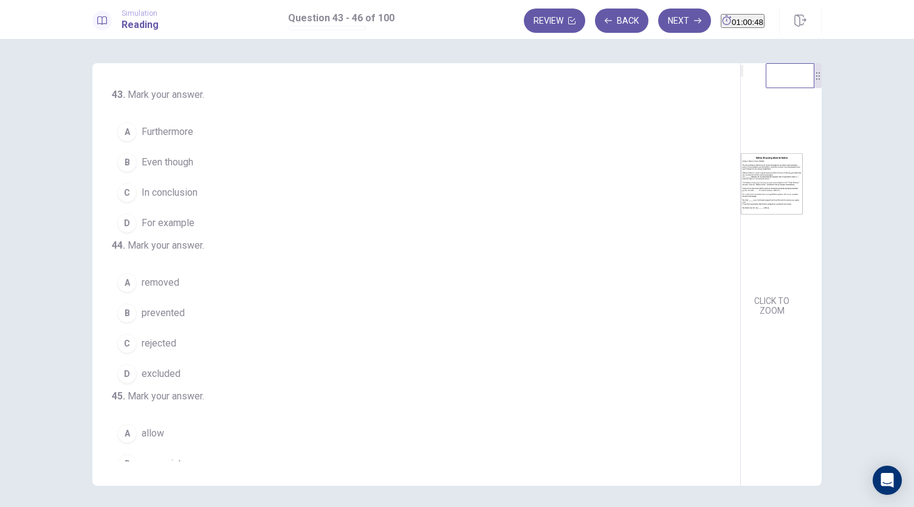
click at [741, 170] on img at bounding box center [772, 184] width 62 height 212
click at [168, 127] on span "Furthermore" at bounding box center [168, 132] width 52 height 15
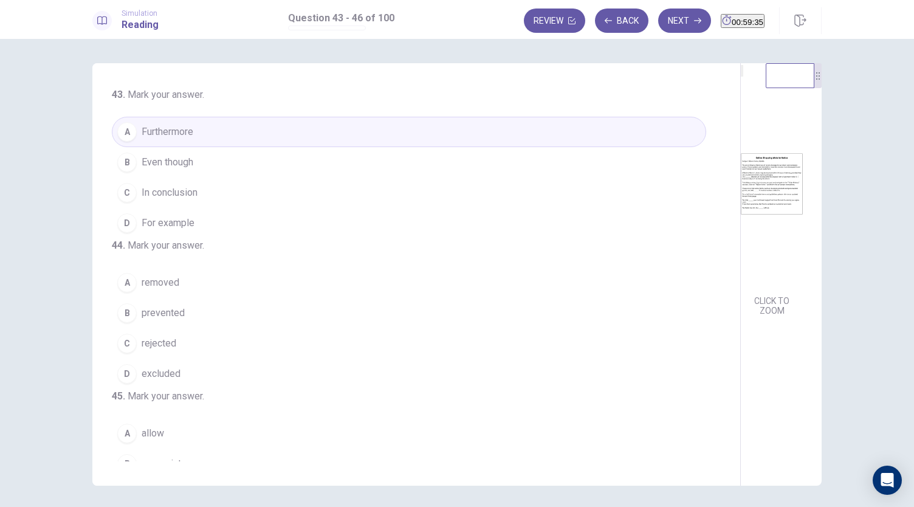
click at [741, 240] on img at bounding box center [772, 184] width 62 height 212
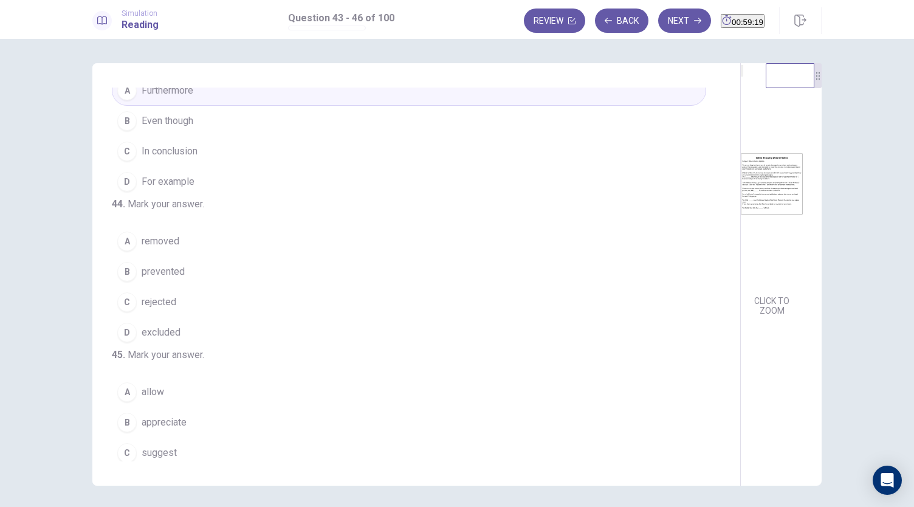
scroll to position [61, 0]
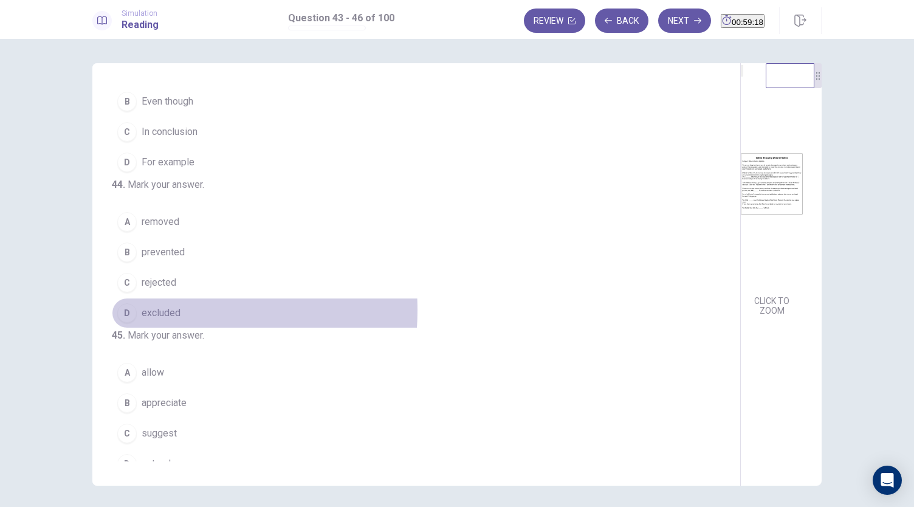
click at [145, 320] on span "excluded" at bounding box center [161, 313] width 39 height 15
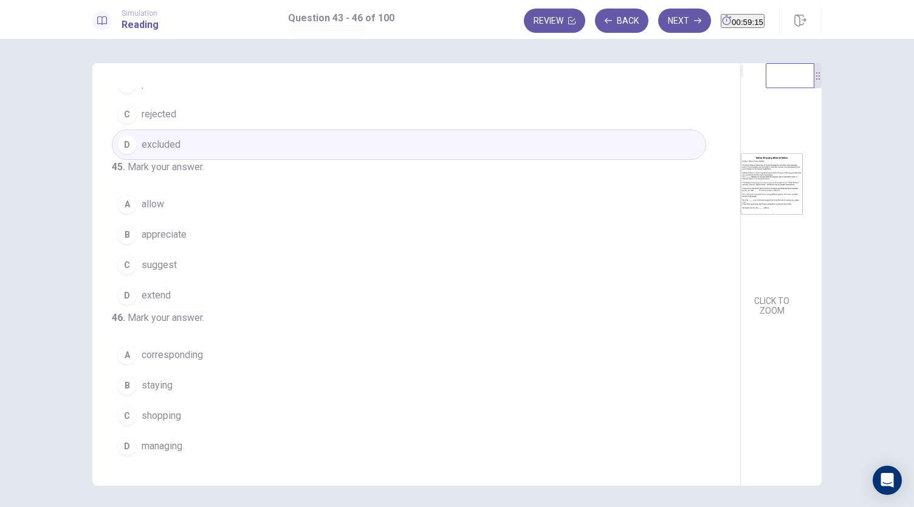
scroll to position [42, 0]
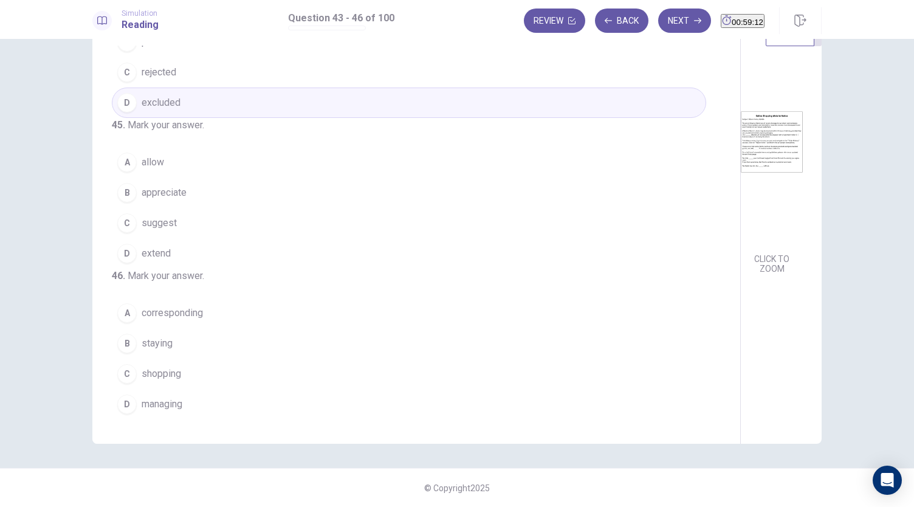
click at [741, 227] on img at bounding box center [772, 142] width 62 height 212
click at [180, 200] on span "appreciate" at bounding box center [164, 192] width 45 height 15
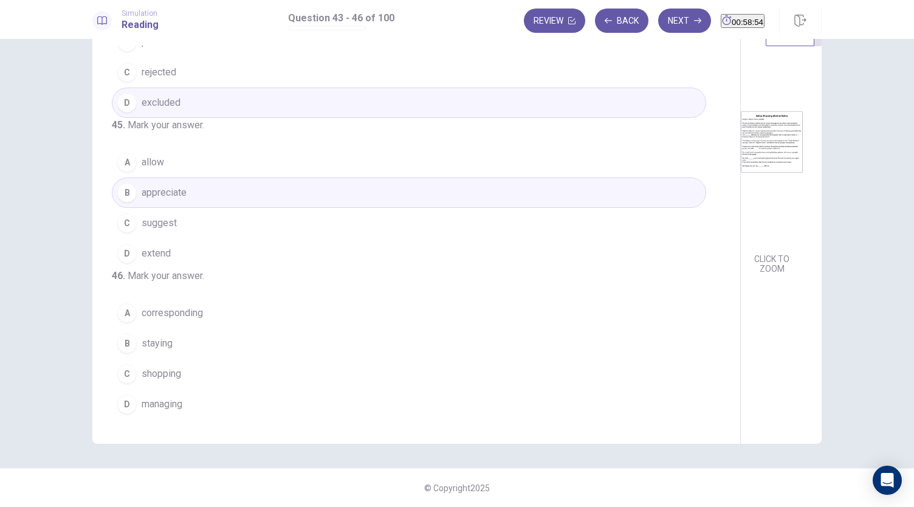
scroll to position [295, 0]
click at [172, 368] on span "shopping" at bounding box center [161, 373] width 39 height 15
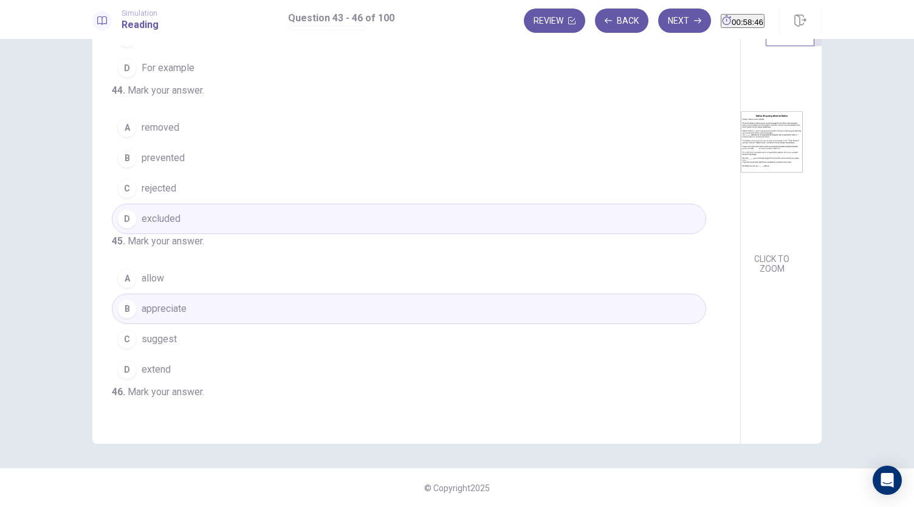
scroll to position [0, 0]
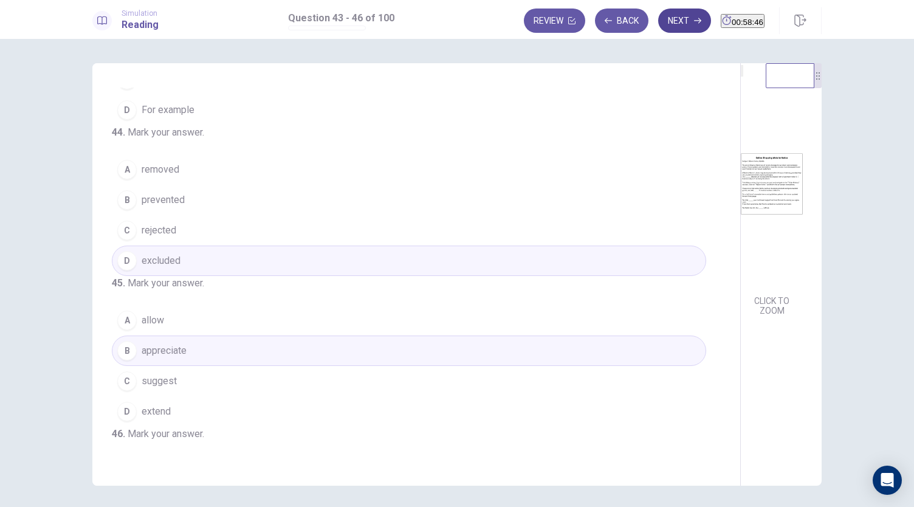
click at [658, 15] on button "Next" at bounding box center [684, 21] width 53 height 24
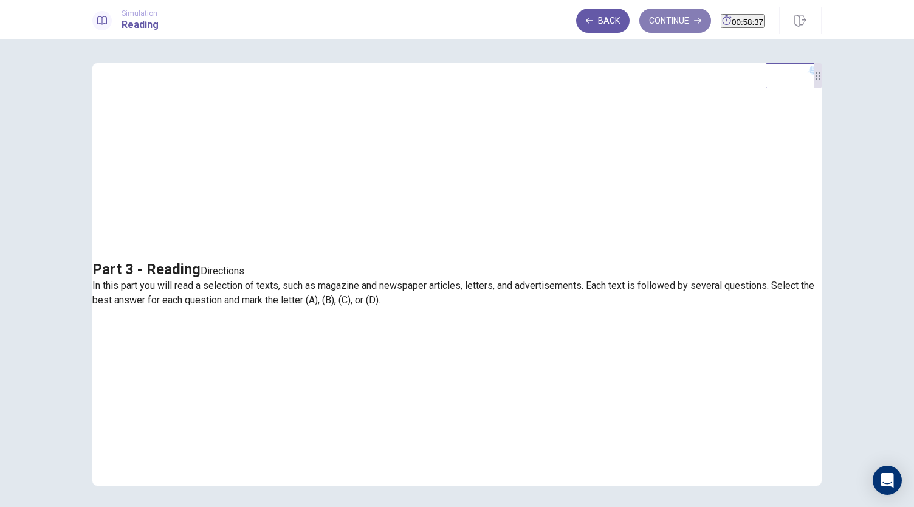
click at [642, 27] on button "Continue" at bounding box center [675, 21] width 72 height 24
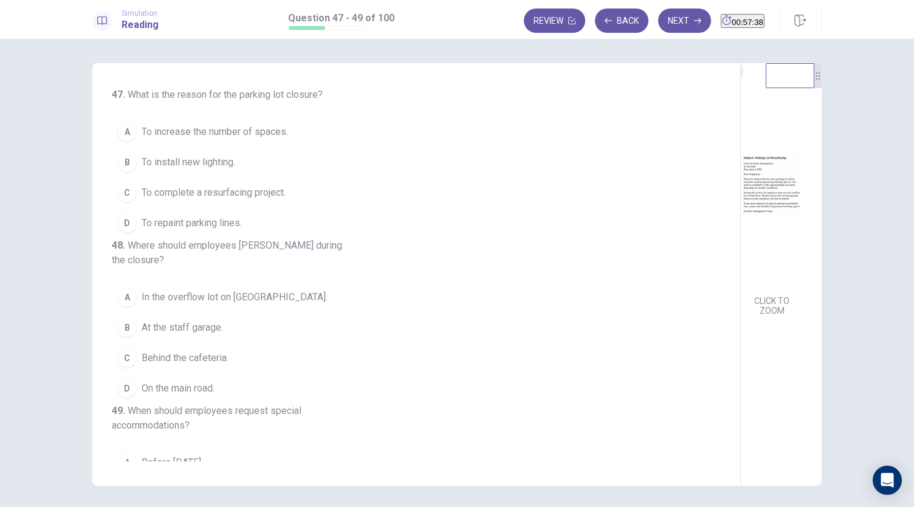
click at [255, 190] on span "To complete a resurfacing project." at bounding box center [214, 192] width 144 height 15
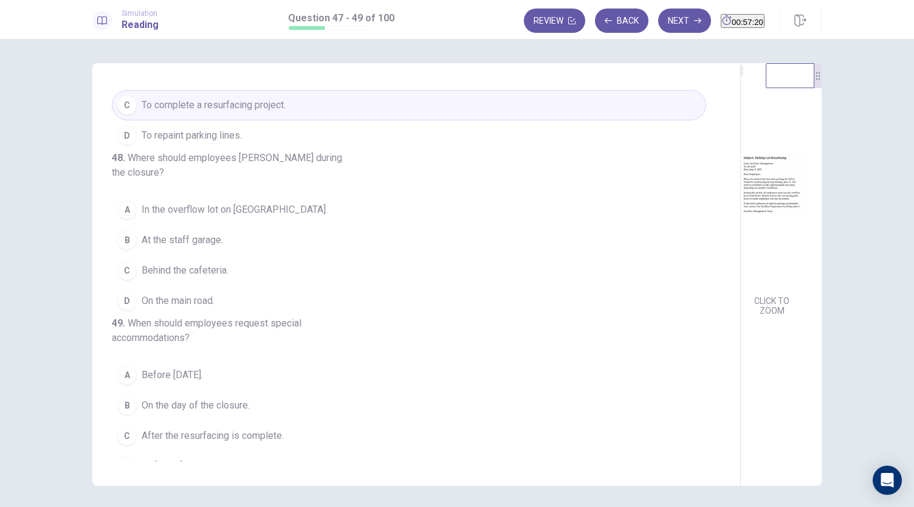
click at [213, 217] on span "In the overflow lot on [GEOGRAPHIC_DATA]." at bounding box center [235, 209] width 186 height 15
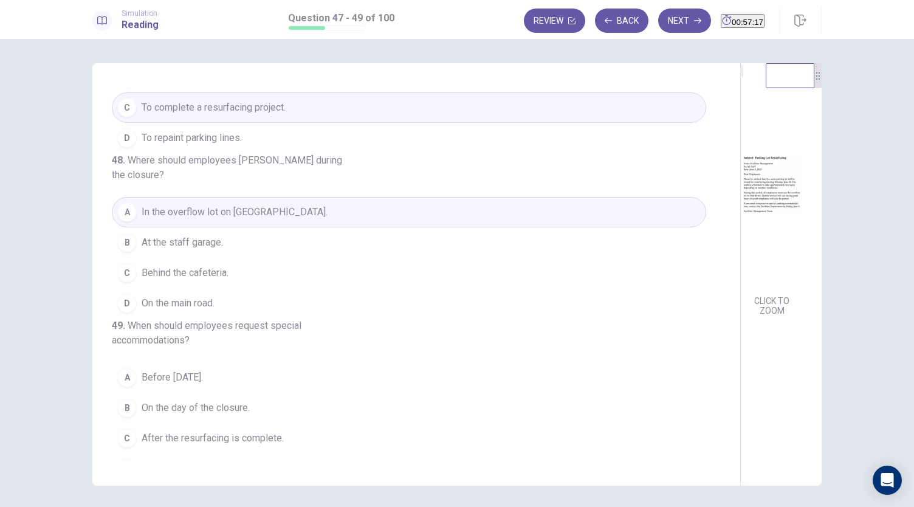
scroll to position [136, 0]
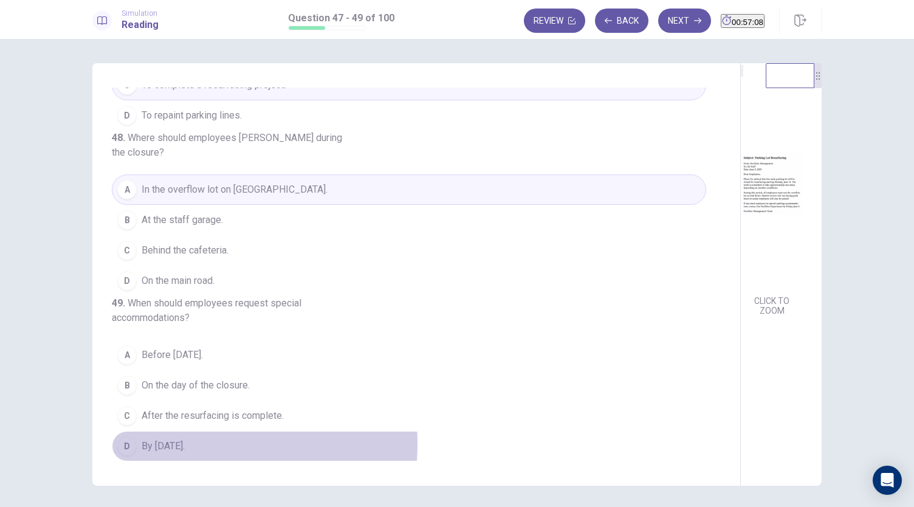
click at [167, 444] on span "By [DATE]." at bounding box center [163, 446] width 43 height 15
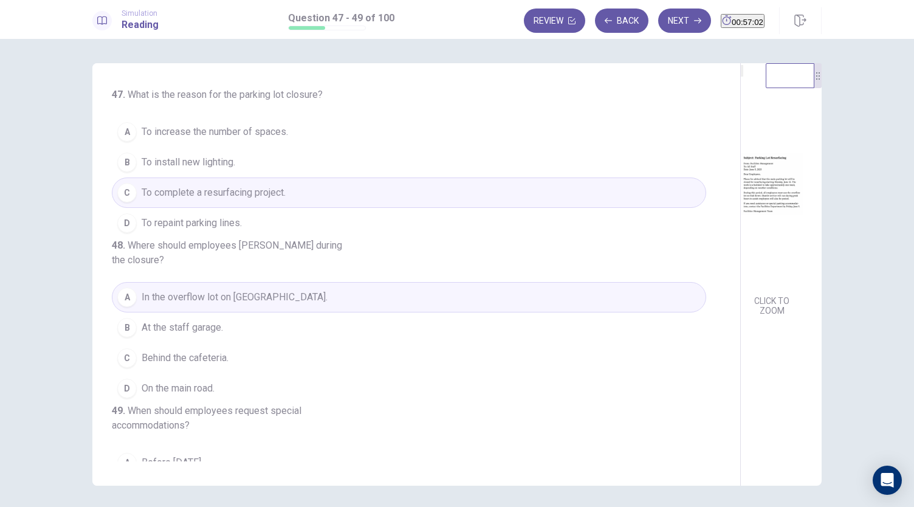
scroll to position [0, 0]
click at [658, 18] on button "Next" at bounding box center [684, 21] width 53 height 24
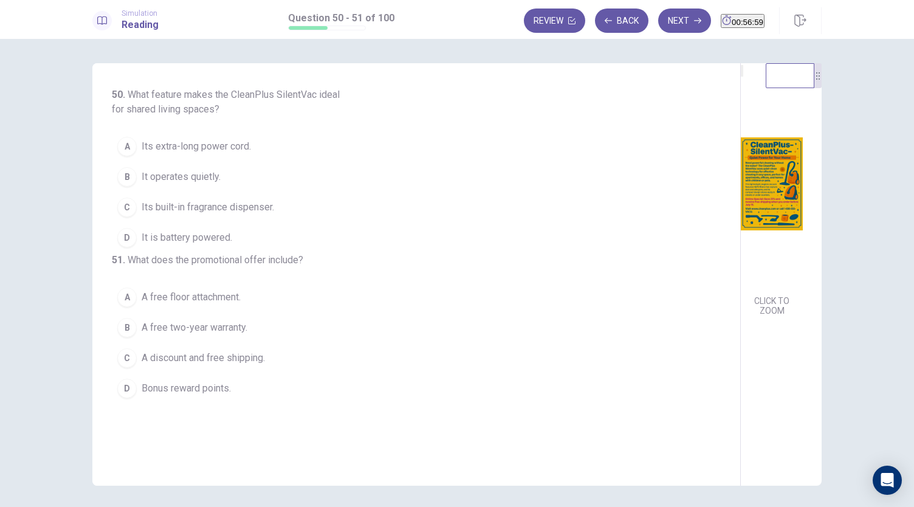
click at [741, 205] on img at bounding box center [772, 184] width 62 height 212
click at [741, 256] on img at bounding box center [772, 184] width 62 height 212
click at [190, 177] on span "It operates quietly." at bounding box center [181, 177] width 79 height 15
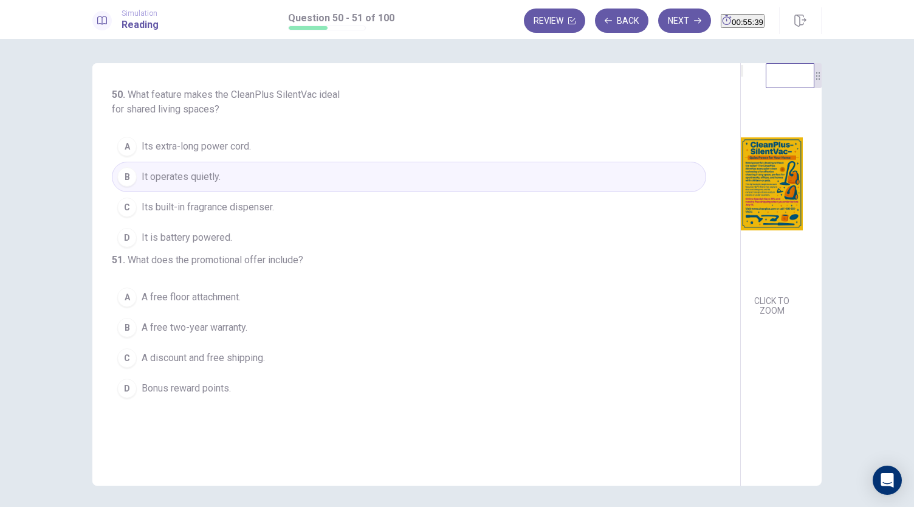
click at [741, 202] on img at bounding box center [772, 184] width 62 height 212
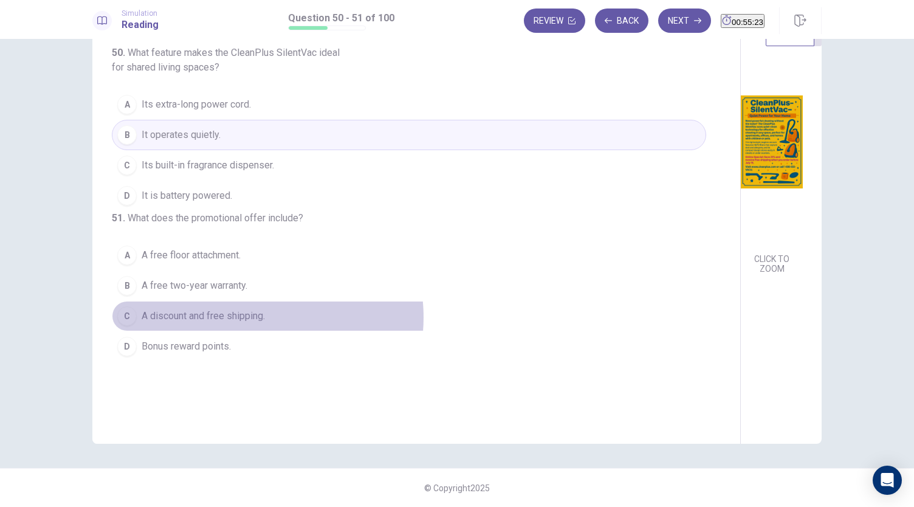
click at [250, 323] on span "A discount and free shipping." at bounding box center [203, 316] width 123 height 15
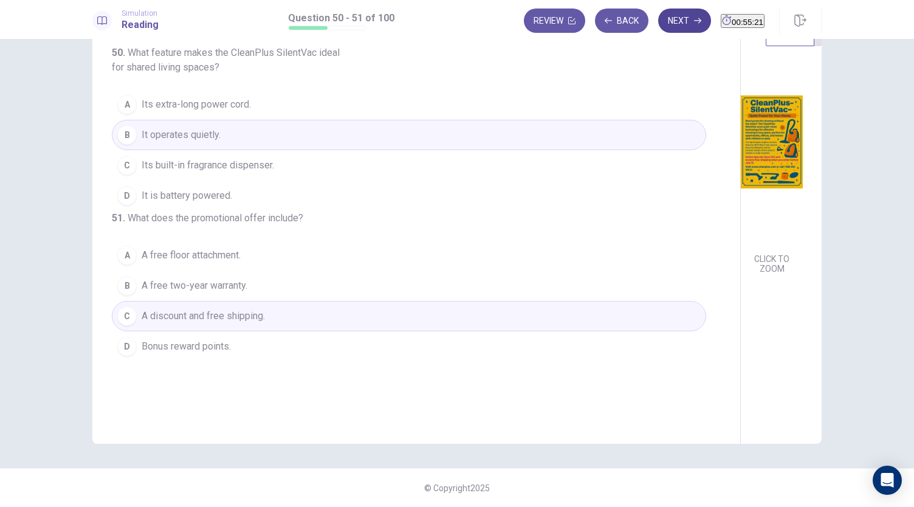
click at [667, 15] on button "Next" at bounding box center [684, 21] width 53 height 24
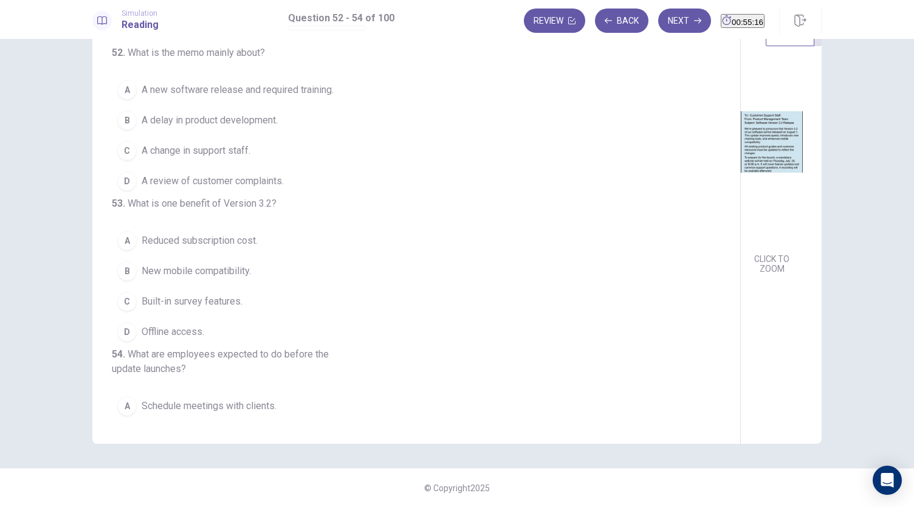
scroll to position [0, 0]
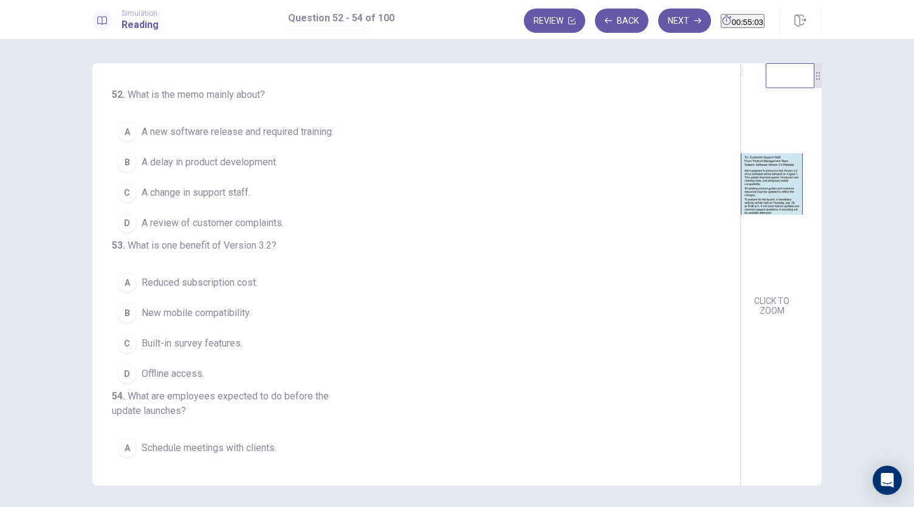
click at [741, 200] on img at bounding box center [772, 184] width 62 height 212
click at [265, 129] on span "A new software release and required training." at bounding box center [238, 132] width 192 height 15
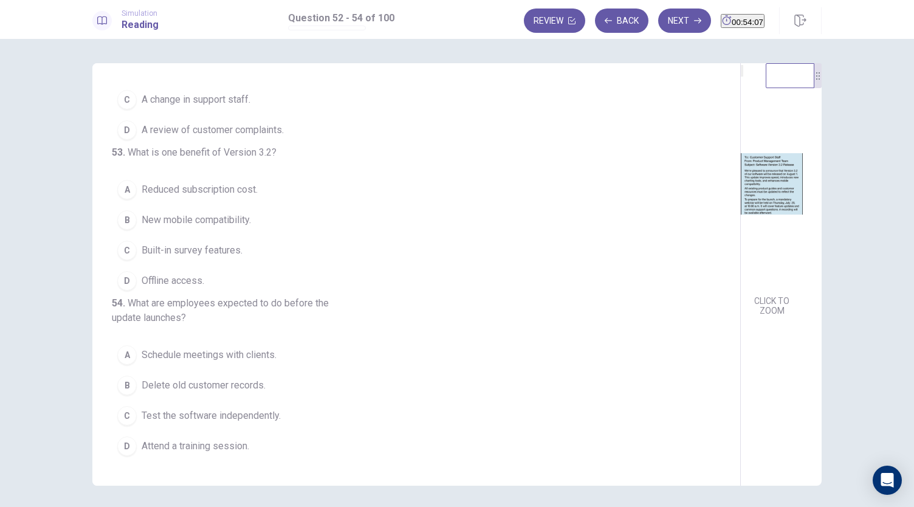
scroll to position [136, 0]
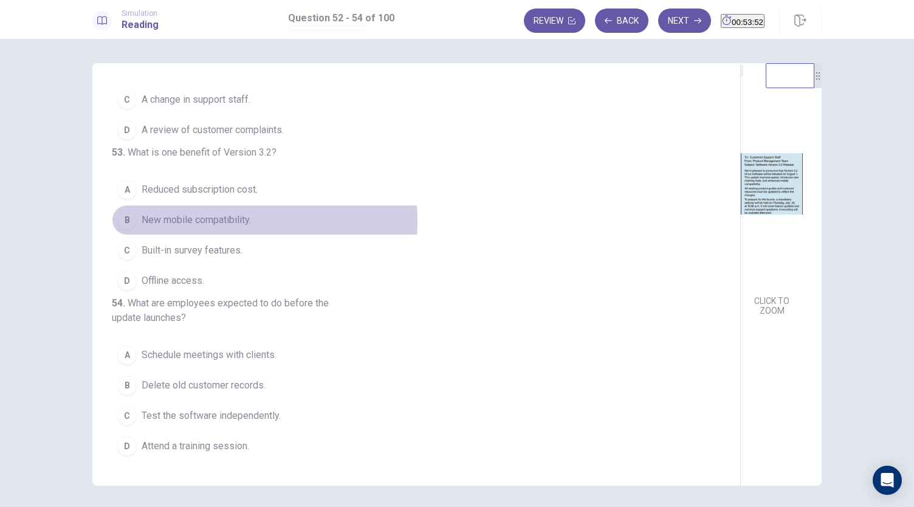
click at [227, 213] on span "New mobile compatibility." at bounding box center [196, 220] width 109 height 15
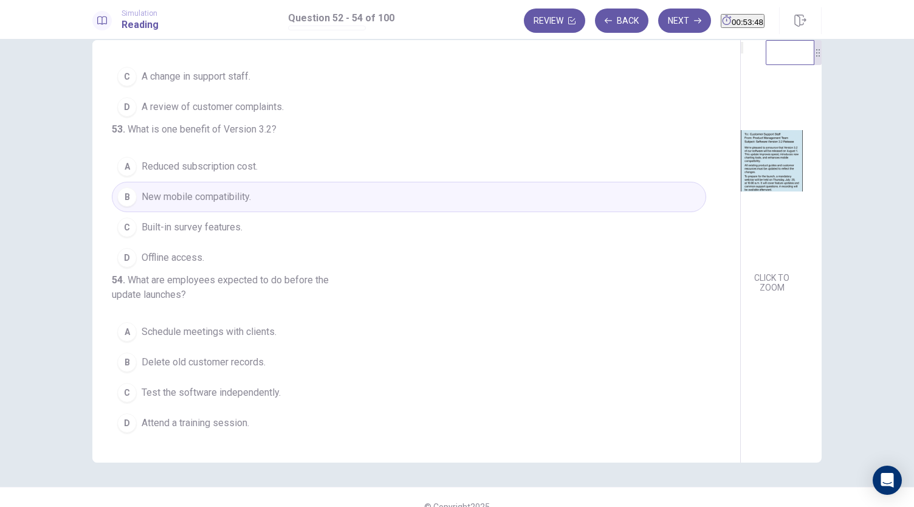
scroll to position [42, 0]
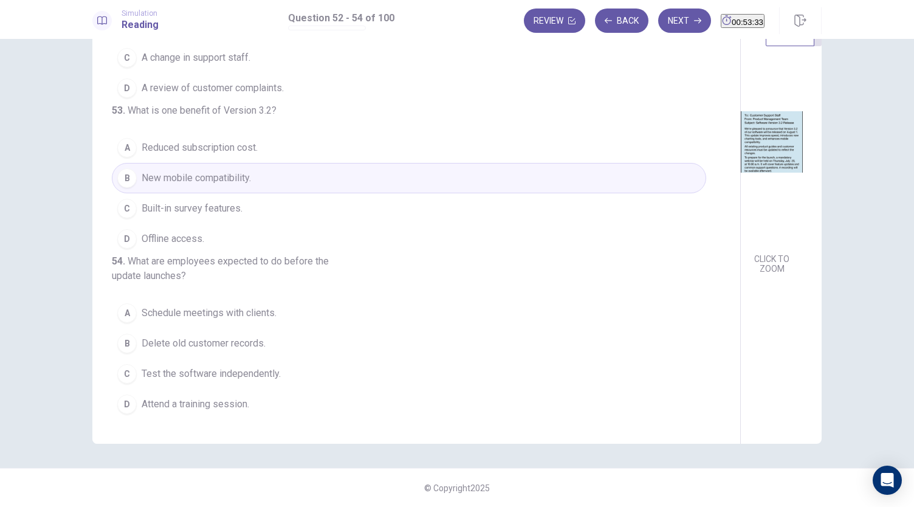
click at [235, 411] on span "Attend a training session." at bounding box center [196, 404] width 108 height 15
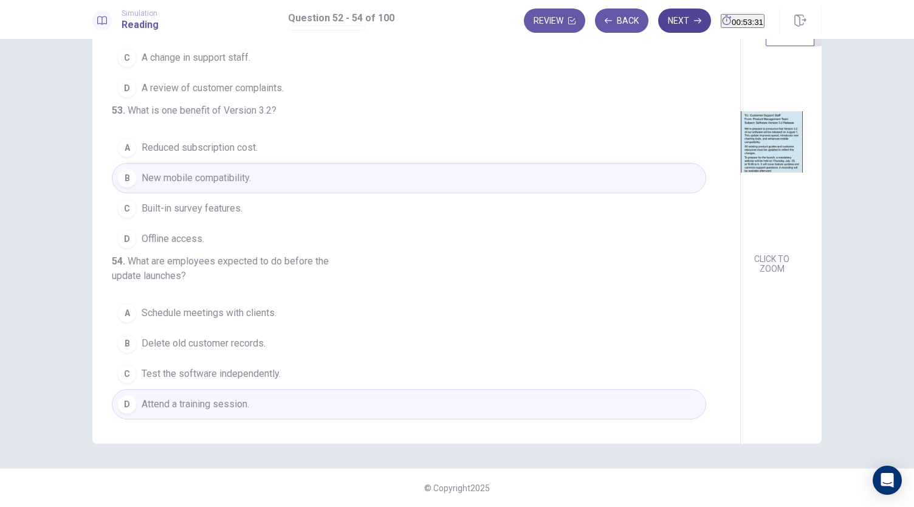
click at [658, 24] on button "Next" at bounding box center [684, 21] width 53 height 24
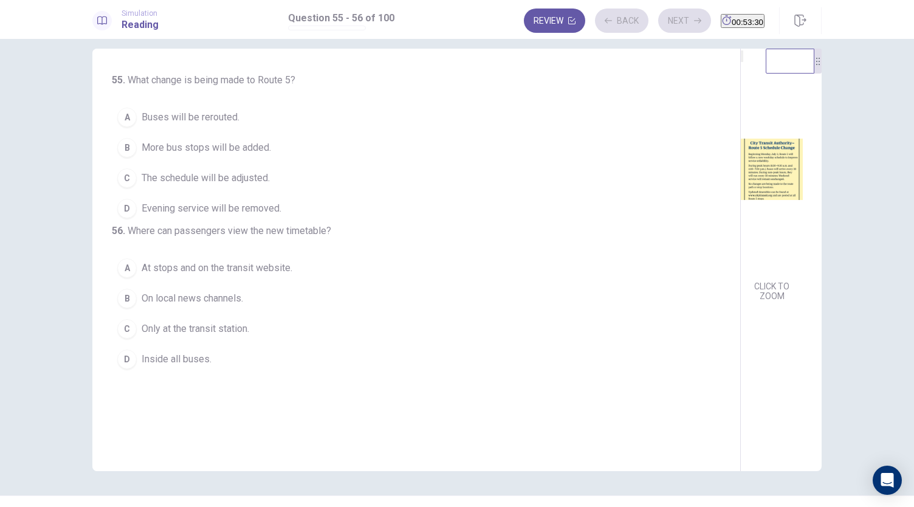
scroll to position [0, 0]
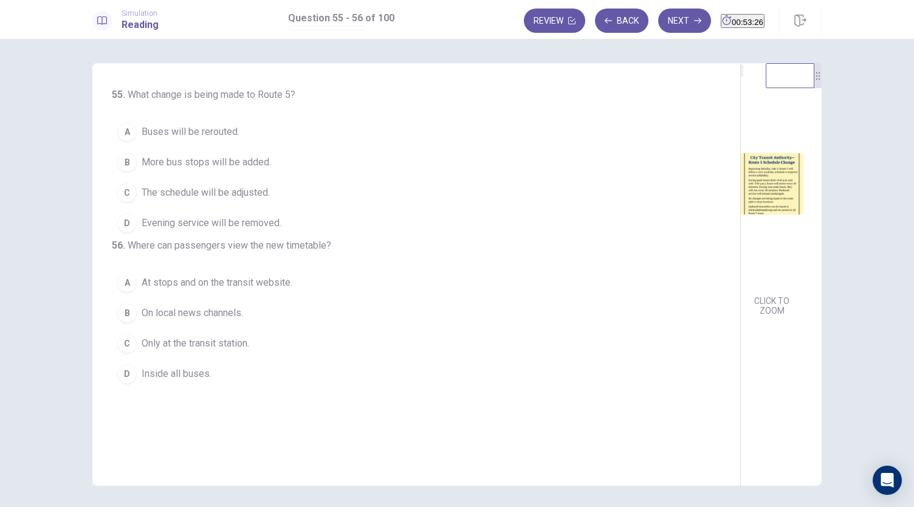
click at [741, 192] on img at bounding box center [772, 184] width 62 height 212
click at [741, 211] on img at bounding box center [772, 184] width 62 height 212
click at [741, 208] on img at bounding box center [772, 184] width 62 height 212
click at [741, 236] on img at bounding box center [772, 184] width 62 height 212
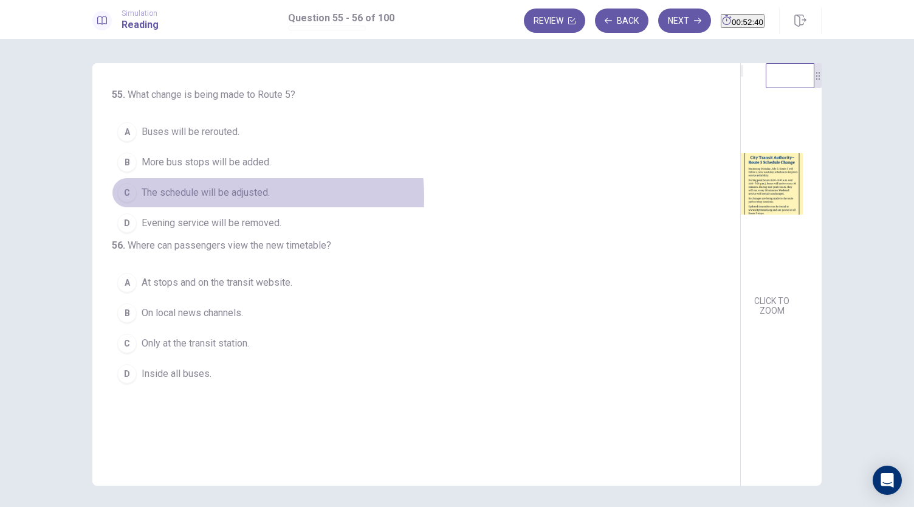
click at [225, 196] on span "The schedule will be adjusted." at bounding box center [206, 192] width 128 height 15
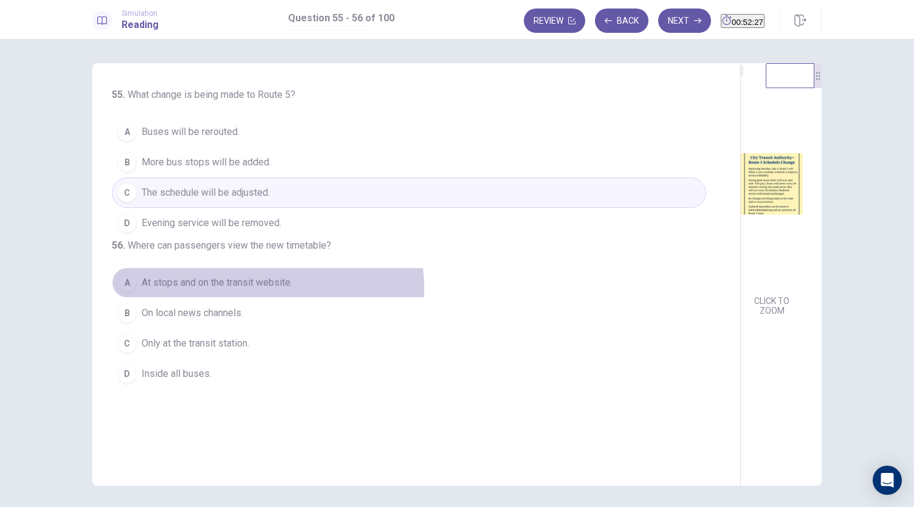
click at [254, 290] on span "At stops and on the transit website." at bounding box center [217, 282] width 151 height 15
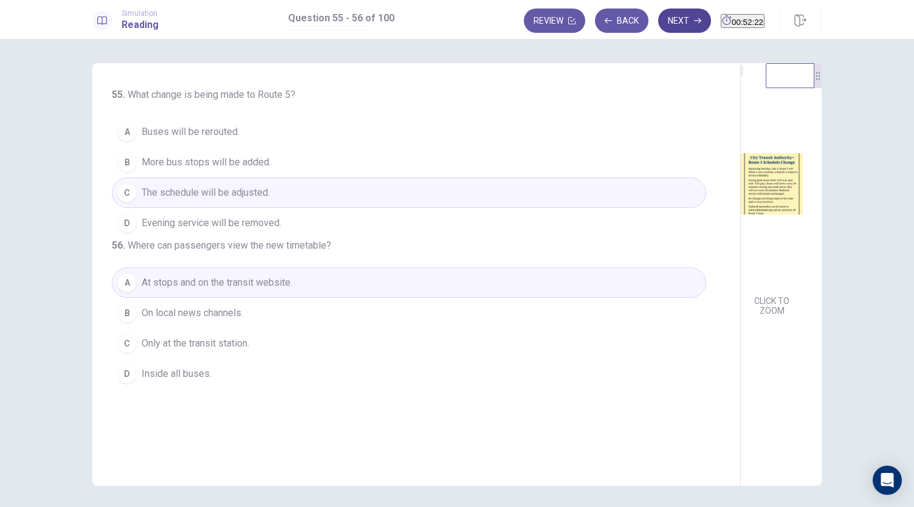
click at [669, 24] on button "Next" at bounding box center [684, 21] width 53 height 24
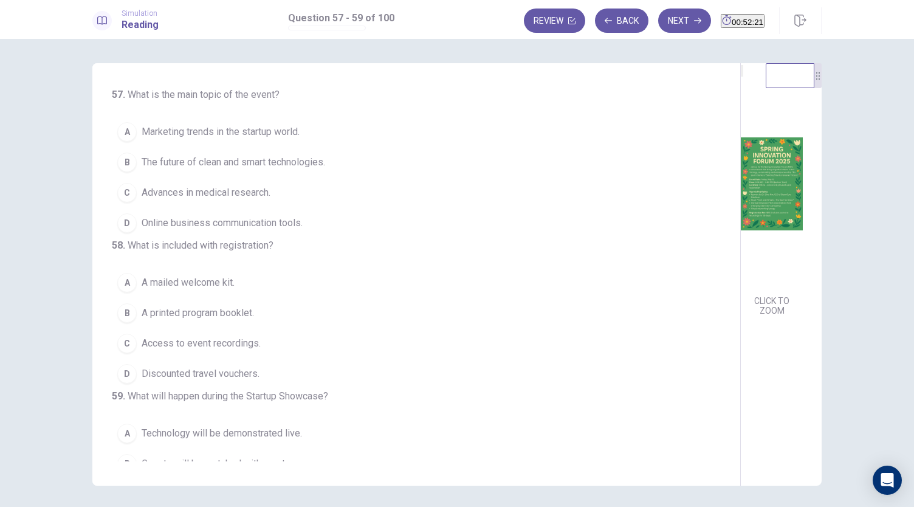
click at [741, 227] on img at bounding box center [772, 184] width 62 height 212
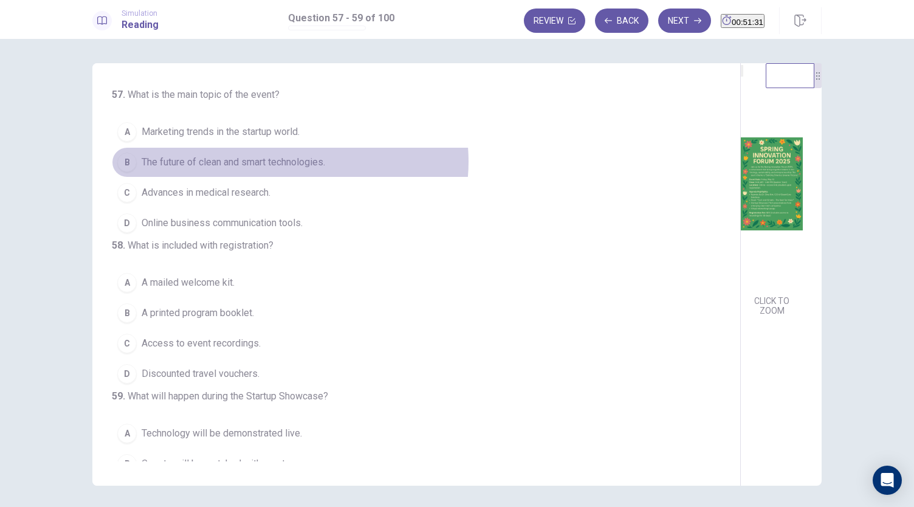
click at [287, 162] on span "The future of clean and smart technologies." at bounding box center [234, 162] width 184 height 15
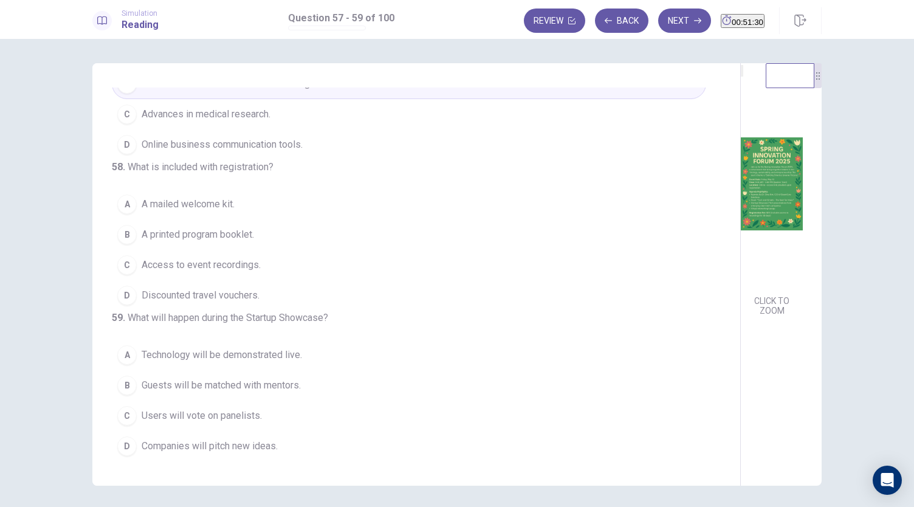
scroll to position [122, 0]
click at [230, 258] on span "Access to event recordings." at bounding box center [201, 265] width 119 height 15
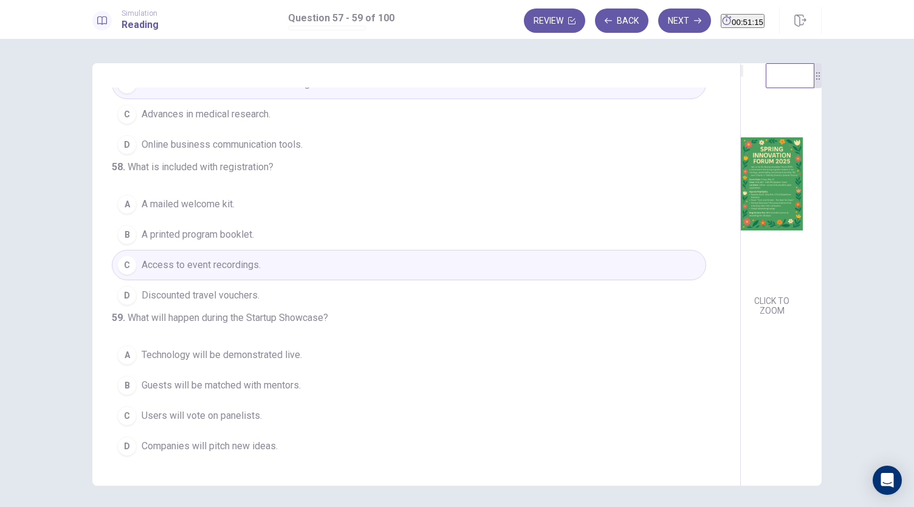
click at [259, 450] on span "Companies will pitch new ideas." at bounding box center [210, 446] width 136 height 15
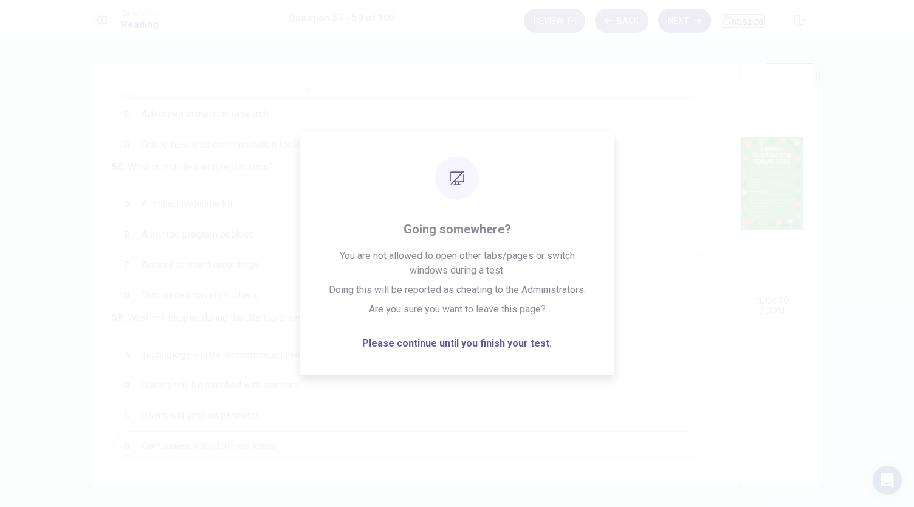
click at [658, 9] on button "Next" at bounding box center [684, 21] width 53 height 24
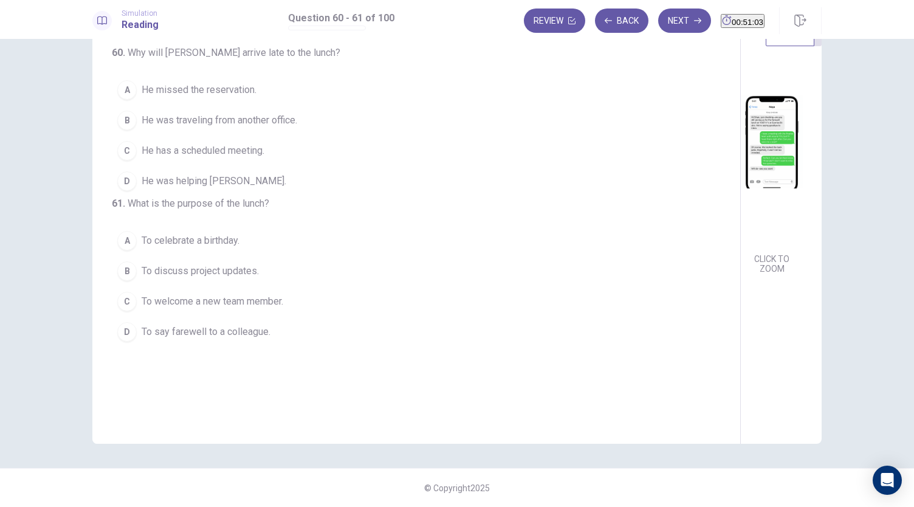
scroll to position [0, 0]
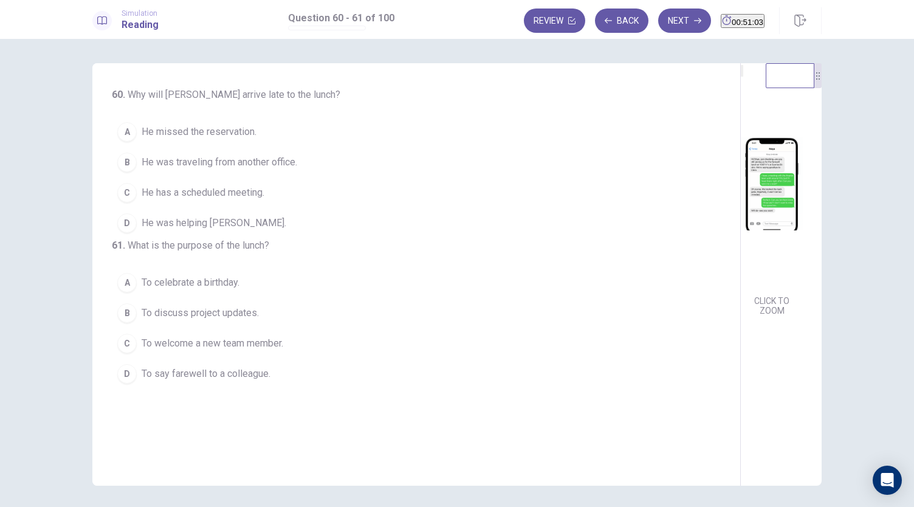
click at [741, 196] on img at bounding box center [772, 184] width 62 height 212
click at [741, 290] on img at bounding box center [772, 184] width 62 height 212
click at [243, 193] on span "He has a scheduled meeting." at bounding box center [203, 192] width 123 height 15
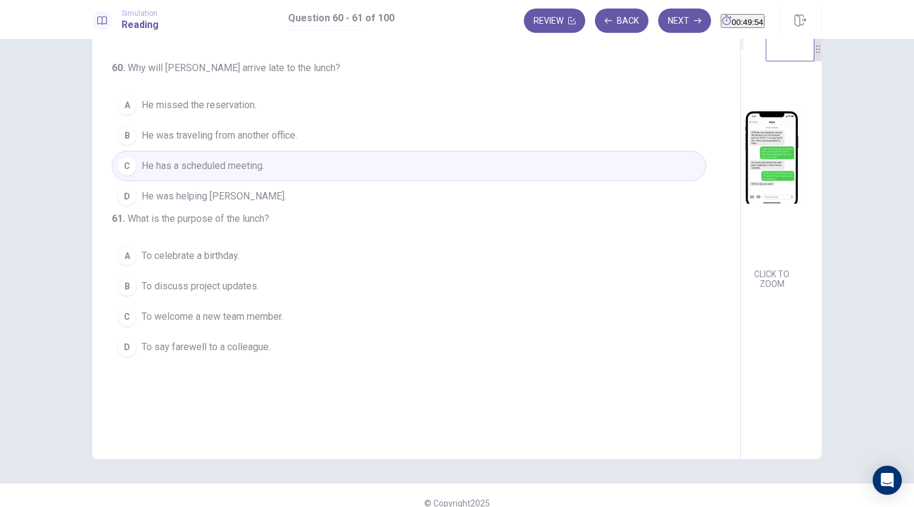
scroll to position [42, 0]
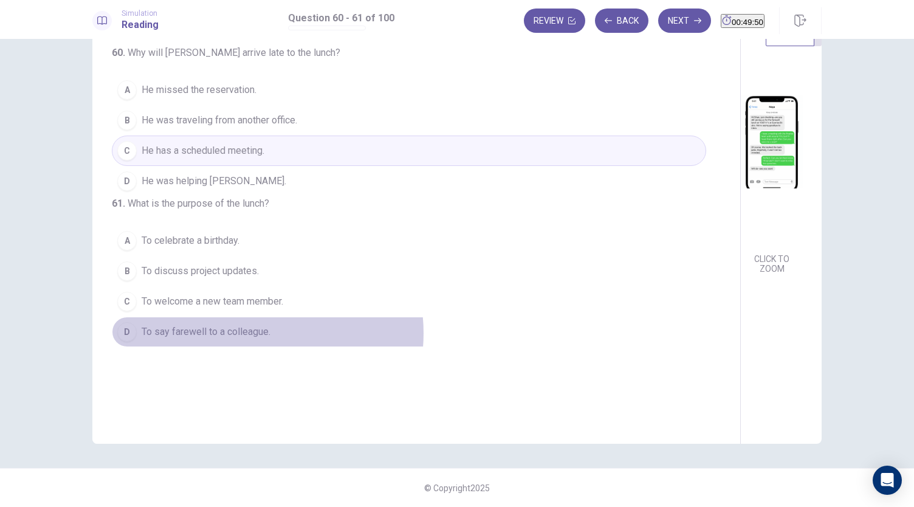
drag, startPoint x: 246, startPoint y: 354, endPoint x: 284, endPoint y: 345, distance: 40.1
click at [246, 339] on span "To say farewell to a colleague." at bounding box center [206, 332] width 129 height 15
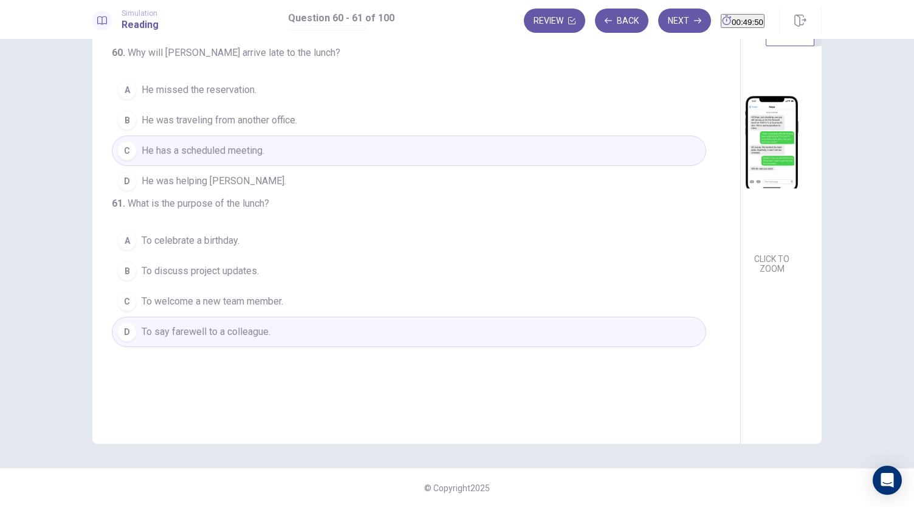
scroll to position [0, 0]
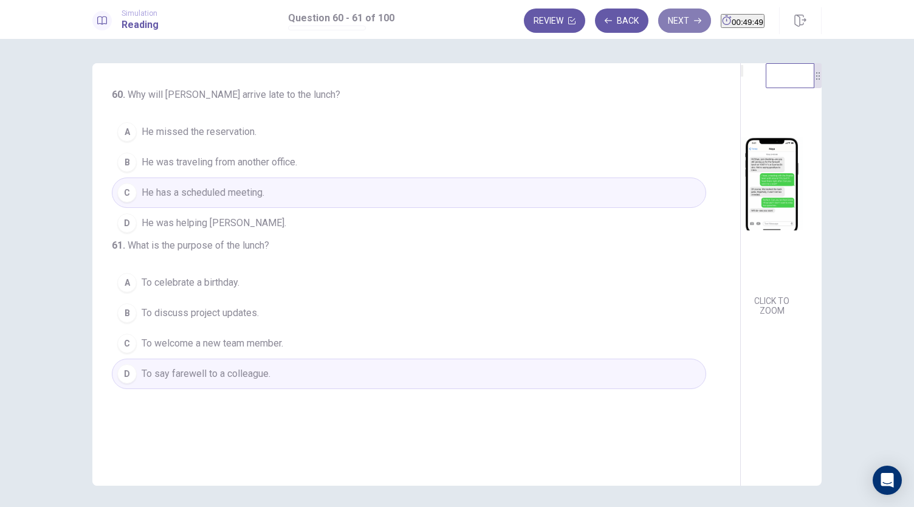
click at [658, 32] on button "Next" at bounding box center [684, 21] width 53 height 24
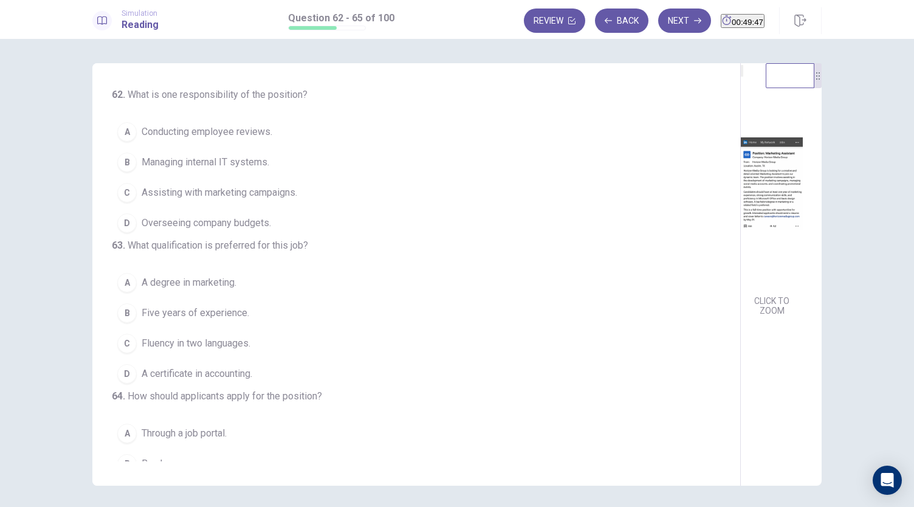
click at [741, 200] on img at bounding box center [772, 184] width 62 height 212
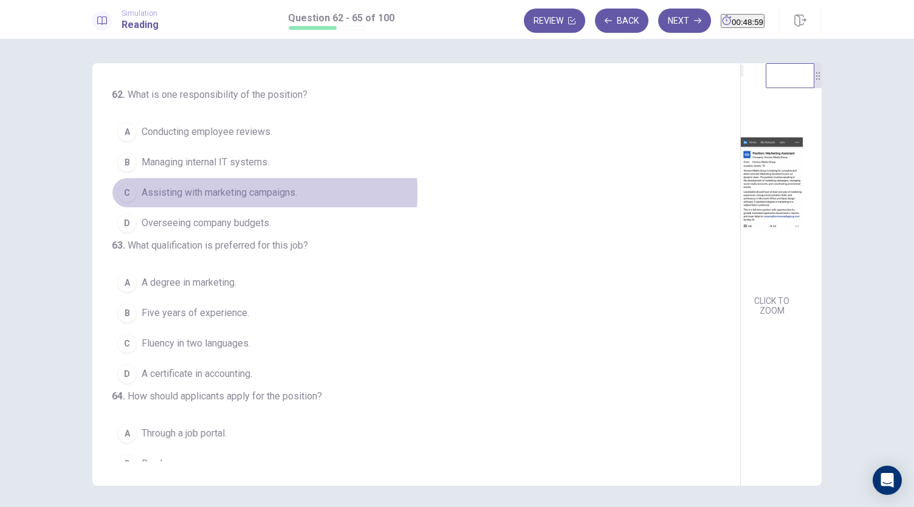
click at [202, 191] on span "Assisting with marketing campaigns." at bounding box center [220, 192] width 156 height 15
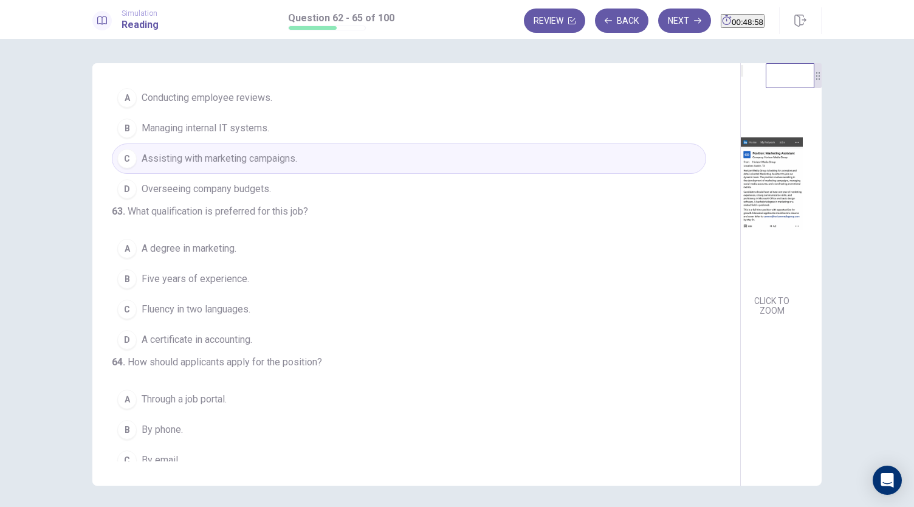
scroll to position [61, 0]
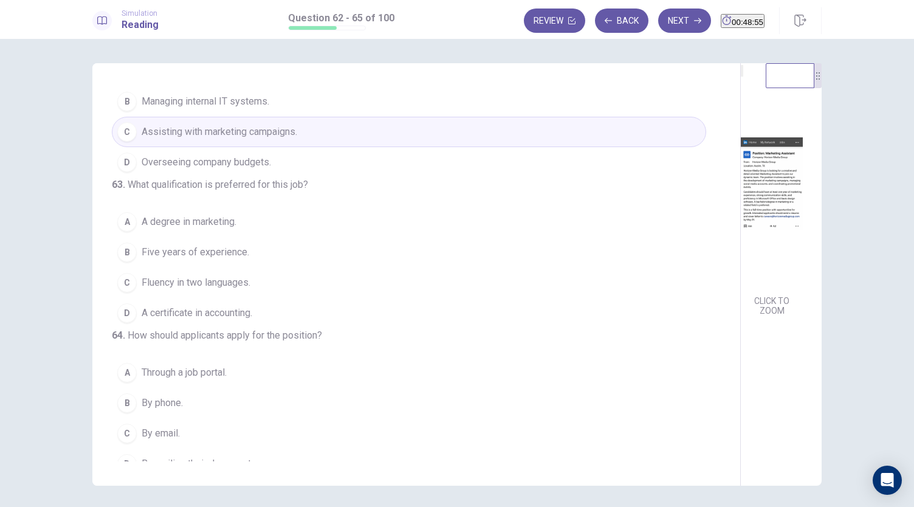
click at [224, 229] on span "A degree in marketing." at bounding box center [189, 222] width 95 height 15
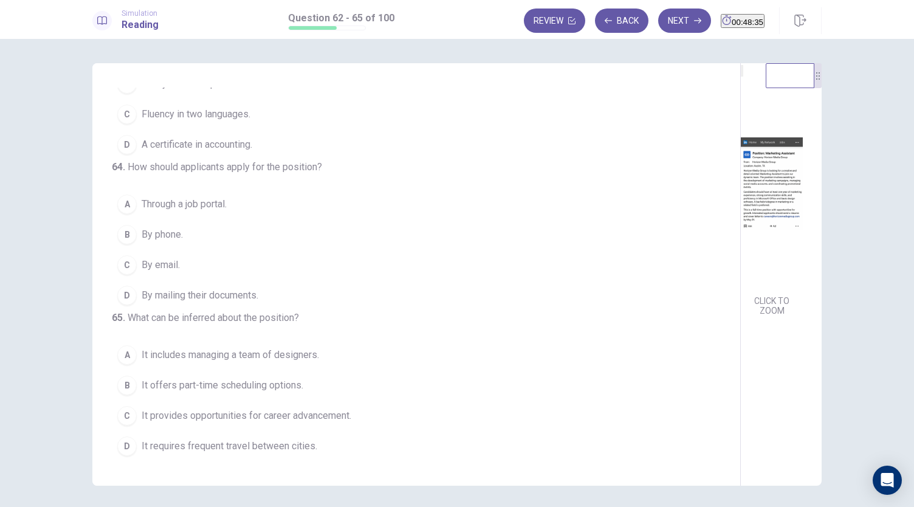
scroll to position [295, 0]
click at [180, 250] on button "C By email." at bounding box center [409, 265] width 594 height 30
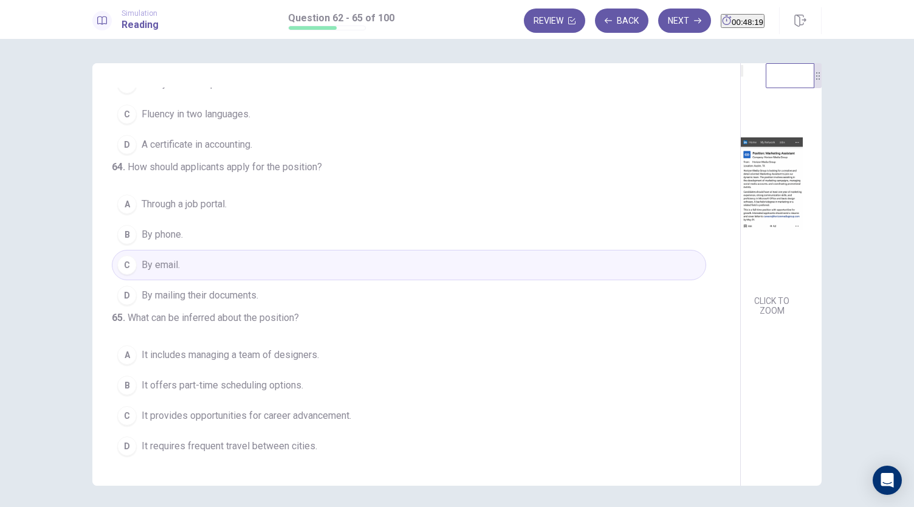
click at [191, 280] on button "D By mailing their documents." at bounding box center [409, 295] width 594 height 30
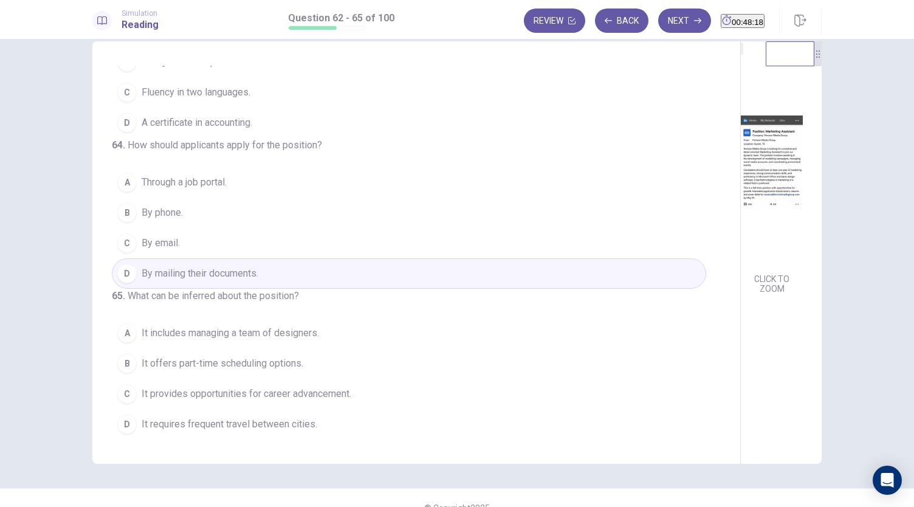
scroll to position [42, 0]
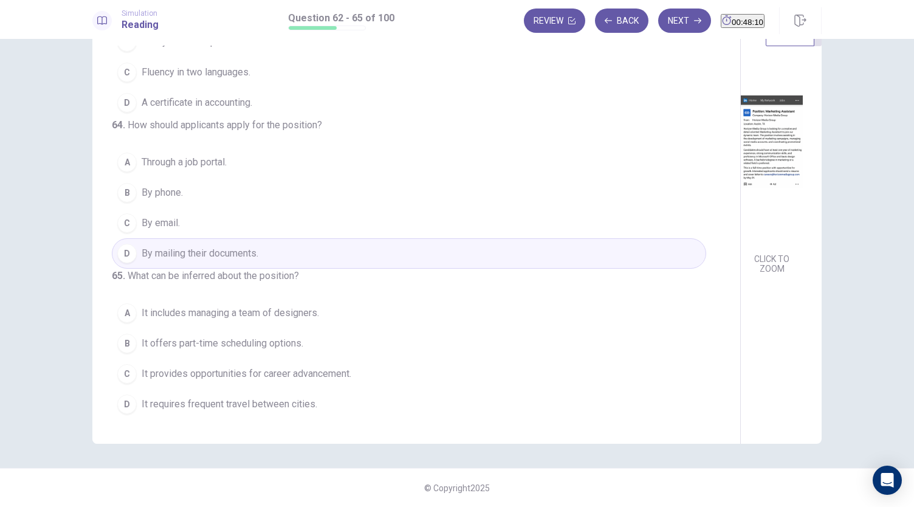
click at [294, 379] on span "It provides opportunities for career advancement." at bounding box center [247, 373] width 210 height 15
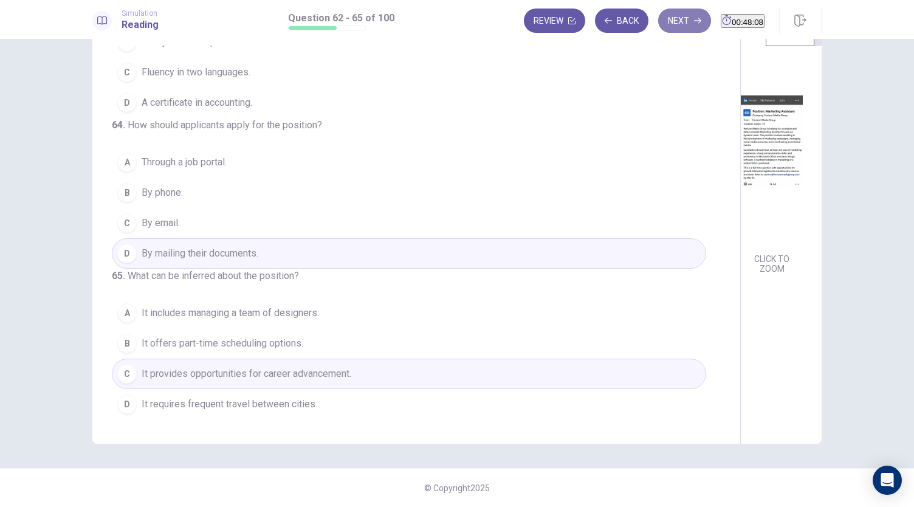
click at [658, 25] on button "Next" at bounding box center [684, 21] width 53 height 24
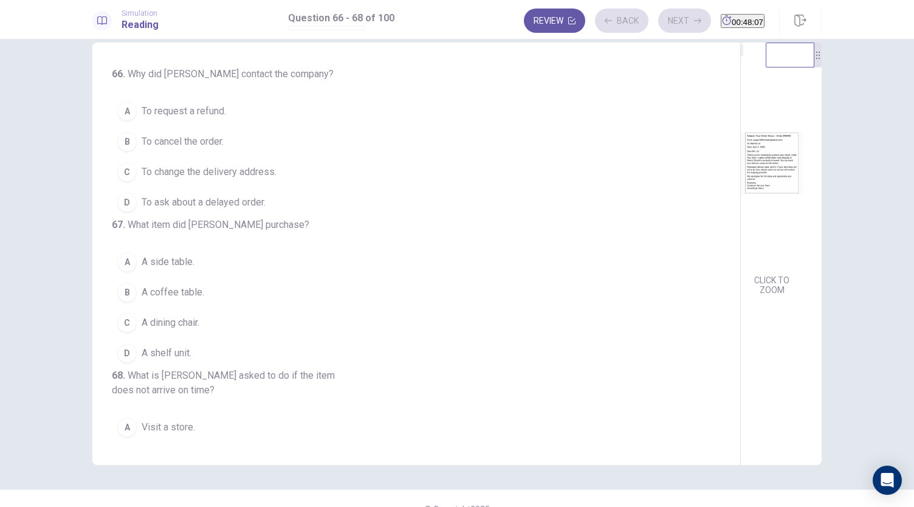
scroll to position [0, 0]
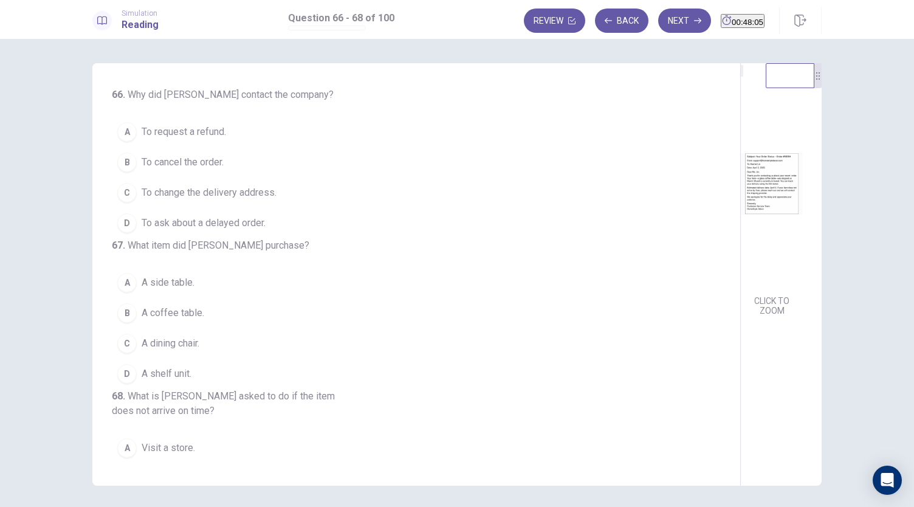
click at [741, 230] on img at bounding box center [772, 184] width 62 height 212
click at [235, 227] on span "To ask about a delayed order." at bounding box center [204, 223] width 124 height 15
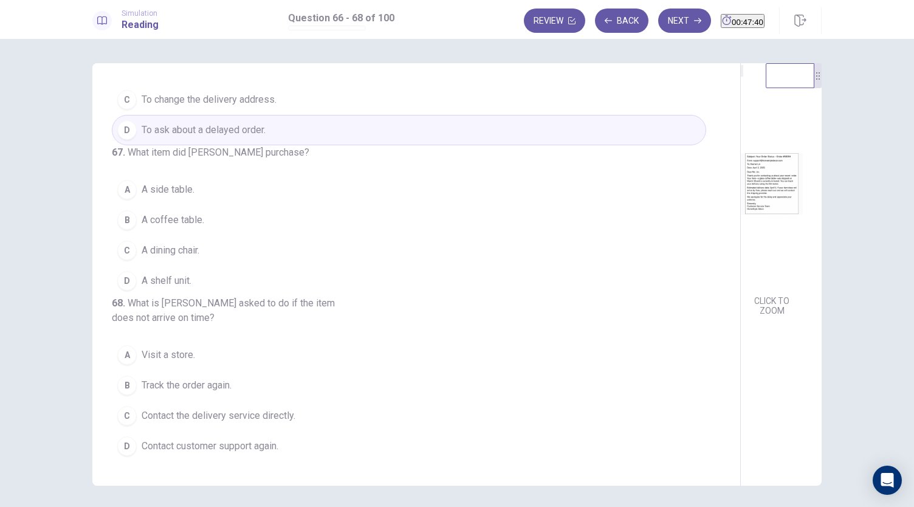
scroll to position [122, 0]
click at [182, 219] on span "A coffee table." at bounding box center [173, 220] width 63 height 15
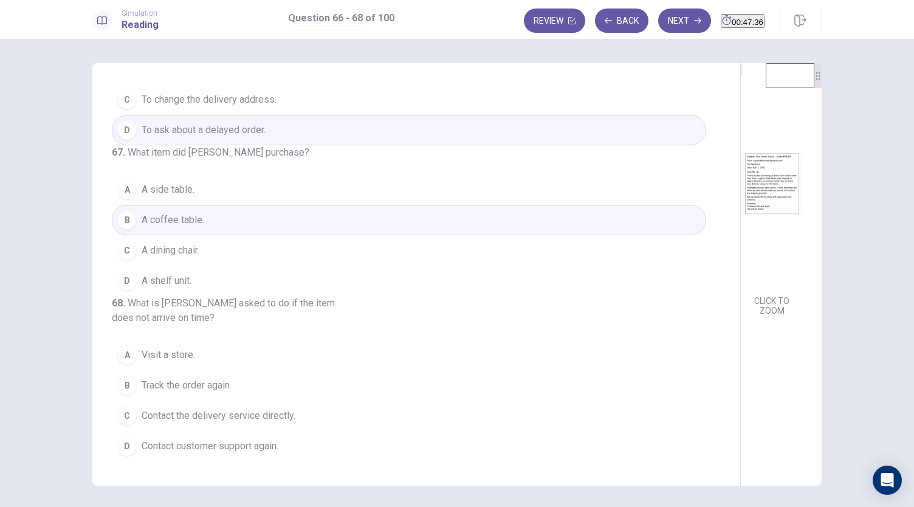
scroll to position [136, 0]
click at [277, 415] on span "Contact the delivery service directly." at bounding box center [219, 415] width 154 height 15
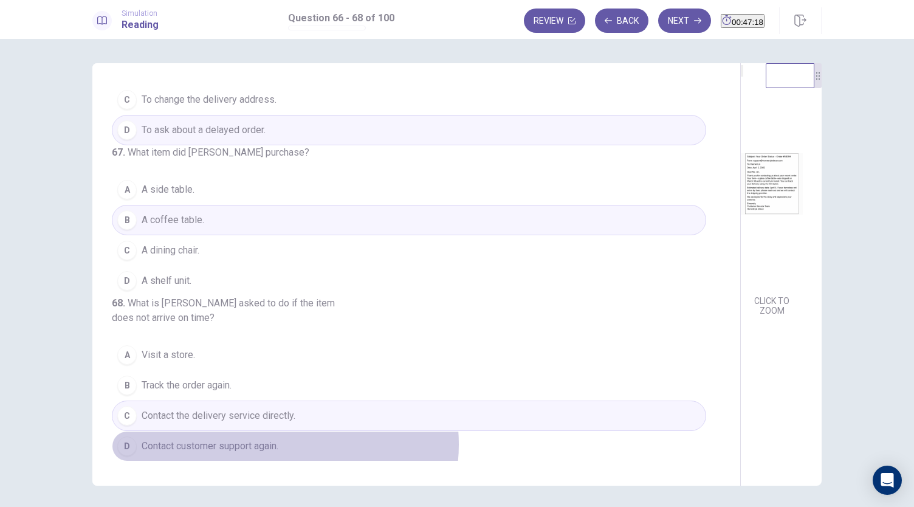
click at [282, 445] on button "D Contact customer support again." at bounding box center [409, 446] width 594 height 30
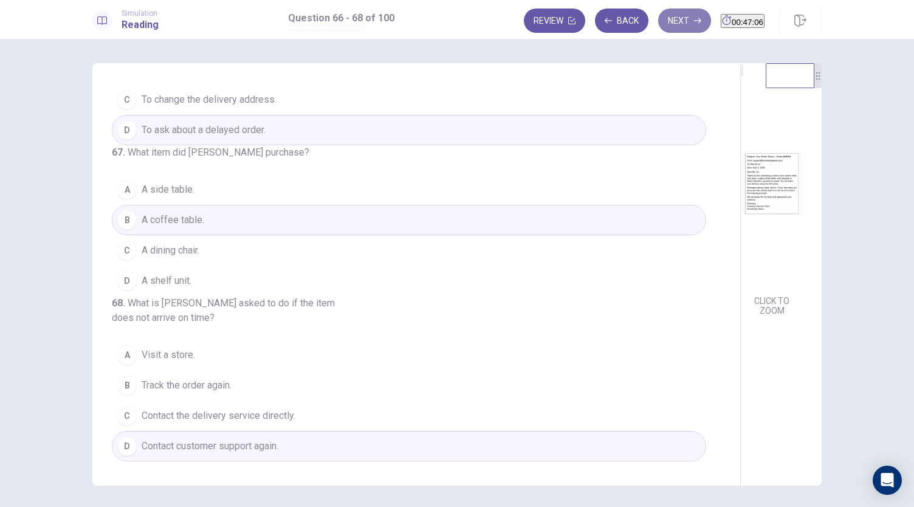
click at [658, 13] on button "Next" at bounding box center [684, 21] width 53 height 24
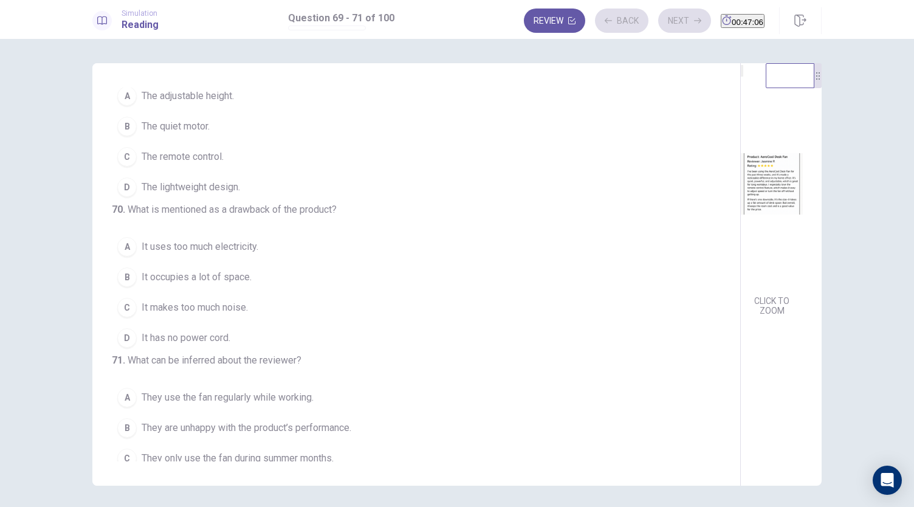
scroll to position [0, 0]
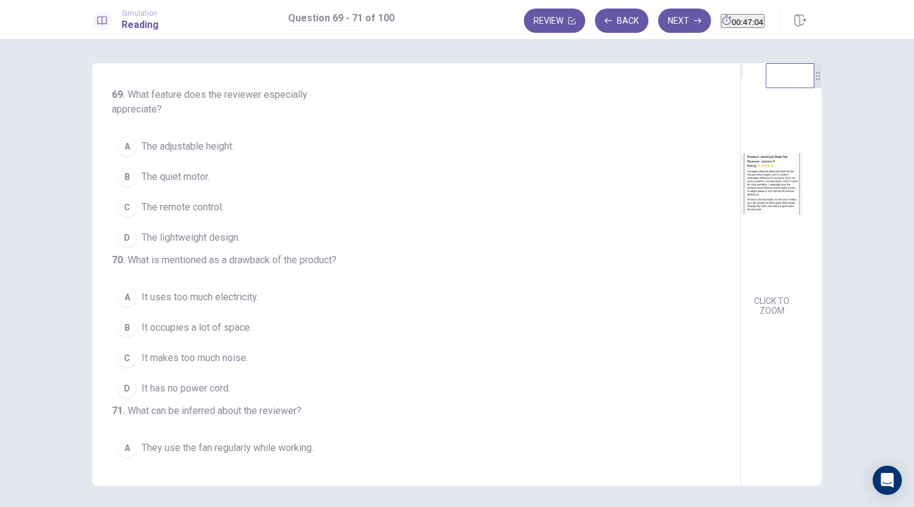
click at [741, 213] on img at bounding box center [772, 184] width 62 height 212
click at [214, 207] on span "The remote control." at bounding box center [183, 207] width 82 height 15
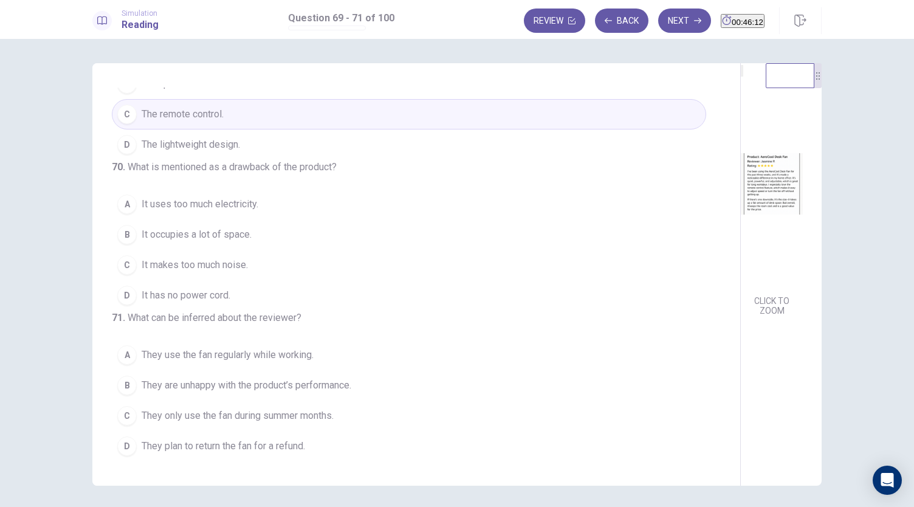
scroll to position [122, 0]
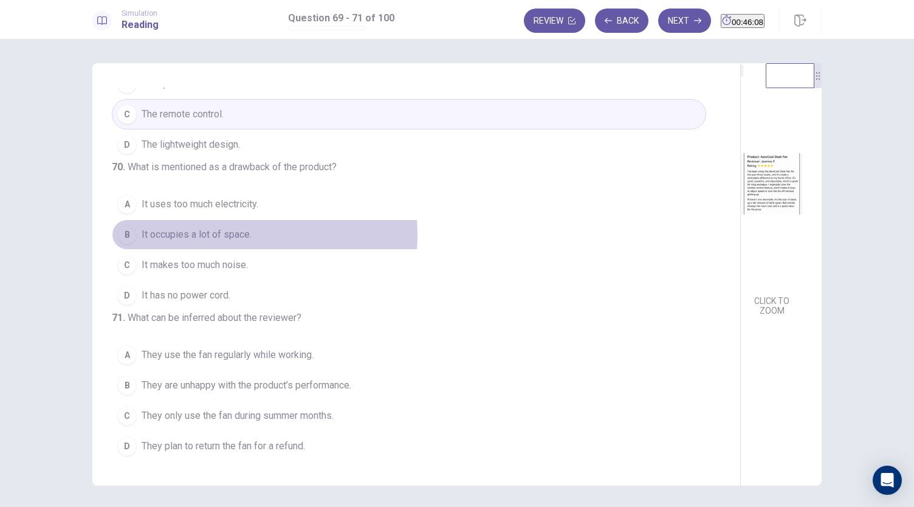
click at [242, 230] on span "It occupies a lot of space." at bounding box center [197, 234] width 110 height 15
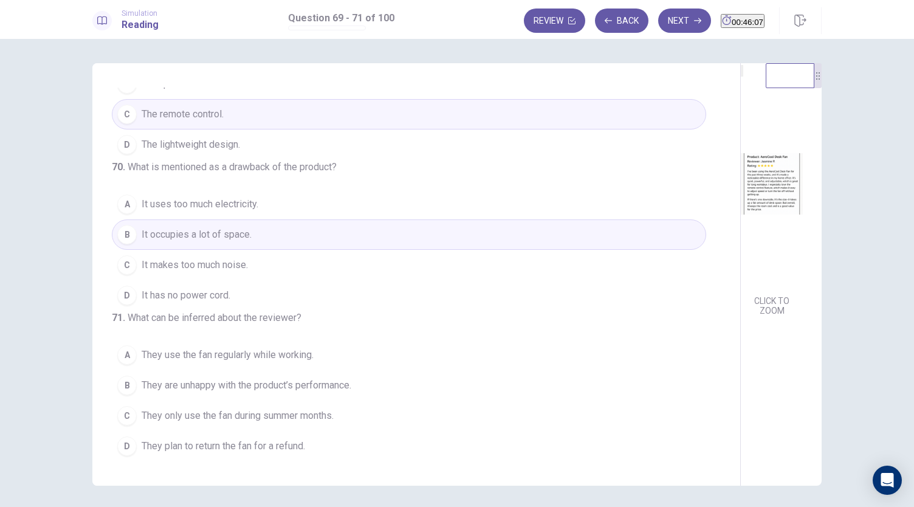
scroll to position [136, 0]
click at [197, 360] on span "They use the fan regularly while working." at bounding box center [228, 355] width 172 height 15
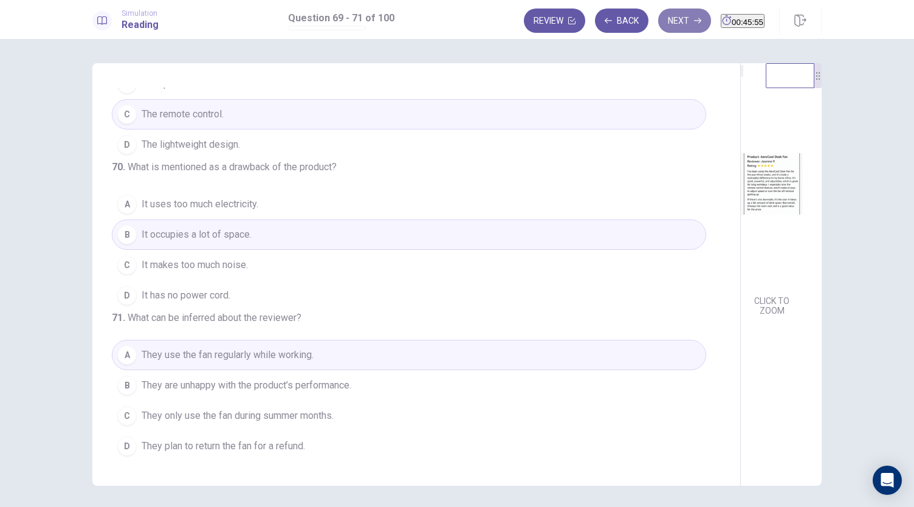
click at [665, 27] on button "Next" at bounding box center [684, 21] width 53 height 24
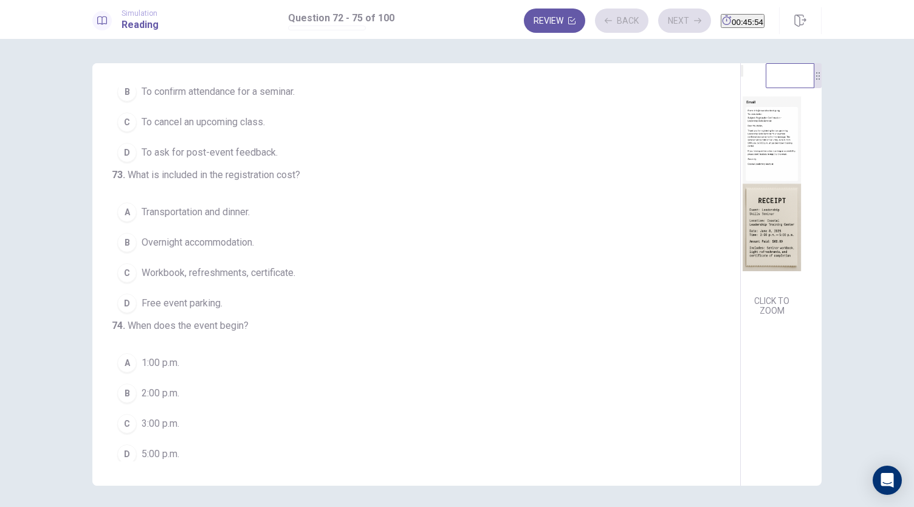
scroll to position [0, 0]
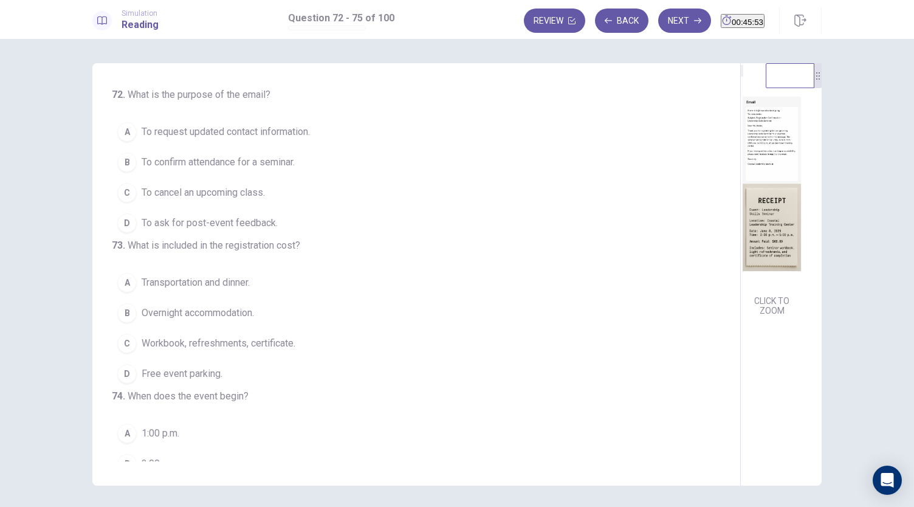
click at [741, 177] on img at bounding box center [772, 184] width 62 height 212
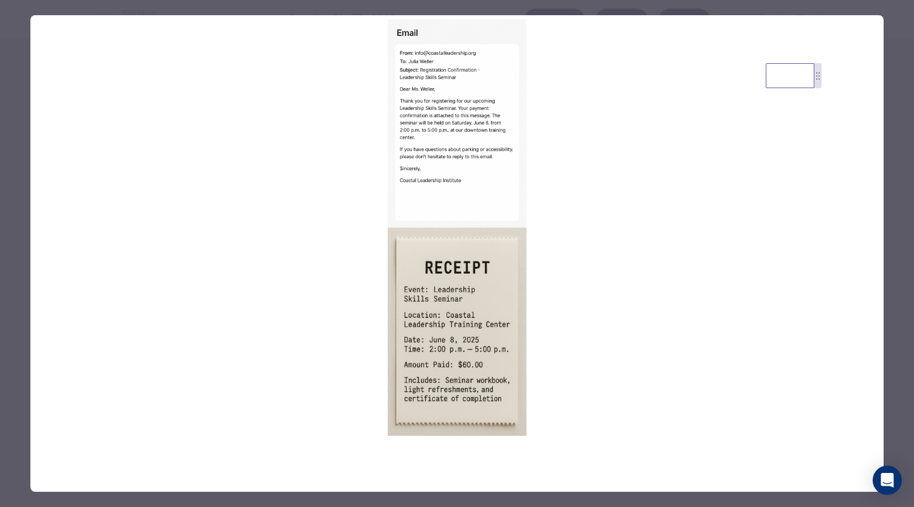
click at [456, 104] on img at bounding box center [456, 227] width 853 height 425
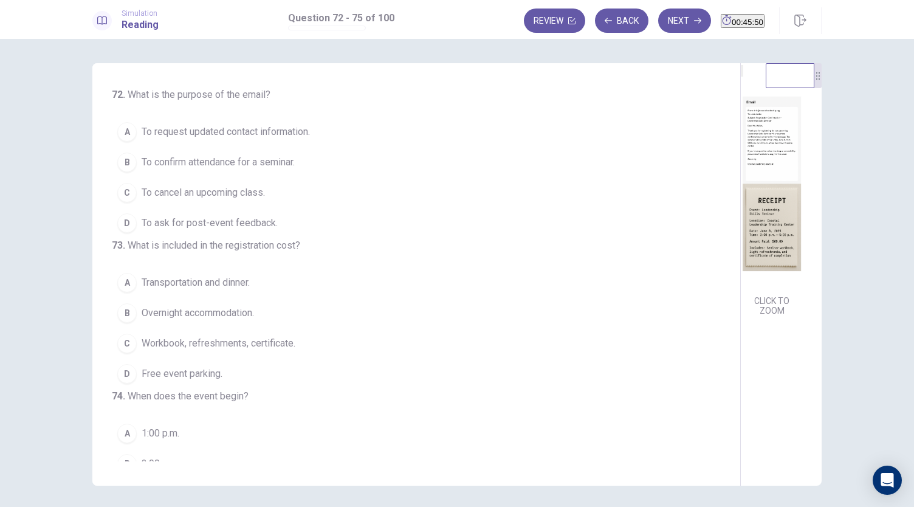
click at [741, 193] on img at bounding box center [772, 184] width 62 height 212
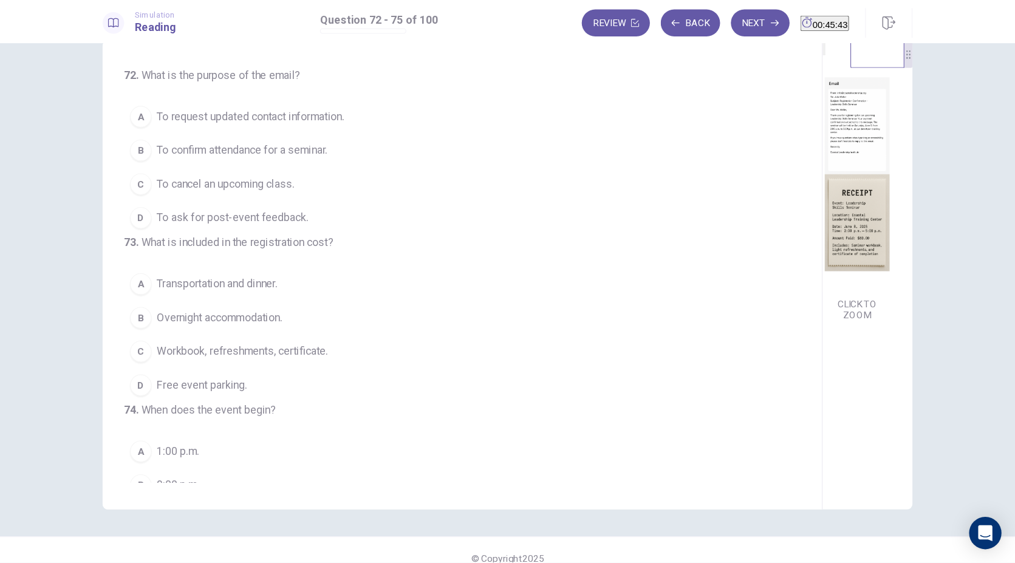
scroll to position [42, 0]
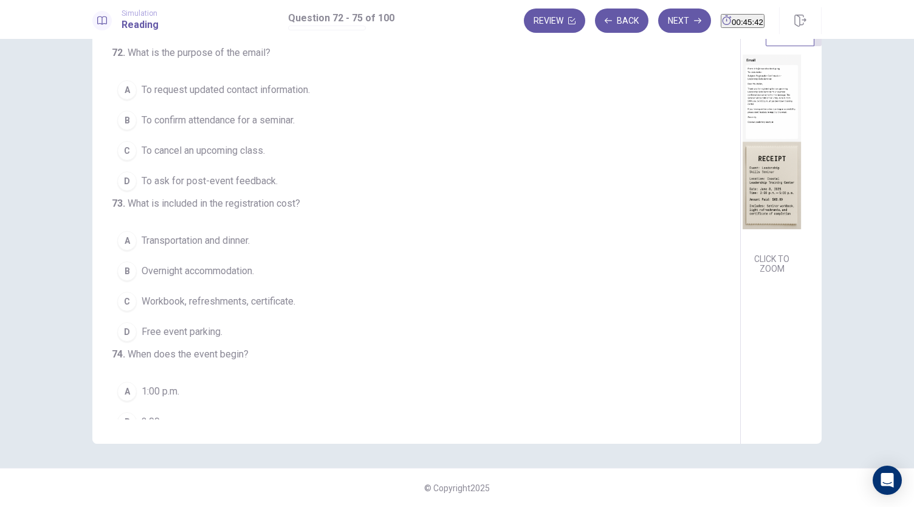
click at [741, 190] on img at bounding box center [772, 142] width 62 height 212
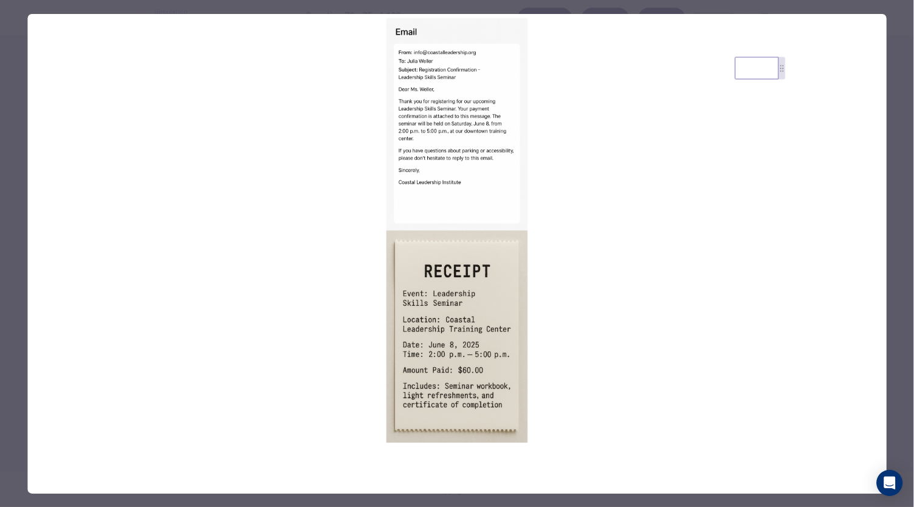
scroll to position [0, 0]
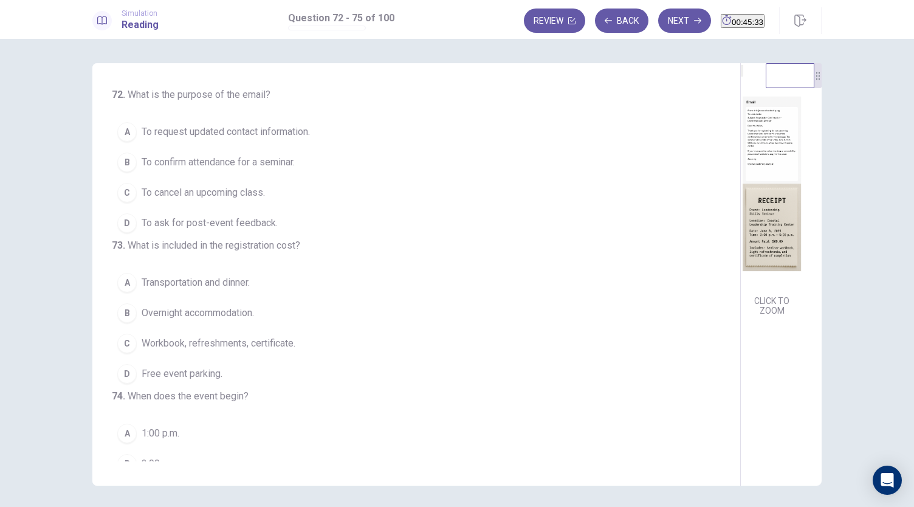
click at [741, 201] on img at bounding box center [772, 184] width 62 height 212
drag, startPoint x: 281, startPoint y: 162, endPoint x: 284, endPoint y: 157, distance: 6.3
click at [281, 159] on span "To confirm attendance for a seminar." at bounding box center [218, 162] width 153 height 15
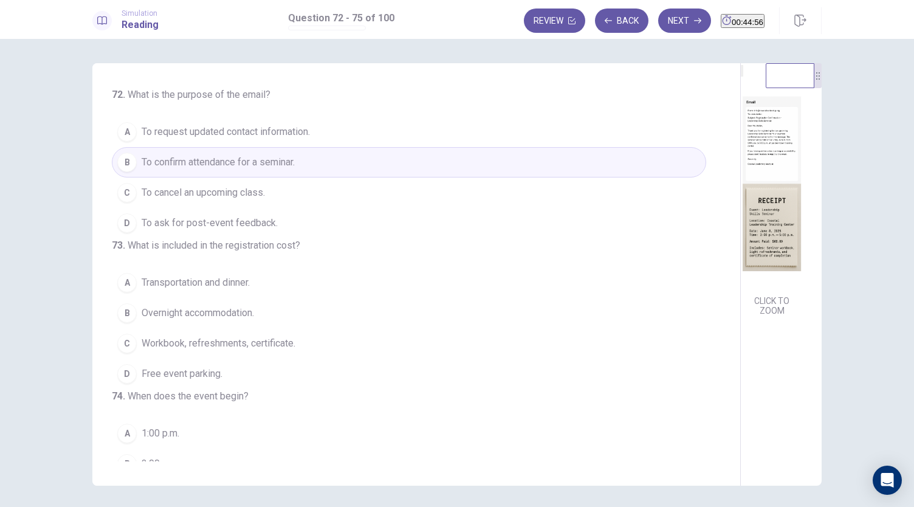
click at [741, 199] on img at bounding box center [772, 184] width 62 height 212
click at [741, 219] on img at bounding box center [772, 184] width 62 height 212
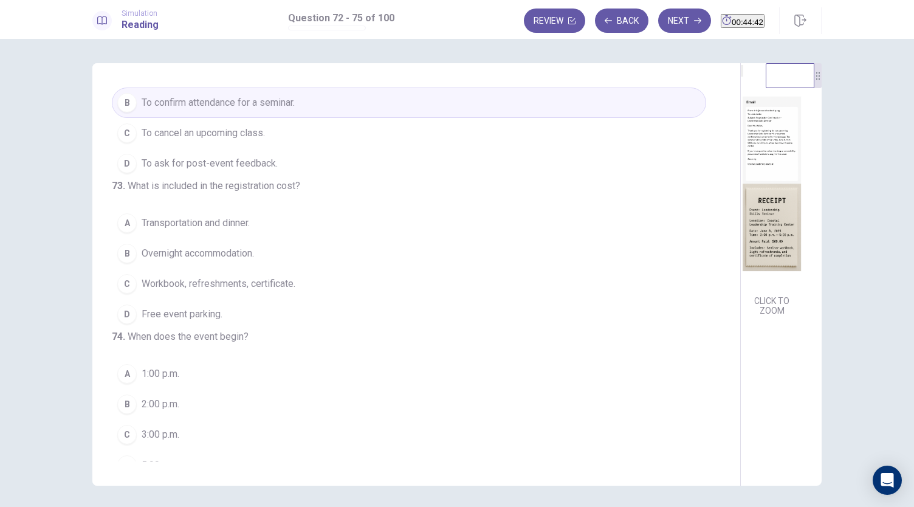
scroll to position [122, 0]
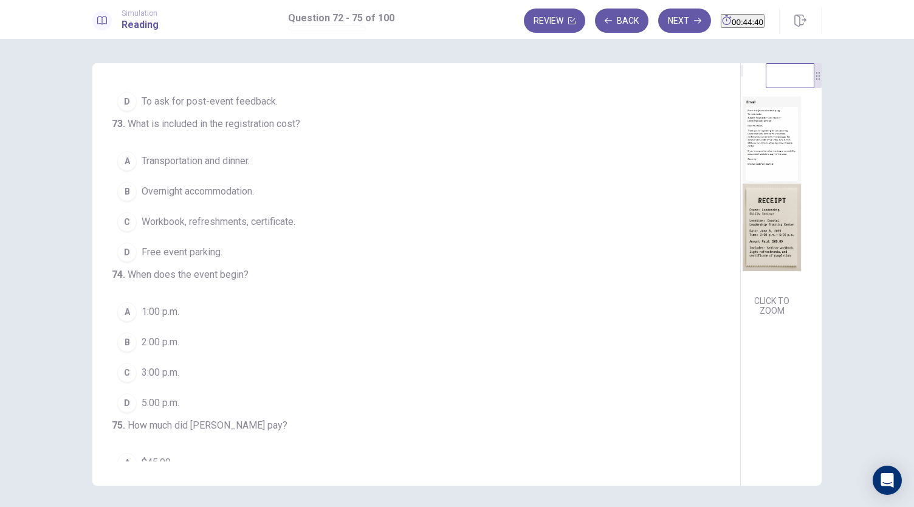
click at [741, 215] on img at bounding box center [772, 184] width 62 height 212
click at [741, 255] on img at bounding box center [772, 184] width 62 height 212
click at [741, 266] on img at bounding box center [772, 184] width 62 height 212
click at [230, 229] on span "Workbook, refreshments, certificate." at bounding box center [219, 222] width 154 height 15
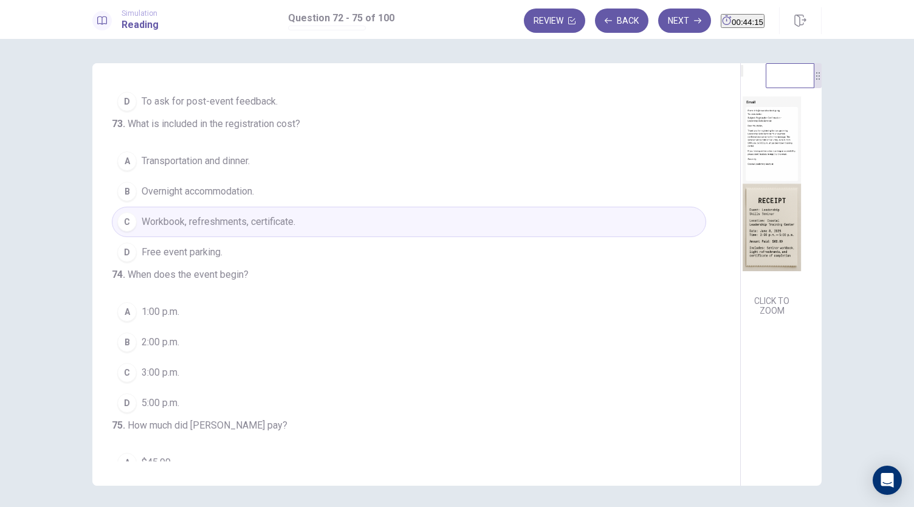
click at [741, 281] on img at bounding box center [772, 184] width 62 height 212
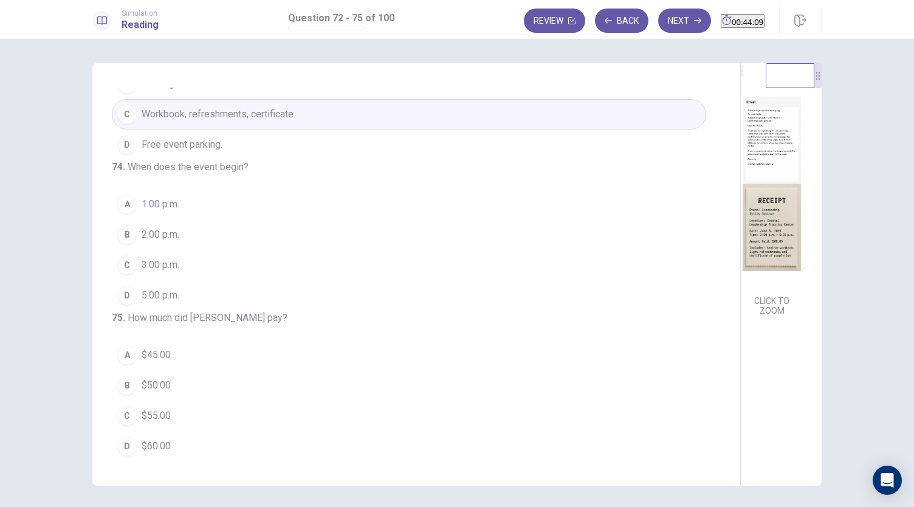
scroll to position [243, 0]
click at [741, 155] on img at bounding box center [772, 184] width 62 height 212
click at [159, 242] on span "2:00 p.m." at bounding box center [161, 234] width 38 height 15
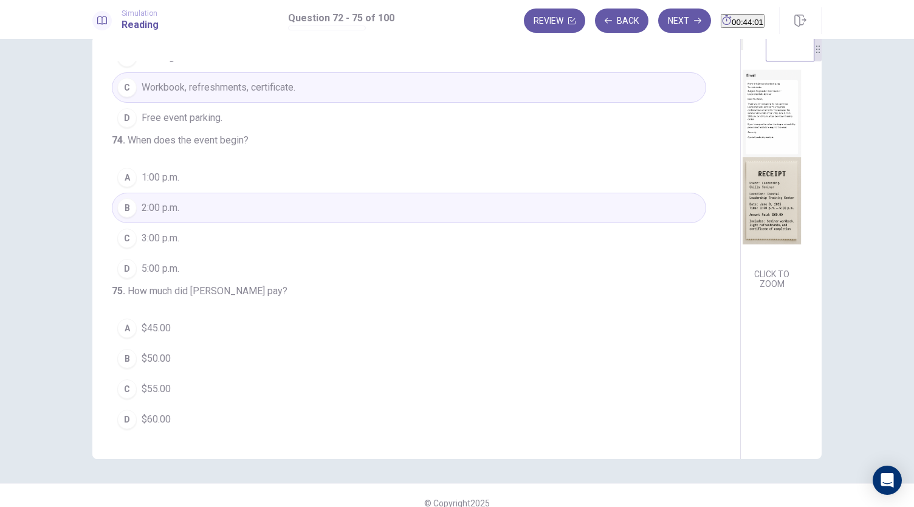
scroll to position [42, 0]
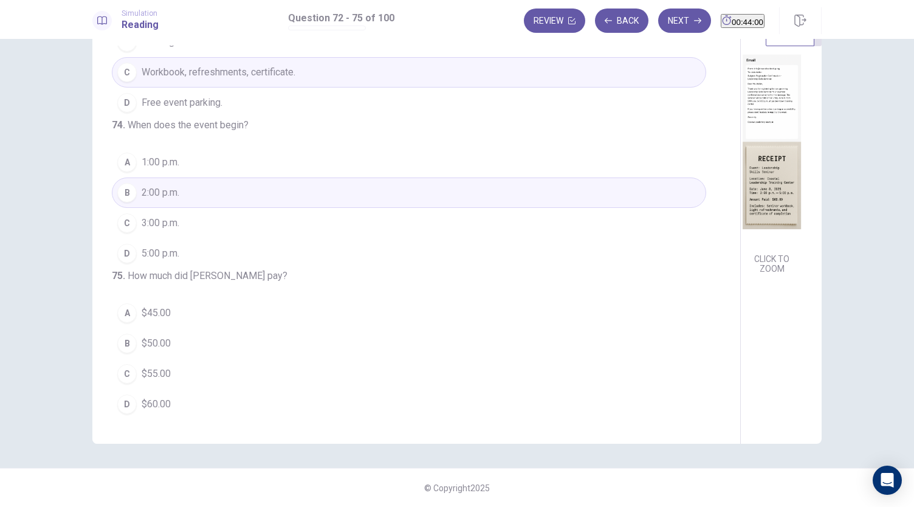
click at [165, 402] on span "$60.00" at bounding box center [156, 404] width 29 height 15
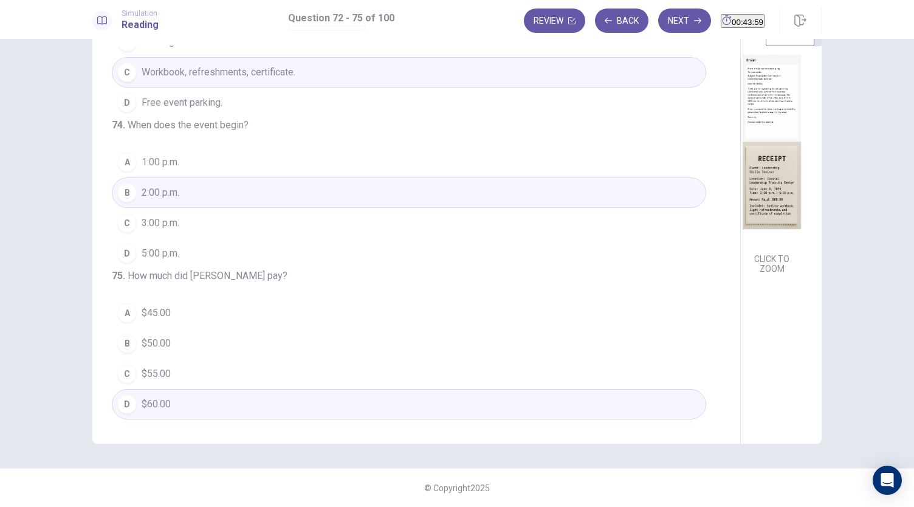
click at [741, 206] on img at bounding box center [772, 142] width 62 height 212
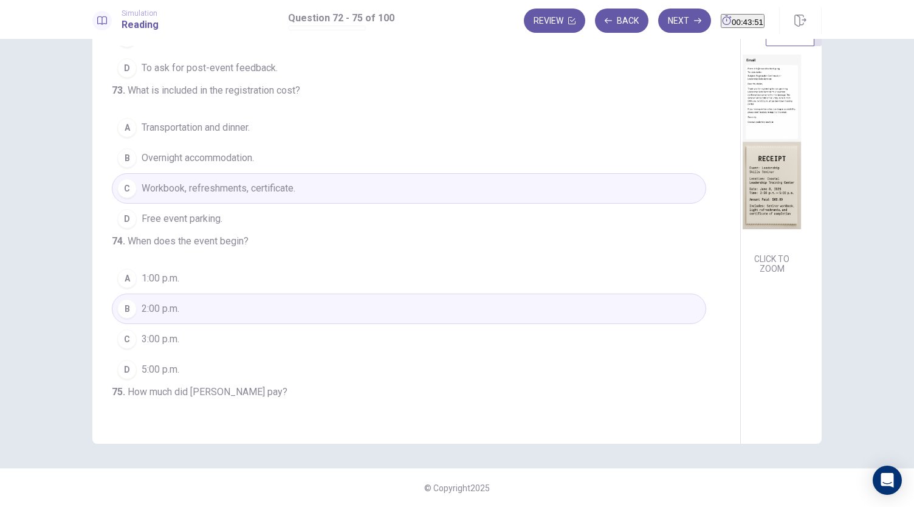
click at [741, 212] on img at bounding box center [772, 142] width 62 height 212
click at [664, 25] on button "Next" at bounding box center [684, 21] width 53 height 24
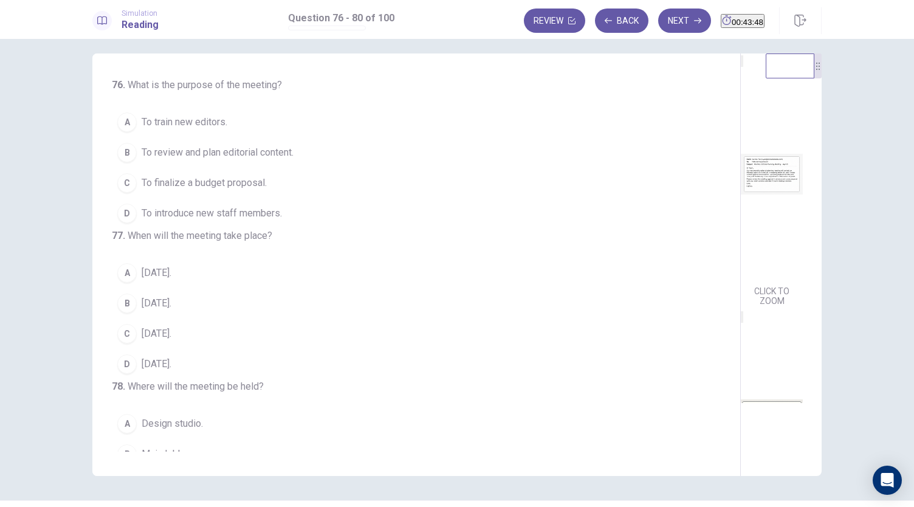
scroll to position [0, 0]
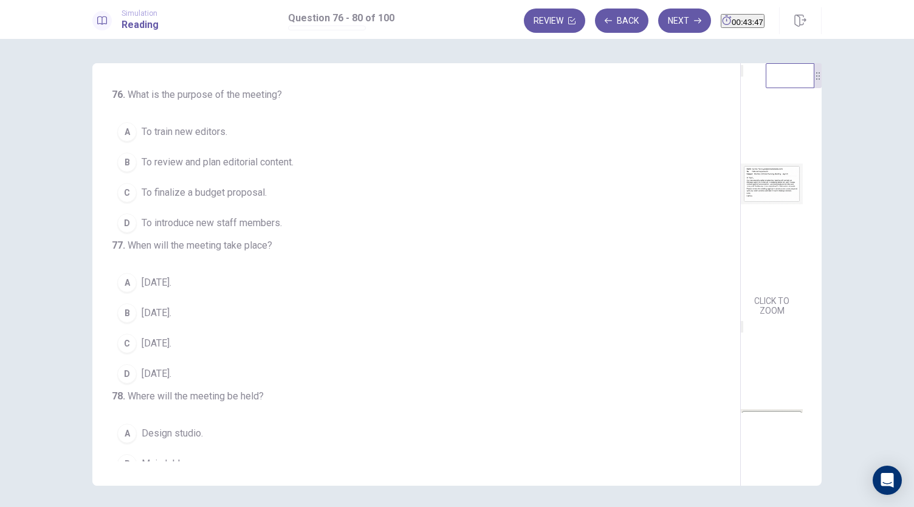
click at [741, 215] on img at bounding box center [772, 184] width 62 height 212
click at [741, 176] on img at bounding box center [772, 184] width 62 height 212
click at [741, 318] on img at bounding box center [772, 302] width 62 height 212
click at [741, 145] on img at bounding box center [772, 46] width 62 height 212
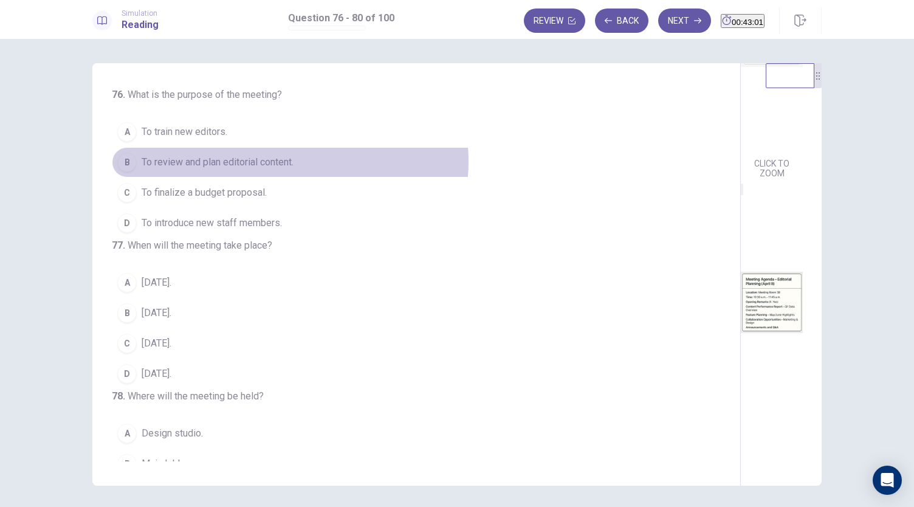
click at [287, 161] on span "To review and plan editorial content." at bounding box center [218, 162] width 152 height 15
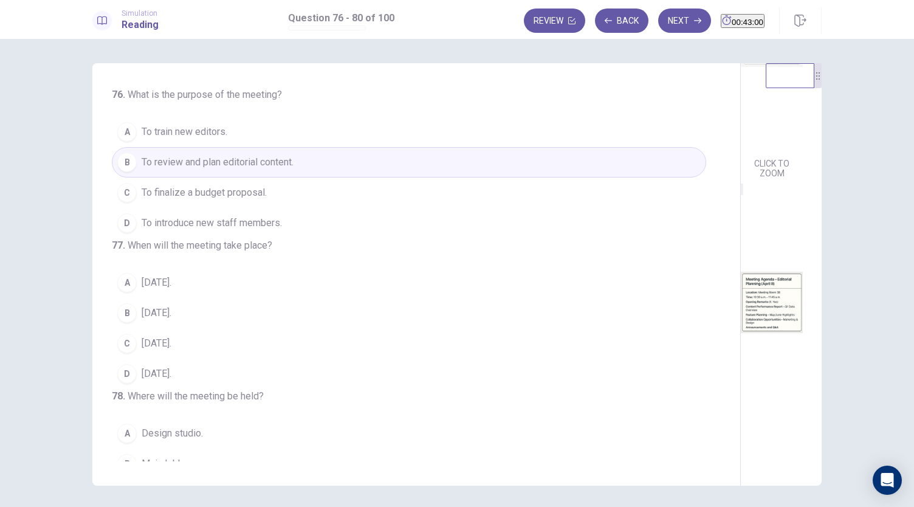
click at [741, 126] on img at bounding box center [772, 46] width 62 height 212
click at [741, 153] on img at bounding box center [772, 46] width 62 height 212
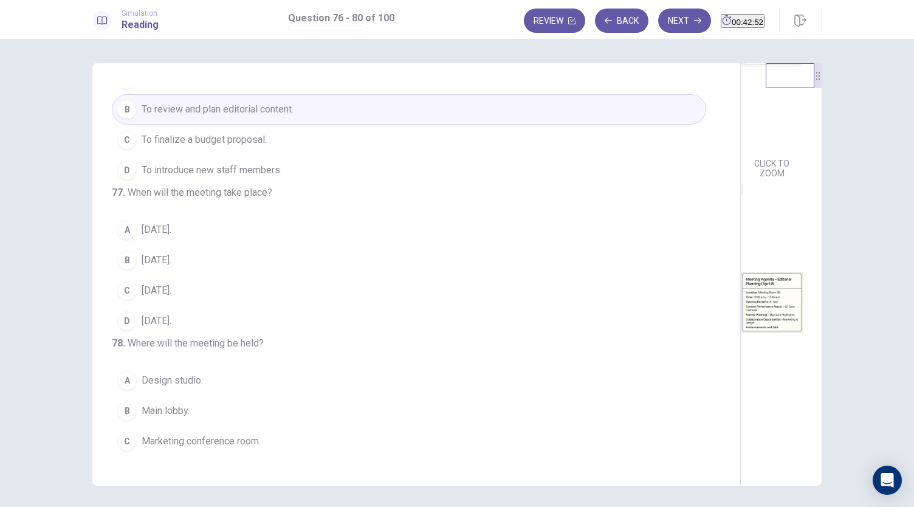
scroll to position [60, 0]
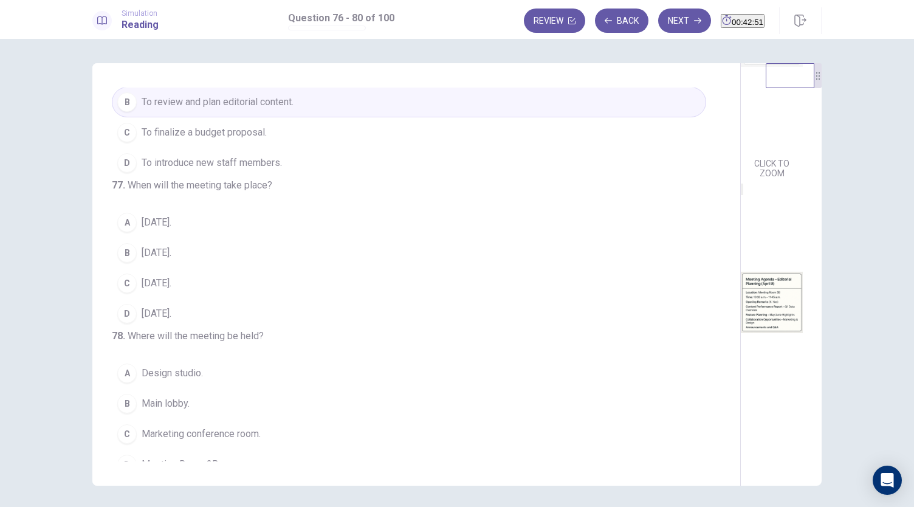
click at [741, 120] on img at bounding box center [772, 46] width 62 height 212
click at [741, 376] on img at bounding box center [772, 302] width 62 height 212
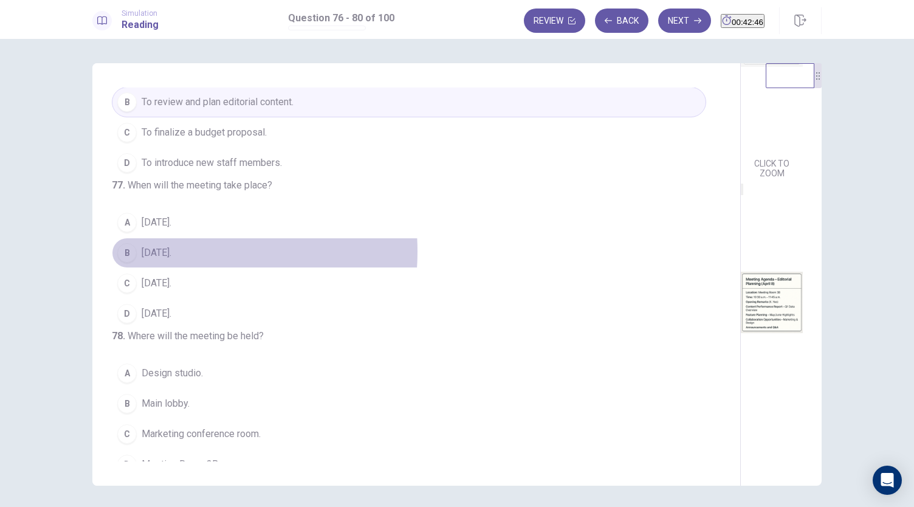
click at [165, 260] on span "[DATE]." at bounding box center [157, 253] width 30 height 15
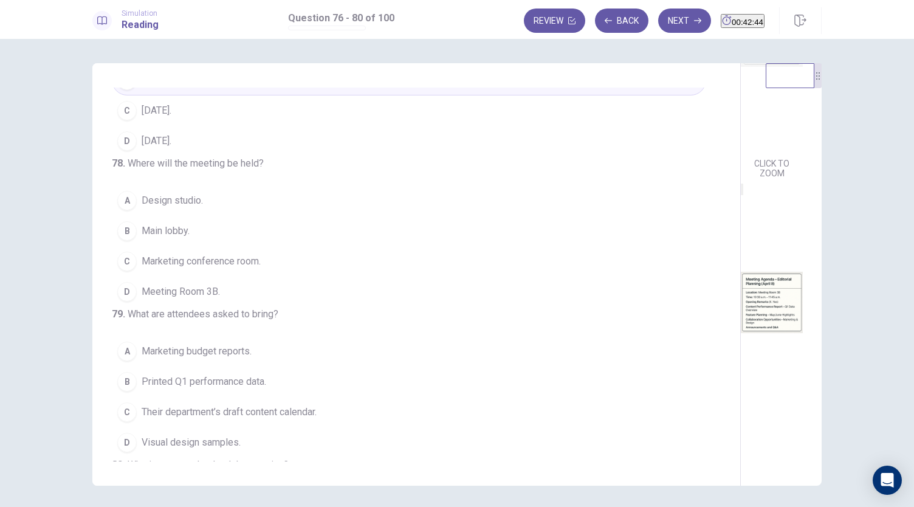
scroll to position [238, 0]
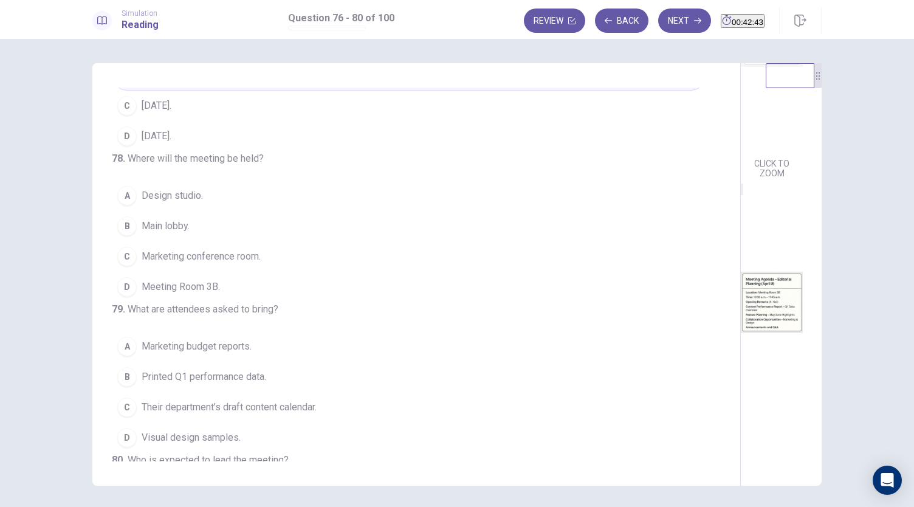
click at [741, 309] on img at bounding box center [772, 302] width 62 height 212
click at [160, 302] on button "D Meeting Room 3B." at bounding box center [409, 287] width 594 height 30
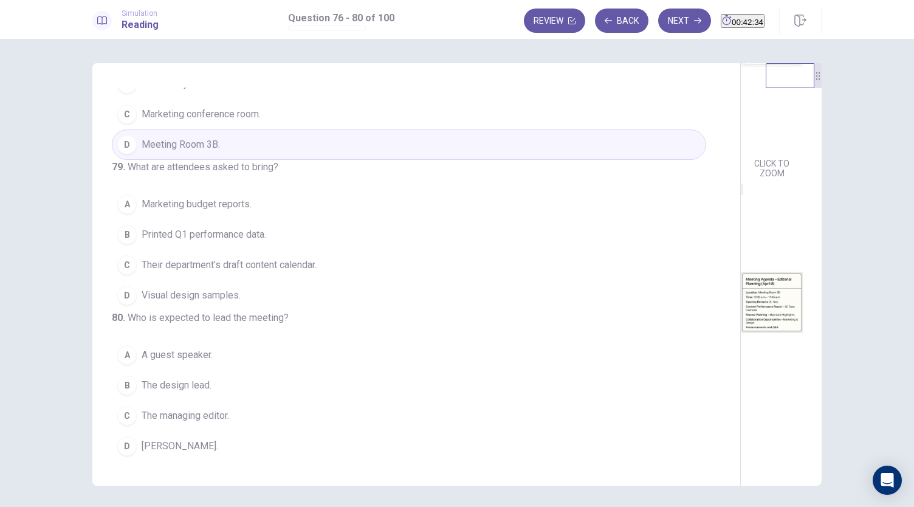
scroll to position [469, 0]
click at [226, 258] on span "Their department’s draft content calendar." at bounding box center [229, 265] width 175 height 15
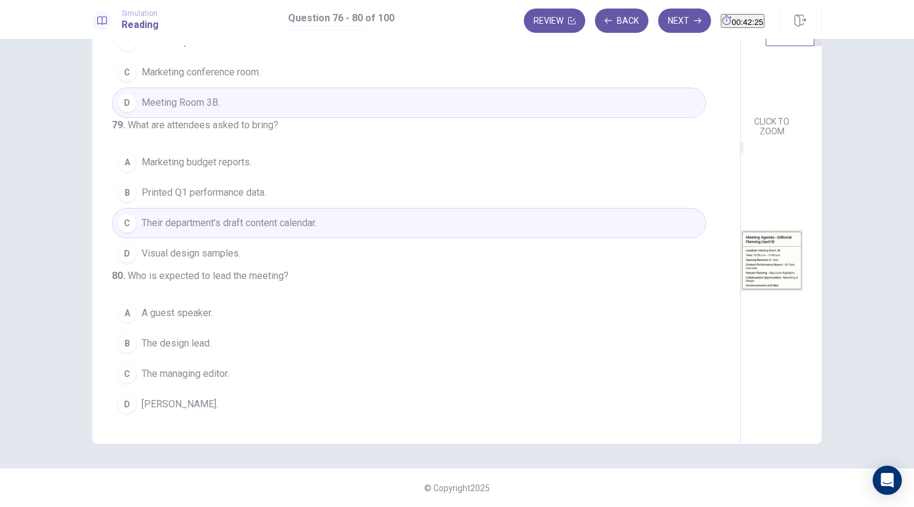
scroll to position [0, 0]
click at [173, 403] on span "[PERSON_NAME]." at bounding box center [180, 404] width 77 height 15
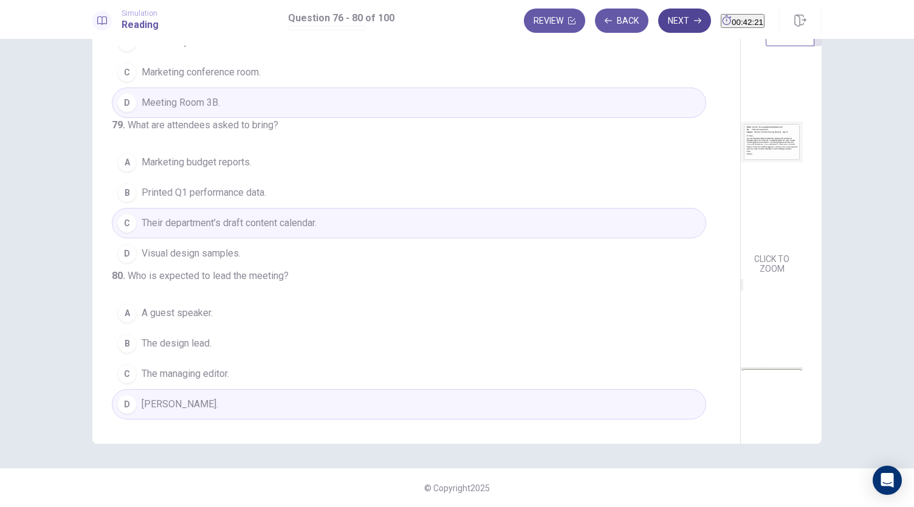
click at [659, 27] on button "Next" at bounding box center [684, 21] width 53 height 24
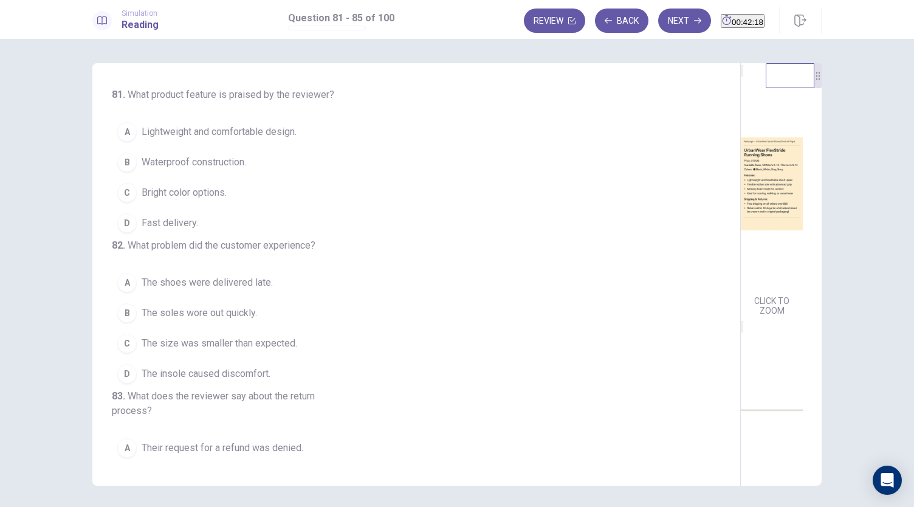
click at [741, 195] on img at bounding box center [772, 184] width 62 height 212
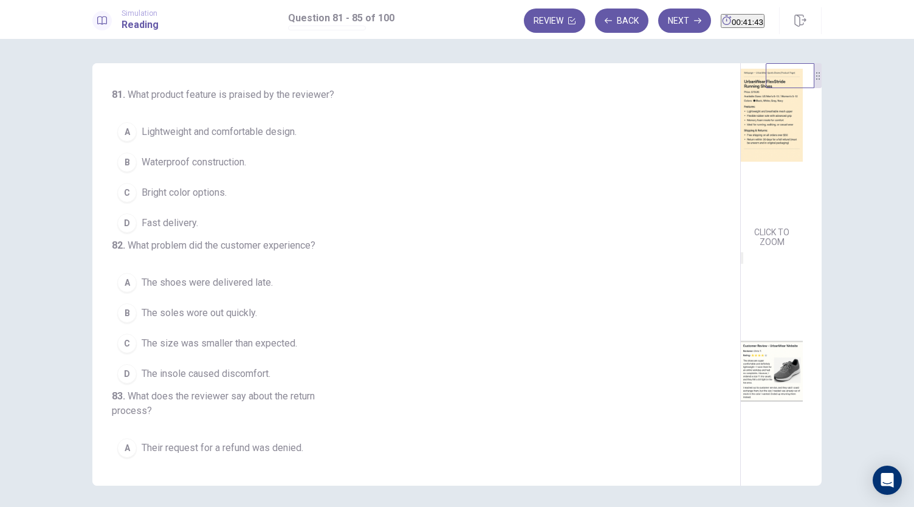
click at [741, 379] on img at bounding box center [772, 371] width 62 height 212
click at [201, 134] on span "Lightweight and comfortable design." at bounding box center [219, 132] width 155 height 15
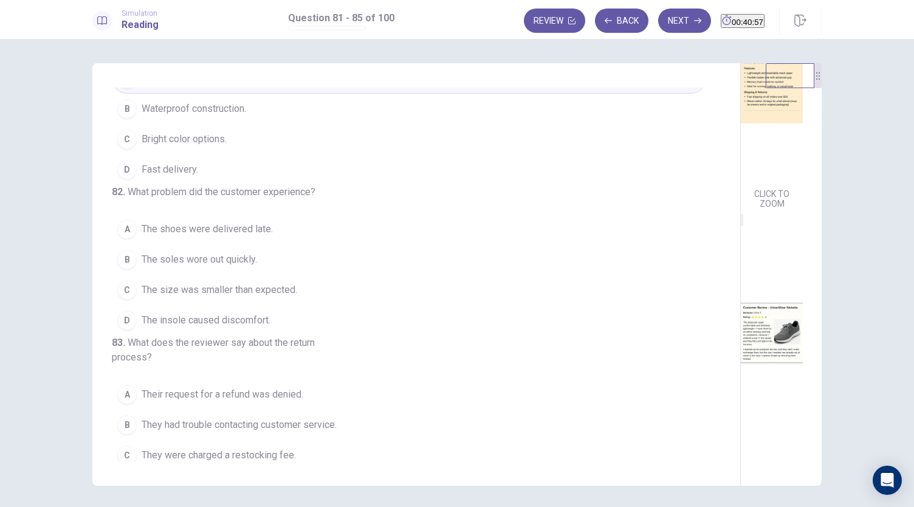
scroll to position [55, 0]
click at [276, 296] on span "The size was smaller than expected." at bounding box center [220, 288] width 156 height 15
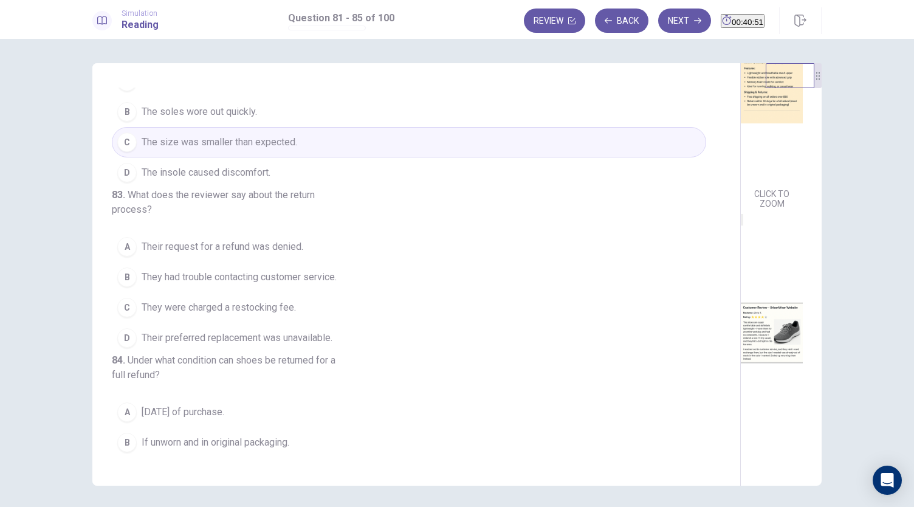
scroll to position [202, 0]
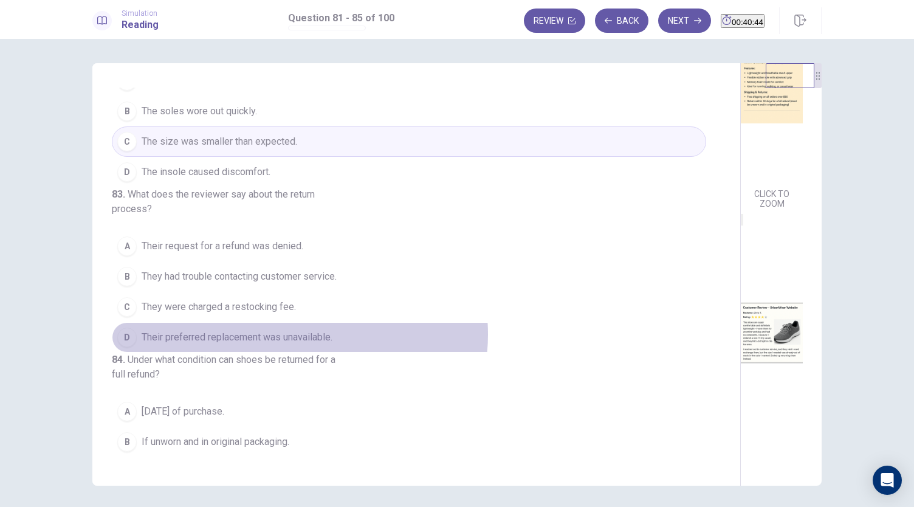
click at [297, 345] on span "Their preferred replacement was unavailable." at bounding box center [237, 337] width 191 height 15
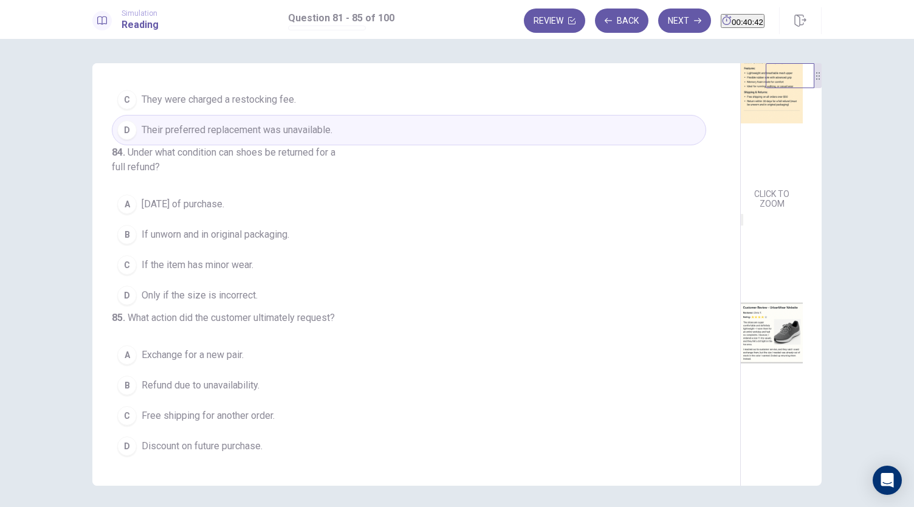
scroll to position [425, 0]
click at [252, 242] on span "If unworn and in original packaging." at bounding box center [216, 234] width 148 height 15
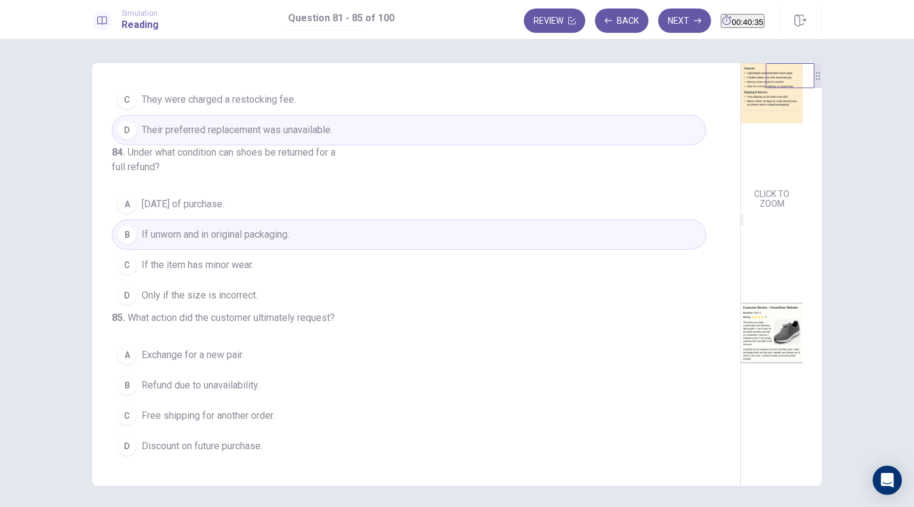
click at [224, 211] on span "[DATE] of purchase." at bounding box center [183, 204] width 83 height 15
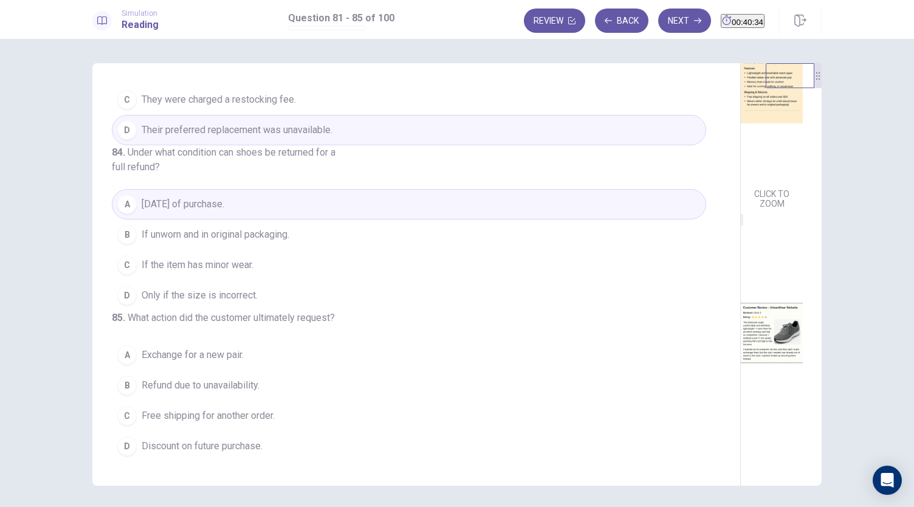
click at [235, 242] on span "If unworn and in original packaging." at bounding box center [216, 234] width 148 height 15
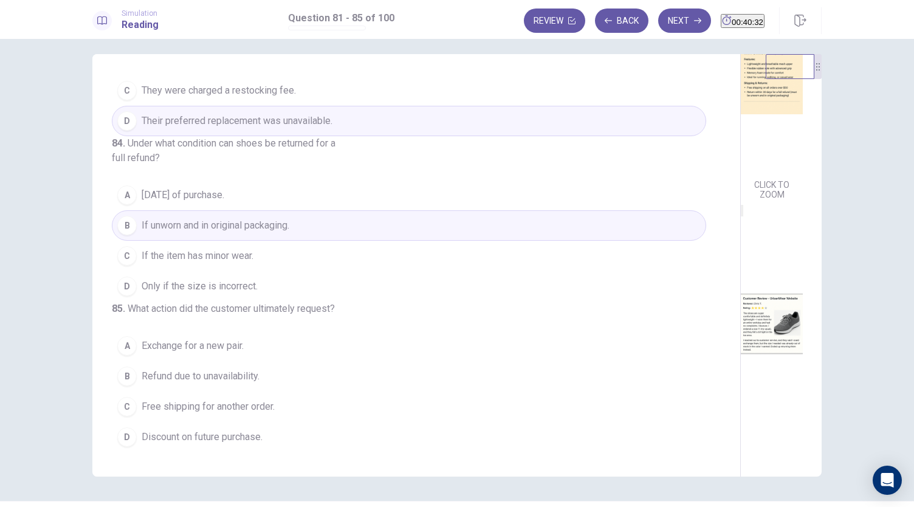
scroll to position [18, 0]
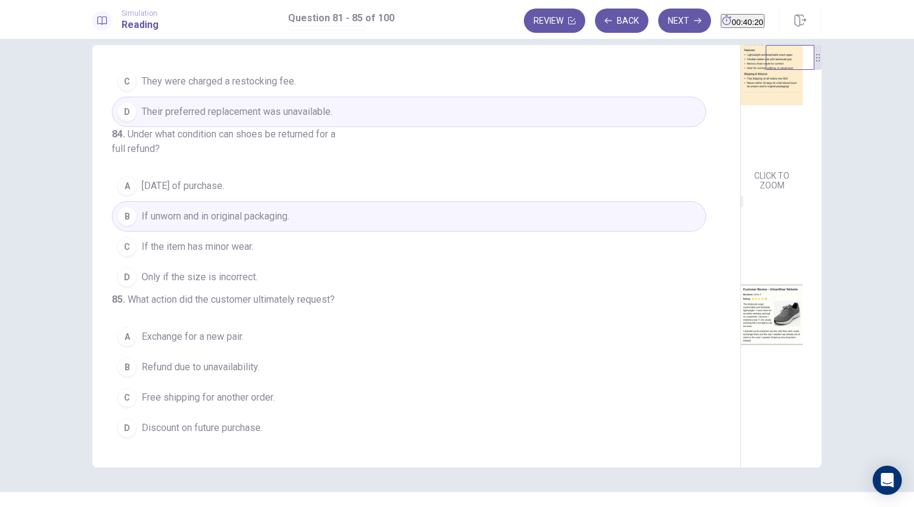
click at [221, 371] on span "Refund due to unavailability." at bounding box center [201, 367] width 118 height 15
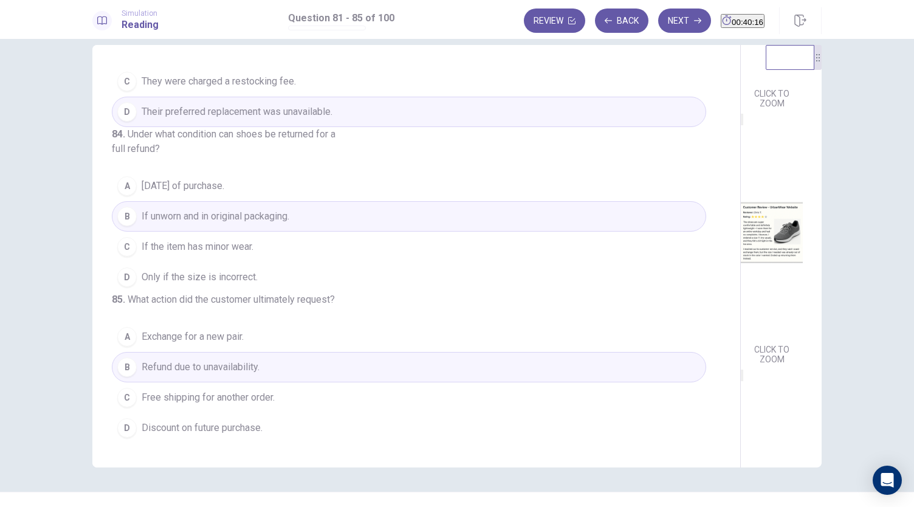
scroll to position [0, 0]
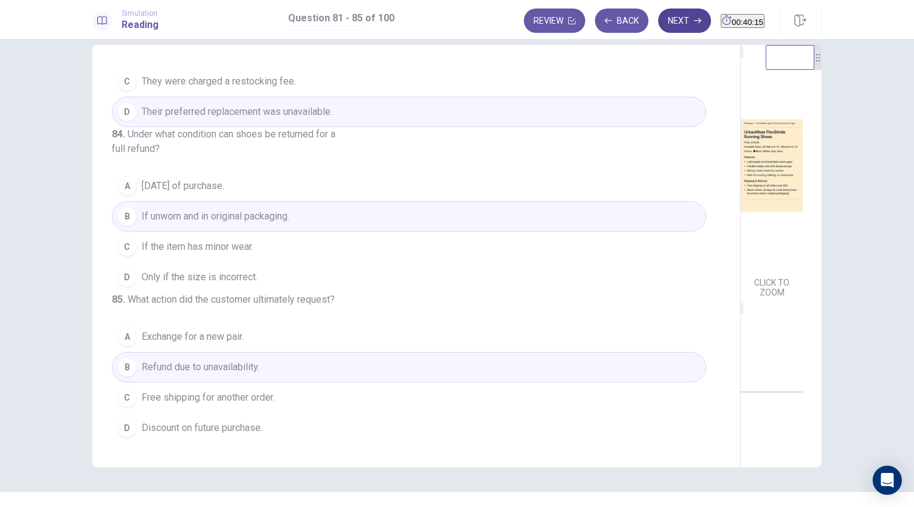
click at [658, 17] on button "Next" at bounding box center [684, 21] width 53 height 24
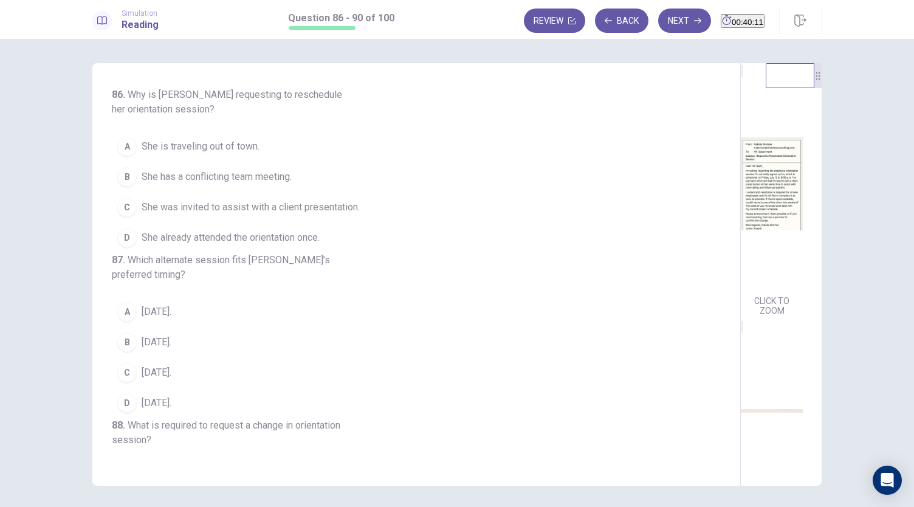
click at [741, 121] on img at bounding box center [772, 184] width 62 height 212
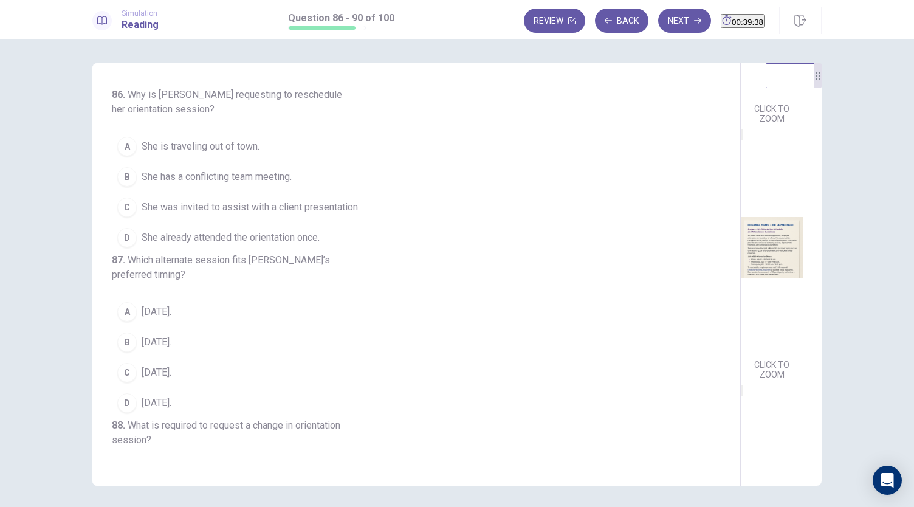
scroll to position [199, 0]
click at [741, 314] on img at bounding box center [772, 241] width 62 height 212
click at [741, 244] on img at bounding box center [772, 241] width 62 height 212
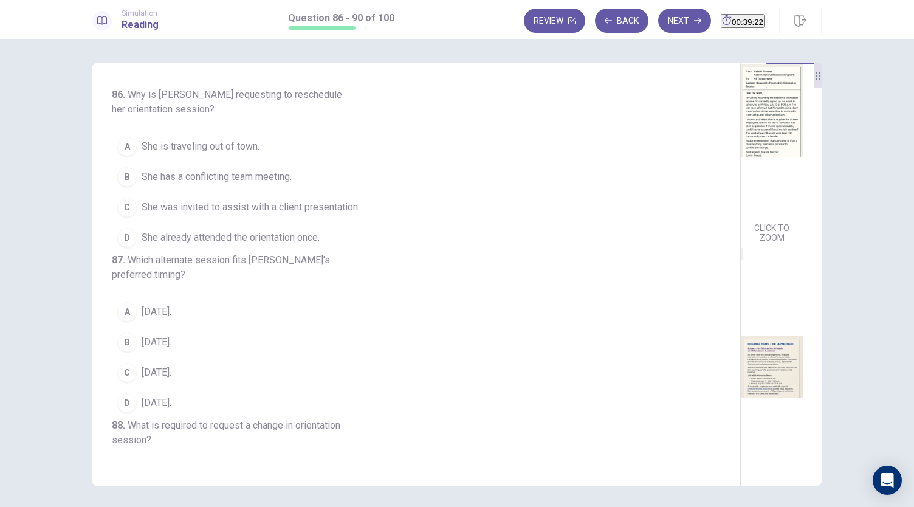
scroll to position [76, 0]
click at [741, 329] on img at bounding box center [772, 364] width 62 height 212
click at [741, 326] on img at bounding box center [772, 364] width 62 height 212
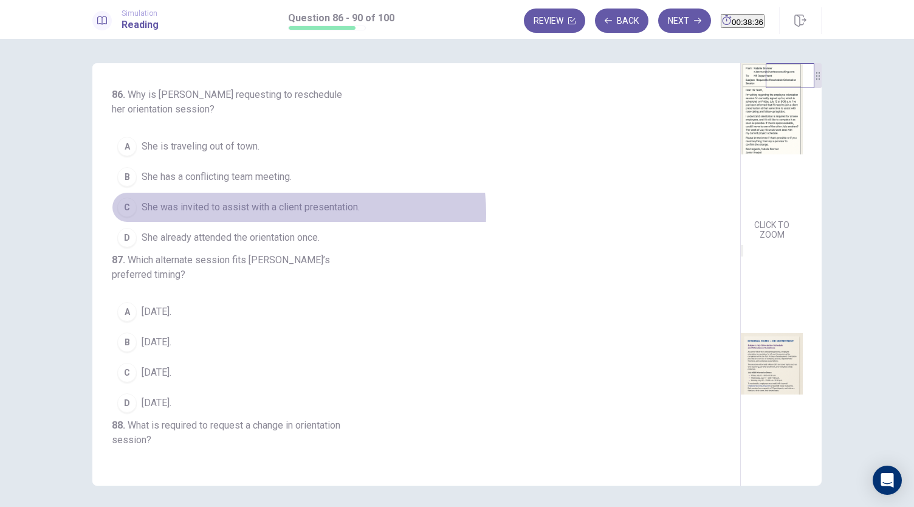
click at [295, 212] on span "She was invited to assist with a client presentation." at bounding box center [251, 207] width 218 height 15
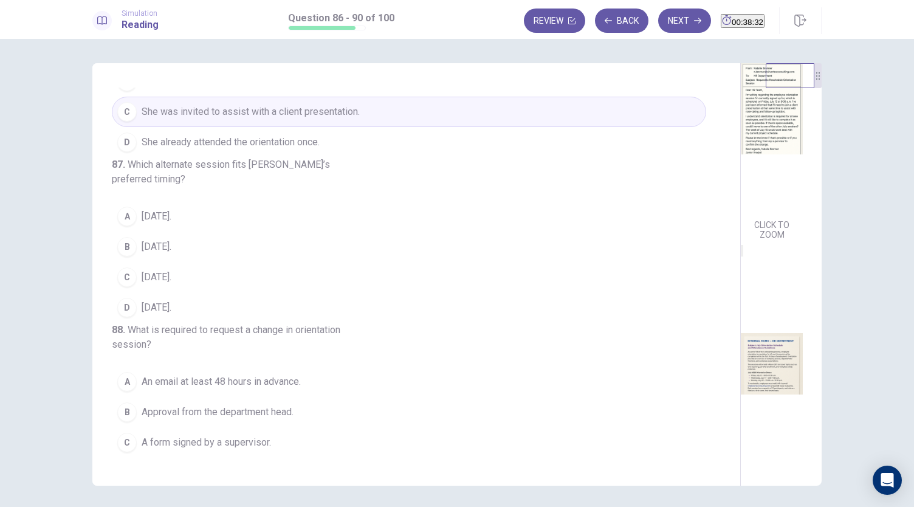
scroll to position [122, 0]
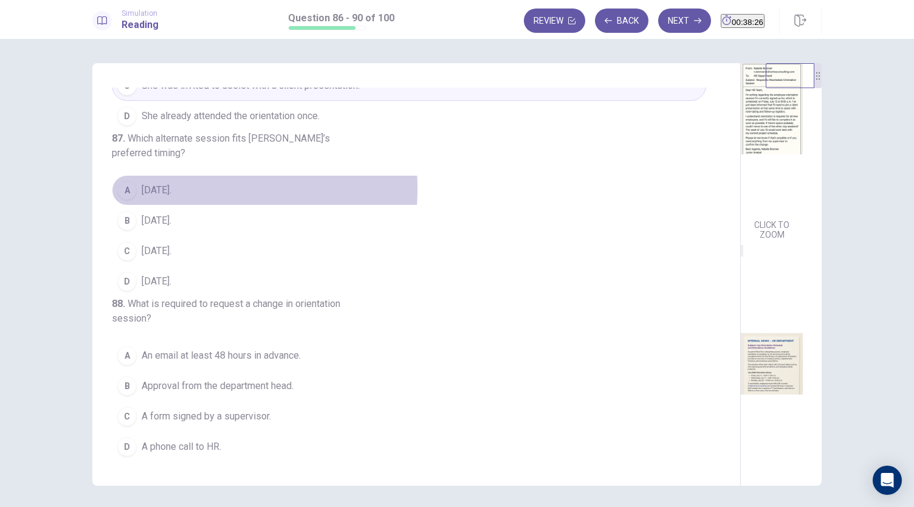
click at [167, 197] on span "[DATE]." at bounding box center [157, 190] width 30 height 15
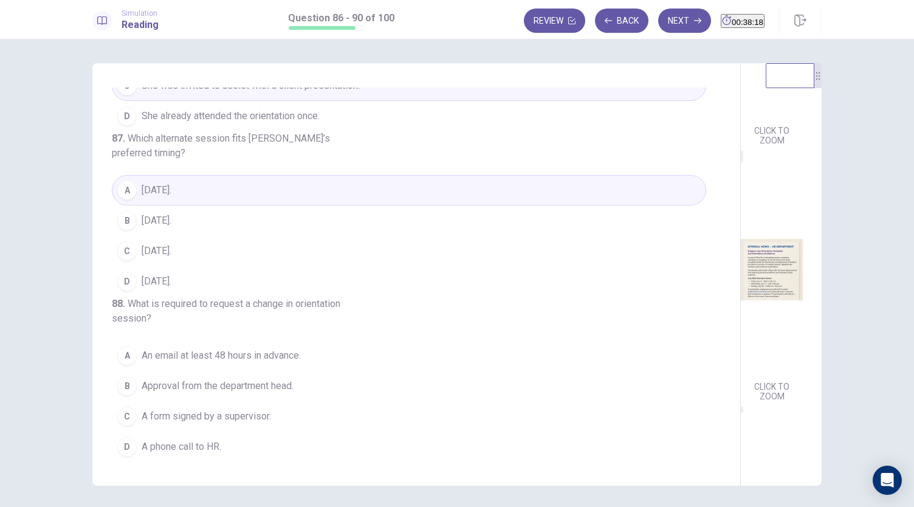
scroll to position [197, 0]
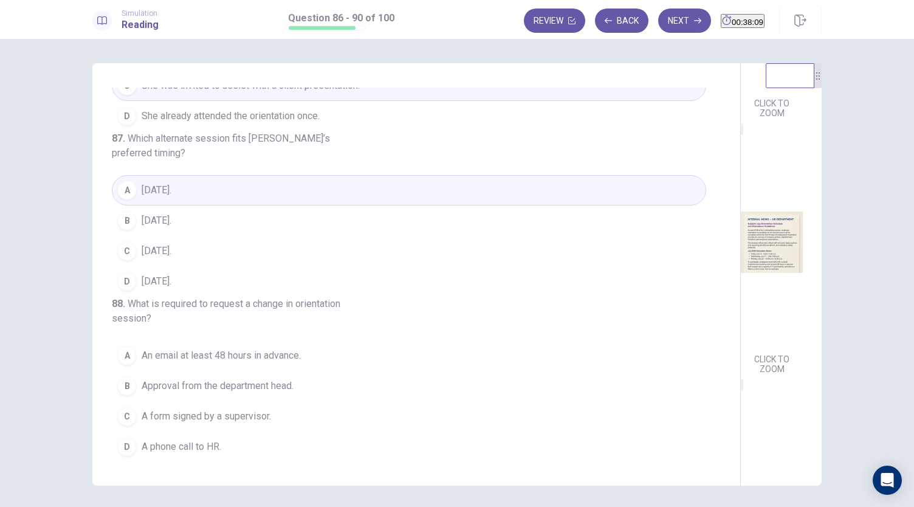
click at [215, 296] on button "D [DATE]." at bounding box center [409, 281] width 594 height 30
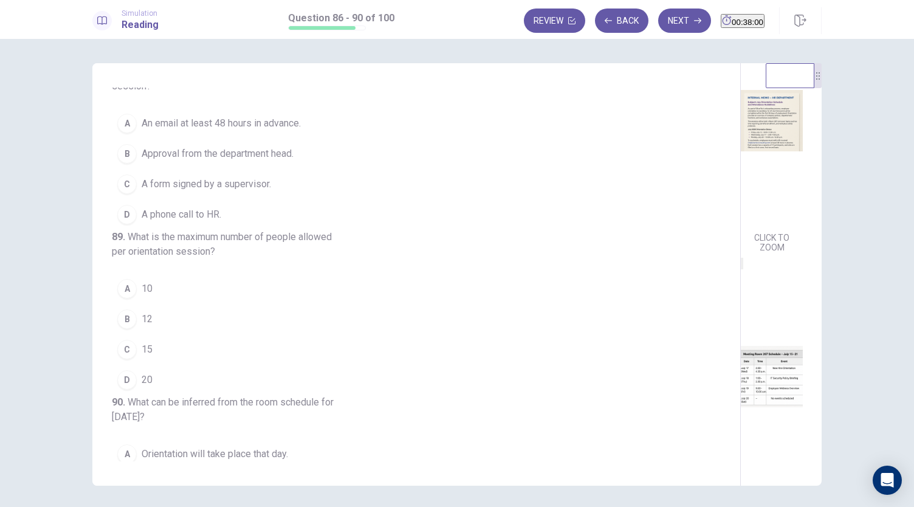
scroll to position [365, 0]
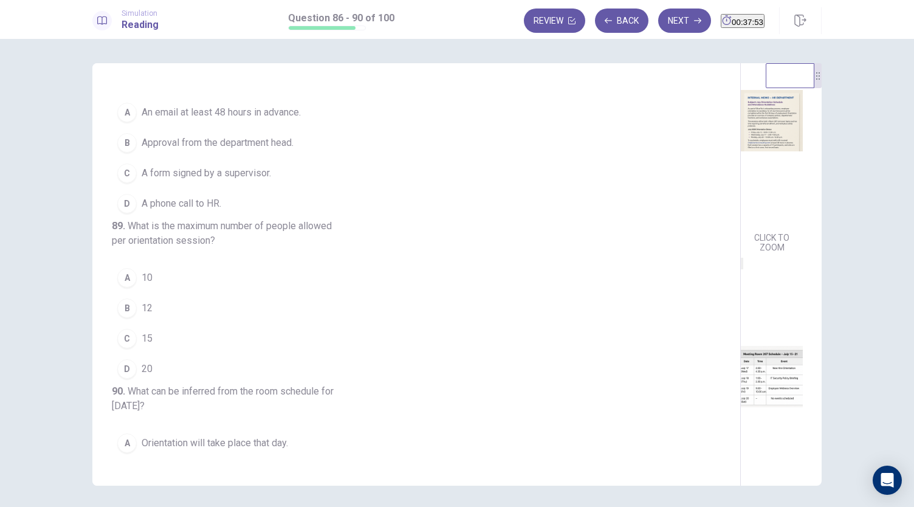
click at [220, 120] on span "An email at least 48 hours in advance." at bounding box center [221, 112] width 159 height 15
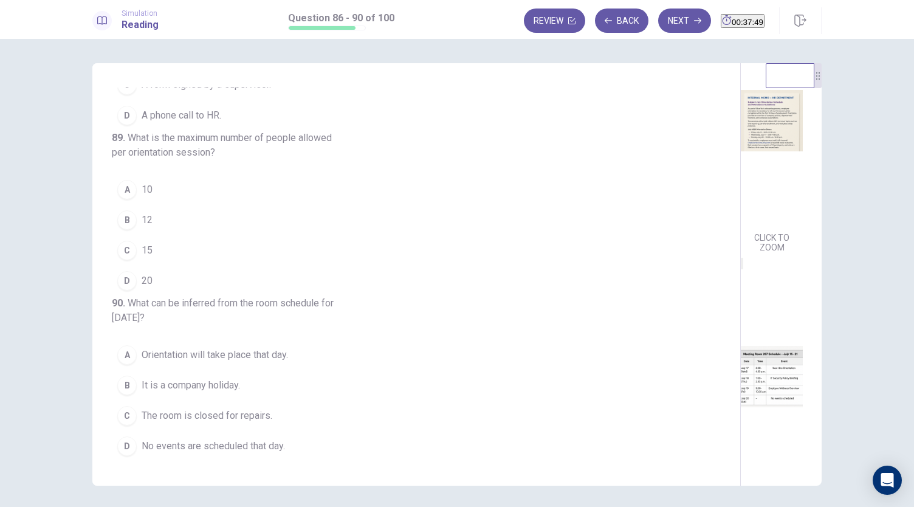
scroll to position [541, 0]
click at [145, 213] on span "12" at bounding box center [147, 220] width 11 height 15
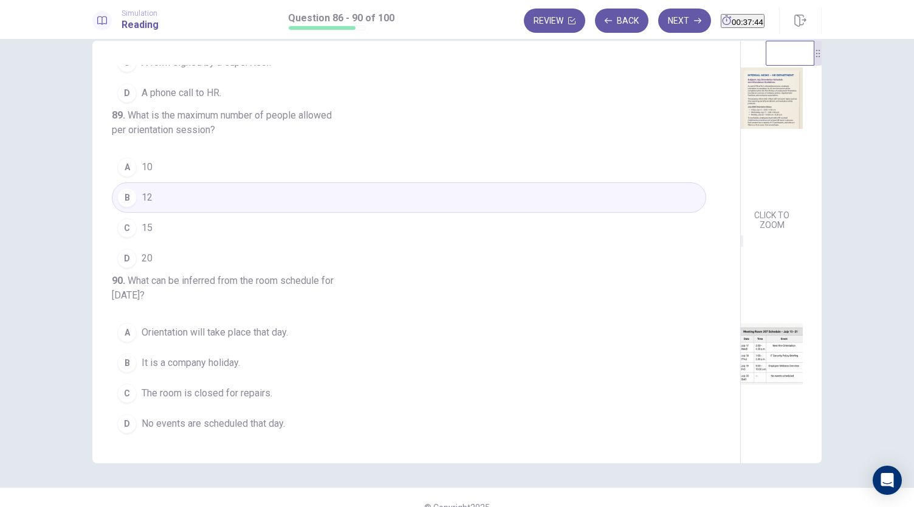
scroll to position [42, 0]
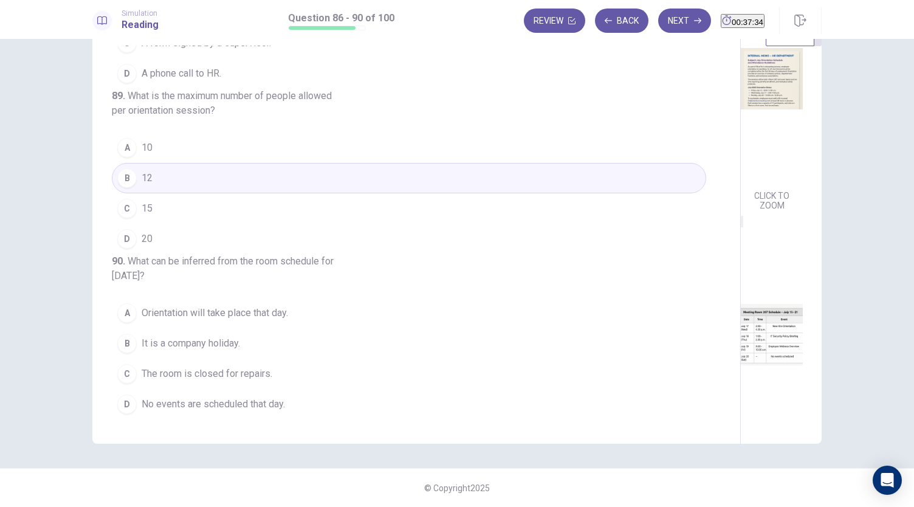
click at [276, 406] on span "No events are scheduled that day." at bounding box center [213, 404] width 143 height 15
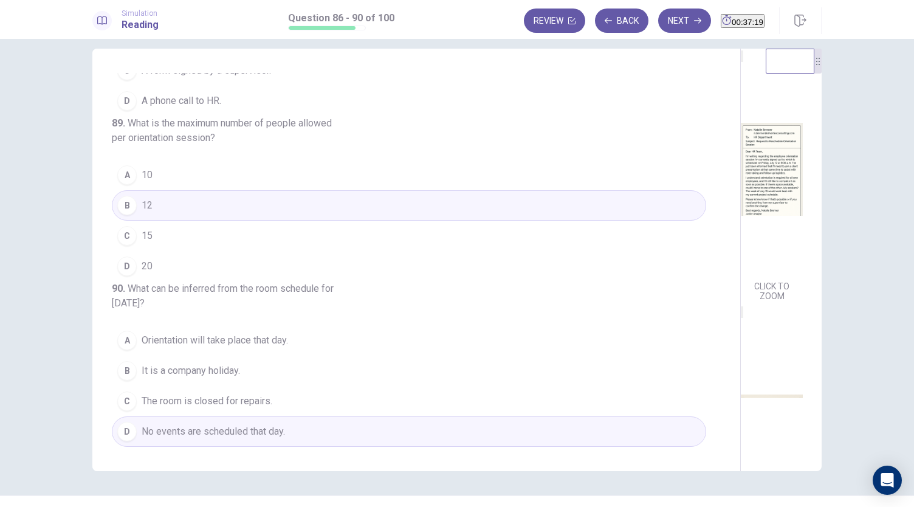
scroll to position [0, 0]
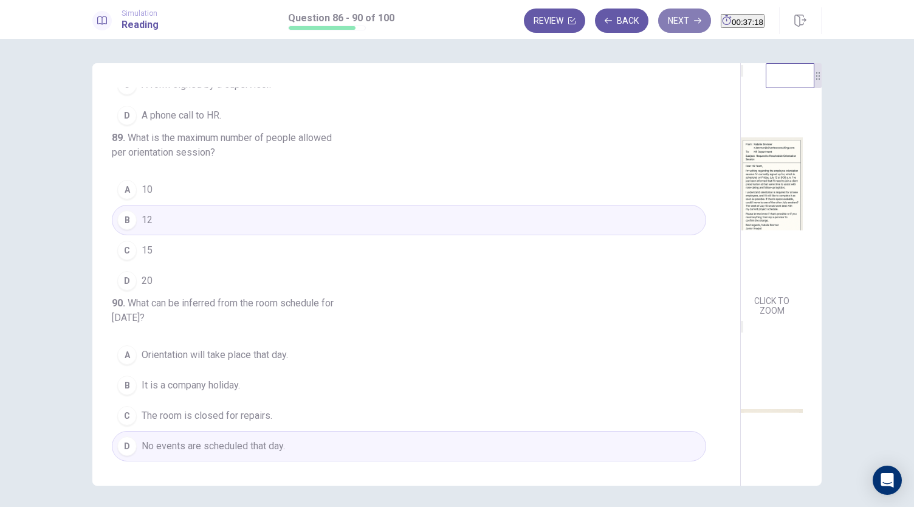
click at [658, 28] on button "Next" at bounding box center [684, 21] width 53 height 24
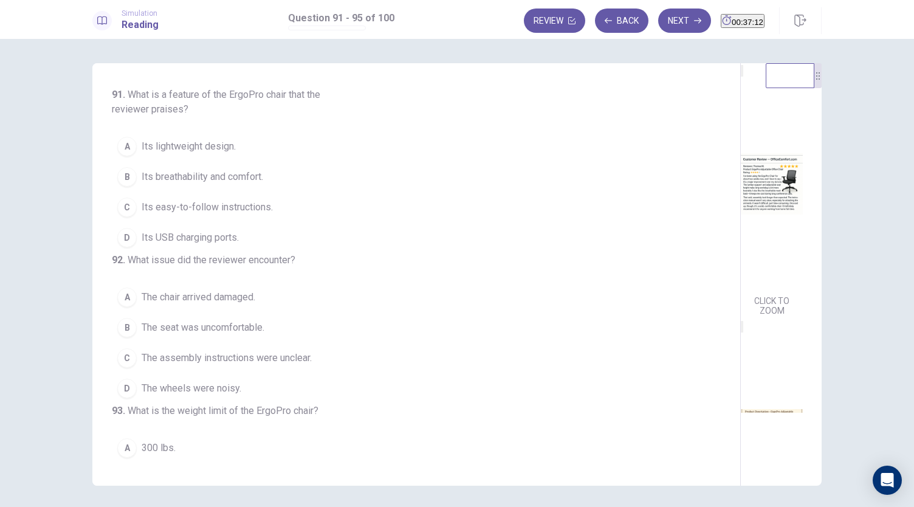
click at [741, 232] on img at bounding box center [772, 184] width 62 height 212
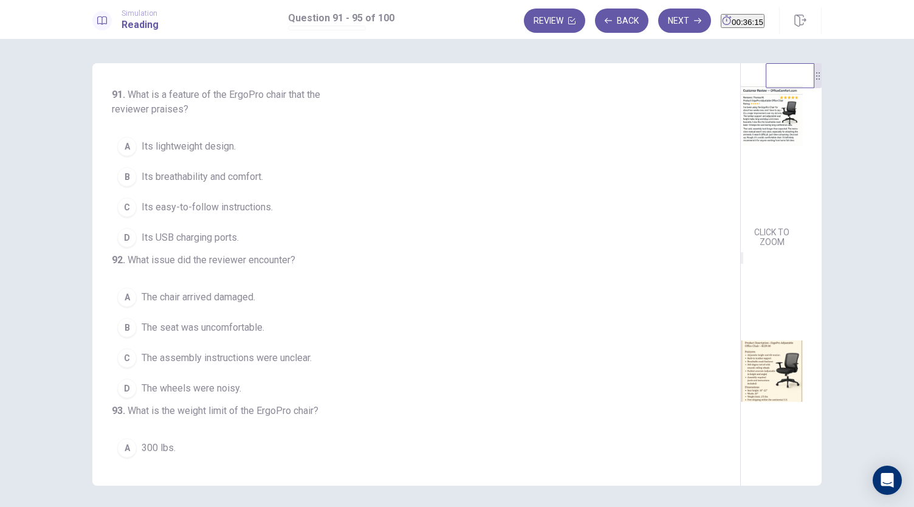
scroll to position [278, 0]
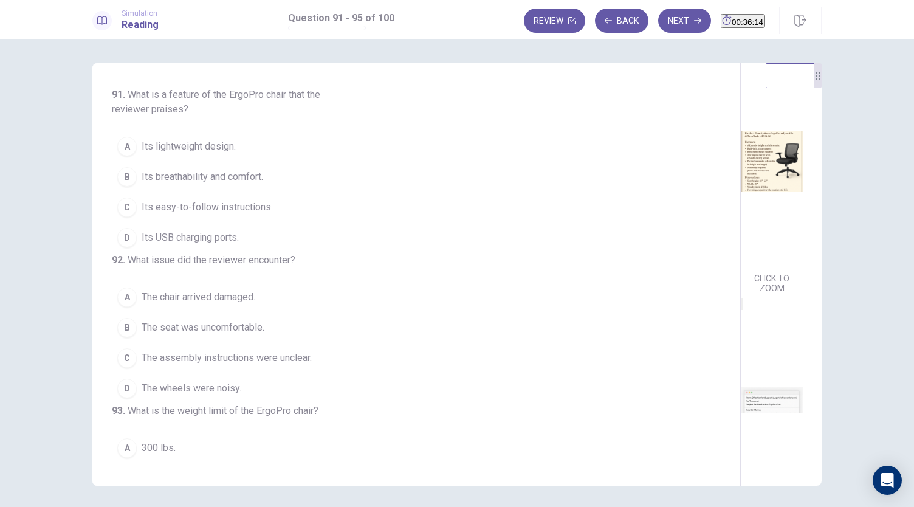
click at [741, 256] on img at bounding box center [772, 161] width 62 height 212
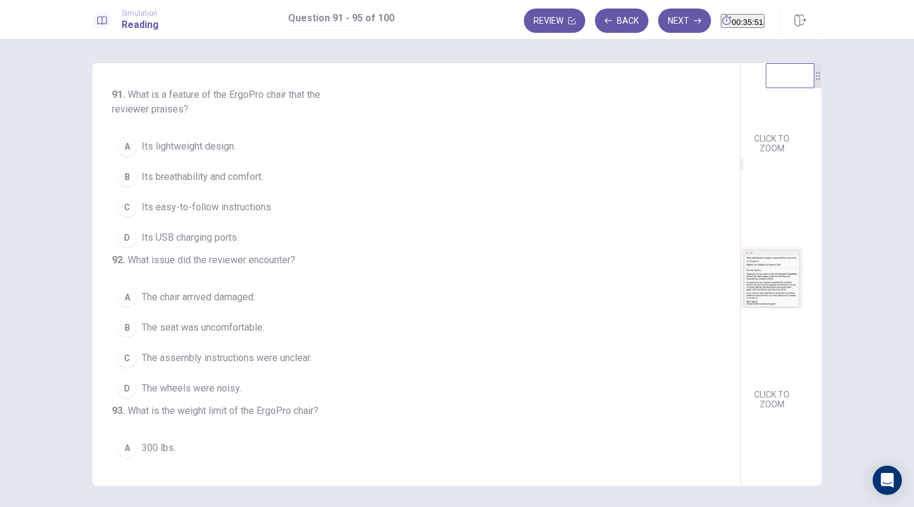
click at [741, 289] on img at bounding box center [772, 277] width 62 height 212
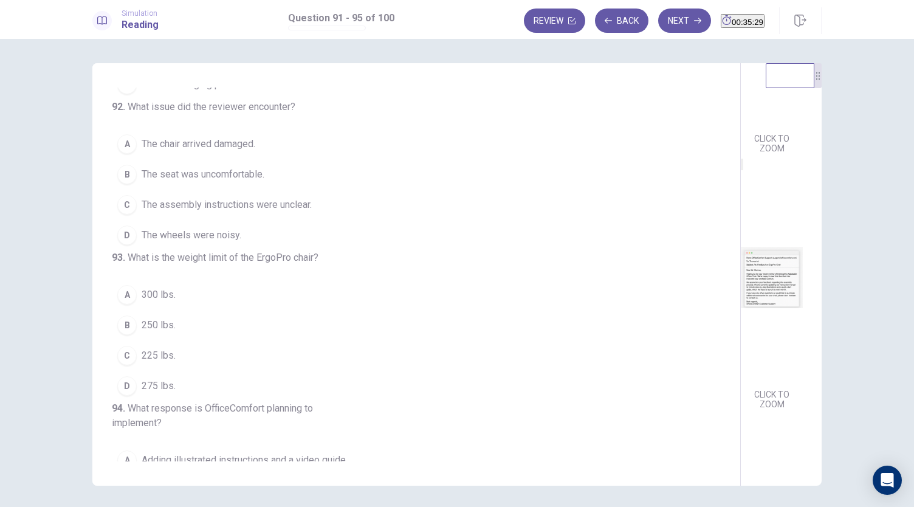
scroll to position [0, 0]
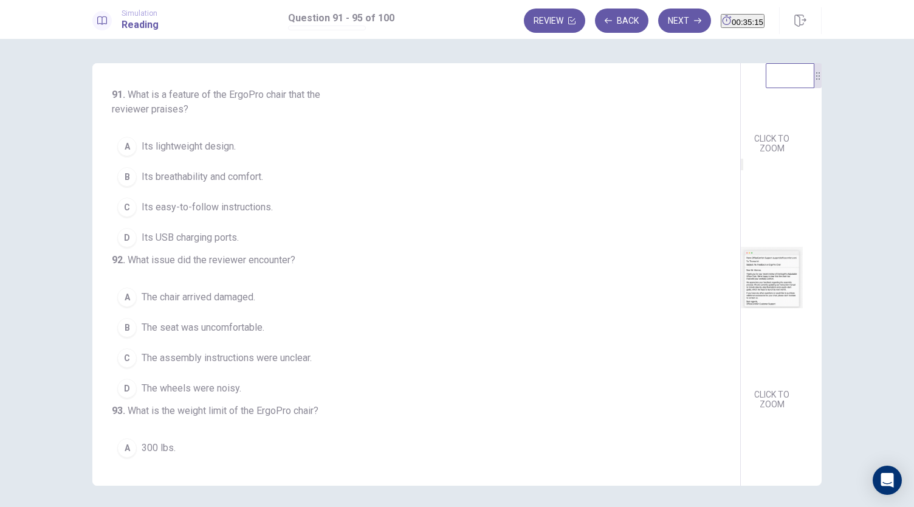
drag, startPoint x: 177, startPoint y: 111, endPoint x: 151, endPoint y: 108, distance: 26.9
click at [153, 108] on span "What is a feature of the ErgoPro chair that the reviewer praises?" at bounding box center [216, 102] width 208 height 26
drag, startPoint x: 150, startPoint y: 108, endPoint x: 171, endPoint y: 108, distance: 21.3
click at [171, 108] on span "What is a feature of the ErgoPro chair that the reviewer praises?" at bounding box center [216, 102] width 208 height 26
click at [174, 206] on span "Its easy-to-follow instructions." at bounding box center [207, 207] width 131 height 15
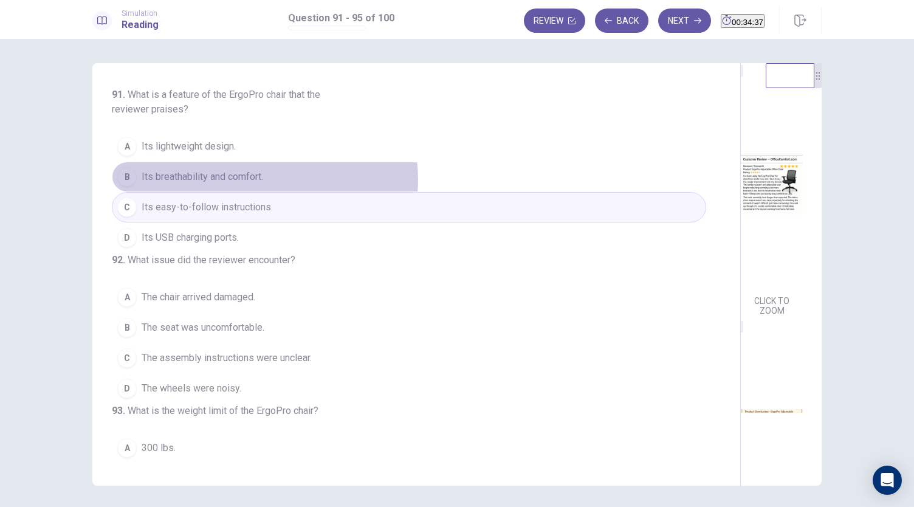
click at [261, 179] on span "Its breathability and comfort." at bounding box center [203, 177] width 122 height 15
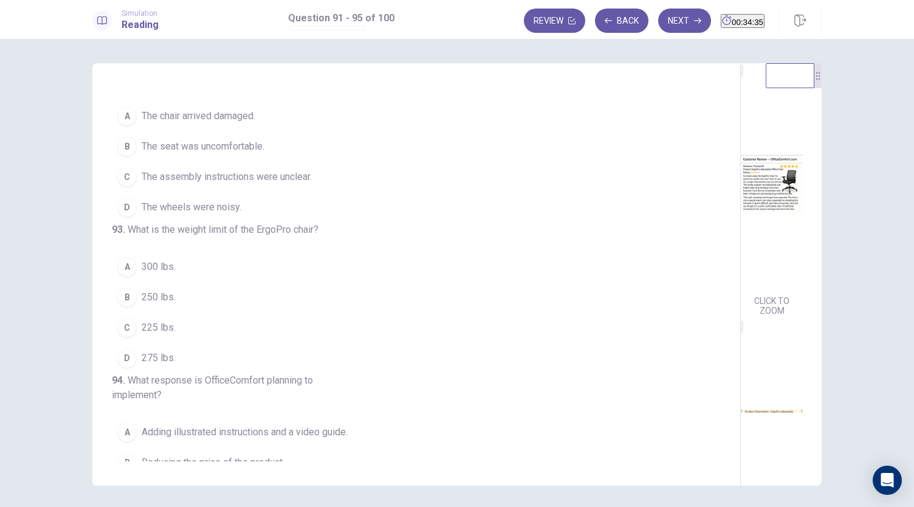
scroll to position [182, 0]
click at [260, 160] on button "B The seat was uncomfortable." at bounding box center [409, 145] width 594 height 30
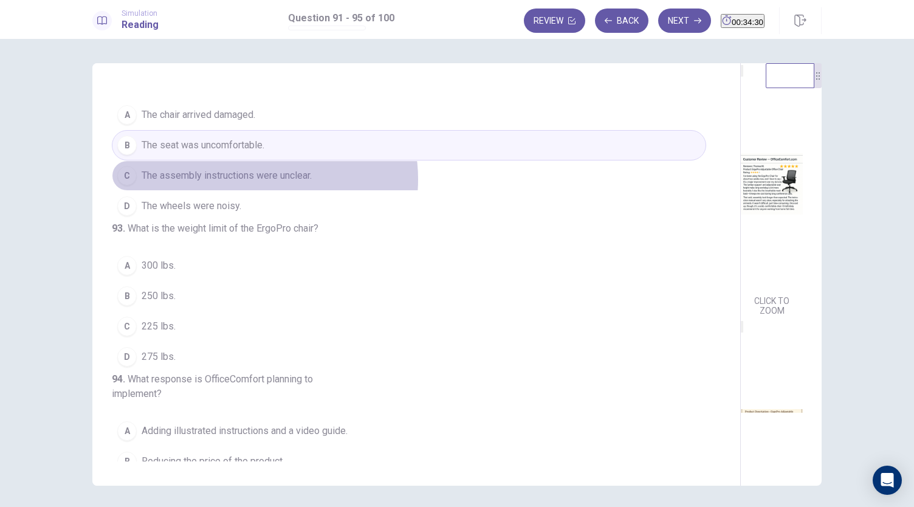
click at [254, 183] on span "The assembly instructions were unclear." at bounding box center [227, 175] width 170 height 15
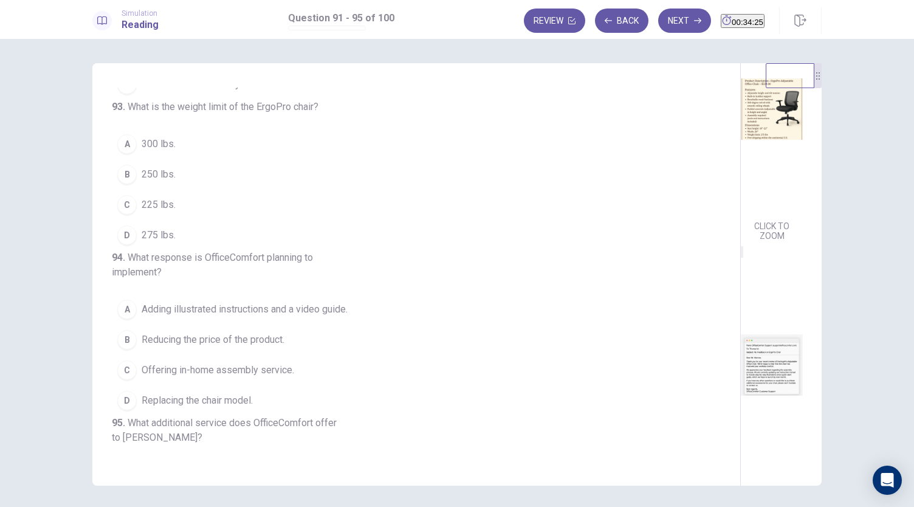
scroll to position [304, 0]
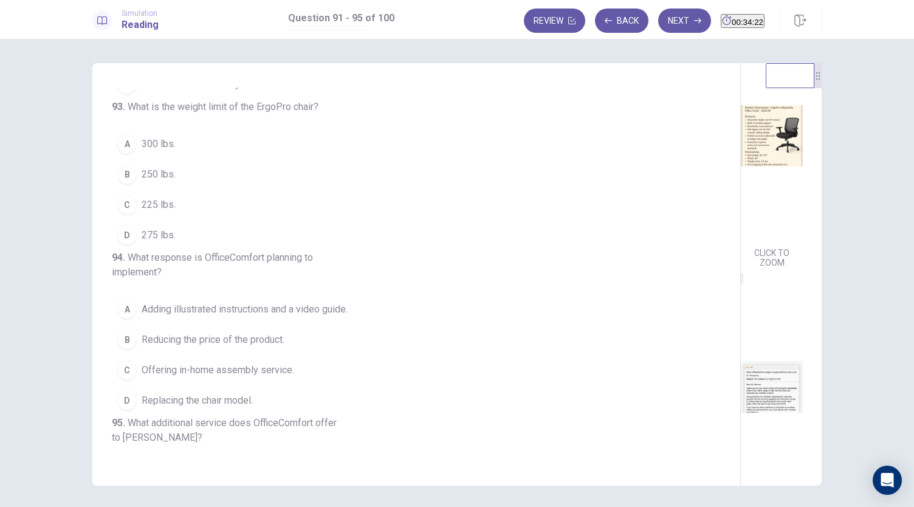
click at [181, 250] on button "D 275 lbs." at bounding box center [409, 235] width 594 height 30
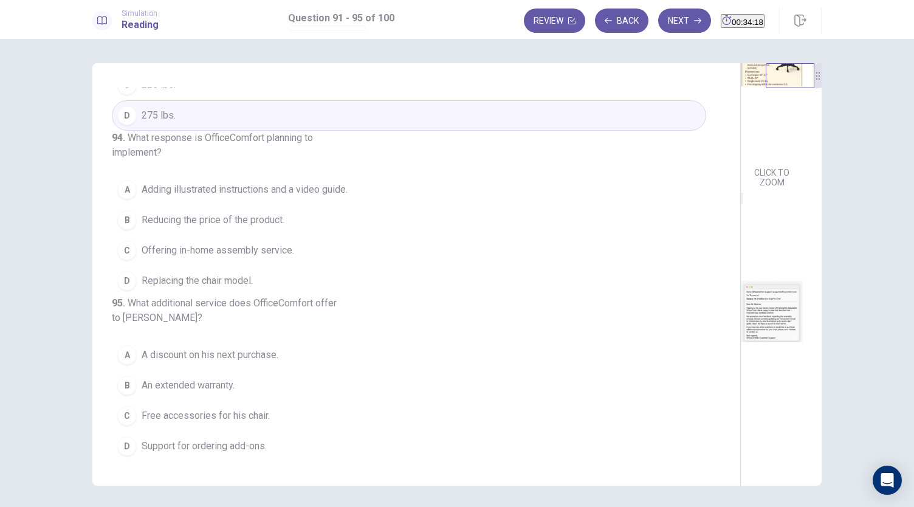
scroll to position [447, 0]
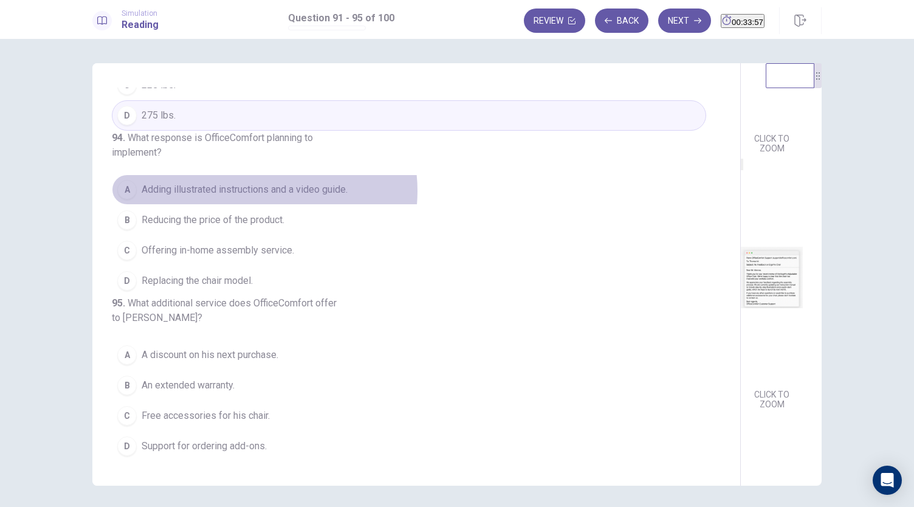
click at [261, 197] on span "Adding illustrated instructions and a video guide." at bounding box center [245, 189] width 206 height 15
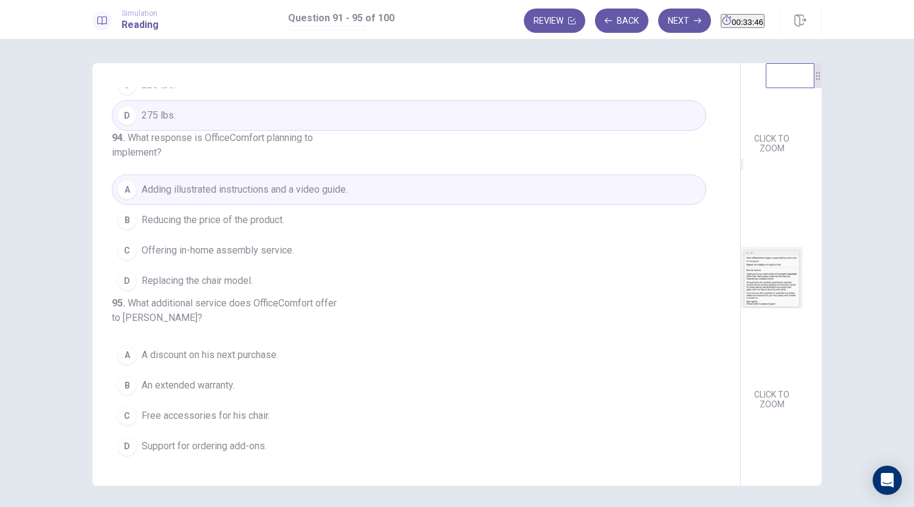
scroll to position [42, 0]
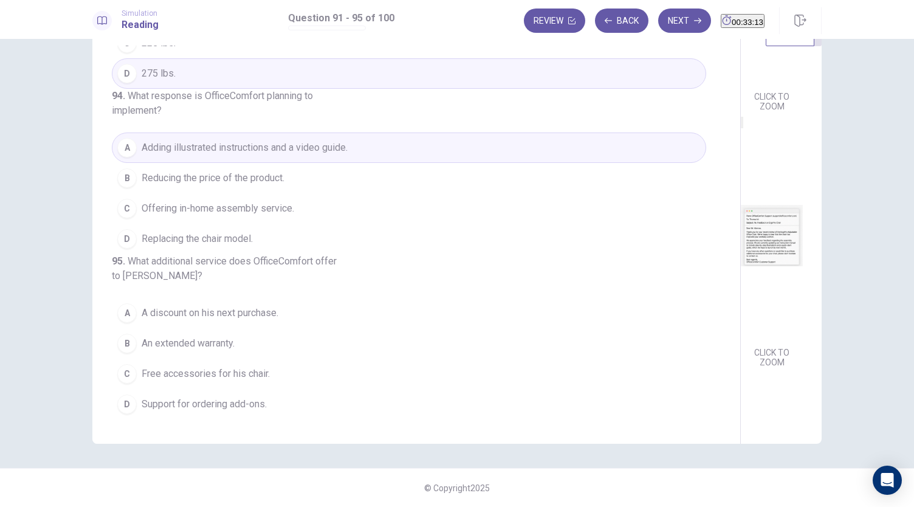
click at [241, 407] on span "Support for ordering add-ons." at bounding box center [204, 404] width 125 height 15
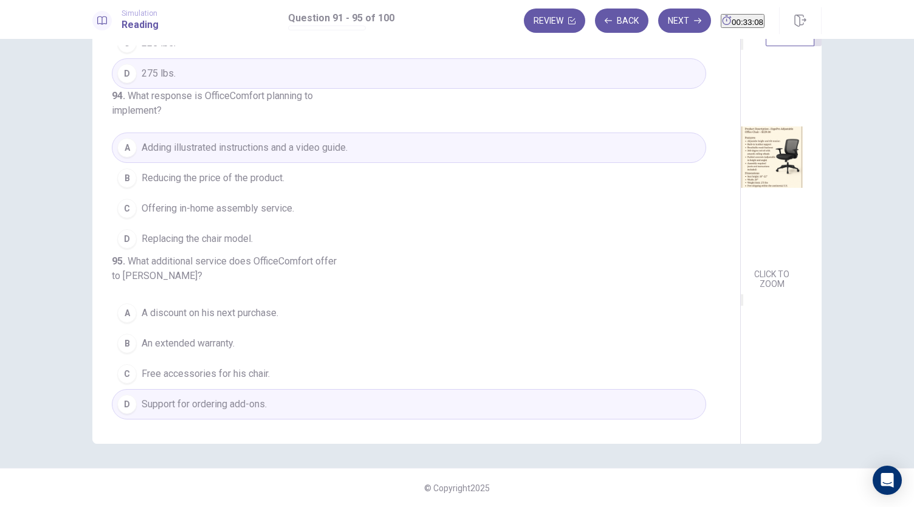
scroll to position [204, 0]
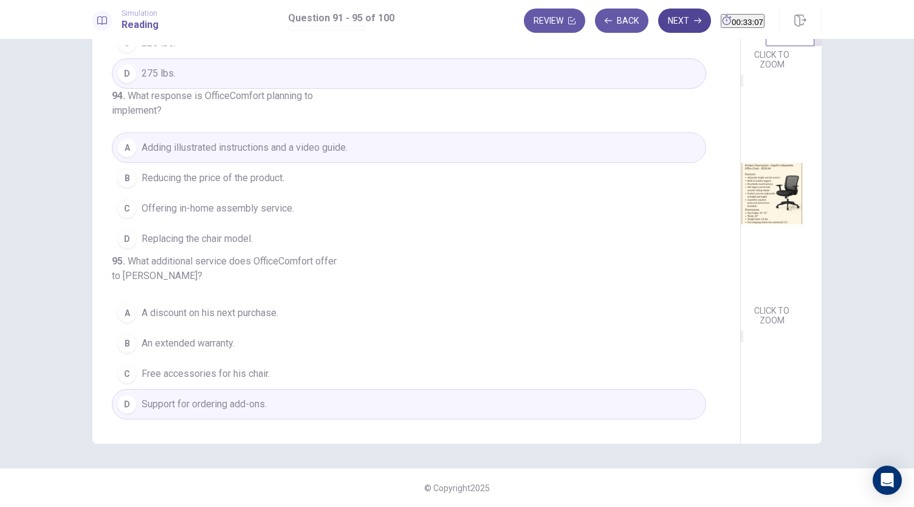
click at [673, 15] on button "Next" at bounding box center [684, 21] width 53 height 24
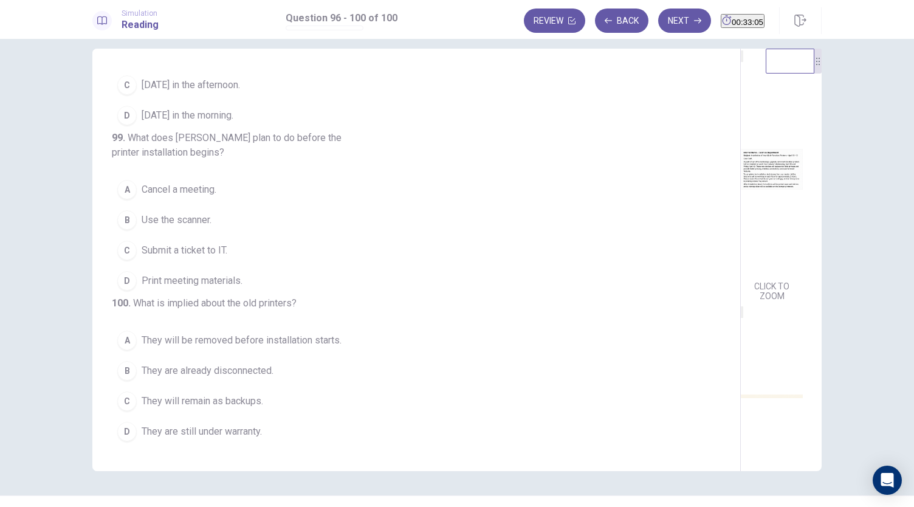
scroll to position [0, 0]
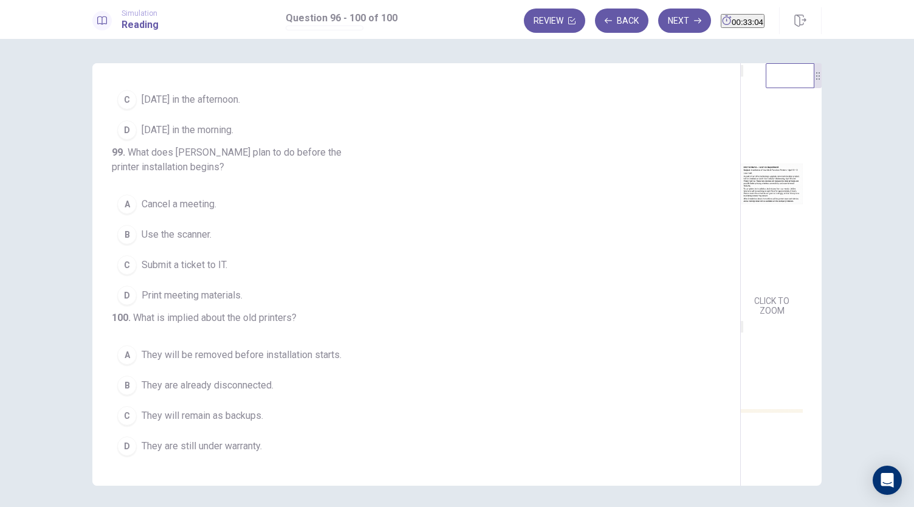
click at [741, 218] on img at bounding box center [772, 184] width 62 height 212
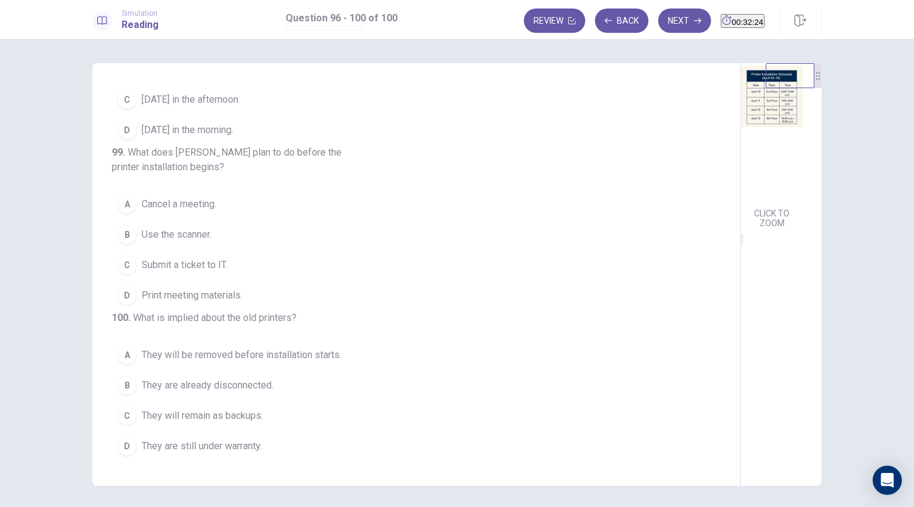
scroll to position [243, 0]
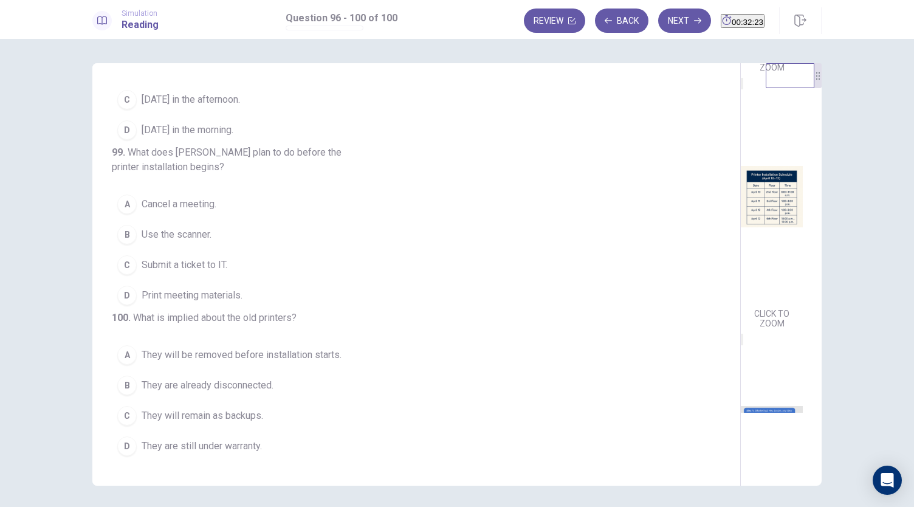
click at [741, 272] on img at bounding box center [772, 197] width 62 height 212
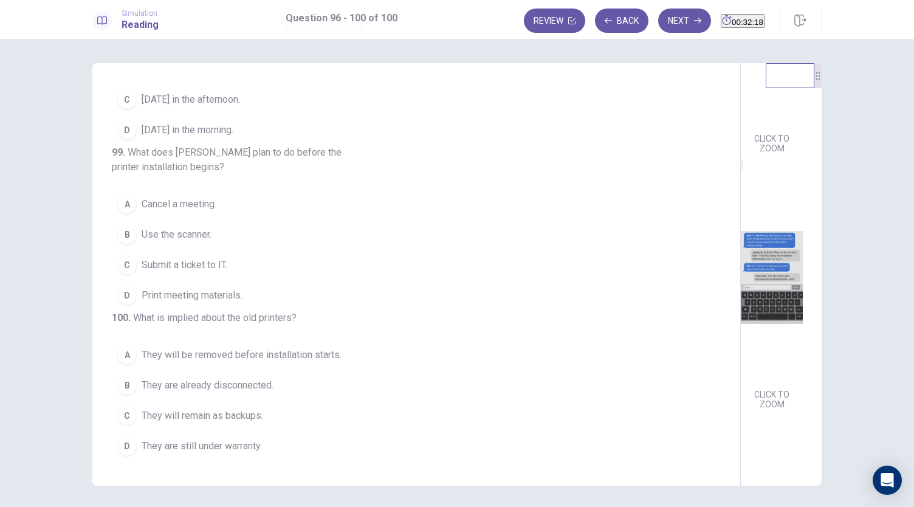
scroll to position [447, 0]
click at [741, 326] on img at bounding box center [772, 277] width 62 height 212
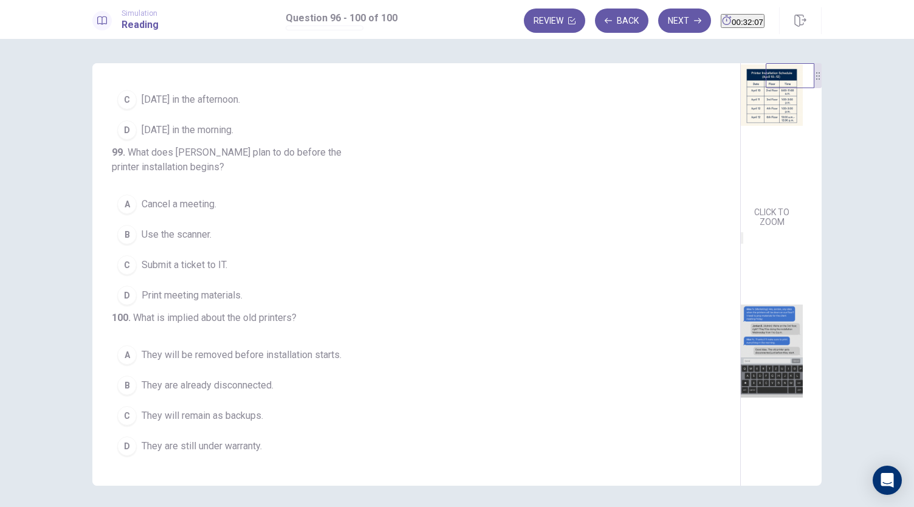
scroll to position [326, 0]
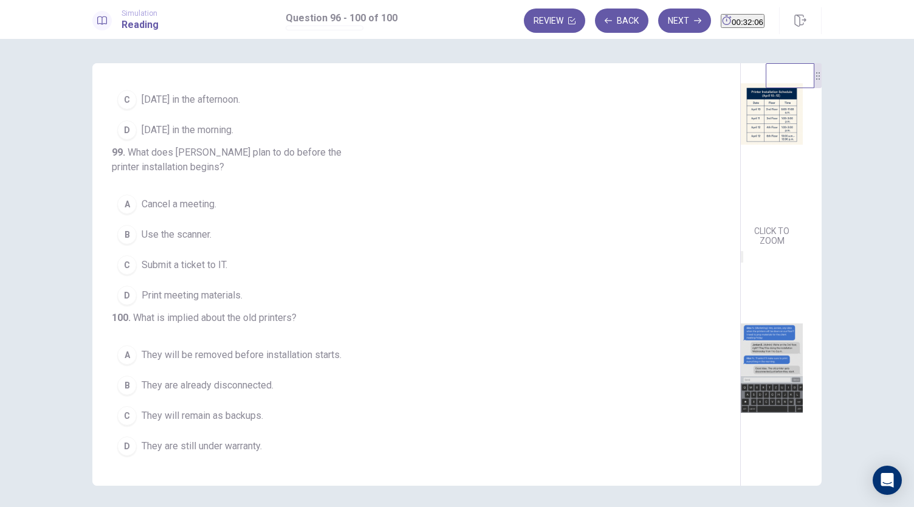
click at [741, 300] on div "CLICK TO ZOOM" at bounding box center [772, 377] width 62 height 256
click at [741, 337] on img at bounding box center [772, 370] width 62 height 212
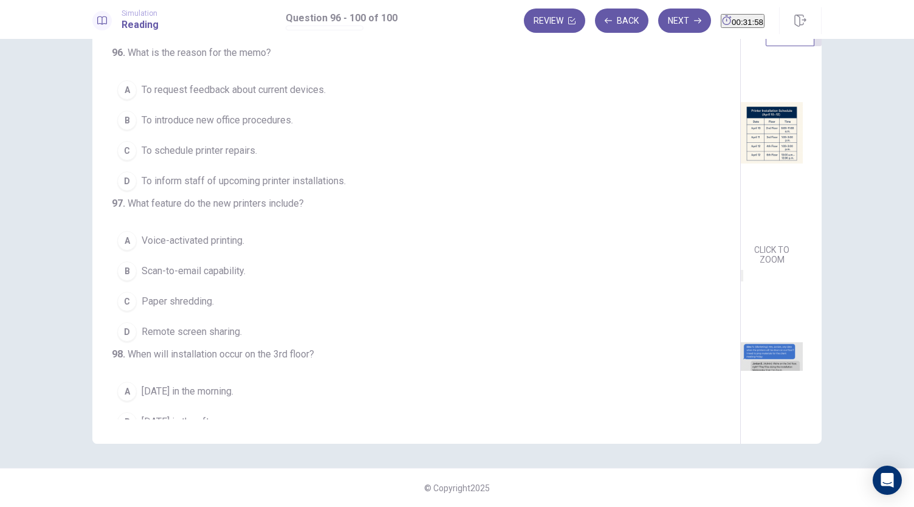
scroll to position [0, 0]
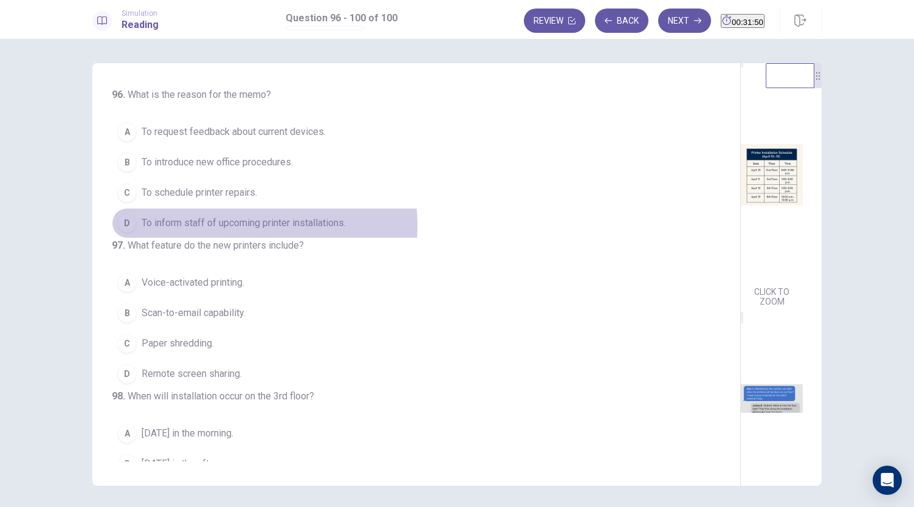
click at [232, 224] on span "To inform staff of upcoming printer installations." at bounding box center [244, 223] width 204 height 15
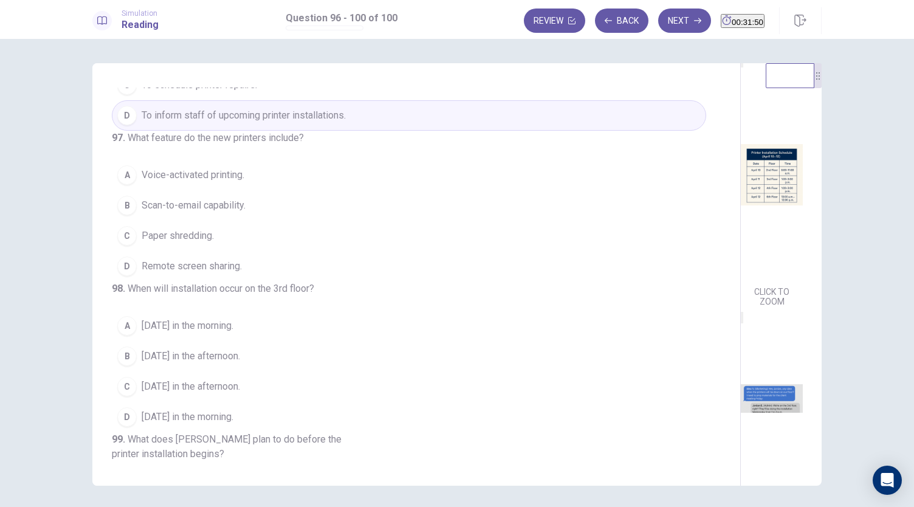
scroll to position [122, 0]
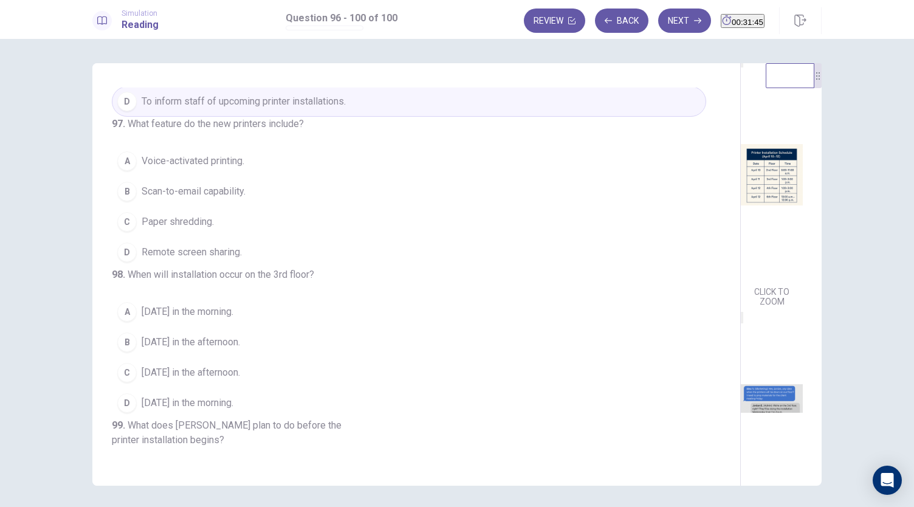
click at [230, 199] on span "Scan-to-email capability." at bounding box center [194, 191] width 104 height 15
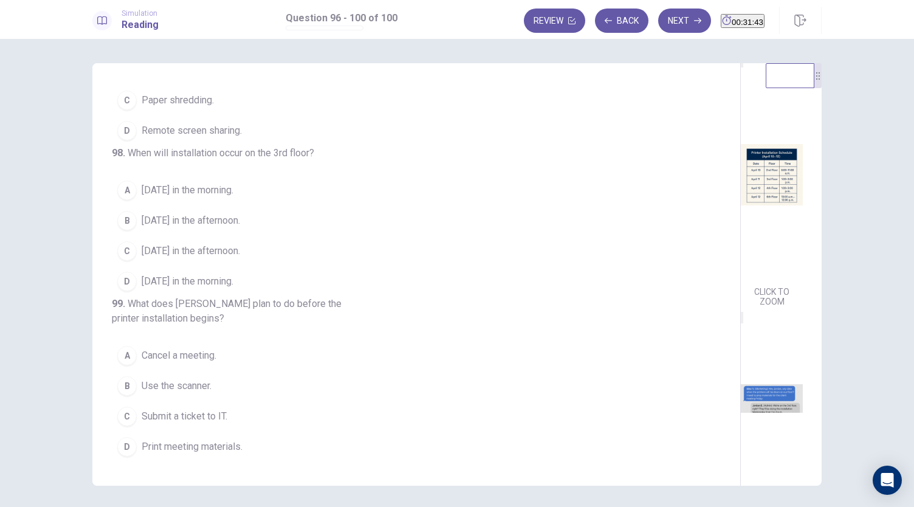
scroll to position [304, 0]
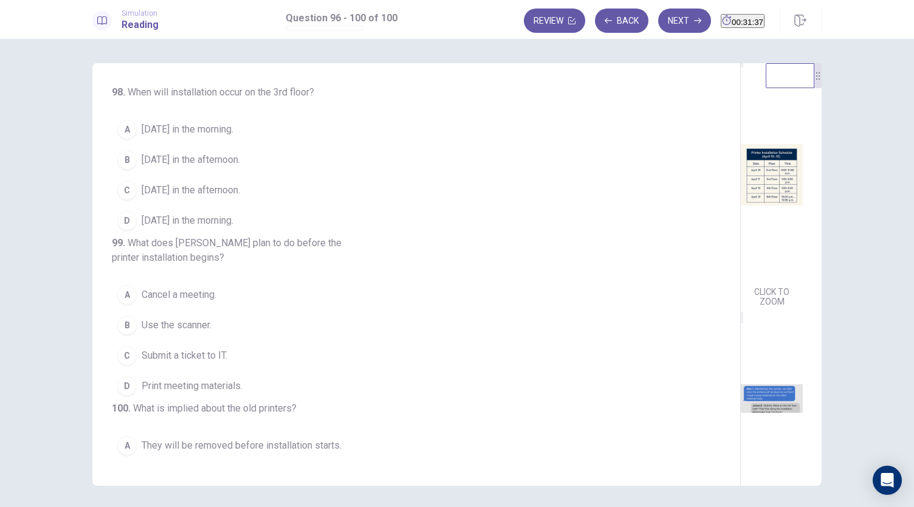
click at [199, 197] on span "[DATE] in the afternoon." at bounding box center [191, 190] width 98 height 15
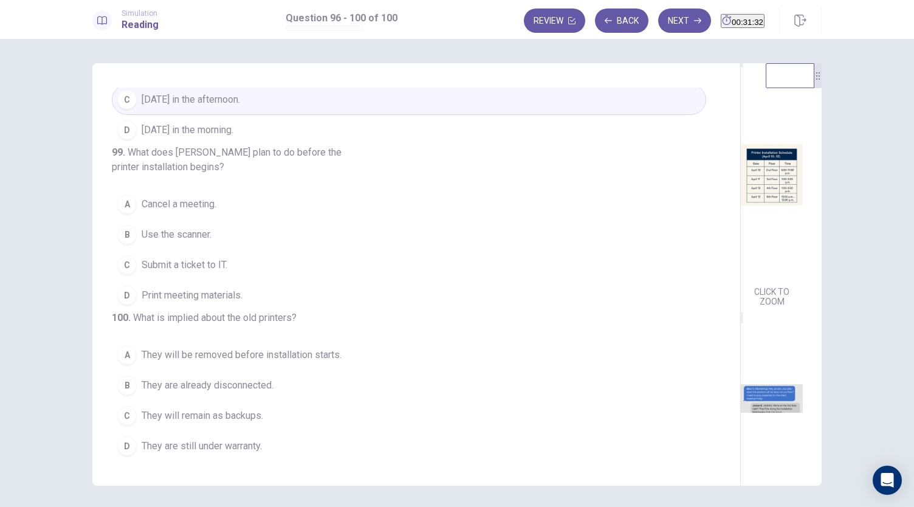
scroll to position [483, 0]
click at [228, 288] on span "Print meeting materials." at bounding box center [192, 295] width 101 height 15
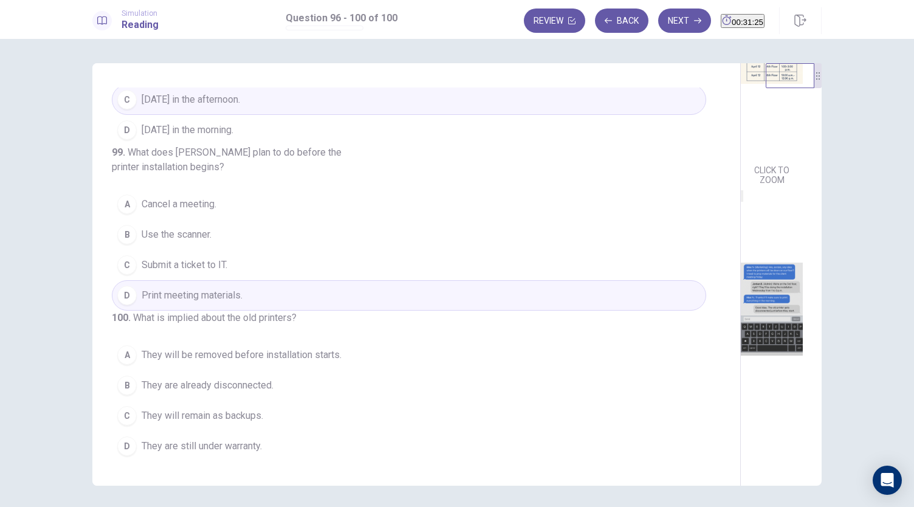
scroll to position [42, 0]
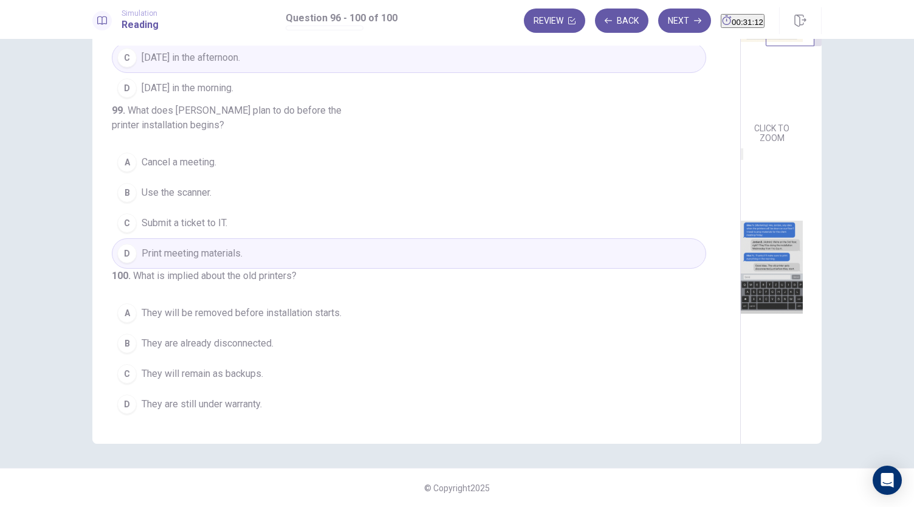
click at [289, 318] on span "They will be removed before installation starts." at bounding box center [242, 313] width 200 height 15
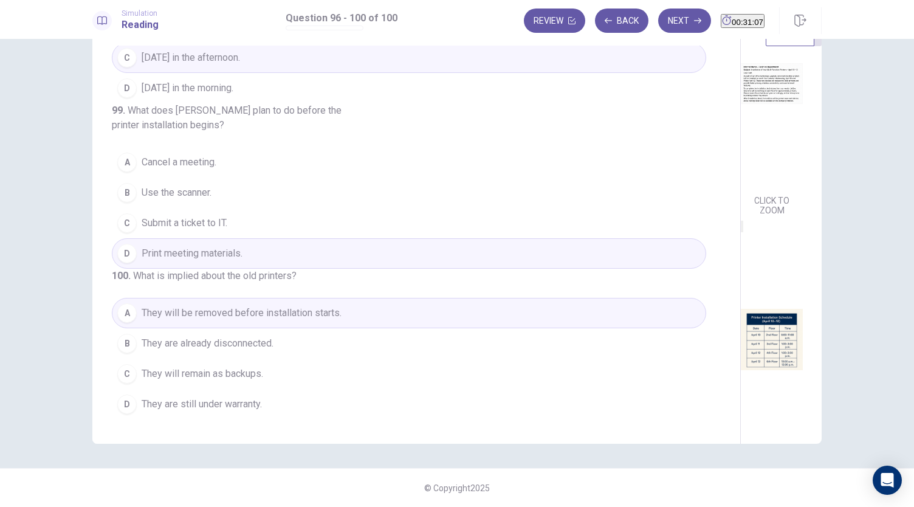
scroll to position [0, 0]
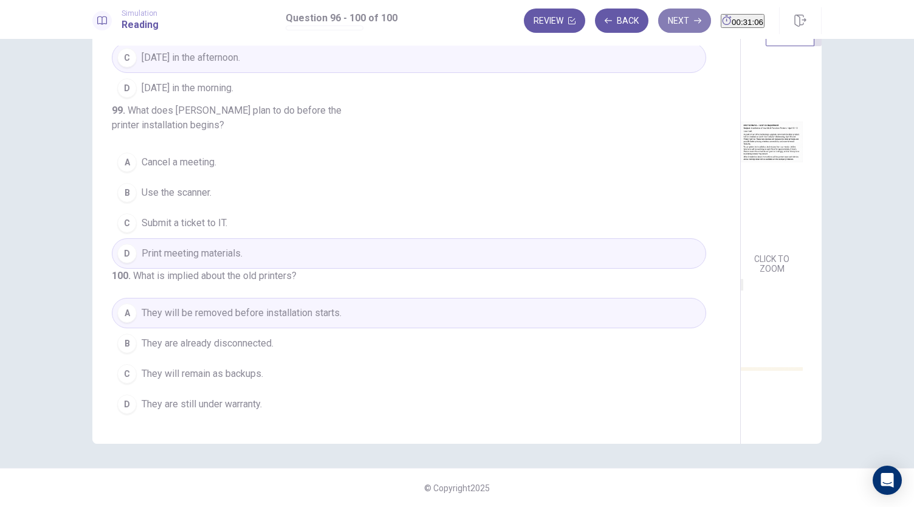
click at [659, 18] on button "Next" at bounding box center [684, 21] width 53 height 24
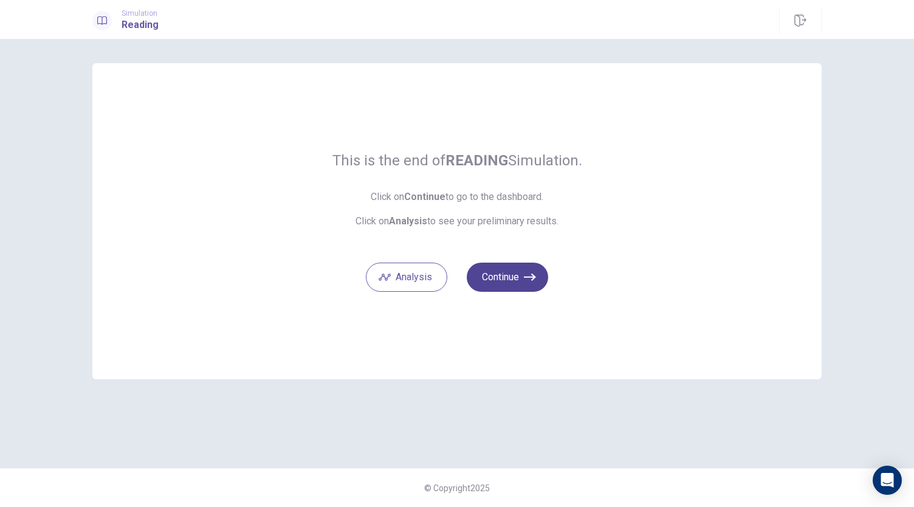
click at [514, 271] on button "Continue" at bounding box center [507, 277] width 81 height 29
